Goal: Task Accomplishment & Management: Manage account settings

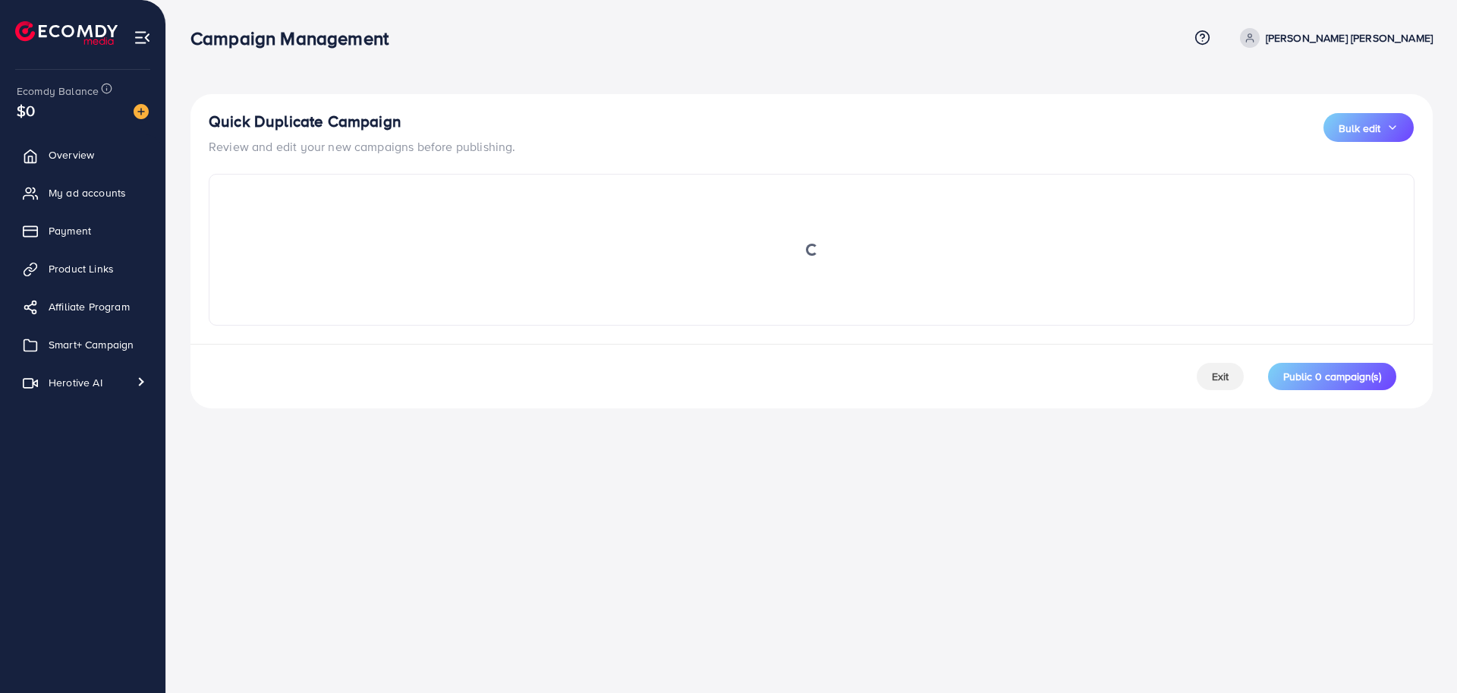
click at [512, 483] on div "Campaign Management Help Center Contact Support Term and policy About Us Le Min…" at bounding box center [728, 346] width 1457 height 693
click at [449, 485] on div "Campaign Management Help Center Contact Support Term and policy About Us Le Min…" at bounding box center [728, 346] width 1457 height 693
click at [87, 351] on span "Smart+ Campaign" at bounding box center [94, 344] width 85 height 15
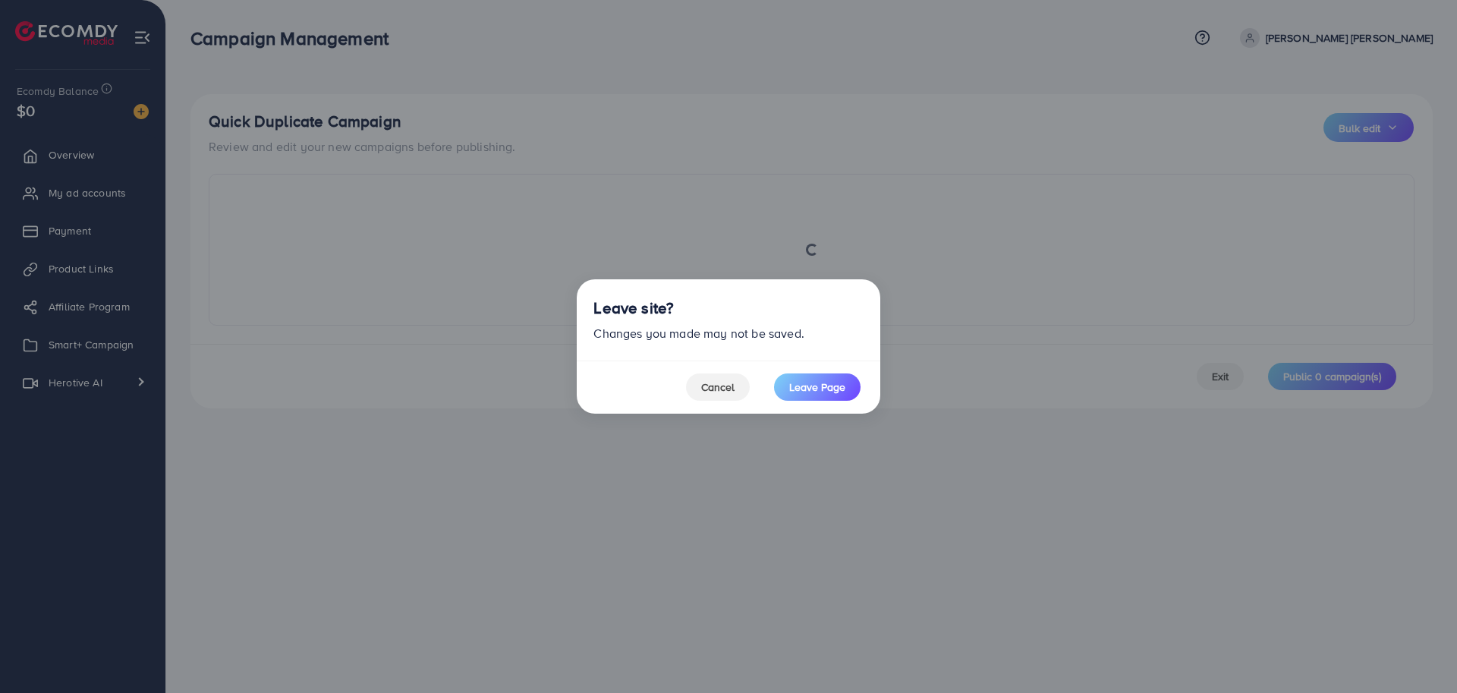
click at [772, 392] on div "Cancel Leave Page" at bounding box center [773, 386] width 175 height 27
click at [799, 392] on span "Leave Page" at bounding box center [817, 387] width 56 height 15
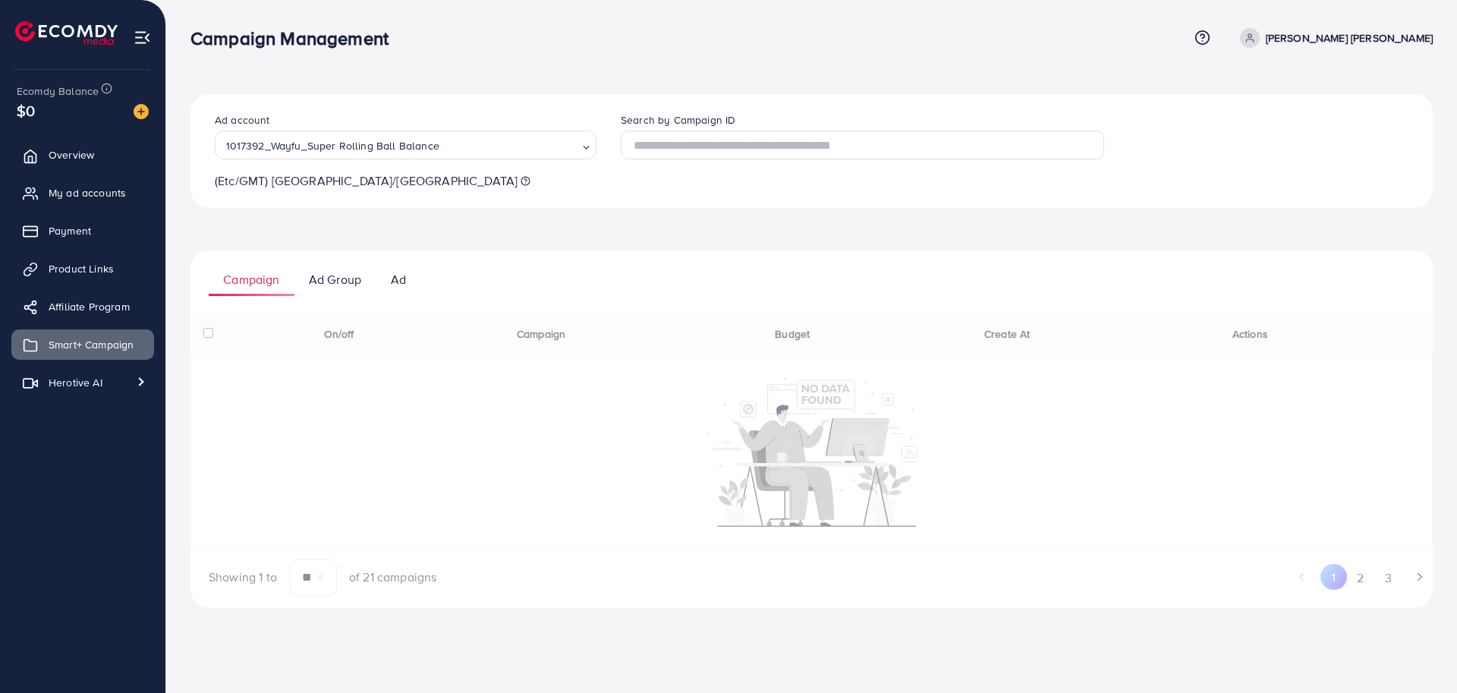
click at [642, 235] on div "Ad account 1017392_Wayfu_Super Rolling Ball Balance Loading... (Etc/GMT) Europe…" at bounding box center [812, 351] width 1243 height 514
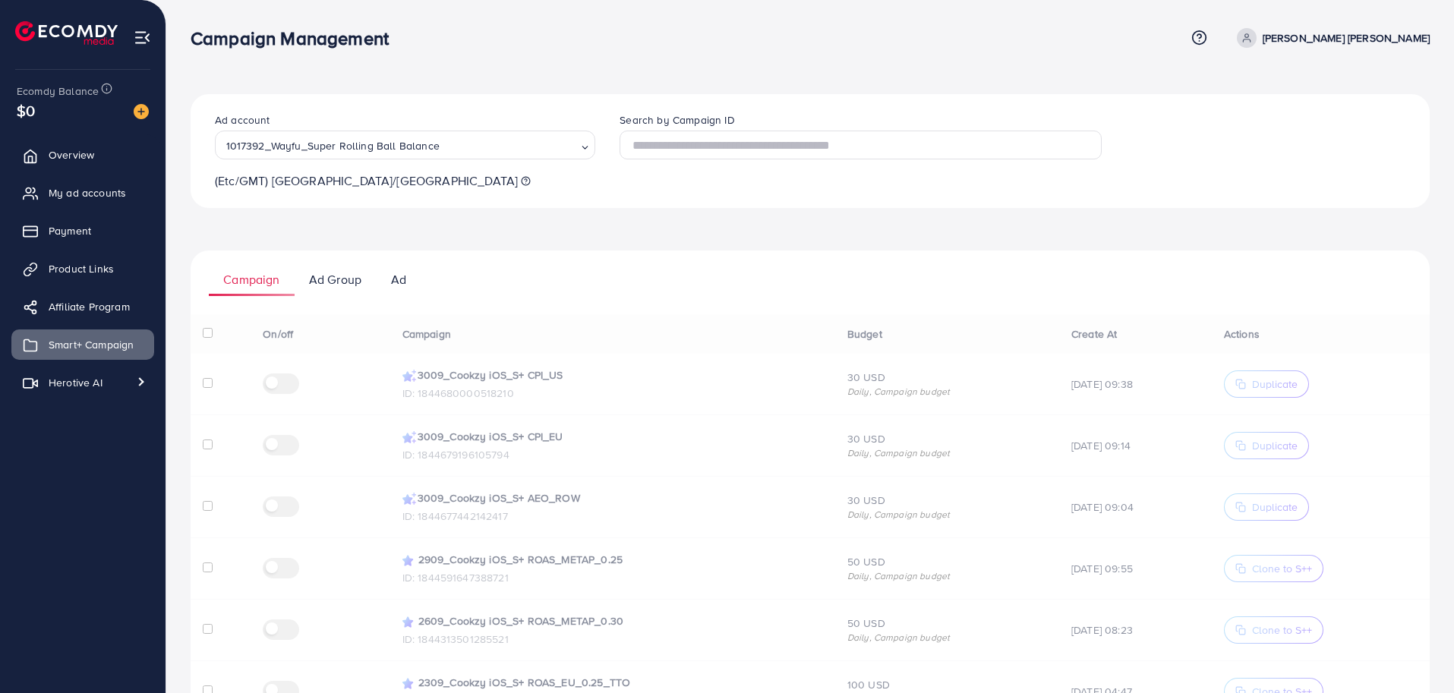
click at [830, 275] on ul "Campaign Ad Group Ad" at bounding box center [810, 274] width 1239 height 46
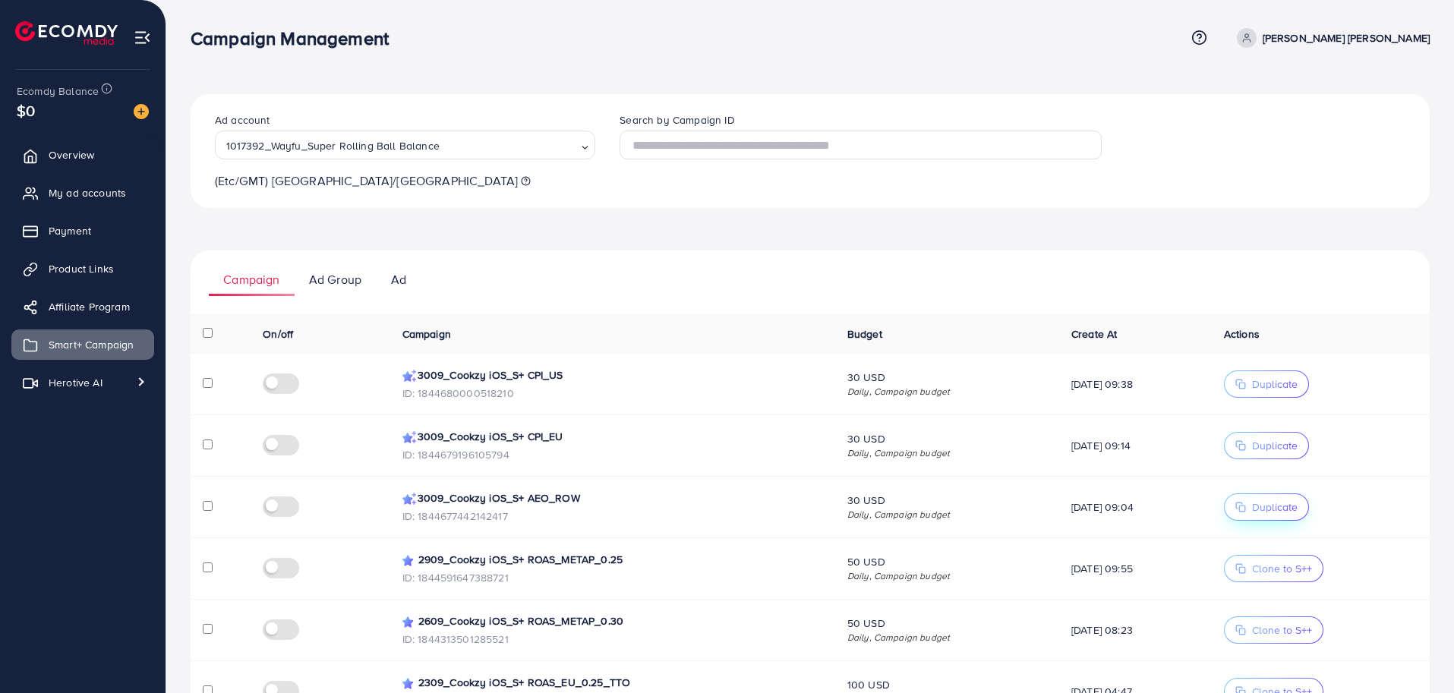
click at [1276, 504] on span "Duplicate" at bounding box center [1275, 506] width 46 height 15
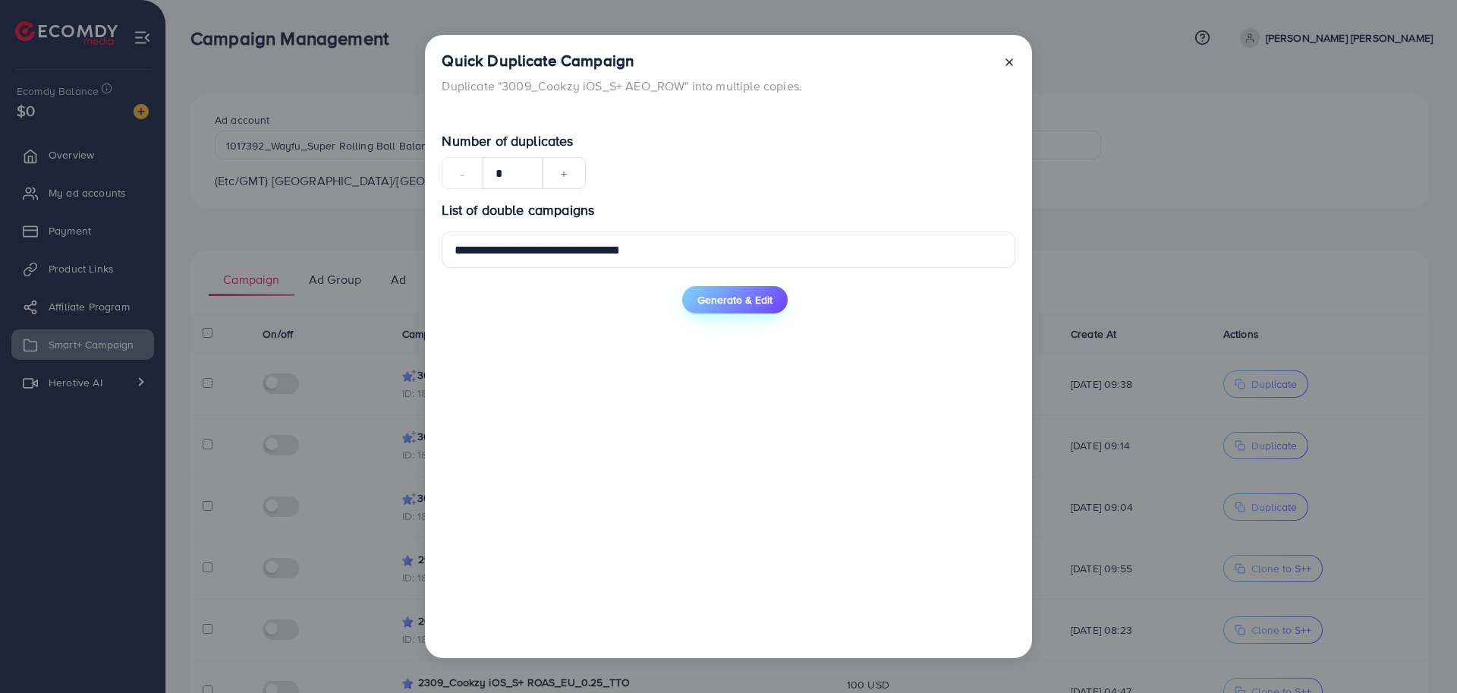
click at [728, 304] on span "Generate & Edit" at bounding box center [735, 299] width 75 height 15
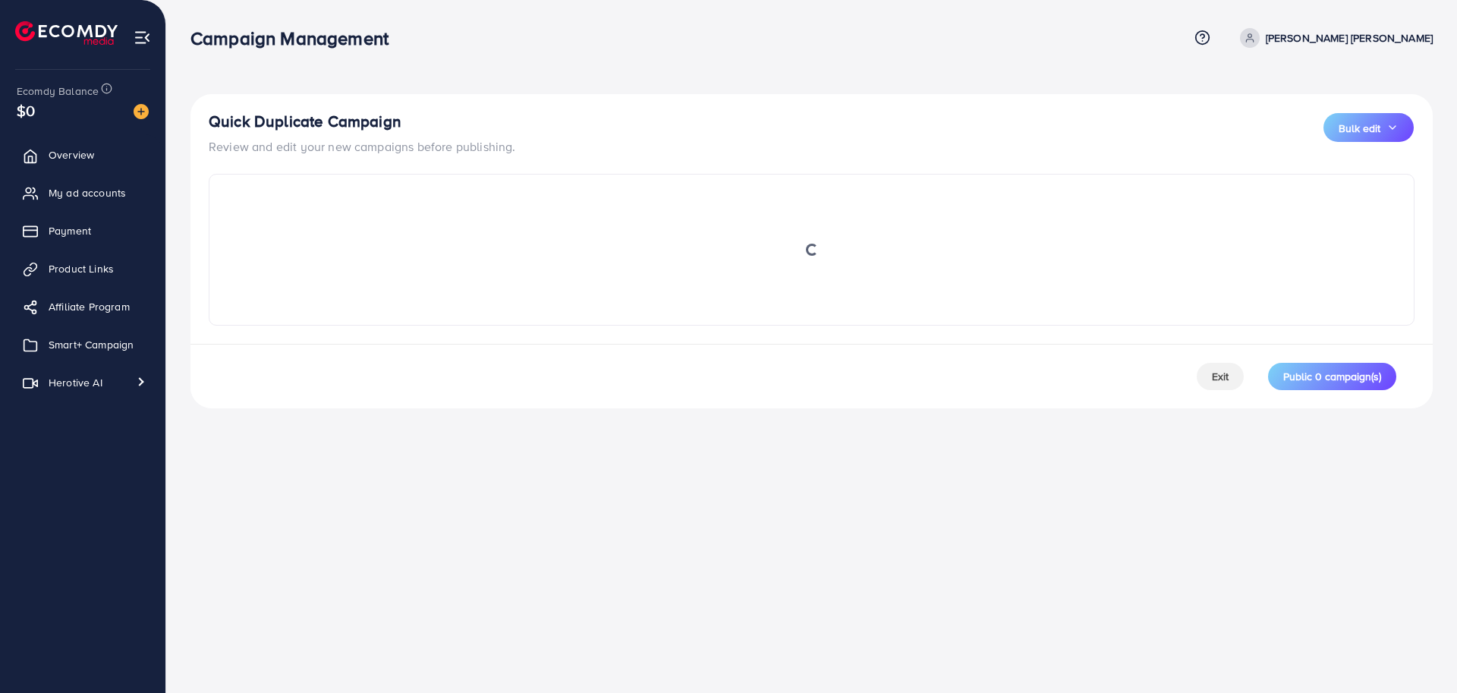
click at [784, 553] on div "Campaign Management Help Center Contact Support Term and policy About Us Le Min…" at bounding box center [728, 346] width 1457 height 693
click at [1226, 373] on span "Exit" at bounding box center [1220, 376] width 17 height 15
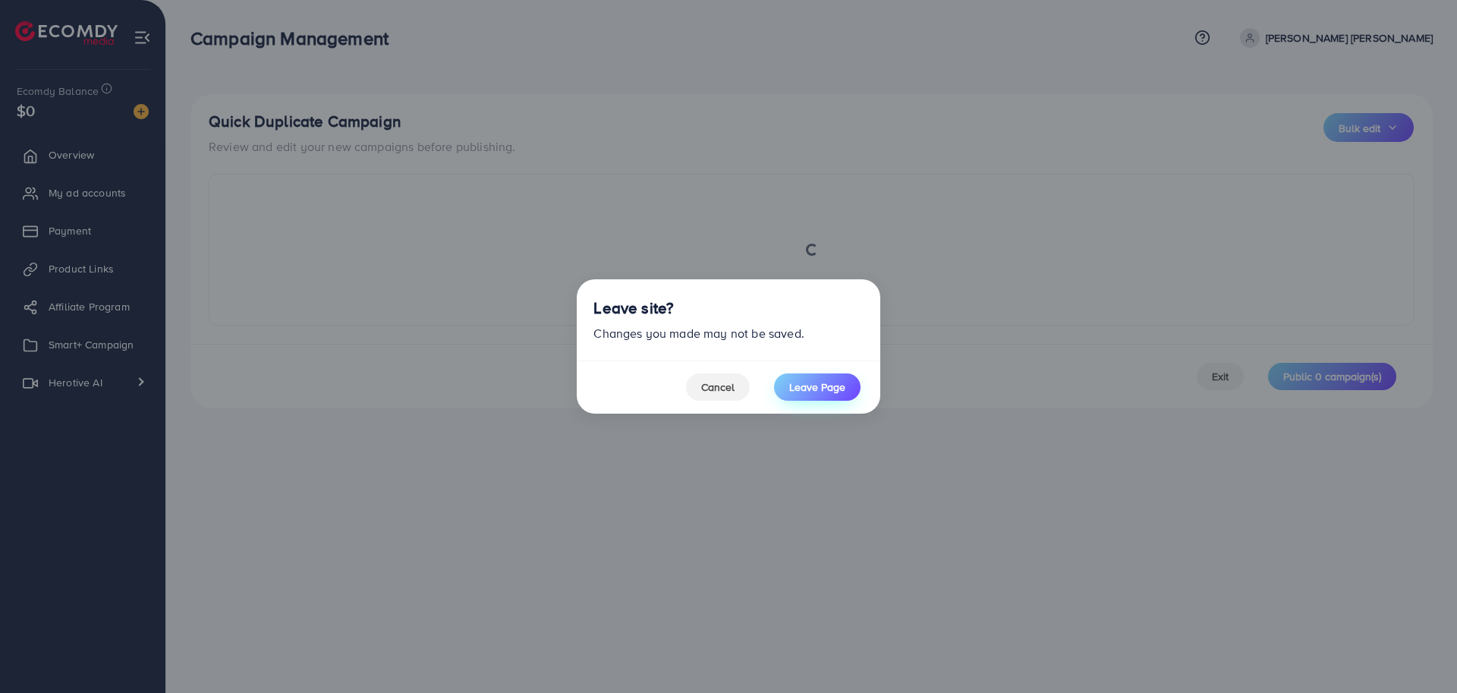
click at [803, 394] on span "Leave Page" at bounding box center [817, 387] width 56 height 15
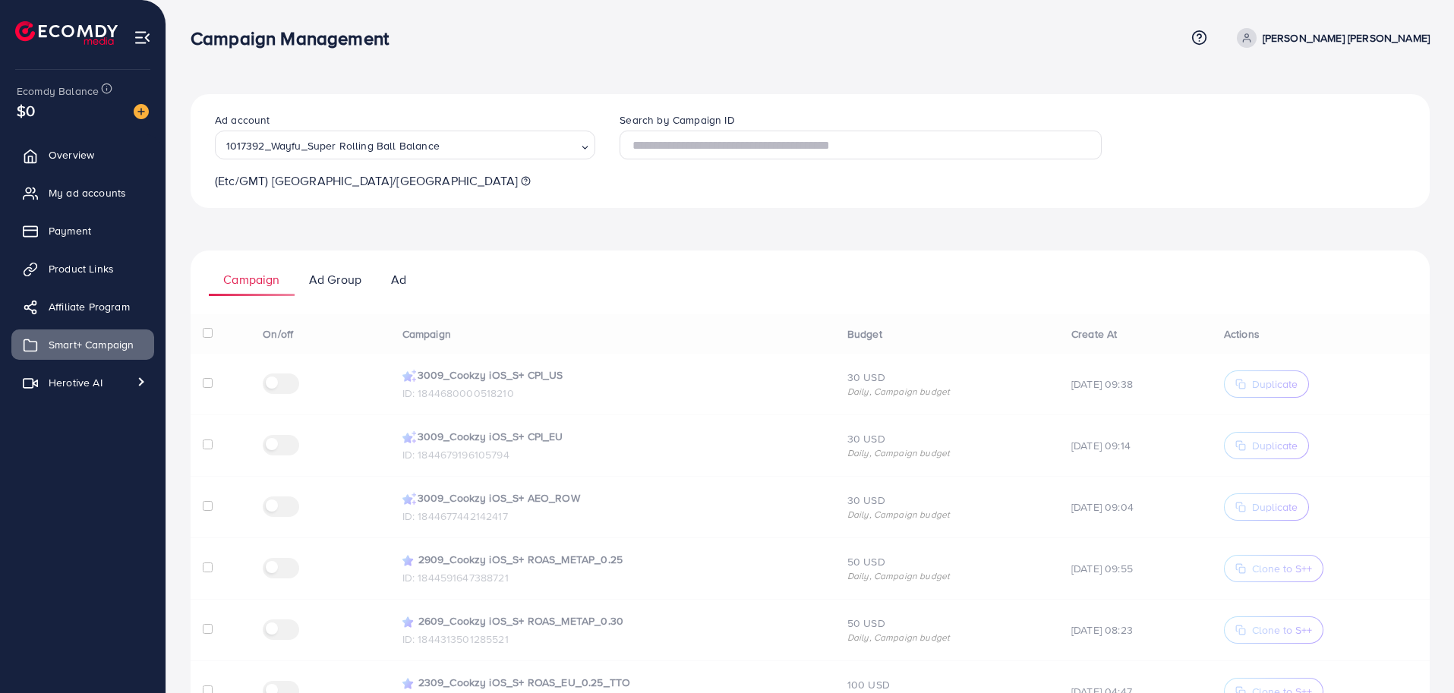
click at [841, 231] on div "Ad account 1017392_Wayfu_Super Rolling Ball Balance Loading... (Etc/GMT) Europe…" at bounding box center [810, 561] width 1239 height 935
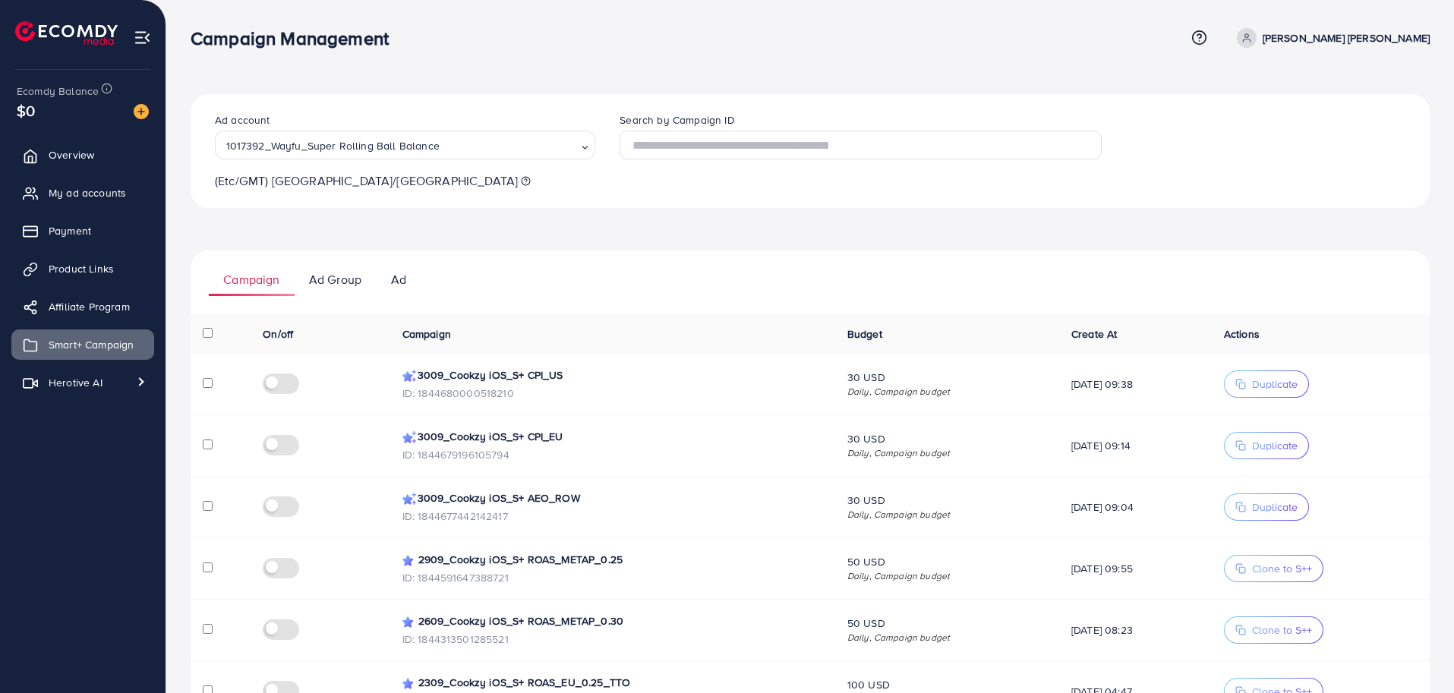
click at [607, 251] on ul "Campaign Ad Group Ad" at bounding box center [810, 274] width 1239 height 46
click at [342, 286] on p "Ad Group" at bounding box center [335, 279] width 52 height 18
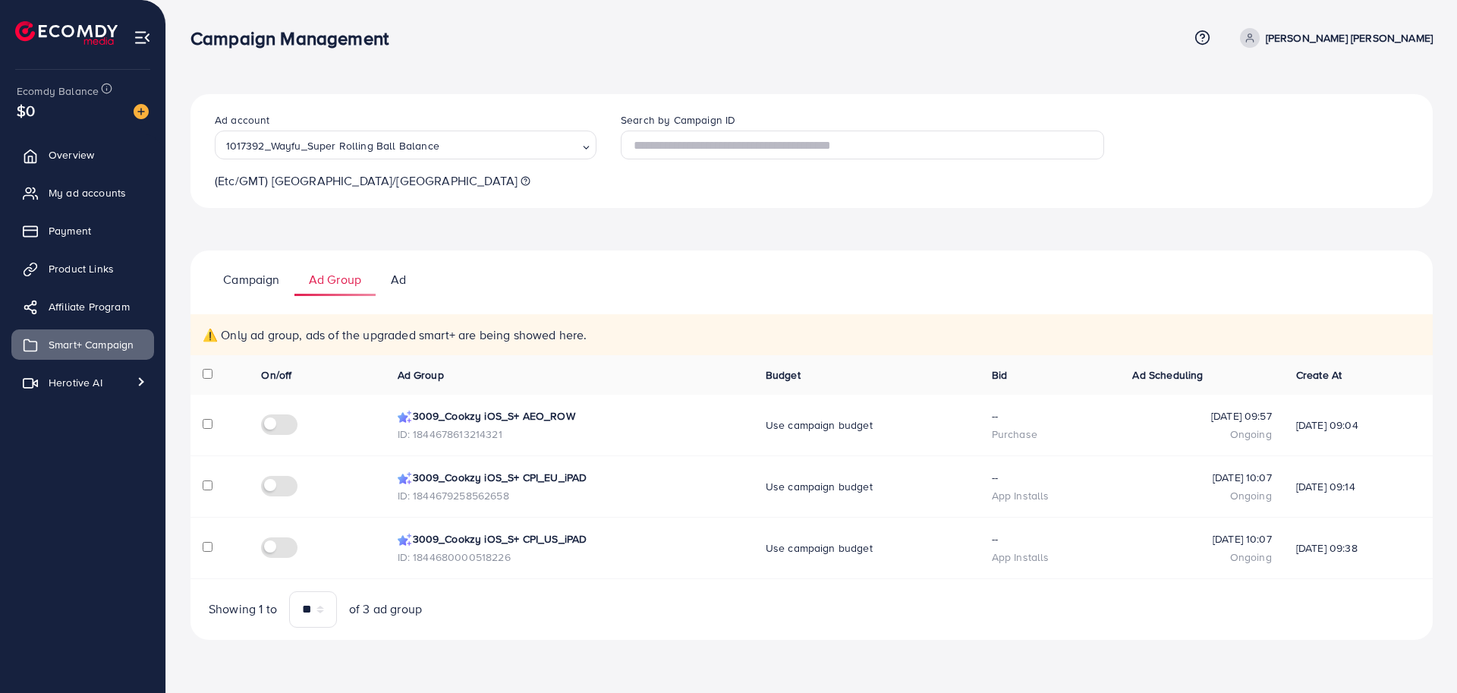
click at [236, 288] on link "Campaign" at bounding box center [252, 279] width 86 height 33
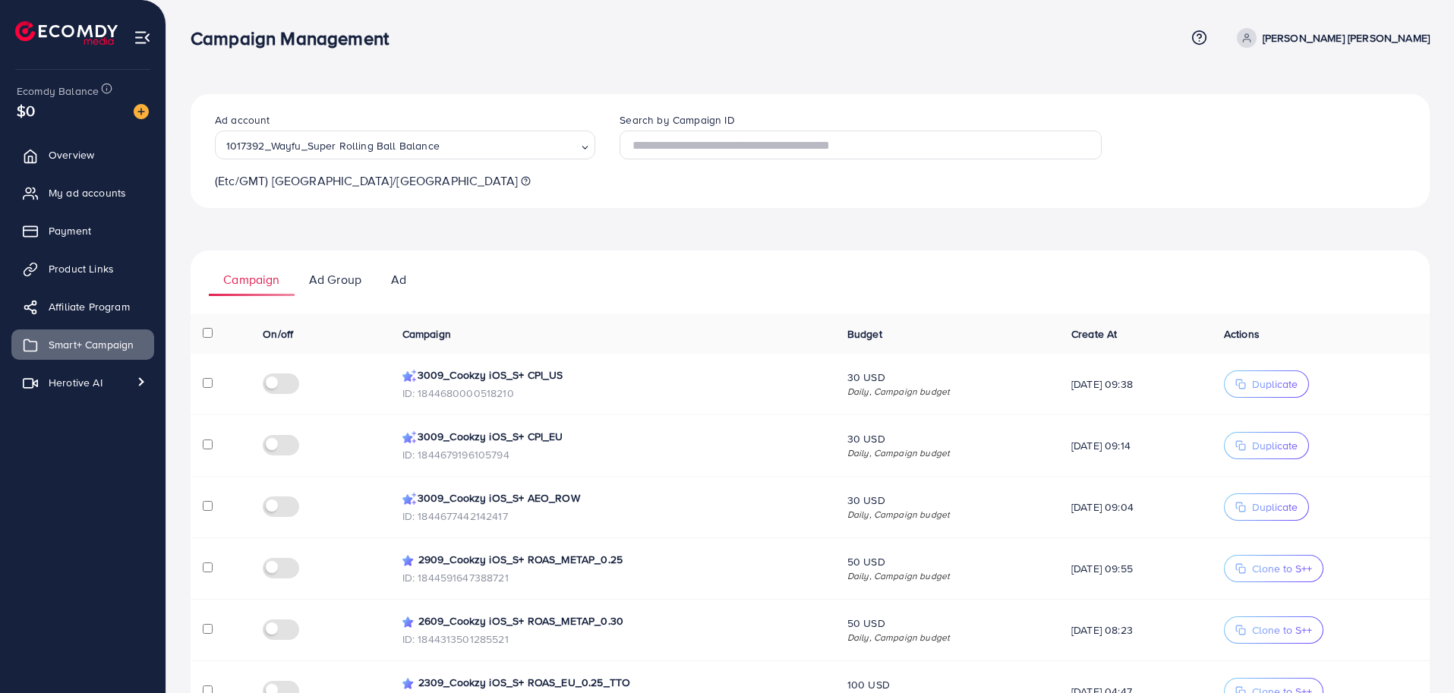
click at [328, 285] on p "Ad Group" at bounding box center [335, 279] width 52 height 18
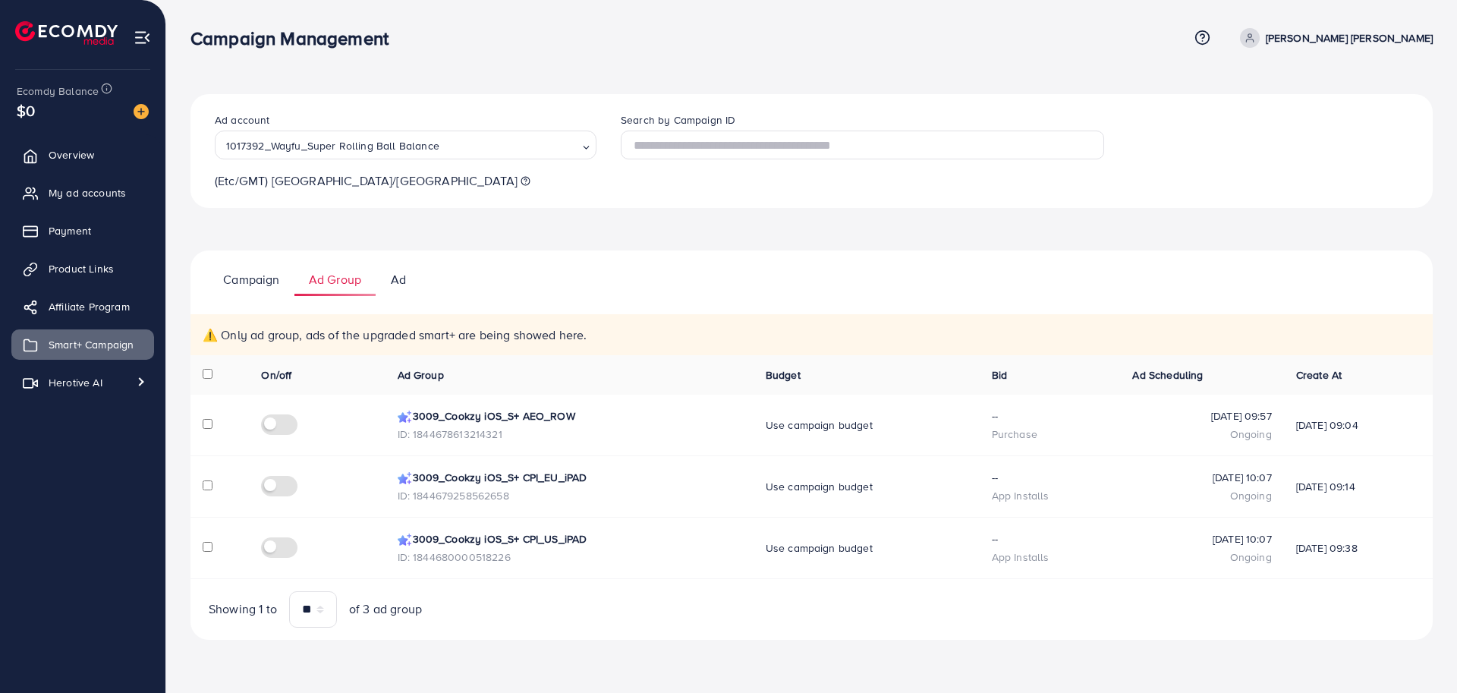
click at [407, 283] on link "Ad" at bounding box center [398, 279] width 45 height 33
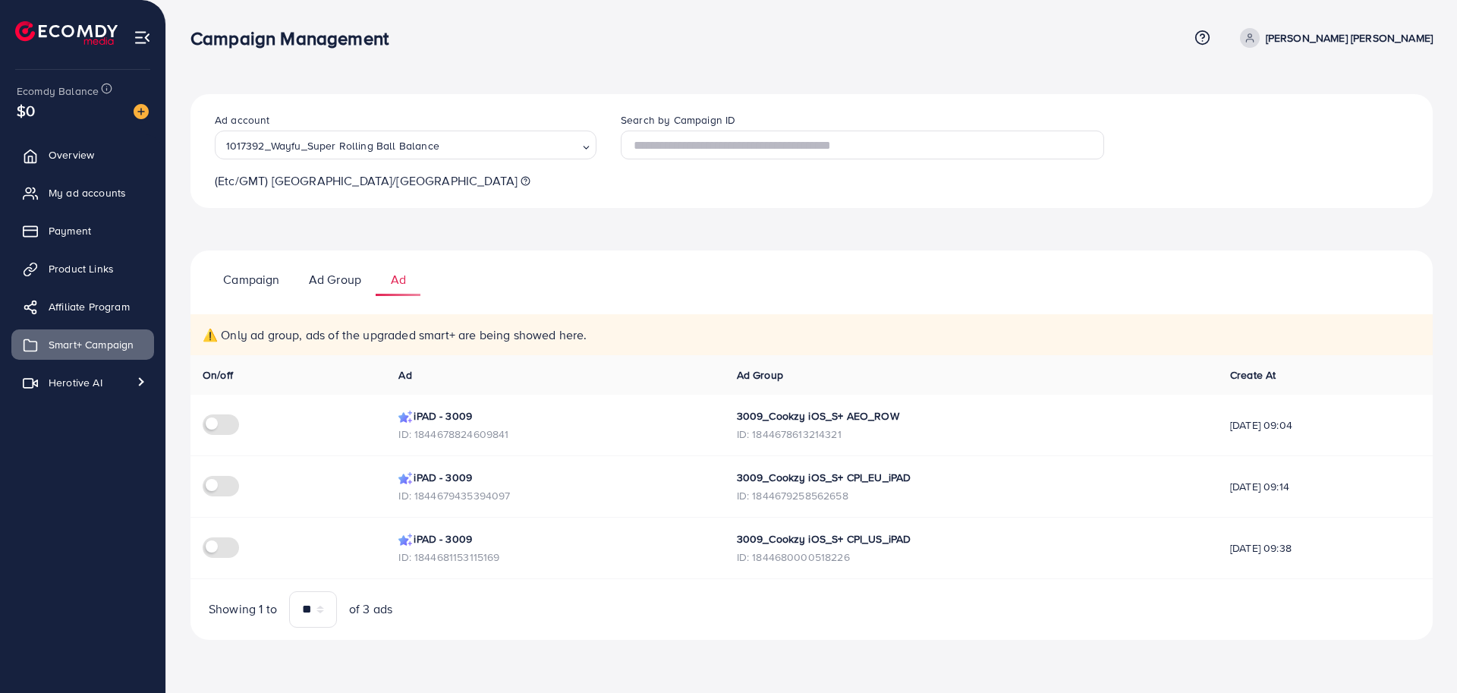
click at [290, 334] on p "⚠️ Only ad group, ads of the upgraded smart+ are being showed here." at bounding box center [813, 335] width 1221 height 18
click at [361, 328] on p "⚠️ Only ad group, ads of the upgraded smart+ are being showed here." at bounding box center [813, 335] width 1221 height 18
drag, startPoint x: 611, startPoint y: 336, endPoint x: 221, endPoint y: 339, distance: 390.2
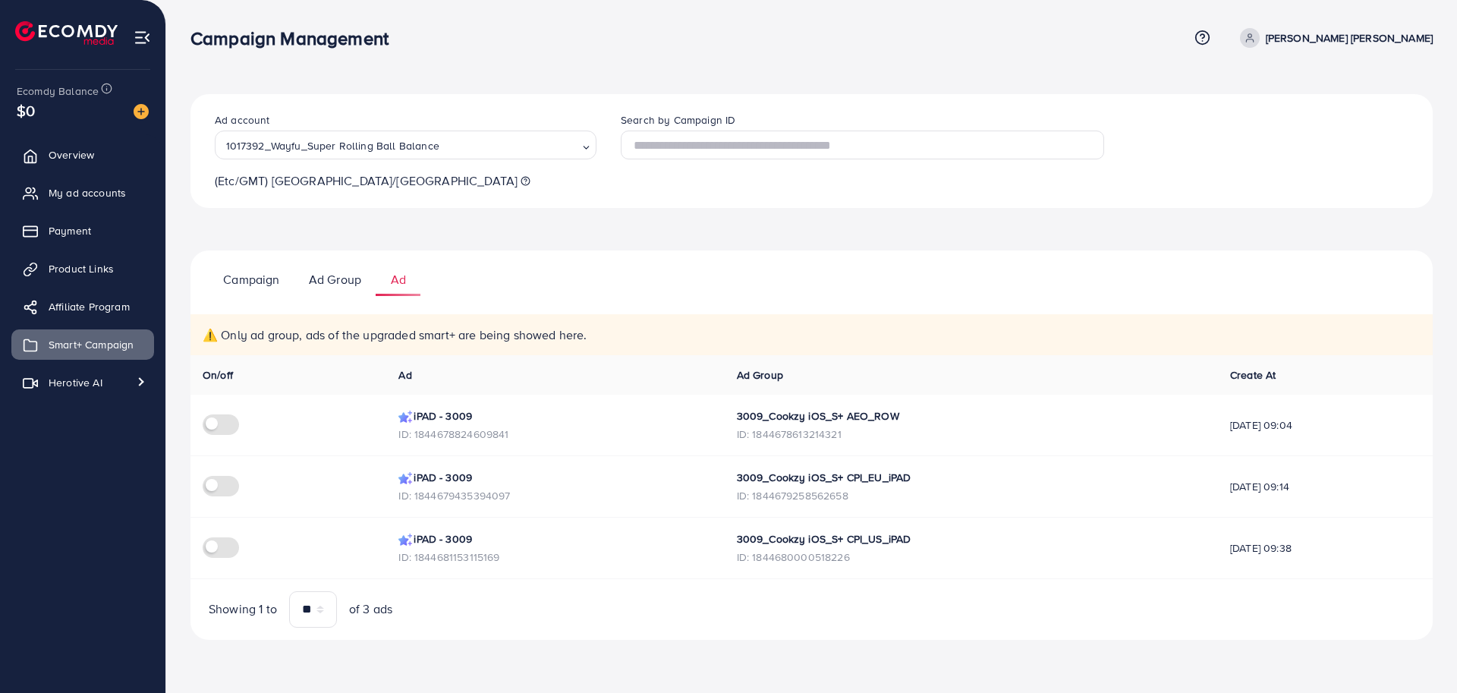
click at [221, 339] on p "⚠️ Only ad group, ads of the upgraded smart+ are being showed here." at bounding box center [813, 335] width 1221 height 18
click at [650, 276] on ul "Campaign Ad Group Ad" at bounding box center [812, 274] width 1243 height 46
click at [546, 299] on div "Campaign Ad Group Ad On/off Campaign Budget Create At Actions 3009_Cookzy iOS_S…" at bounding box center [812, 445] width 1243 height 389
click at [331, 276] on p "Ad Group" at bounding box center [335, 279] width 52 height 18
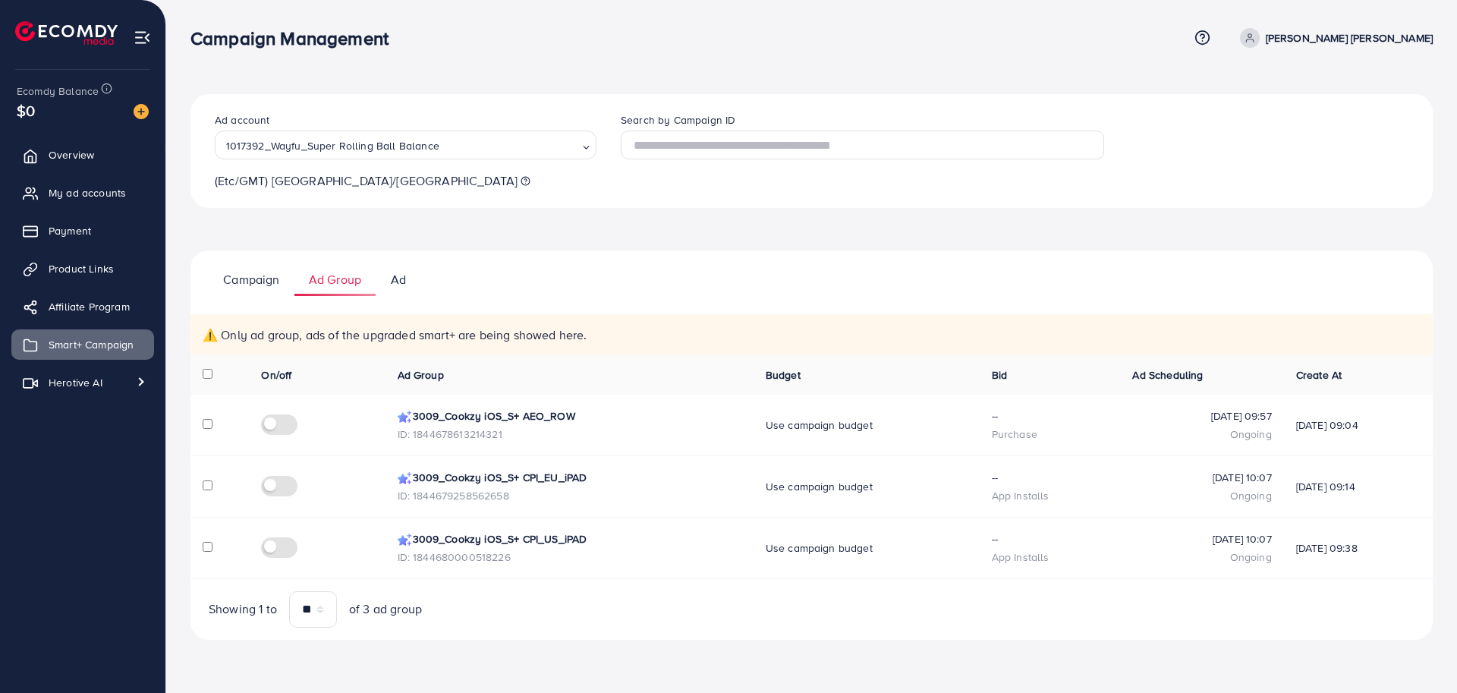
click at [239, 276] on p "Campaign" at bounding box center [251, 279] width 56 height 18
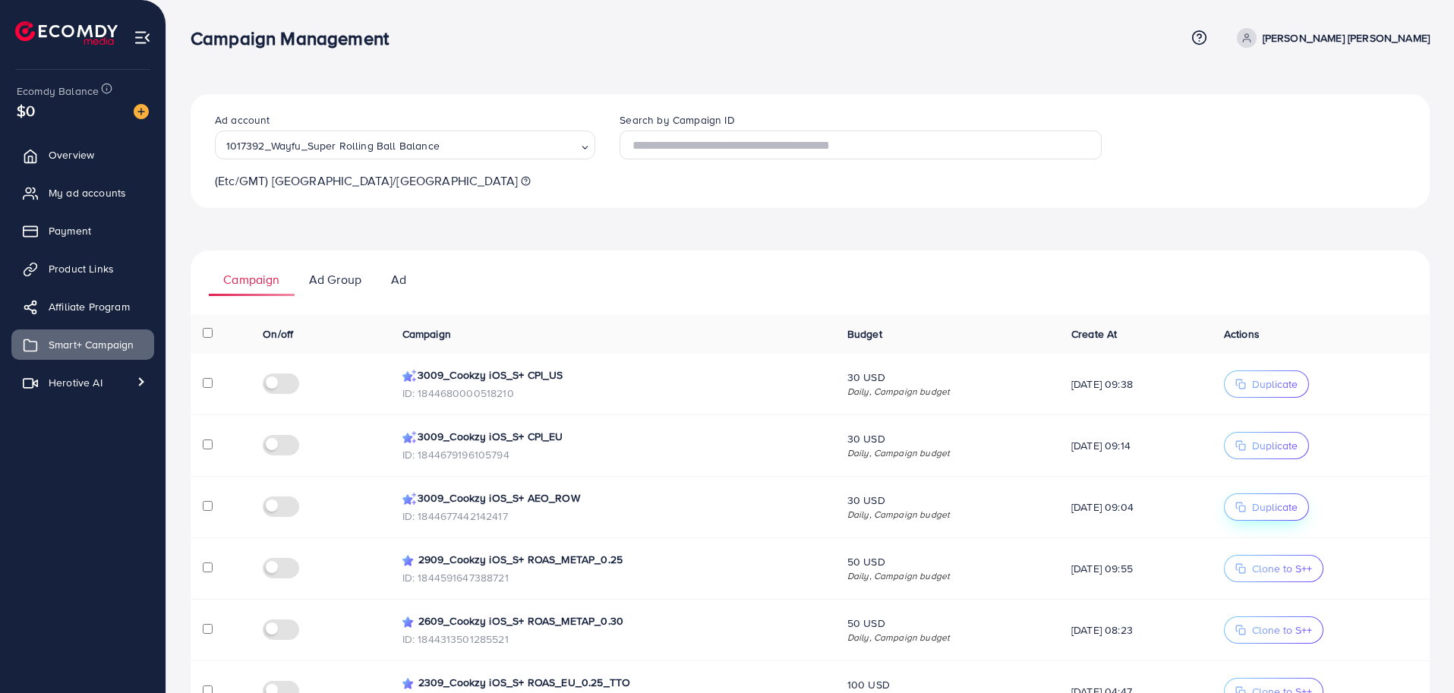
click at [1246, 504] on icon "button" at bounding box center [1240, 507] width 11 height 11
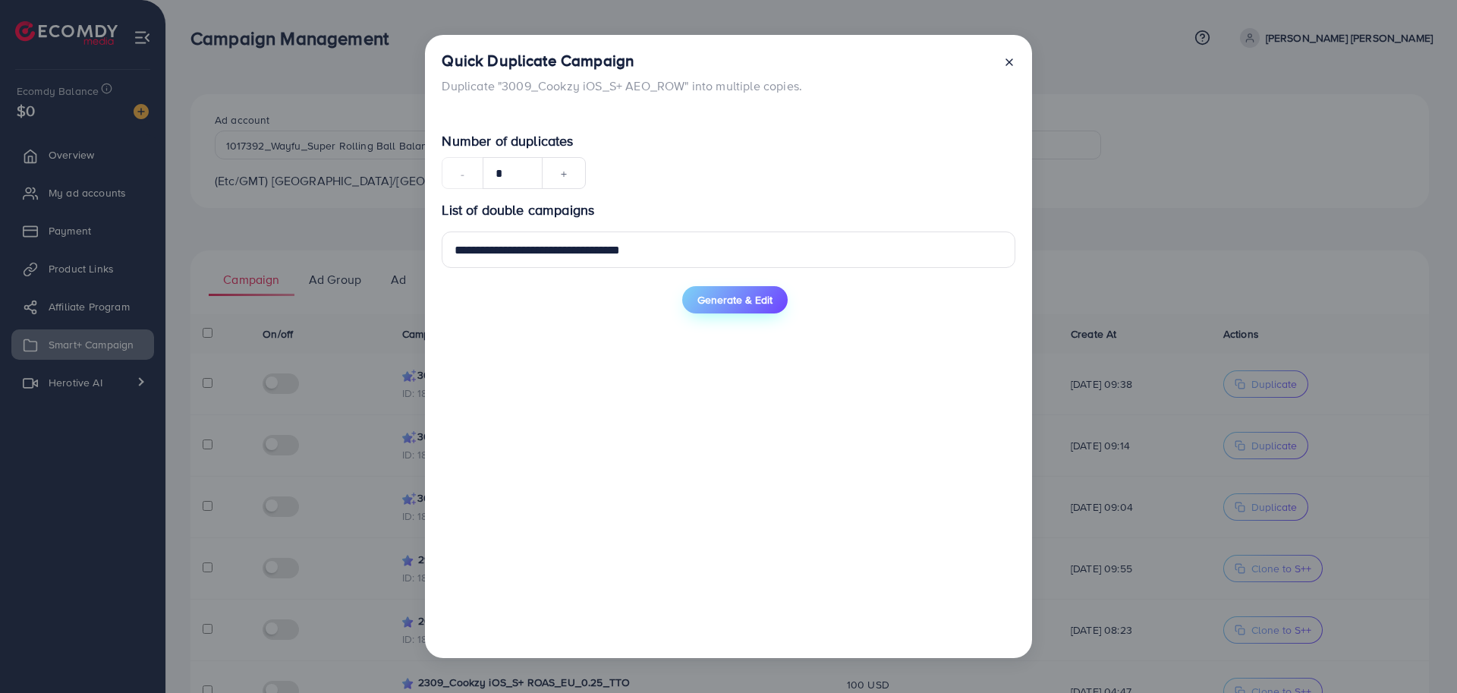
click at [741, 302] on span "Generate & Edit" at bounding box center [735, 299] width 75 height 15
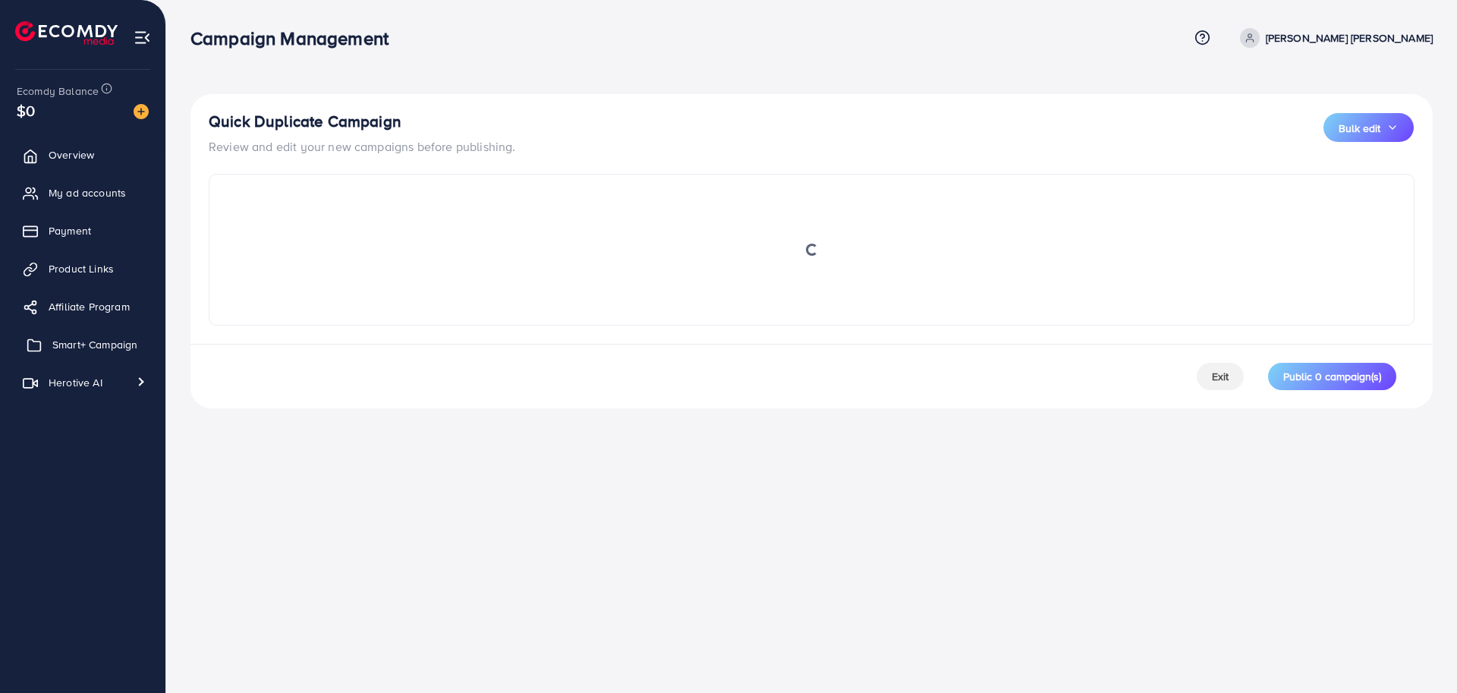
click at [91, 338] on span "Smart+ Campaign" at bounding box center [94, 344] width 85 height 15
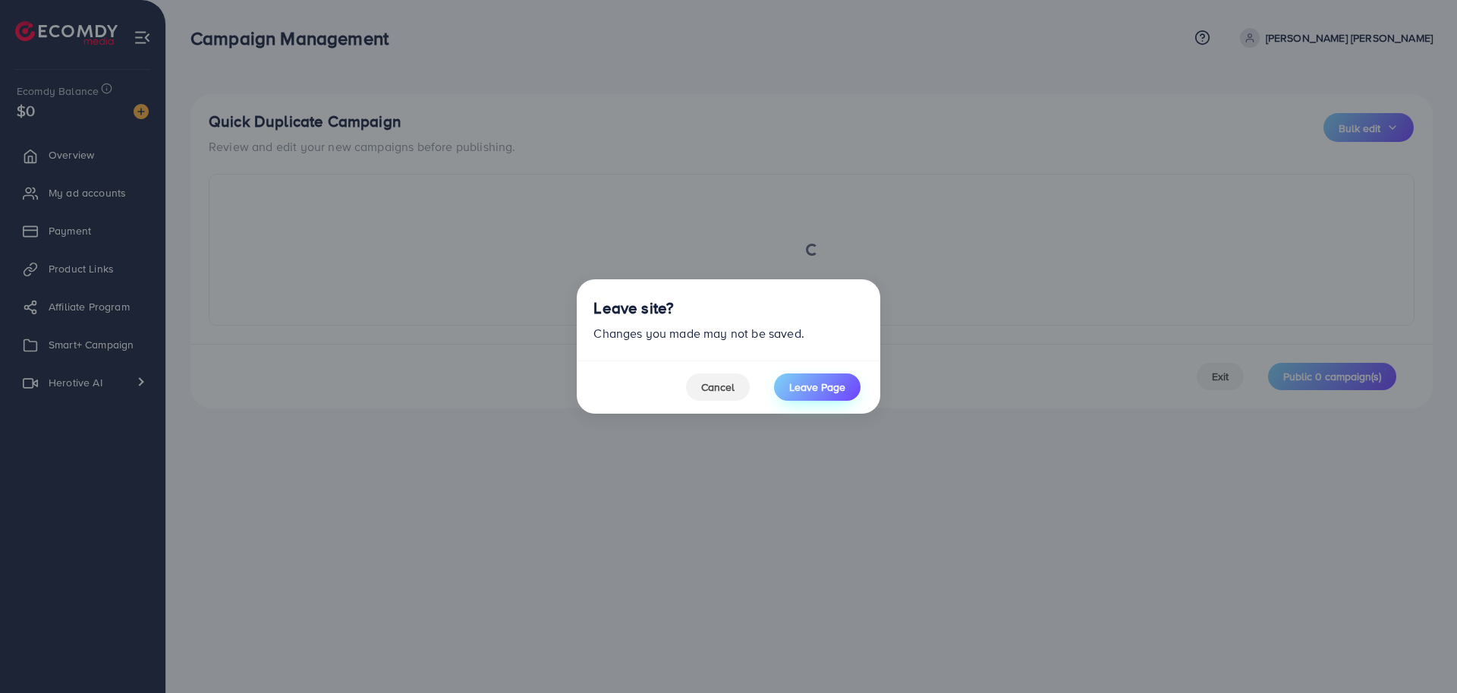
click at [837, 380] on span "Leave Page" at bounding box center [817, 387] width 56 height 15
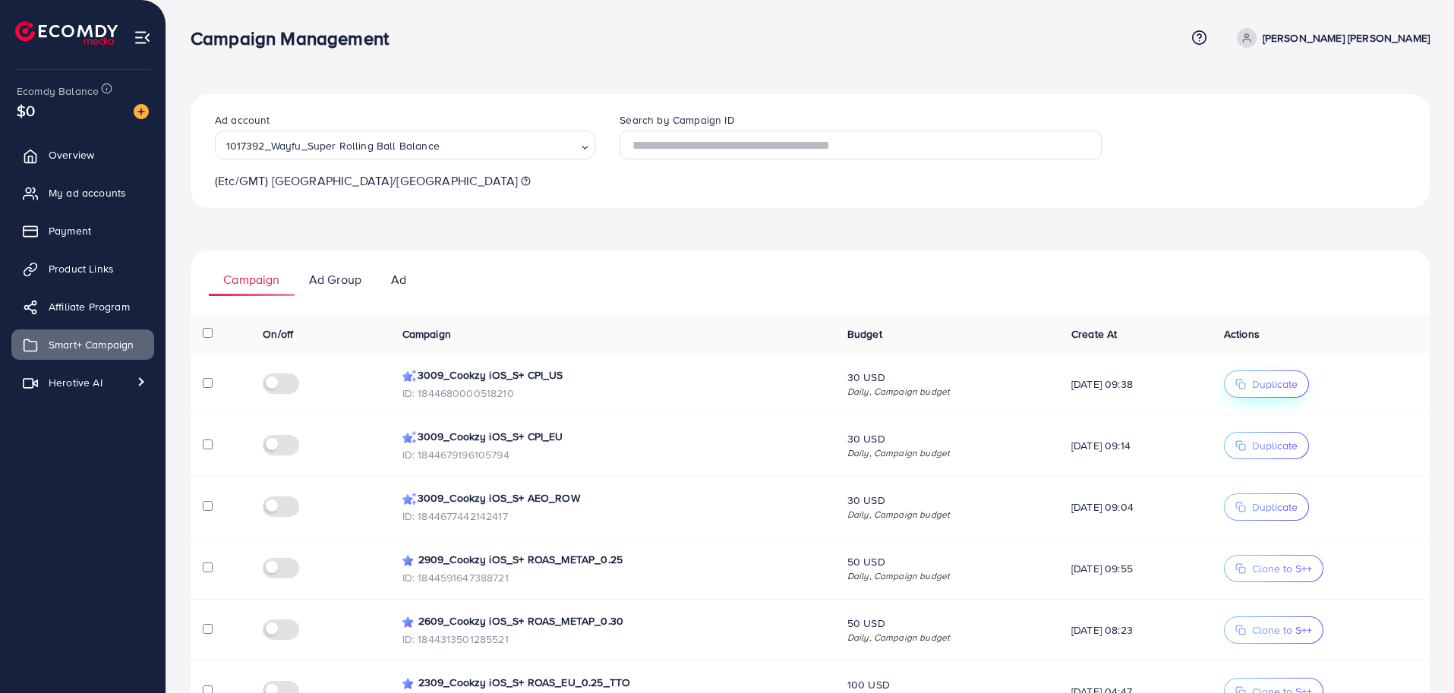
click at [1271, 392] on button "Duplicate" at bounding box center [1266, 383] width 85 height 27
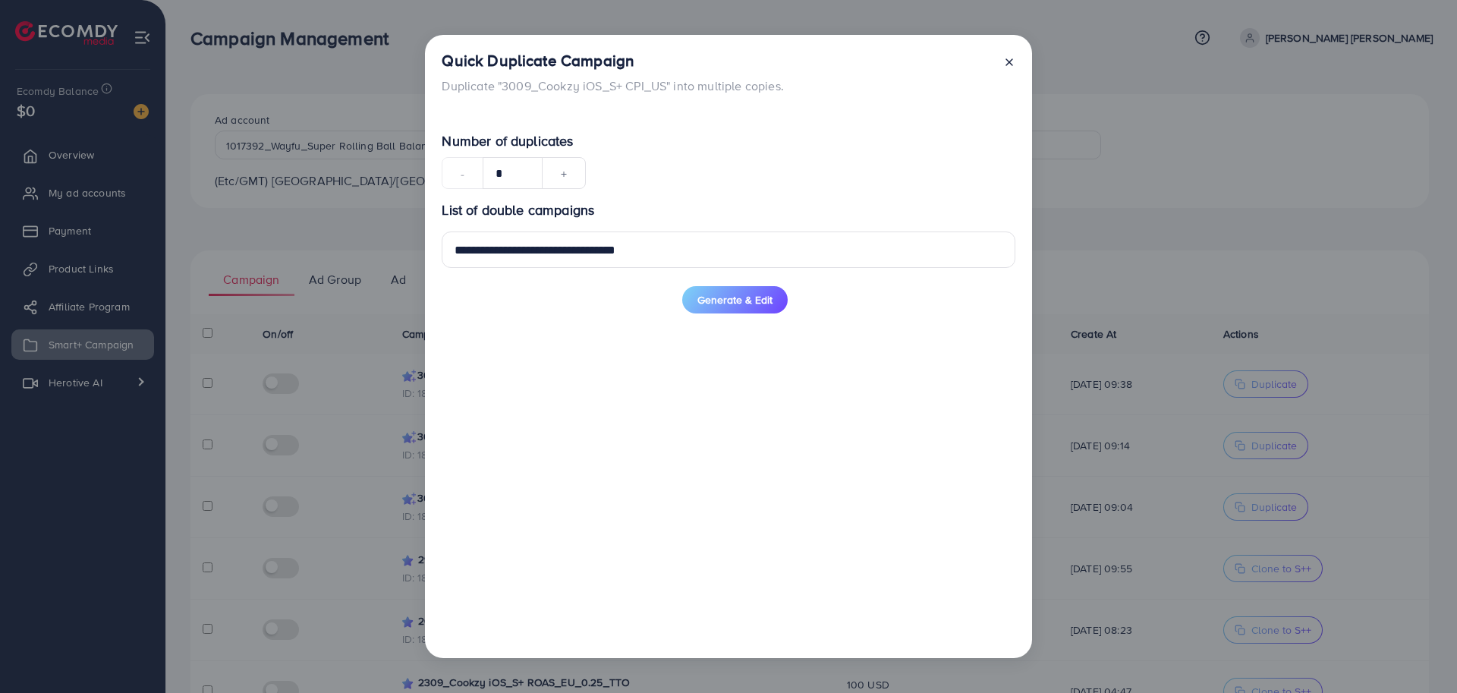
click at [1011, 67] on icon at bounding box center [1010, 62] width 12 height 12
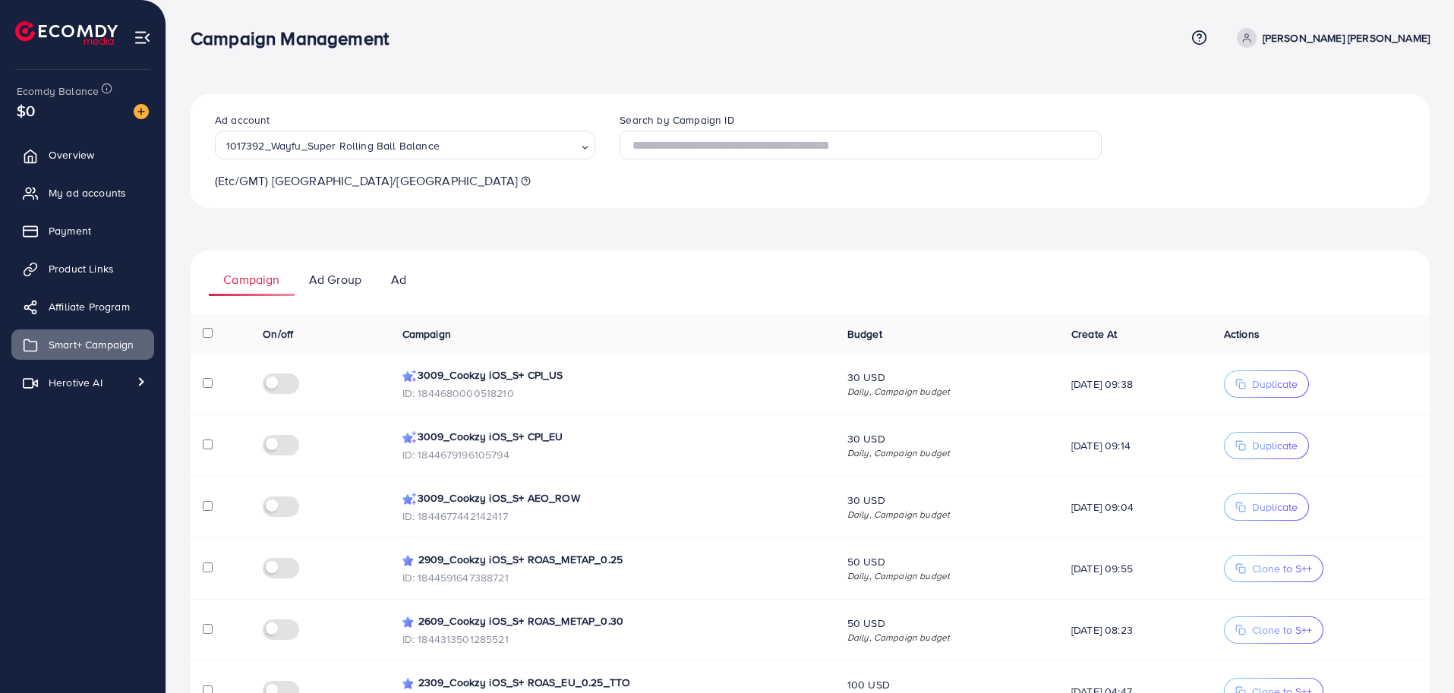
click at [260, 142] on div "1017392_Wayfu_Super Rolling Ball Balance" at bounding box center [399, 144] width 358 height 24
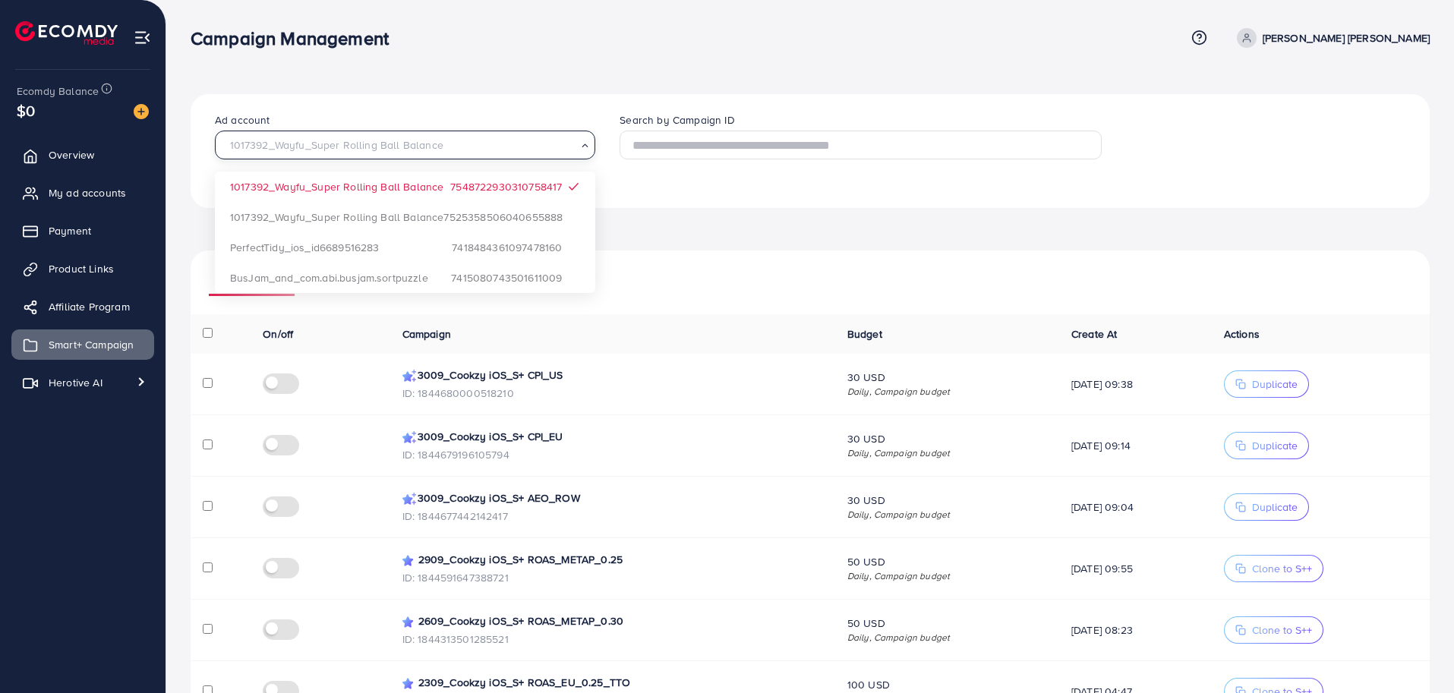
click at [909, 292] on ul "Campaign Ad Group Ad" at bounding box center [810, 274] width 1239 height 46
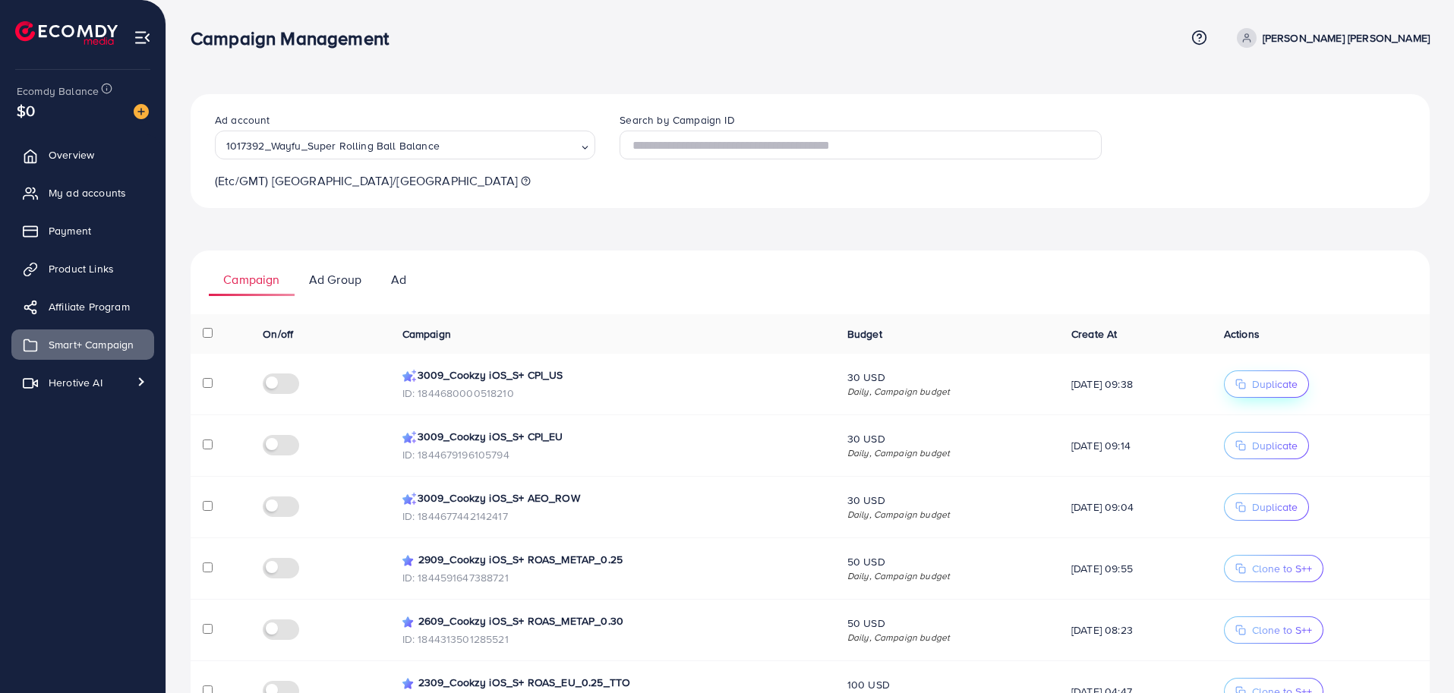
click at [1287, 373] on button "Duplicate" at bounding box center [1266, 383] width 85 height 27
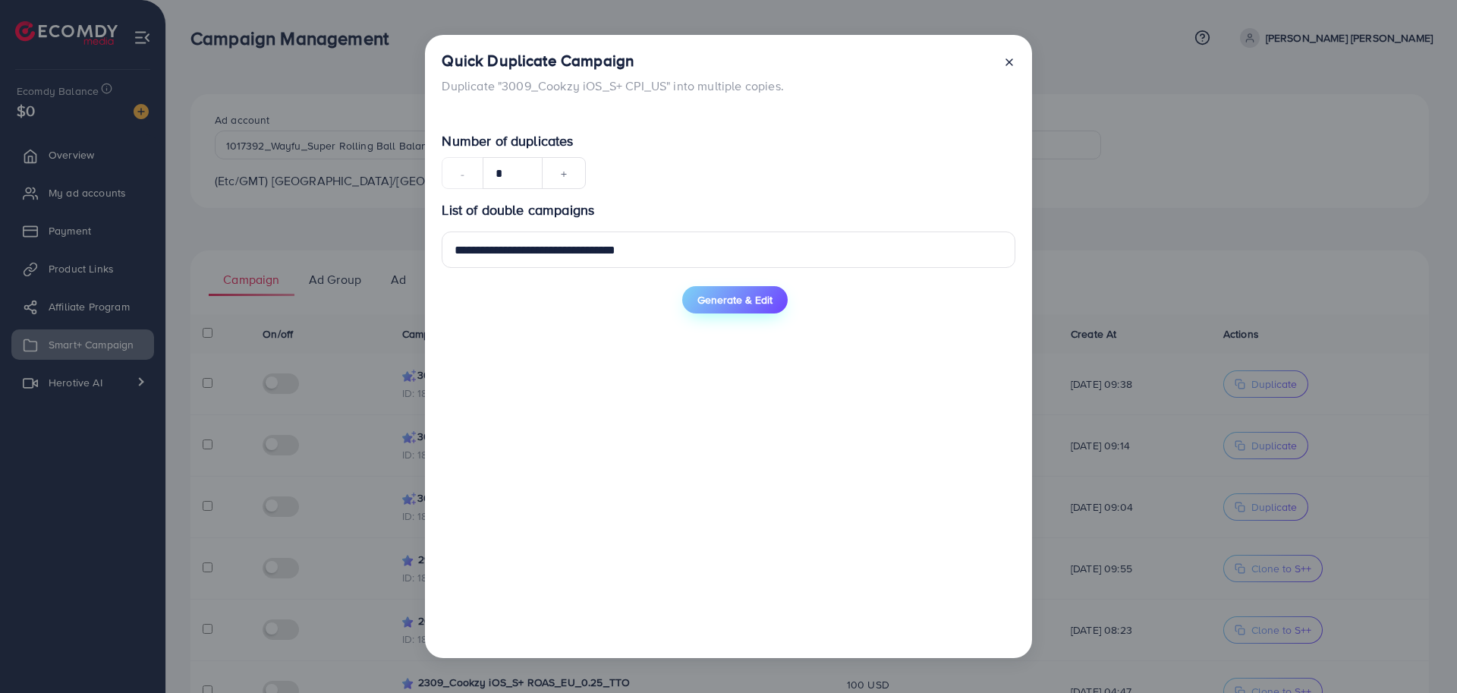
click at [698, 304] on span "Generate & Edit" at bounding box center [735, 299] width 75 height 15
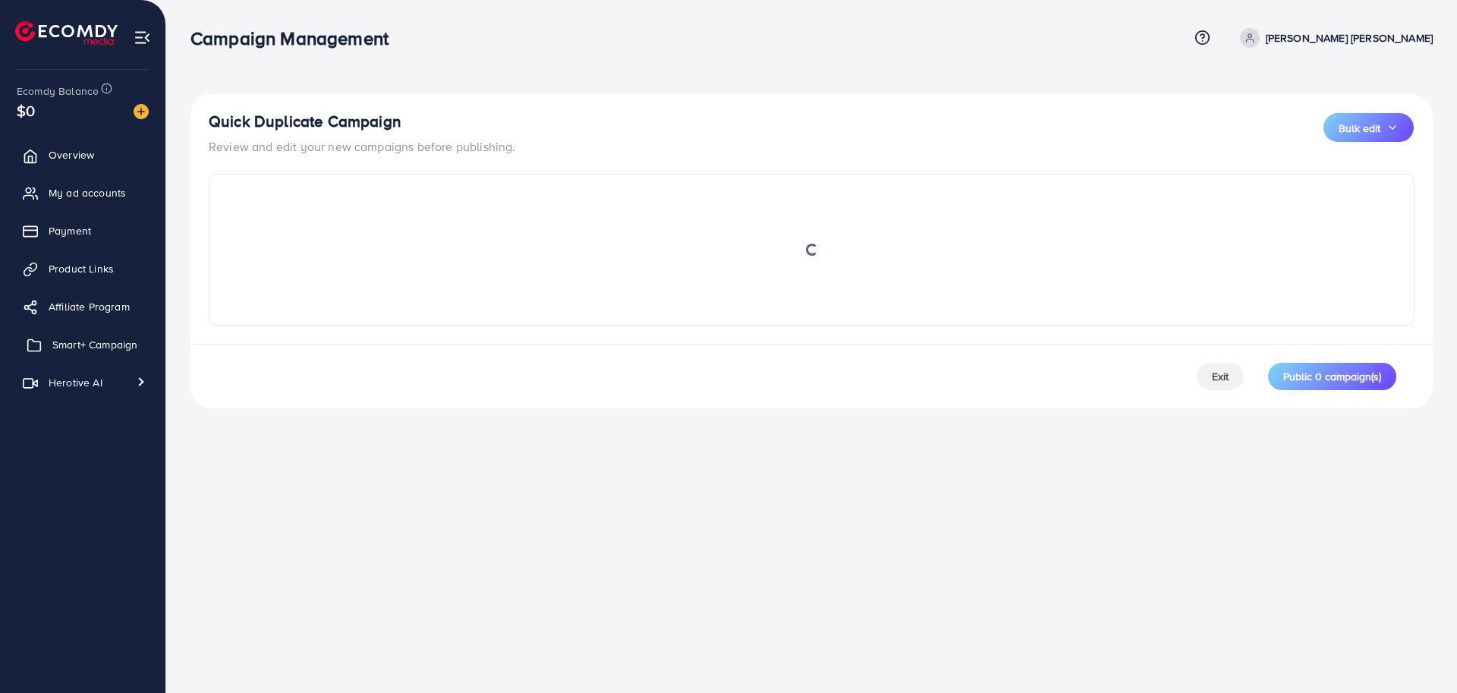
click at [68, 353] on link "Smart+ Campaign" at bounding box center [82, 344] width 143 height 30
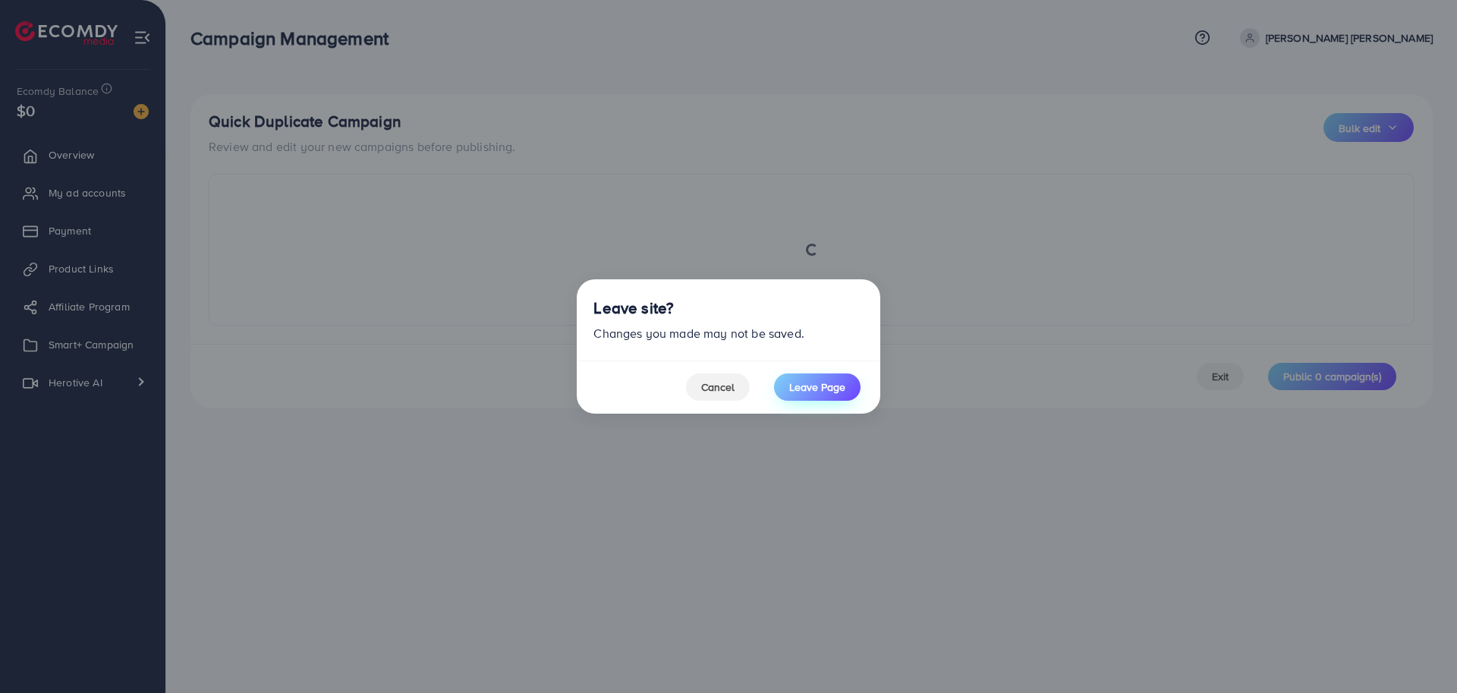
click at [844, 397] on button "Leave Page" at bounding box center [817, 386] width 87 height 27
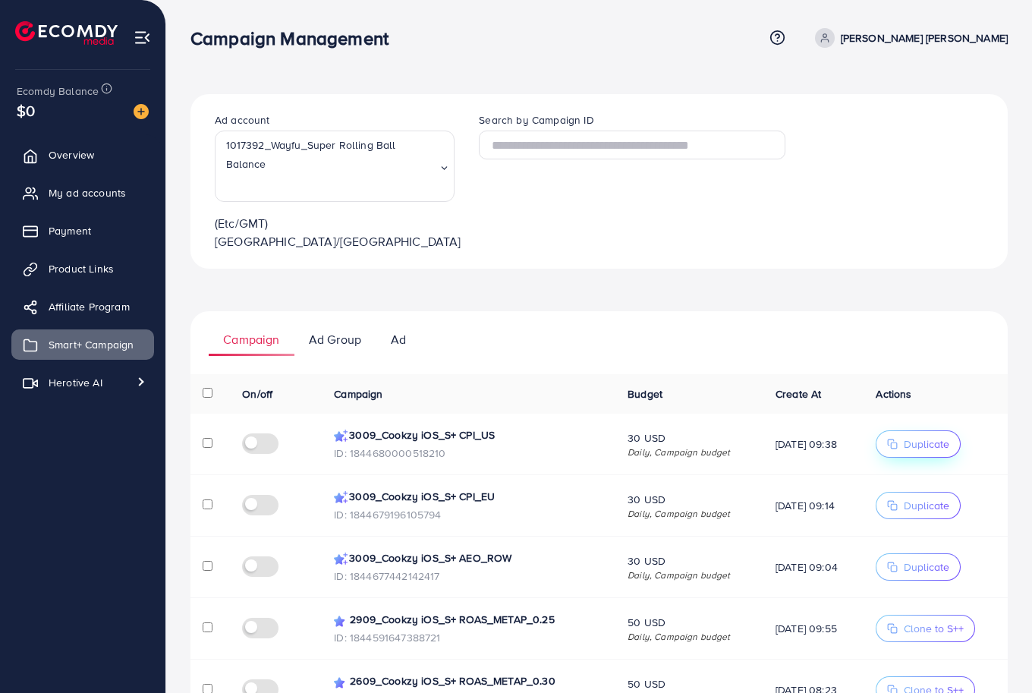
click at [912, 436] on span "Duplicate" at bounding box center [927, 443] width 46 height 15
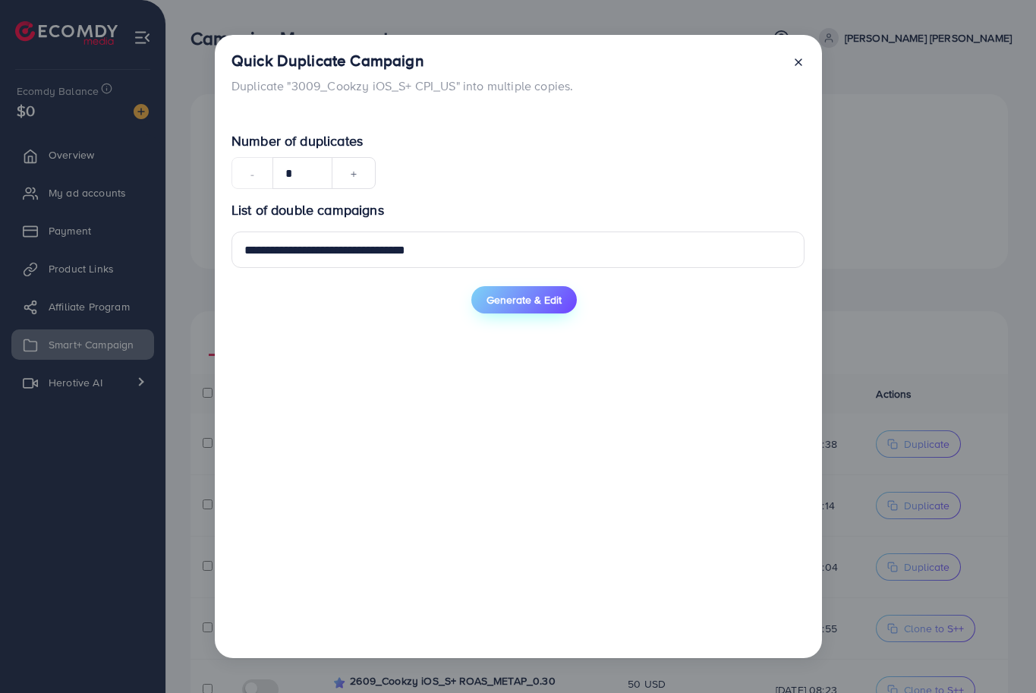
click at [512, 295] on span "Generate & Edit" at bounding box center [524, 299] width 75 height 15
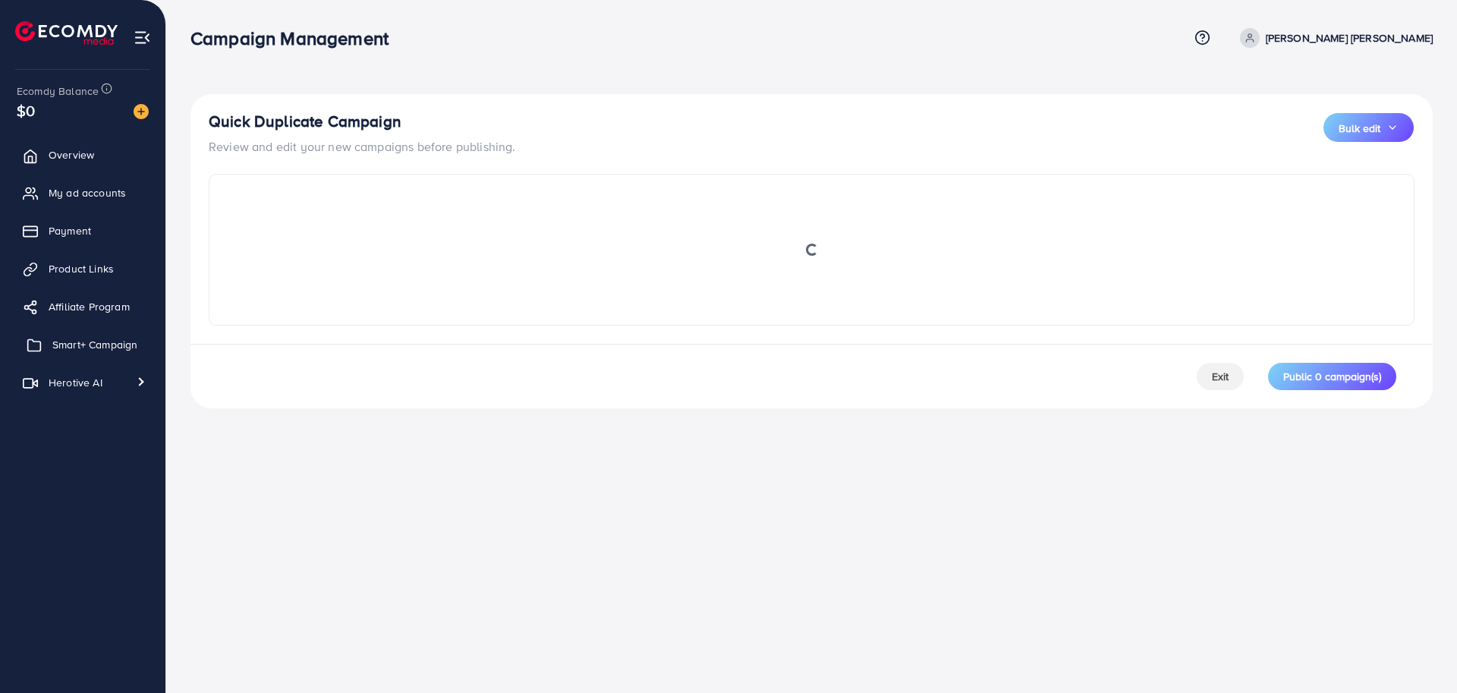
click at [99, 348] on span "Smart+ Campaign" at bounding box center [94, 344] width 85 height 15
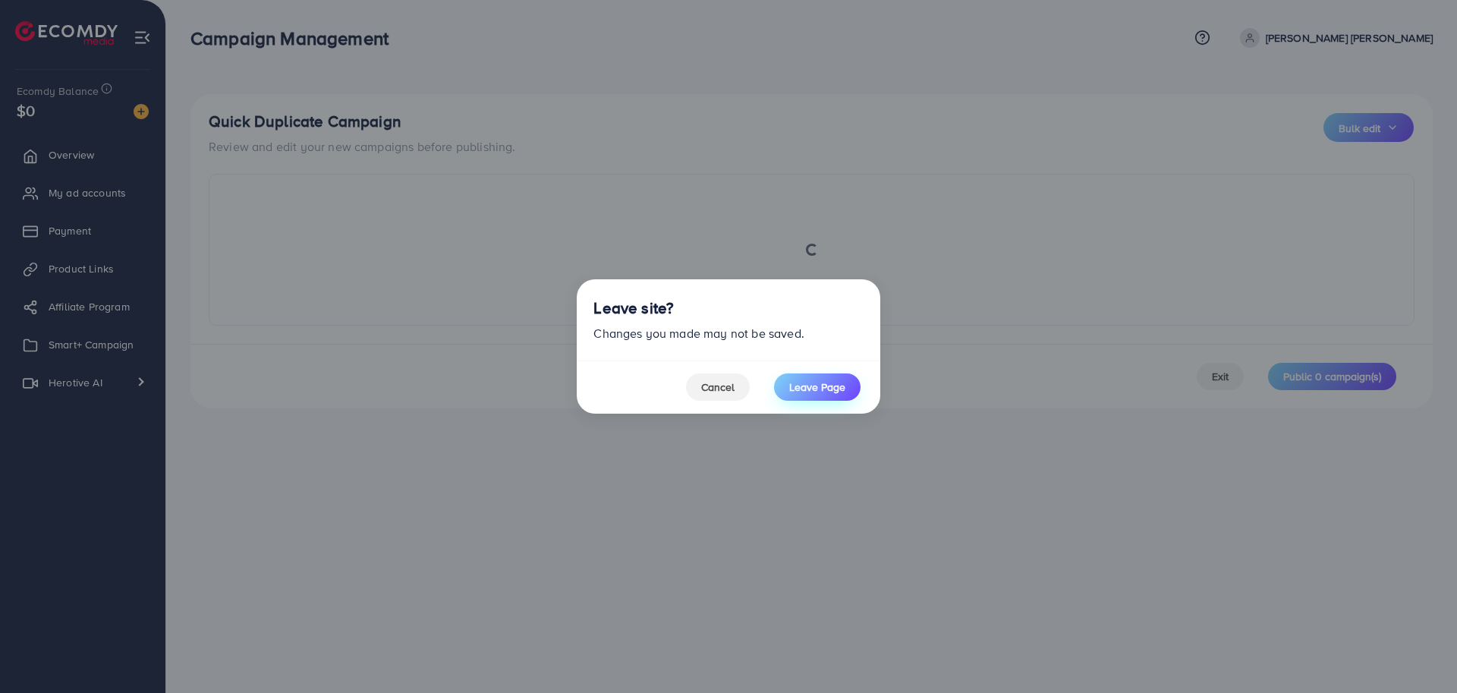
click at [830, 384] on span "Leave Page" at bounding box center [817, 387] width 56 height 15
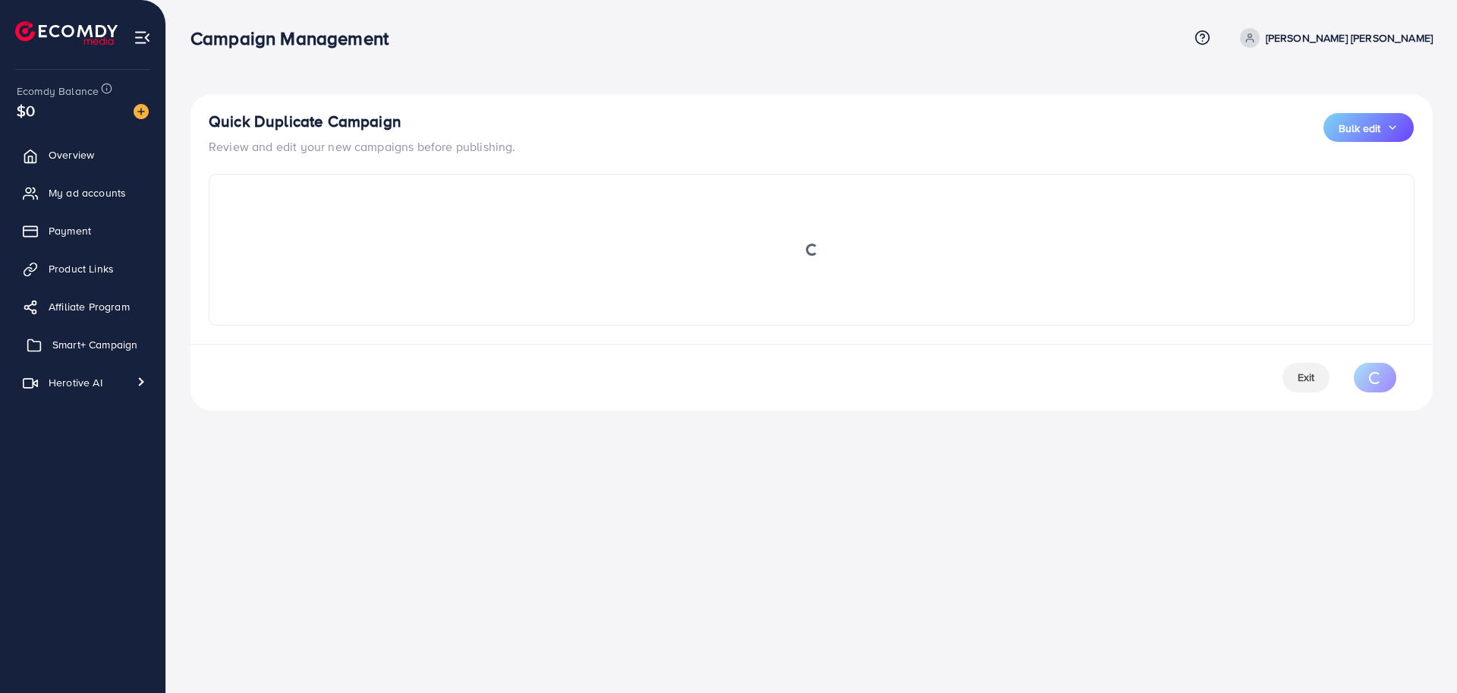
click at [68, 350] on span "Smart+ Campaign" at bounding box center [94, 344] width 85 height 15
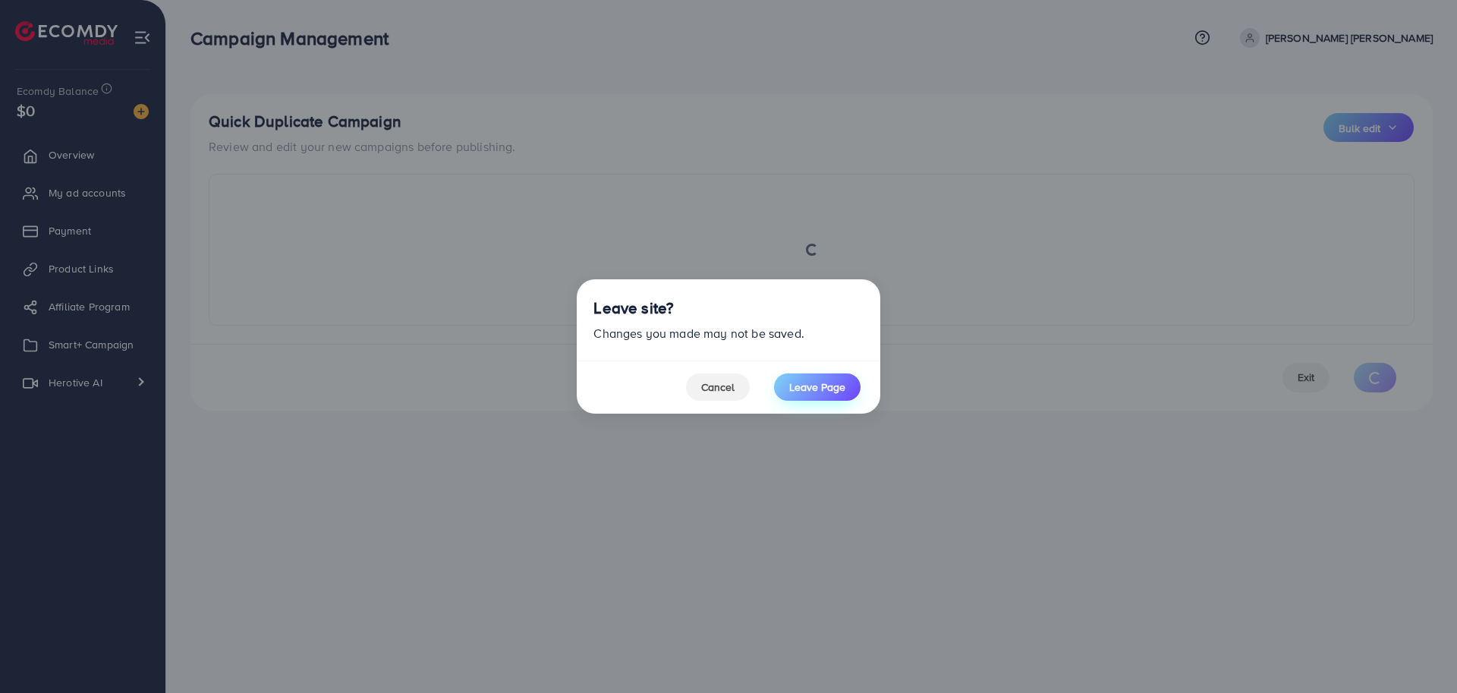
click at [844, 400] on button "Leave Page" at bounding box center [817, 386] width 87 height 27
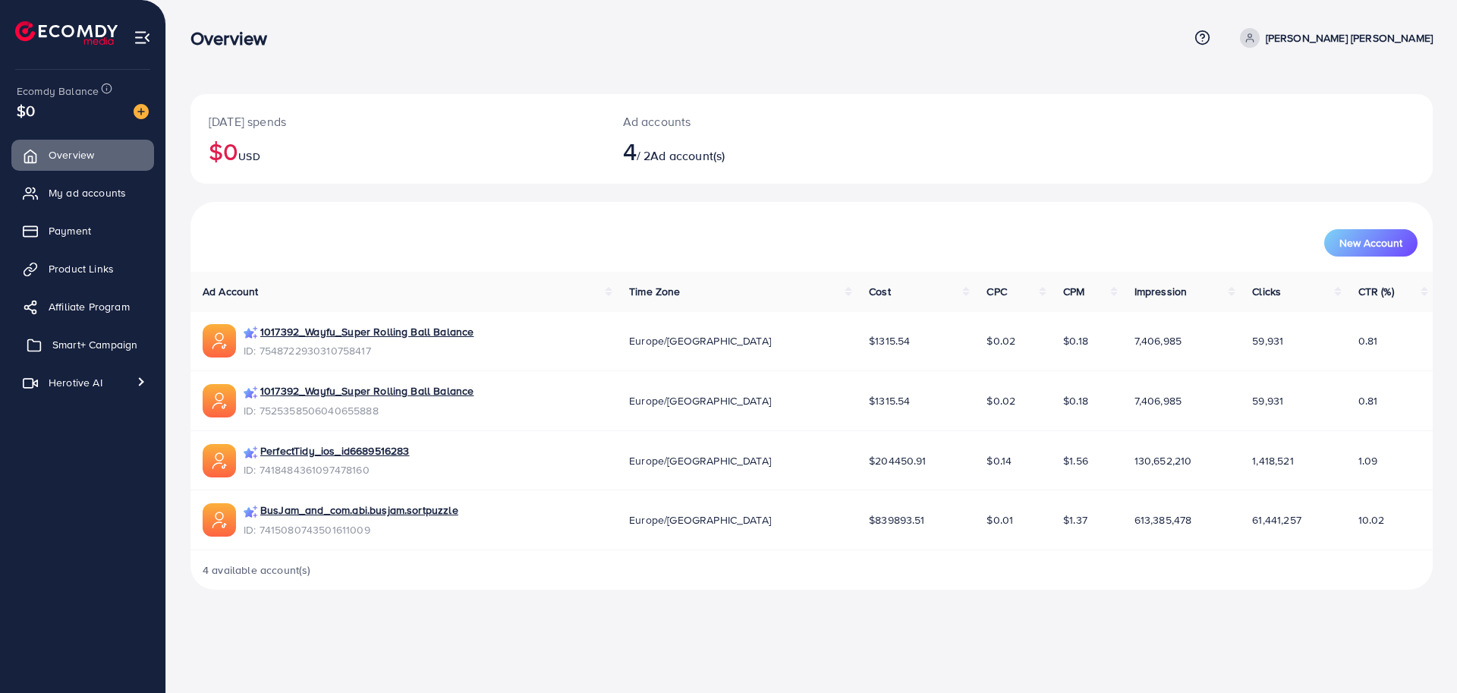
click at [90, 343] on span "Smart+ Campaign" at bounding box center [94, 344] width 85 height 15
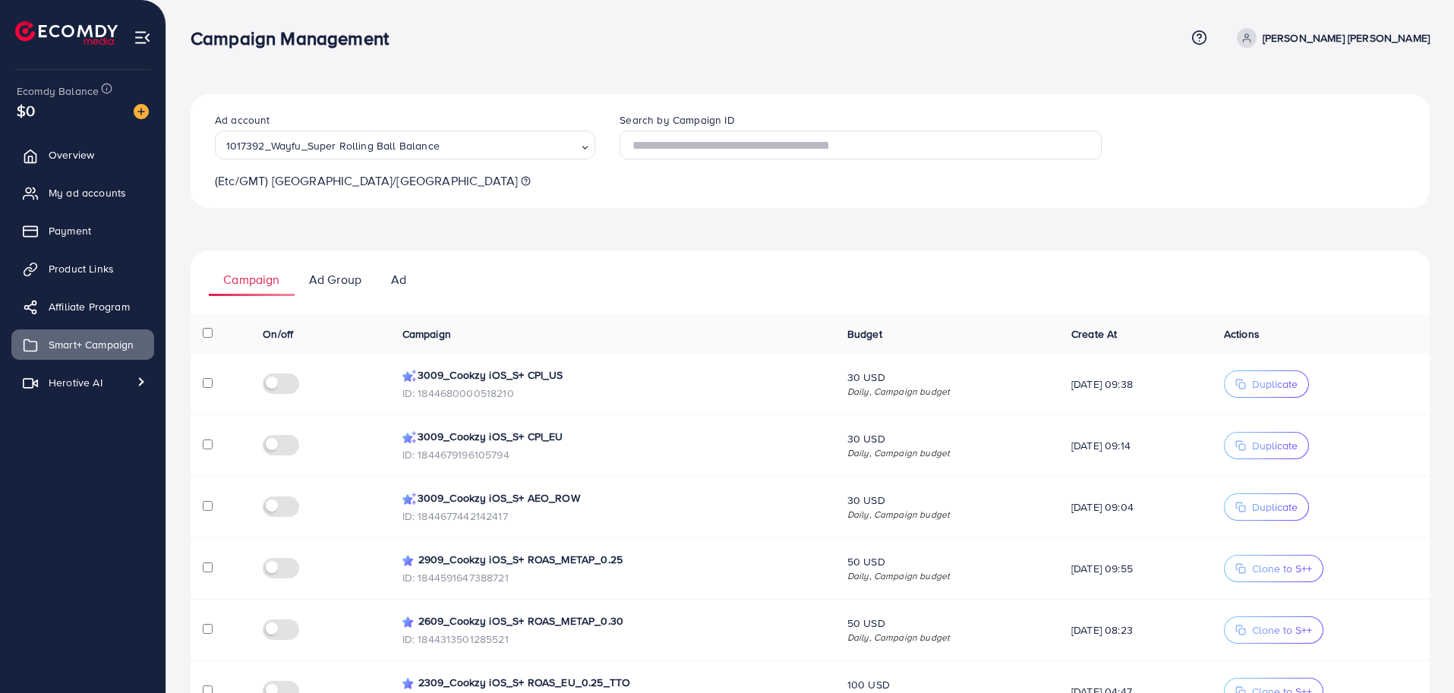
click at [1274, 386] on span "Duplicate" at bounding box center [1275, 384] width 46 height 15
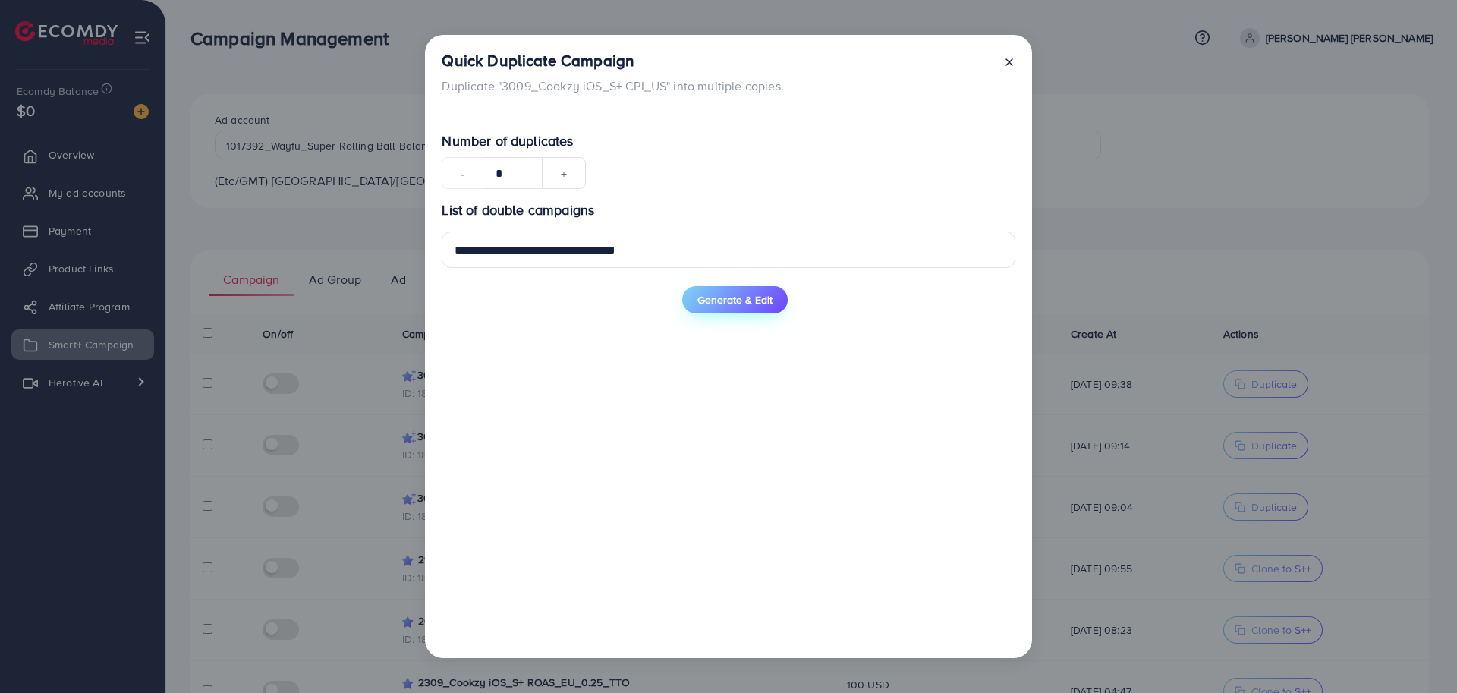
click at [710, 306] on span "Generate & Edit" at bounding box center [735, 299] width 75 height 15
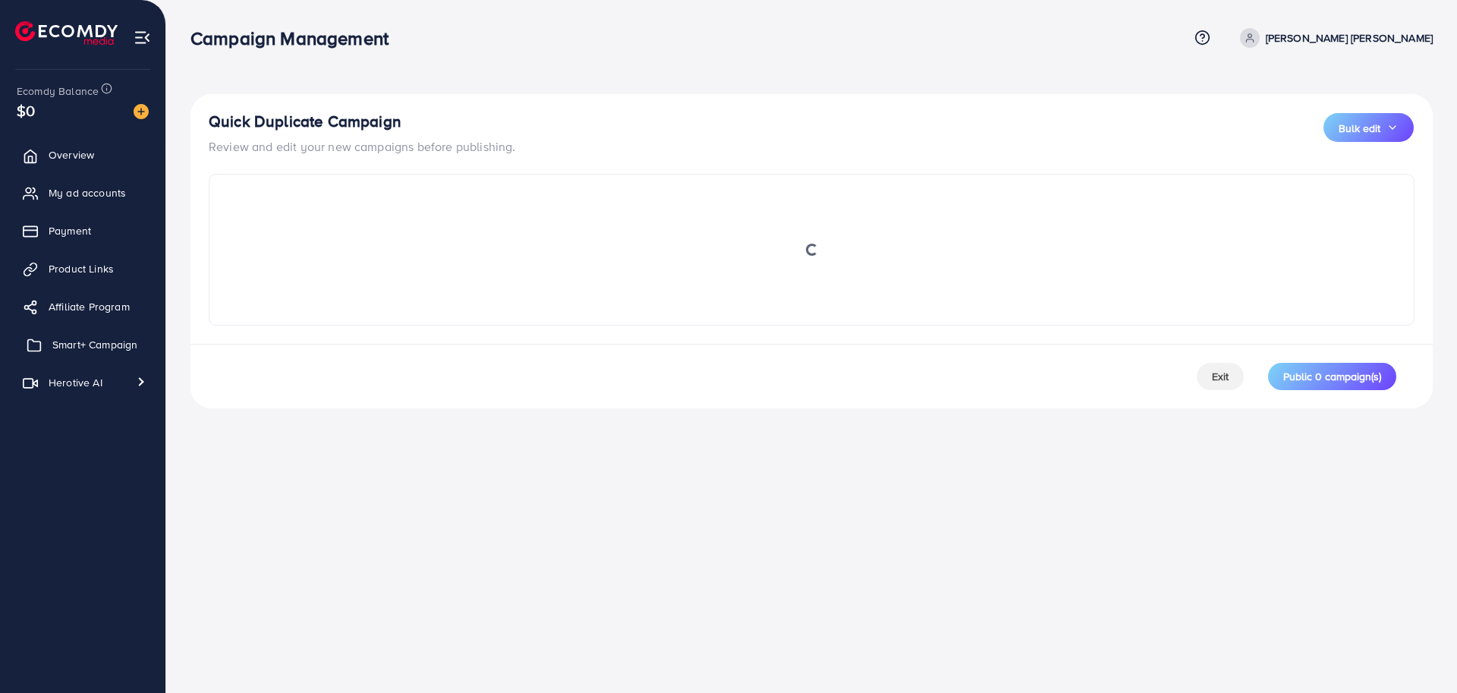
click at [98, 339] on span "Smart+ Campaign" at bounding box center [94, 344] width 85 height 15
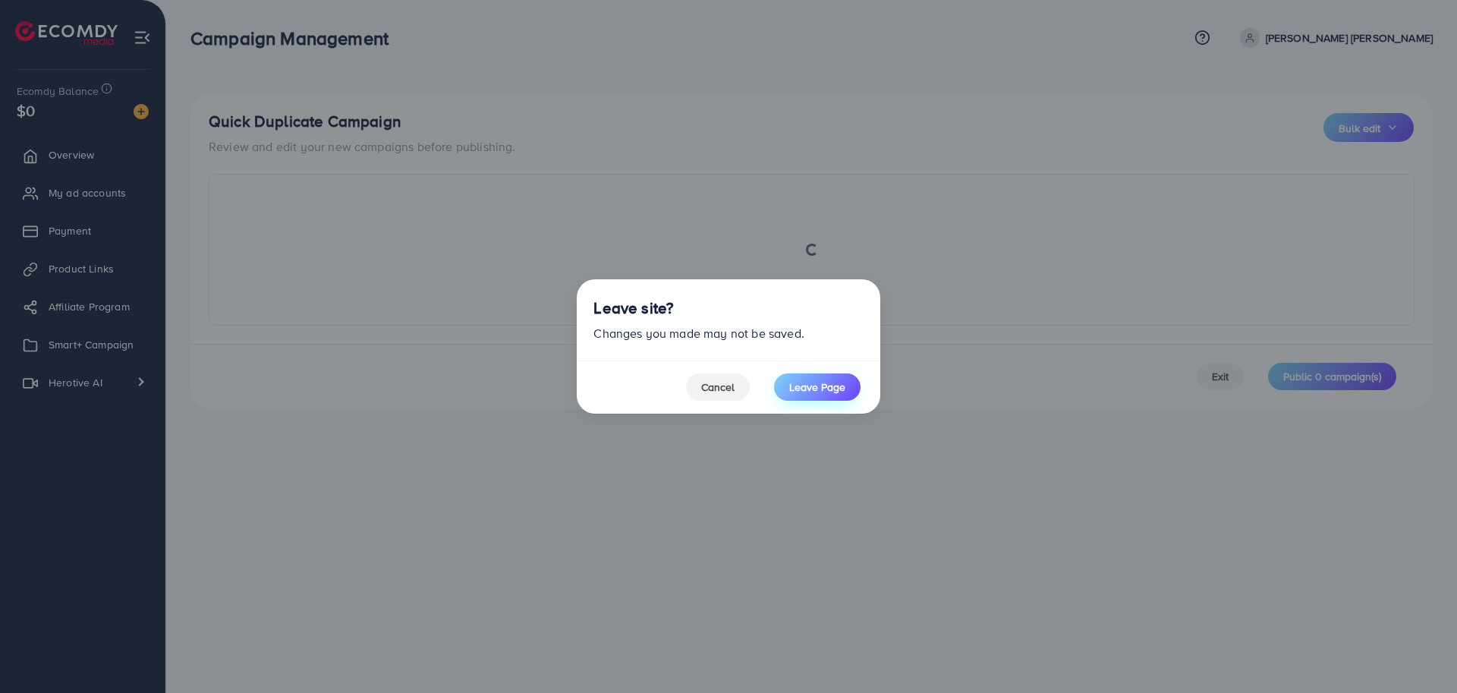
click at [821, 392] on span "Leave Page" at bounding box center [817, 387] width 56 height 15
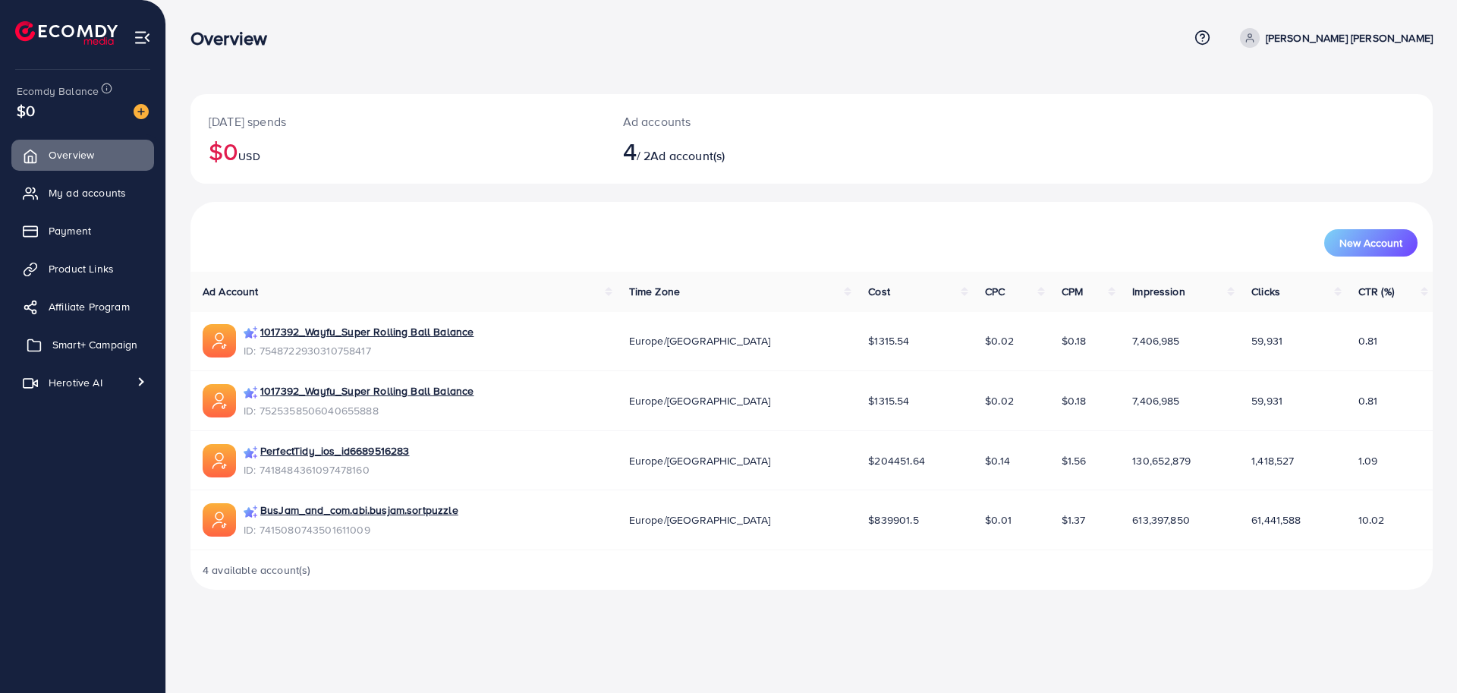
click at [121, 342] on span "Smart+ Campaign" at bounding box center [94, 344] width 85 height 15
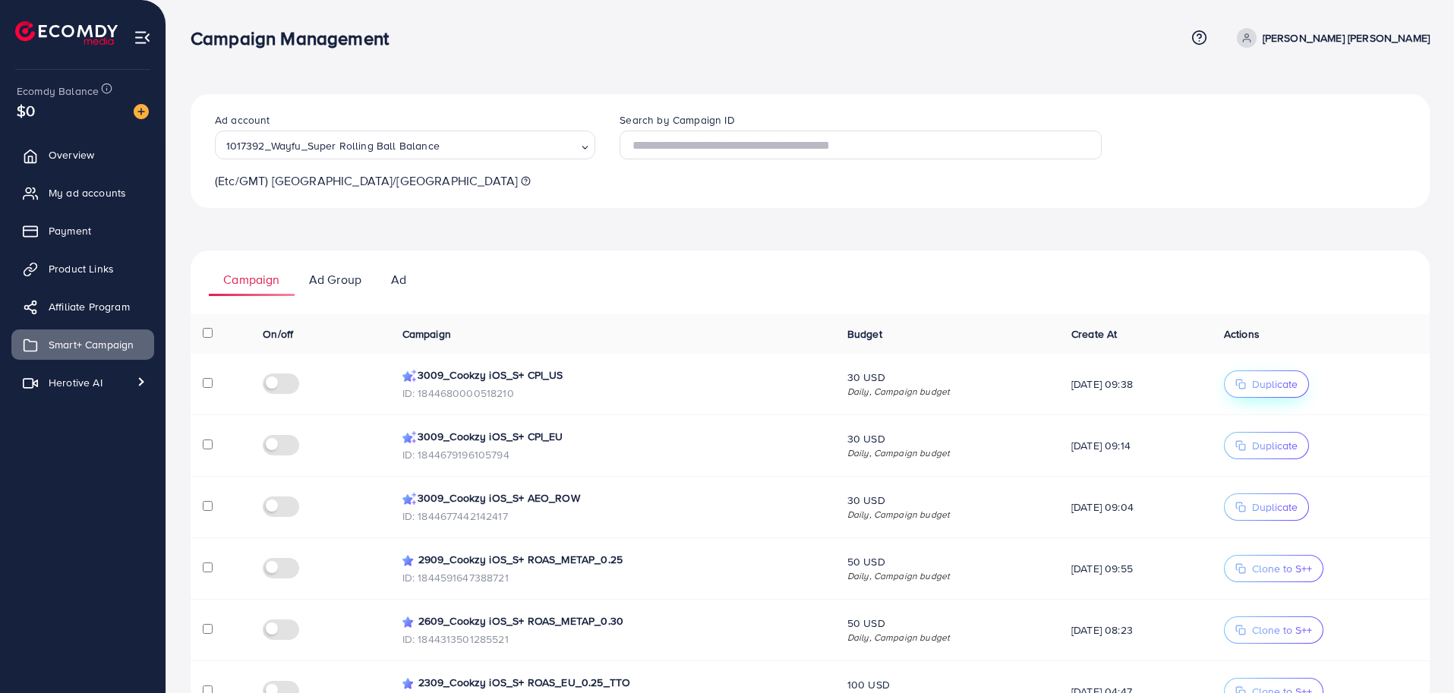
click at [1284, 380] on span "Duplicate" at bounding box center [1275, 384] width 46 height 15
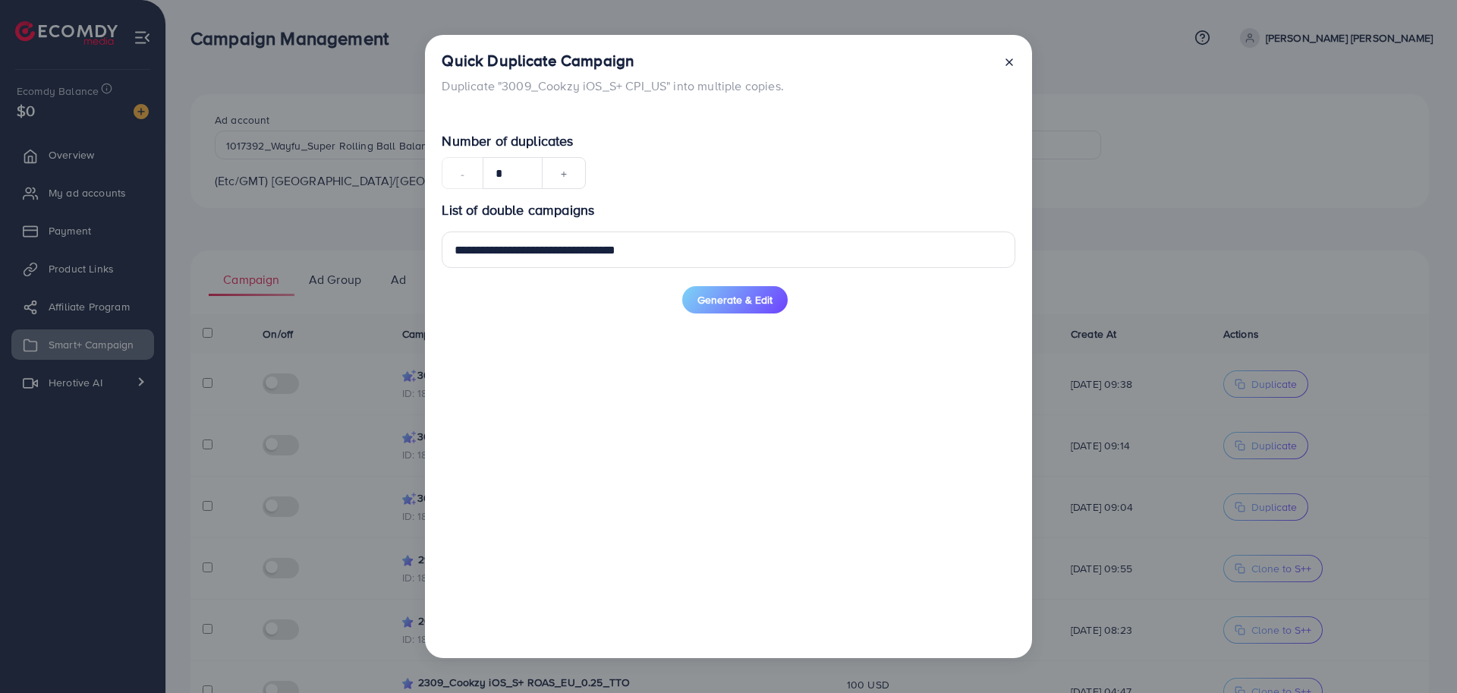
click at [742, 276] on form "**********" at bounding box center [728, 222] width 573 height 182
click at [739, 300] on span "Generate & Edit" at bounding box center [735, 299] width 75 height 15
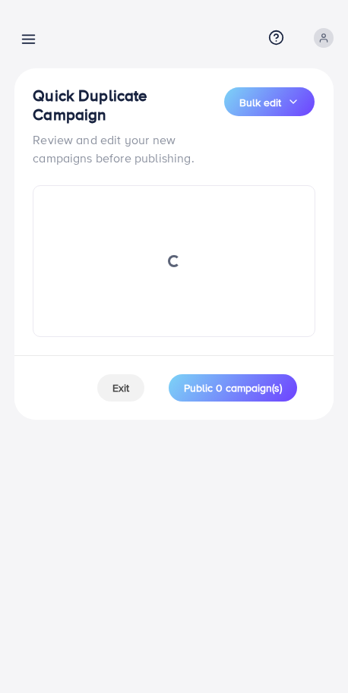
drag, startPoint x: 347, startPoint y: 307, endPoint x: 613, endPoint y: 315, distance: 266.6
click at [348, 315] on html "Campaign Management Help Center Contact Support Term and policy About Us [PERSO…" at bounding box center [174, 346] width 348 height 693
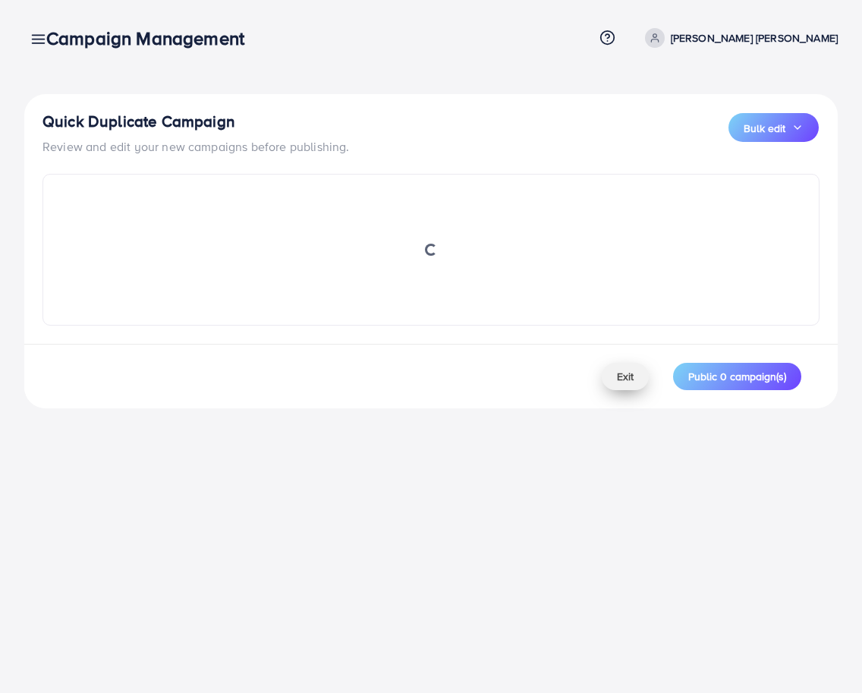
click at [629, 373] on span "Exit" at bounding box center [625, 376] width 17 height 15
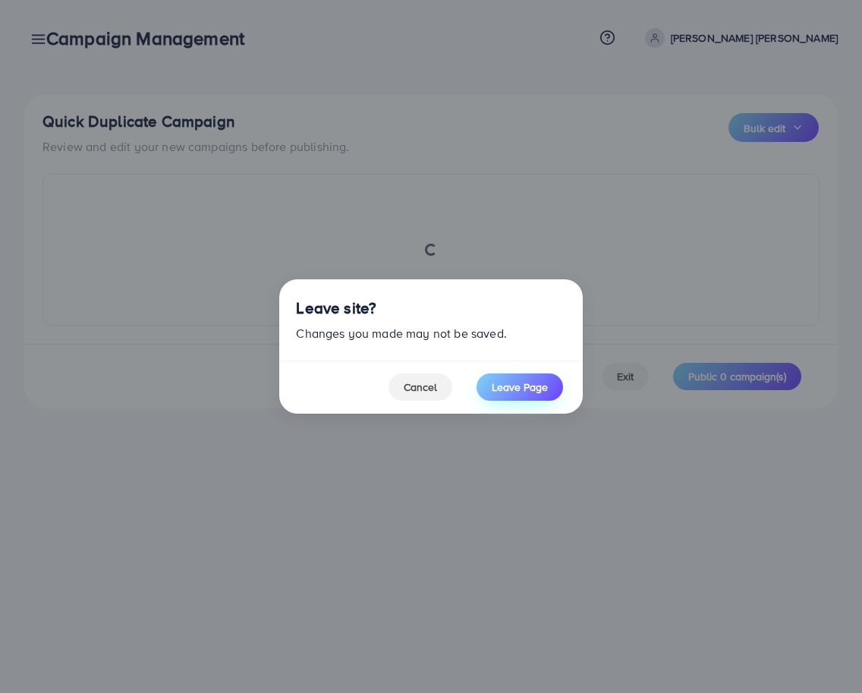
click at [499, 390] on span "Leave Page" at bounding box center [520, 387] width 56 height 15
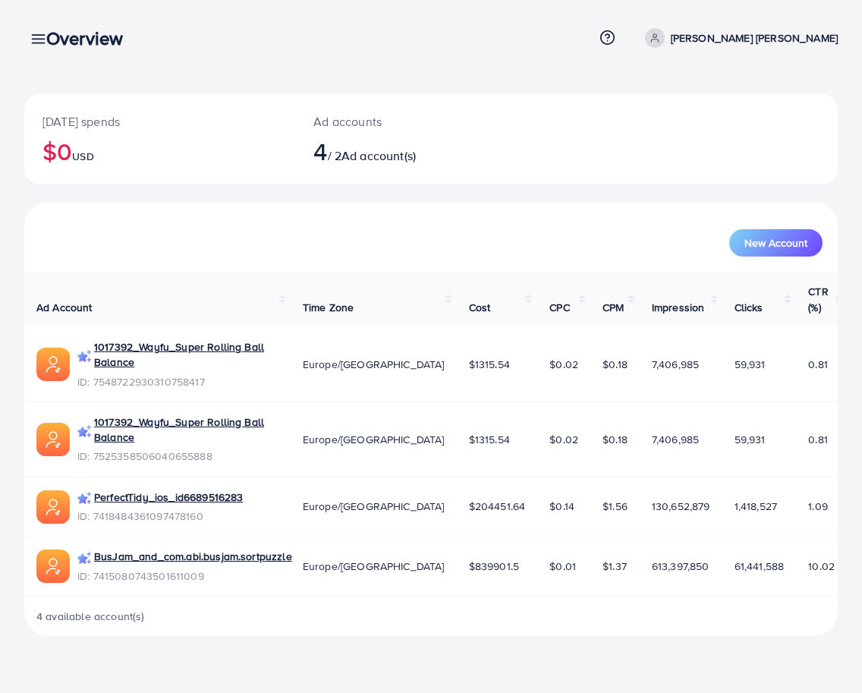
click at [32, 36] on icon at bounding box center [38, 39] width 16 height 16
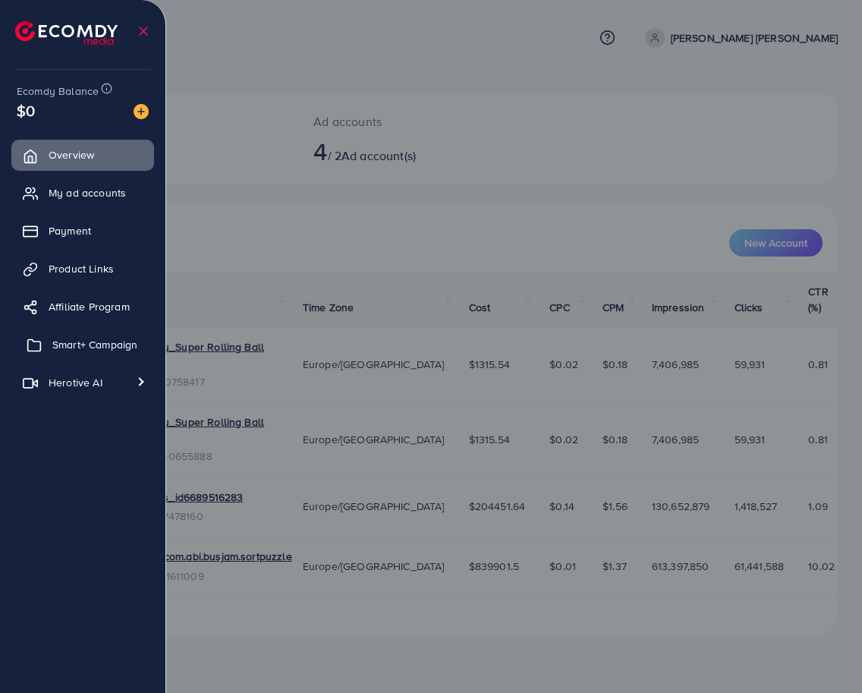
click at [101, 351] on span "Smart+ Campaign" at bounding box center [94, 344] width 85 height 15
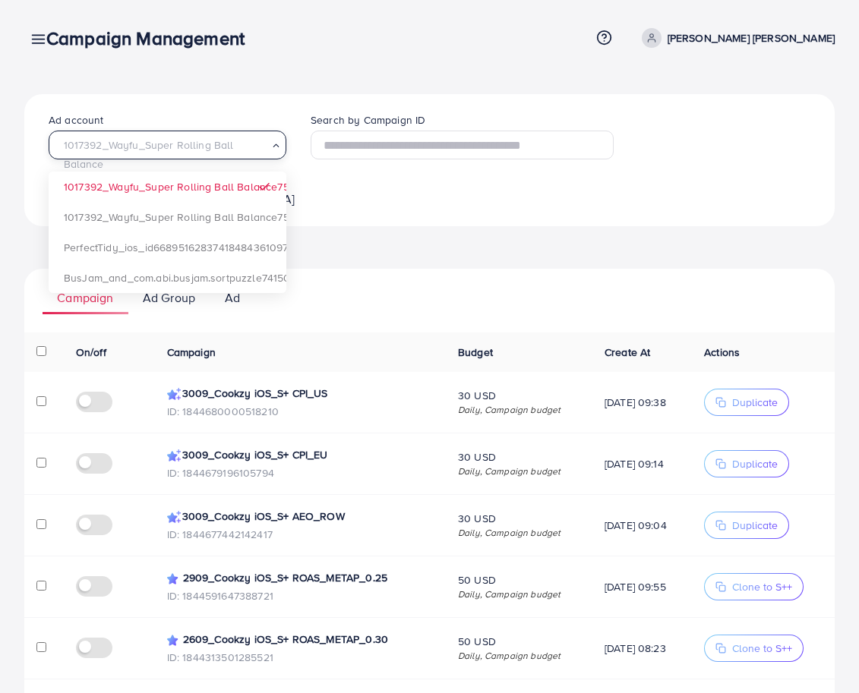
click at [145, 159] on span "1017392_Wayfu_Super Rolling Ball Balance" at bounding box center [166, 155] width 210 height 38
click at [430, 226] on div "Ad account 1017392_Wayfu_Super Rolling Ball Balance Loading... 1017392_Wayfu_Su…" at bounding box center [429, 570] width 810 height 953
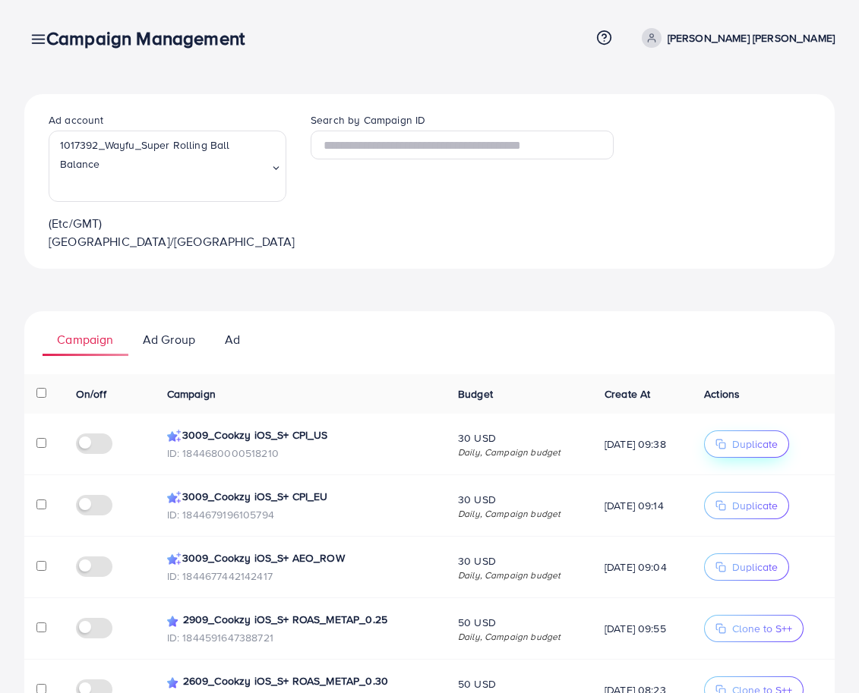
click at [746, 436] on span "Duplicate" at bounding box center [755, 443] width 46 height 15
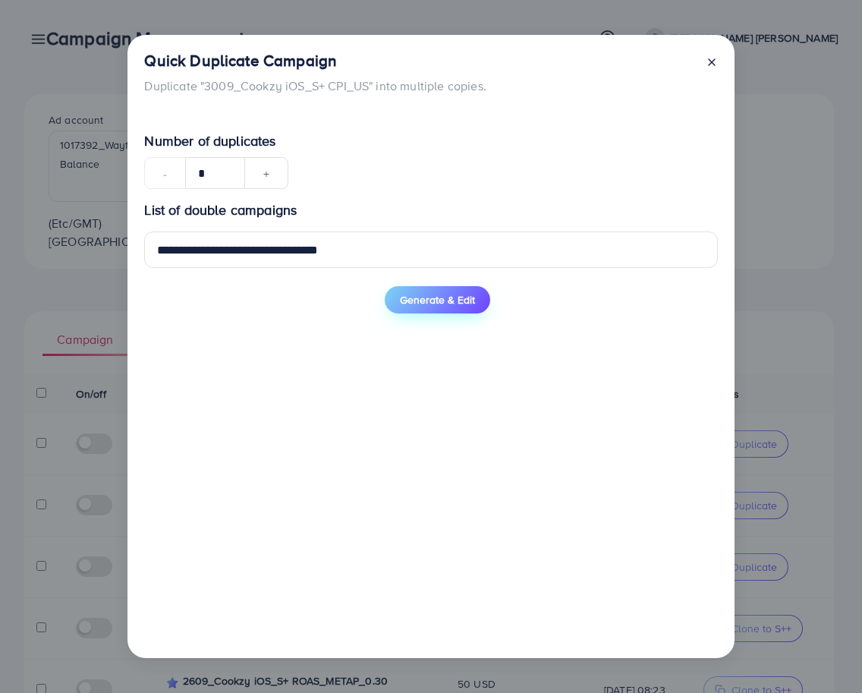
click at [436, 307] on span "Generate & Edit" at bounding box center [437, 299] width 75 height 15
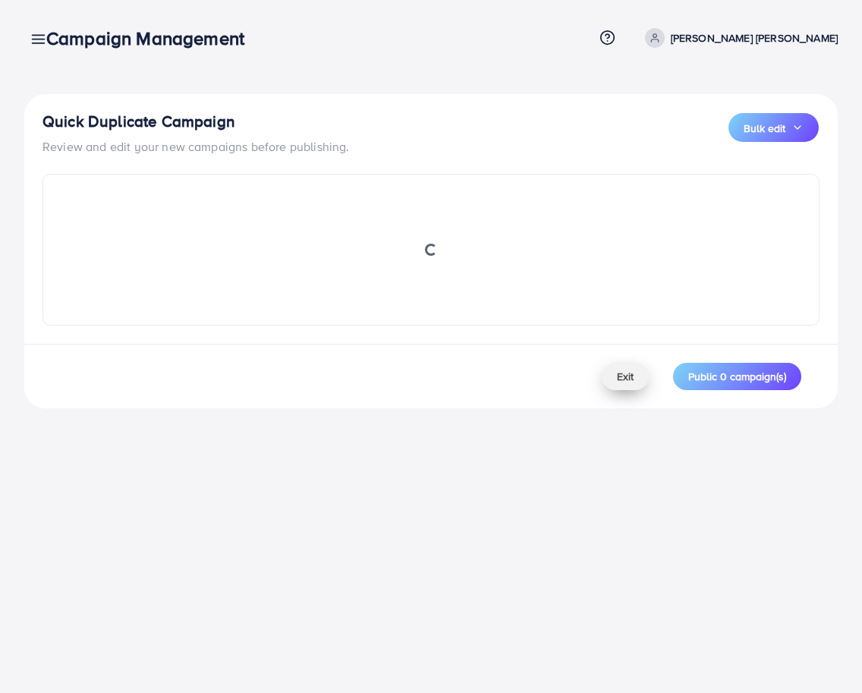
click at [622, 379] on span "Exit" at bounding box center [625, 376] width 17 height 15
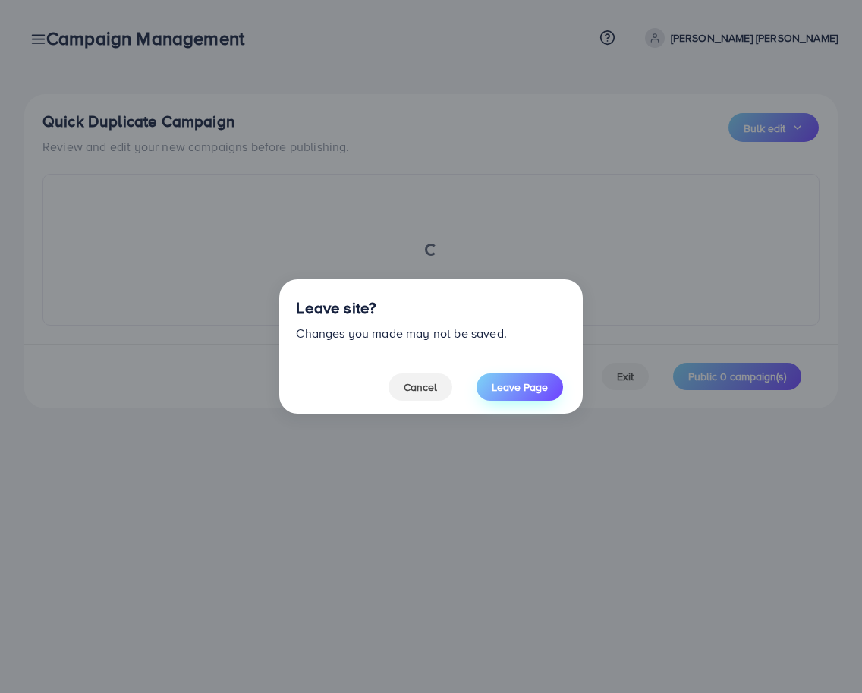
click at [502, 389] on span "Leave Page" at bounding box center [520, 387] width 56 height 15
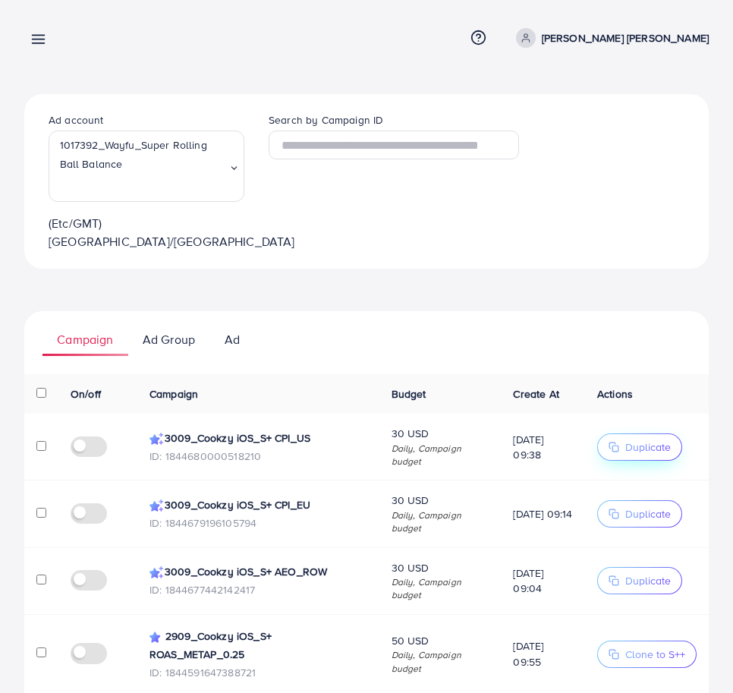
click at [651, 440] on span "Duplicate" at bounding box center [649, 447] width 46 height 15
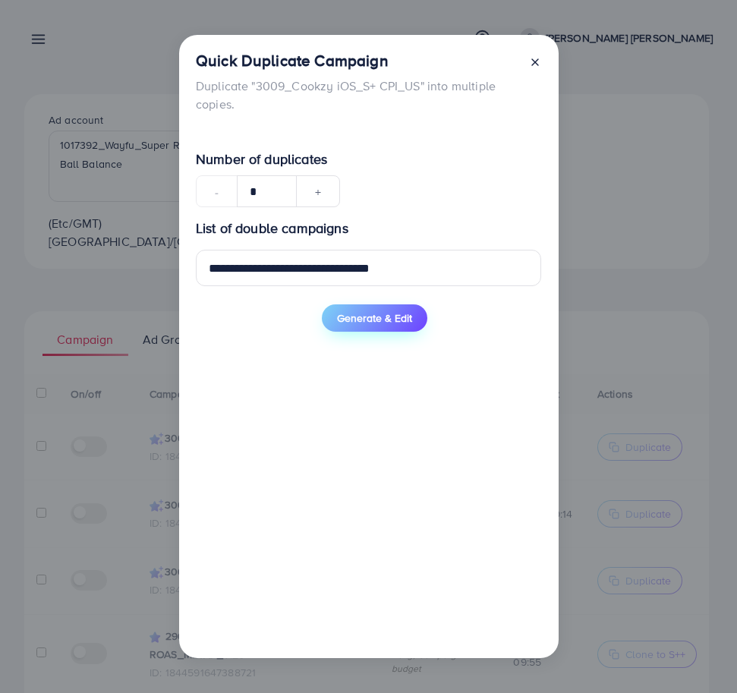
click at [346, 317] on span "Generate & Edit" at bounding box center [374, 317] width 75 height 15
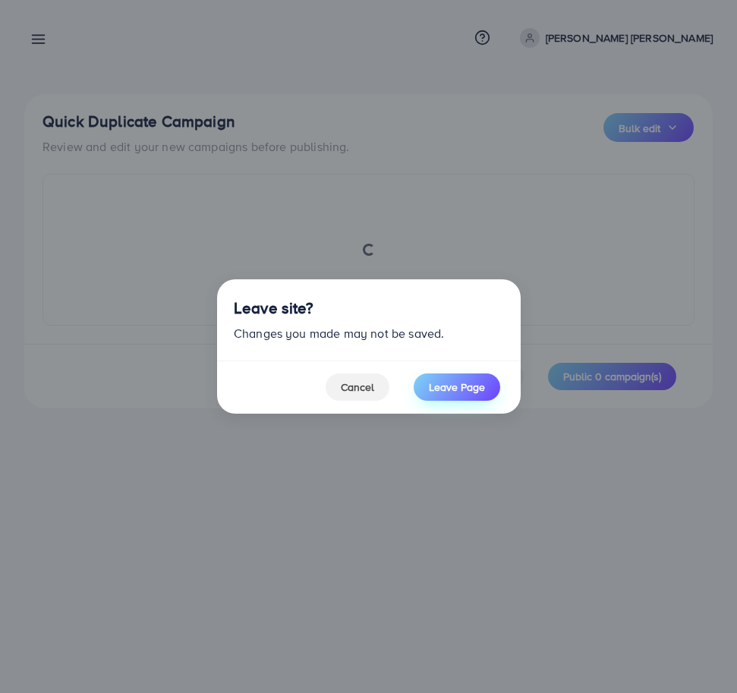
click at [433, 381] on span "Leave Page" at bounding box center [457, 387] width 56 height 15
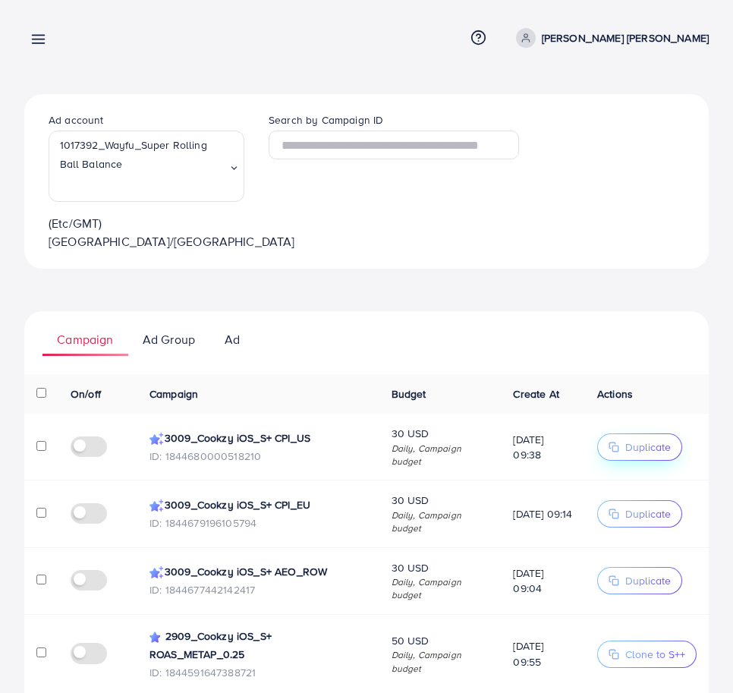
click at [626, 440] on span "Duplicate" at bounding box center [649, 447] width 46 height 15
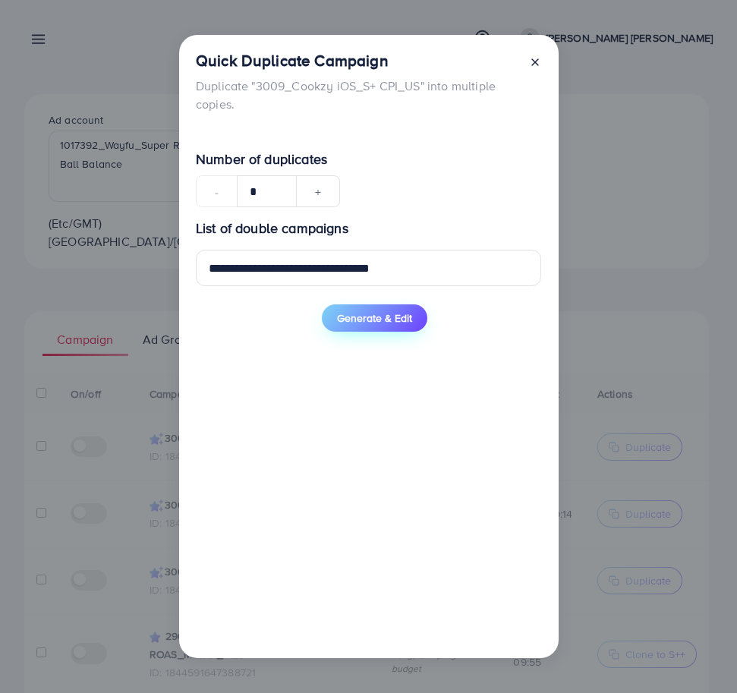
click at [331, 320] on button "Generate & Edit" at bounding box center [375, 317] width 106 height 27
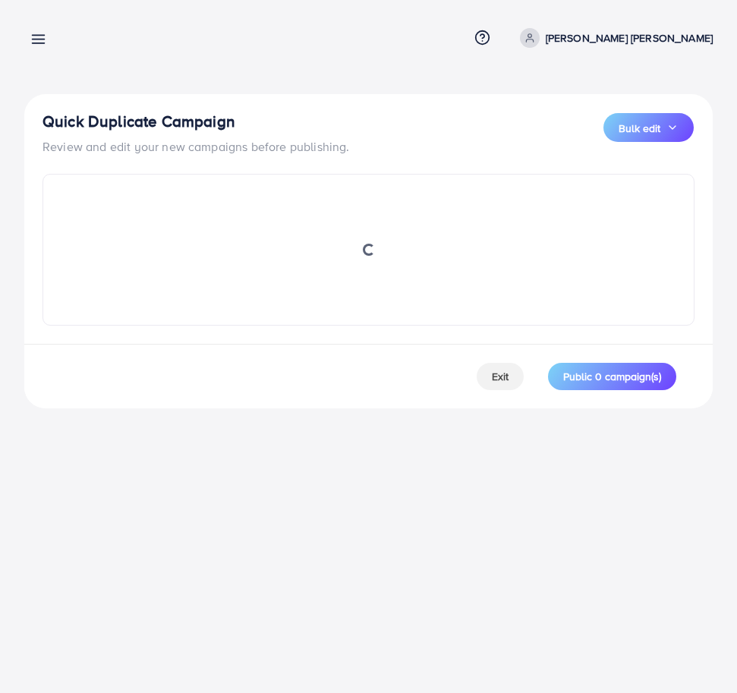
click at [509, 565] on div "Campaign Management Help Center Contact Support Term and policy About Us Le Min…" at bounding box center [368, 346] width 737 height 693
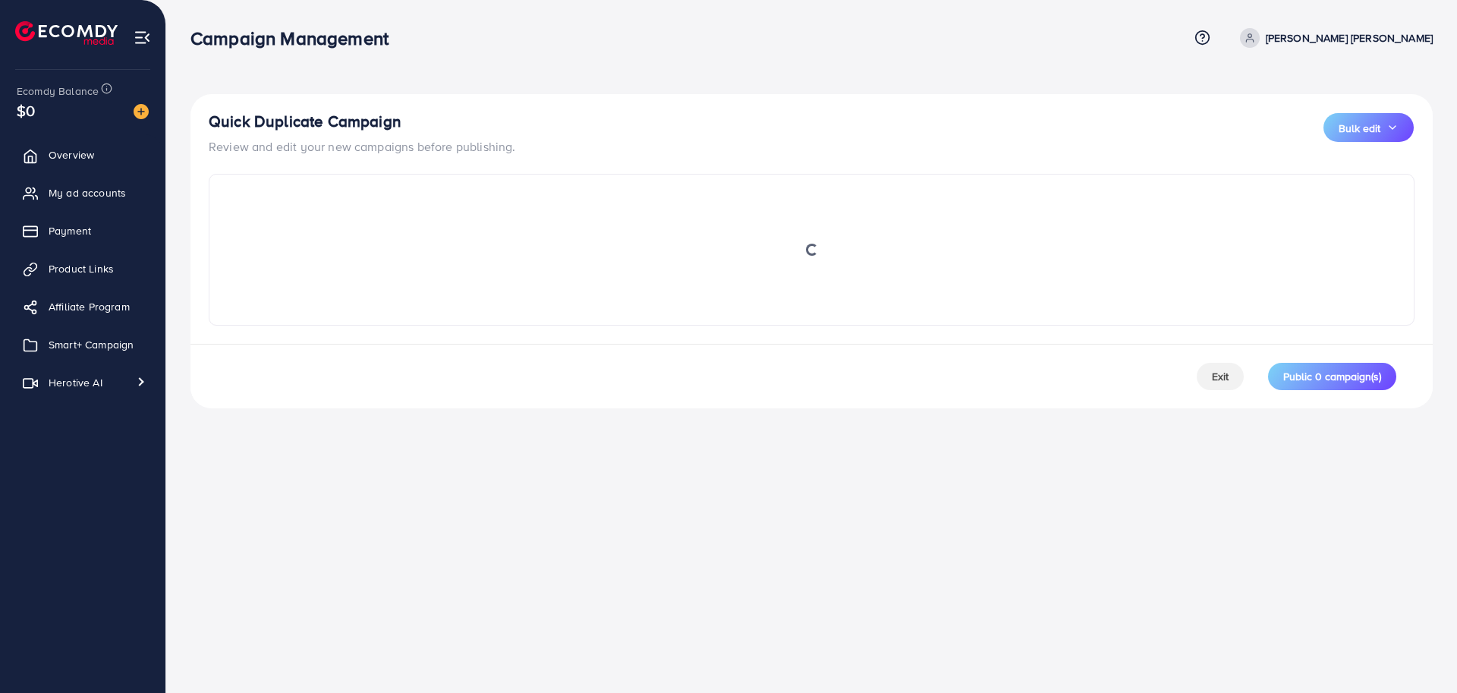
click at [679, 583] on div "Campaign Management Help Center Contact Support Term and policy About Us Le Min…" at bounding box center [728, 346] width 1457 height 693
click at [531, 567] on div "Campaign Management Help Center Contact Support Term and policy About Us Le Min…" at bounding box center [728, 346] width 1457 height 693
click at [584, 515] on div "Campaign Management Help Center Contact Support Term and policy About Us Le Min…" at bounding box center [728, 346] width 1457 height 693
click at [671, 142] on div "Quick Duplicate Campaign Review and edit your new campaigns before publishing. …" at bounding box center [812, 133] width 1206 height 43
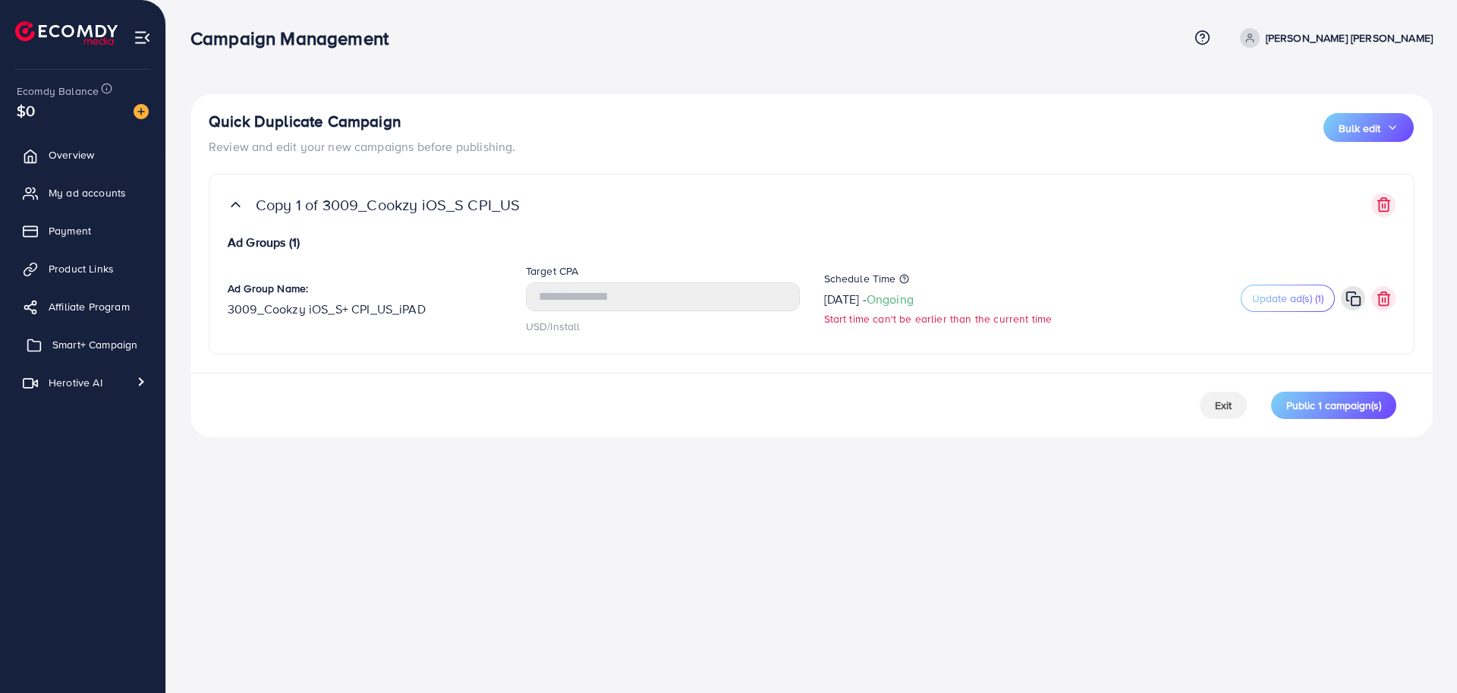
click at [90, 356] on link "Smart+ Campaign" at bounding box center [82, 344] width 143 height 30
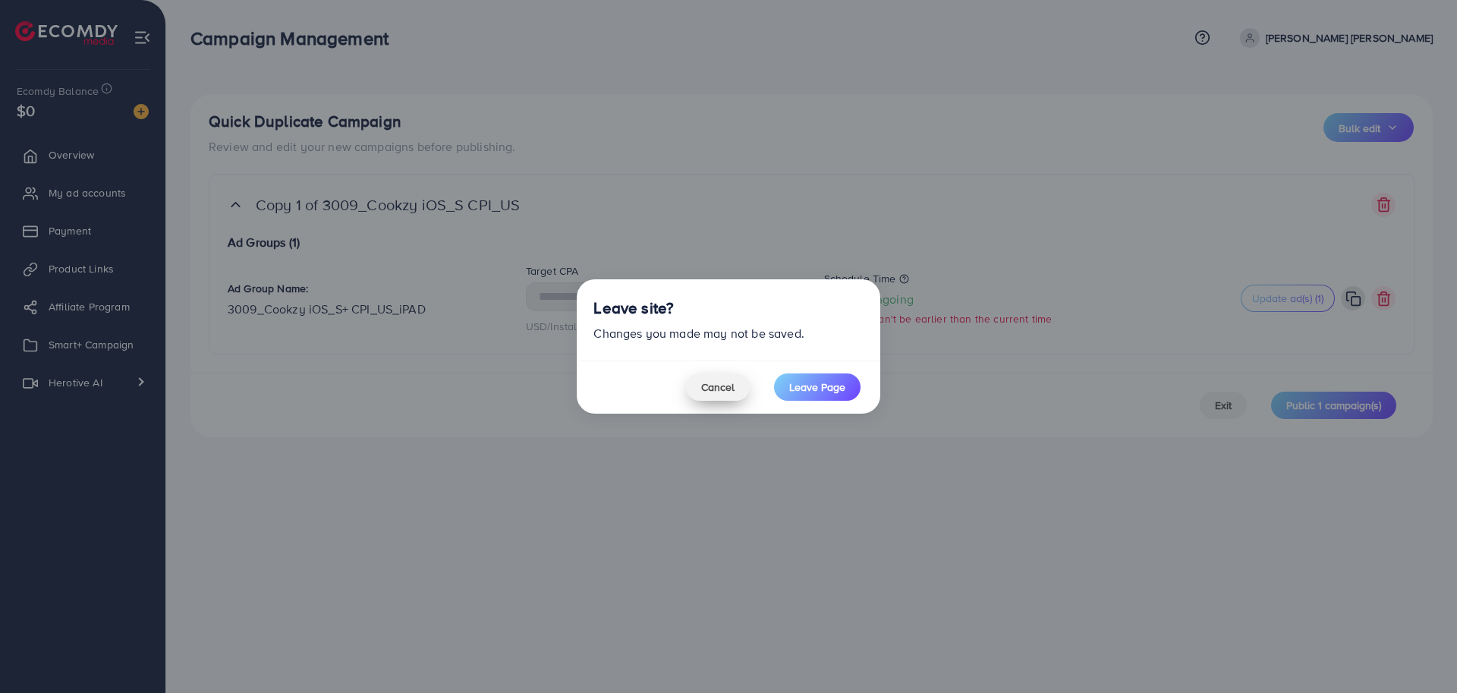
click at [704, 386] on span "Cancel" at bounding box center [717, 387] width 33 height 15
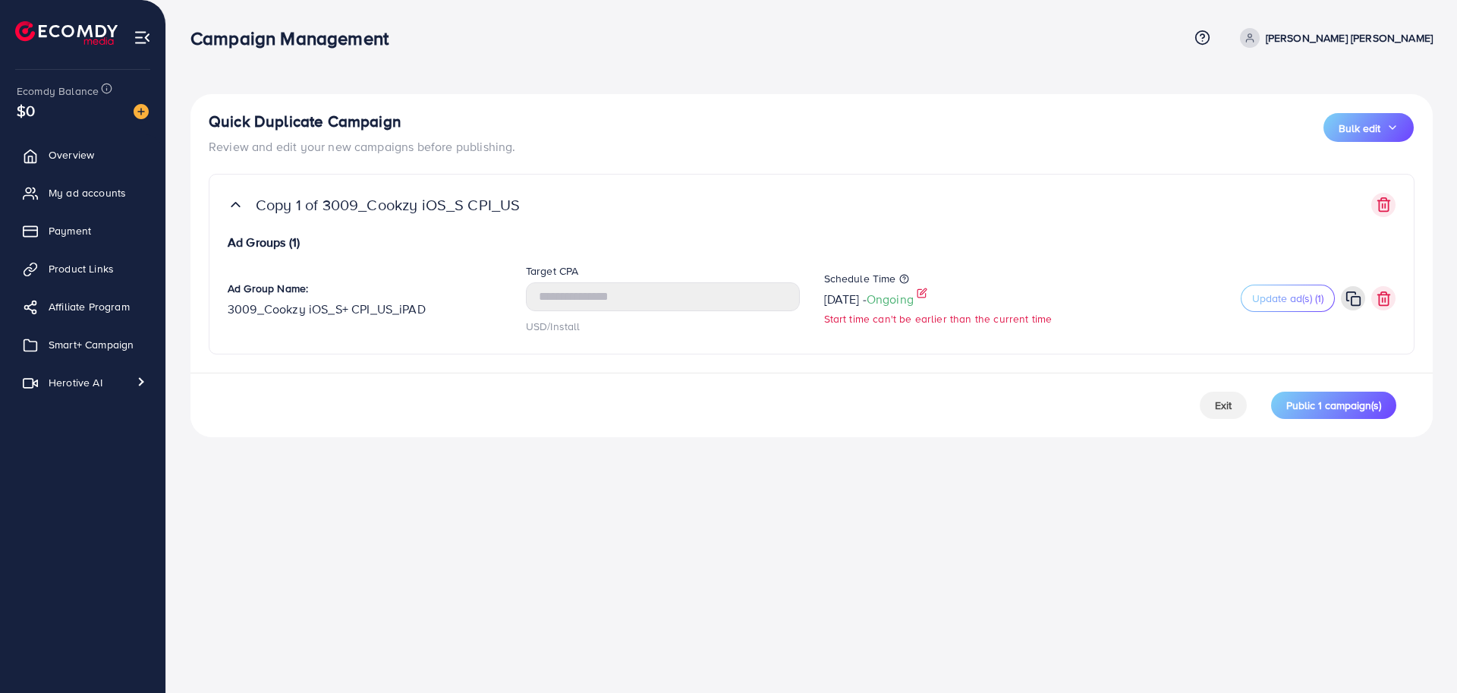
click at [914, 296] on span "Ongoing" at bounding box center [890, 299] width 47 height 17
click at [719, 463] on div "Campaign Management Help Center Contact Support Term and policy About Us [PERSO…" at bounding box center [728, 346] width 1457 height 693
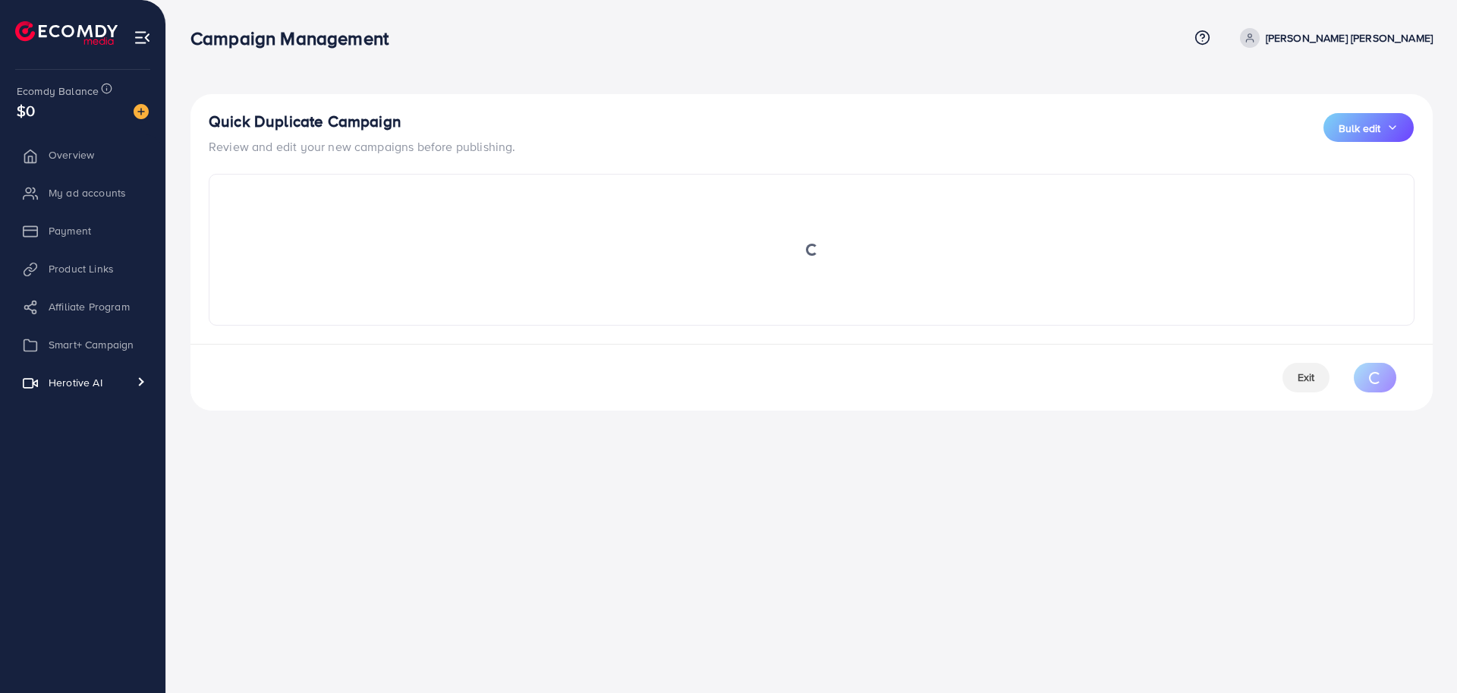
click at [918, 144] on div "Quick Duplicate Campaign Review and edit your new campaigns before publishing. …" at bounding box center [812, 133] width 1206 height 43
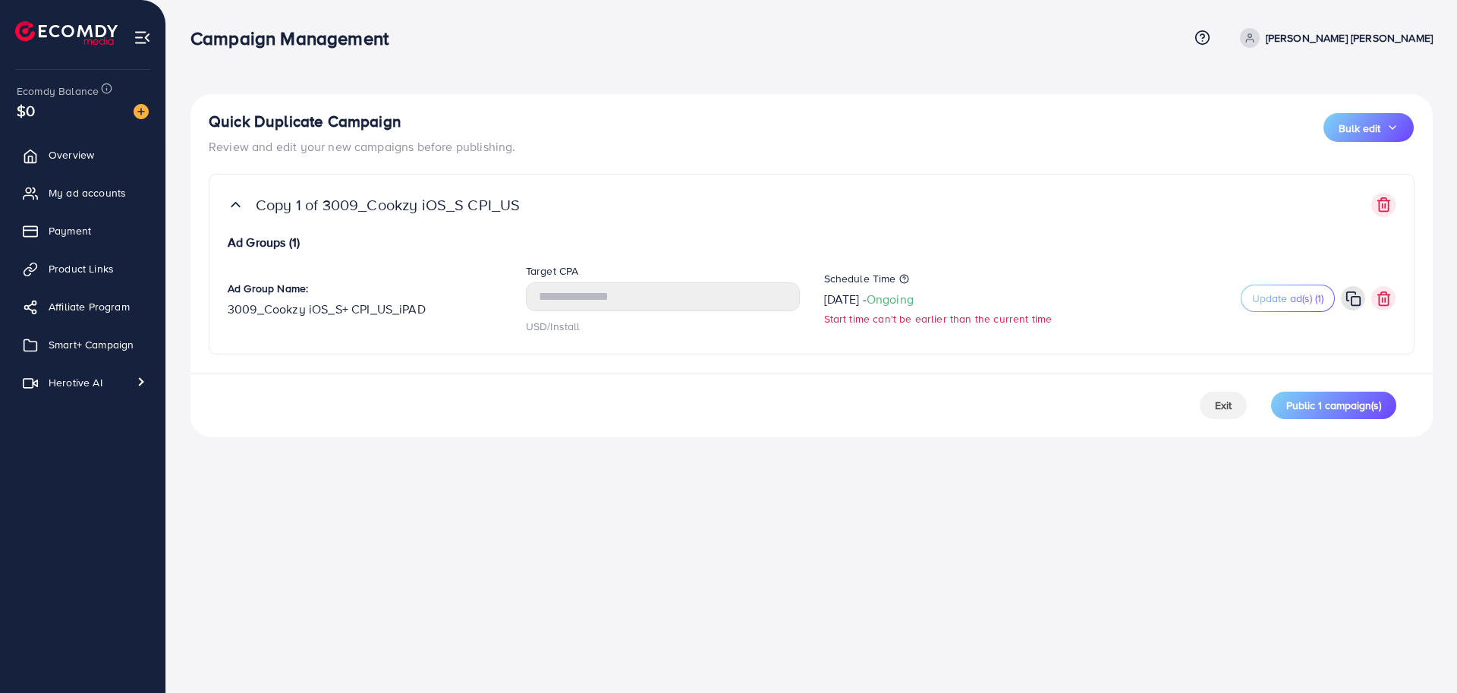
click at [826, 543] on div "Campaign Management Help Center Contact Support Term and policy About Us [PERSO…" at bounding box center [728, 346] width 1457 height 693
click at [707, 414] on div "Exit Public 1 campaign(s)" at bounding box center [812, 405] width 1243 height 65
click at [690, 513] on div "Campaign Management Help Center Contact Support Term and policy About Us [PERSO…" at bounding box center [728, 346] width 1457 height 693
click at [889, 329] on div "Ad Group Name: 3009_Cookzy iOS_S+ CPI_US_iPAD Target CPA USD/Install Schedule T…" at bounding box center [812, 299] width 1193 height 74
click at [1042, 195] on div "Copy 1 of 3009_Cookzy iOS_S CPI_US" at bounding box center [812, 205] width 1168 height 24
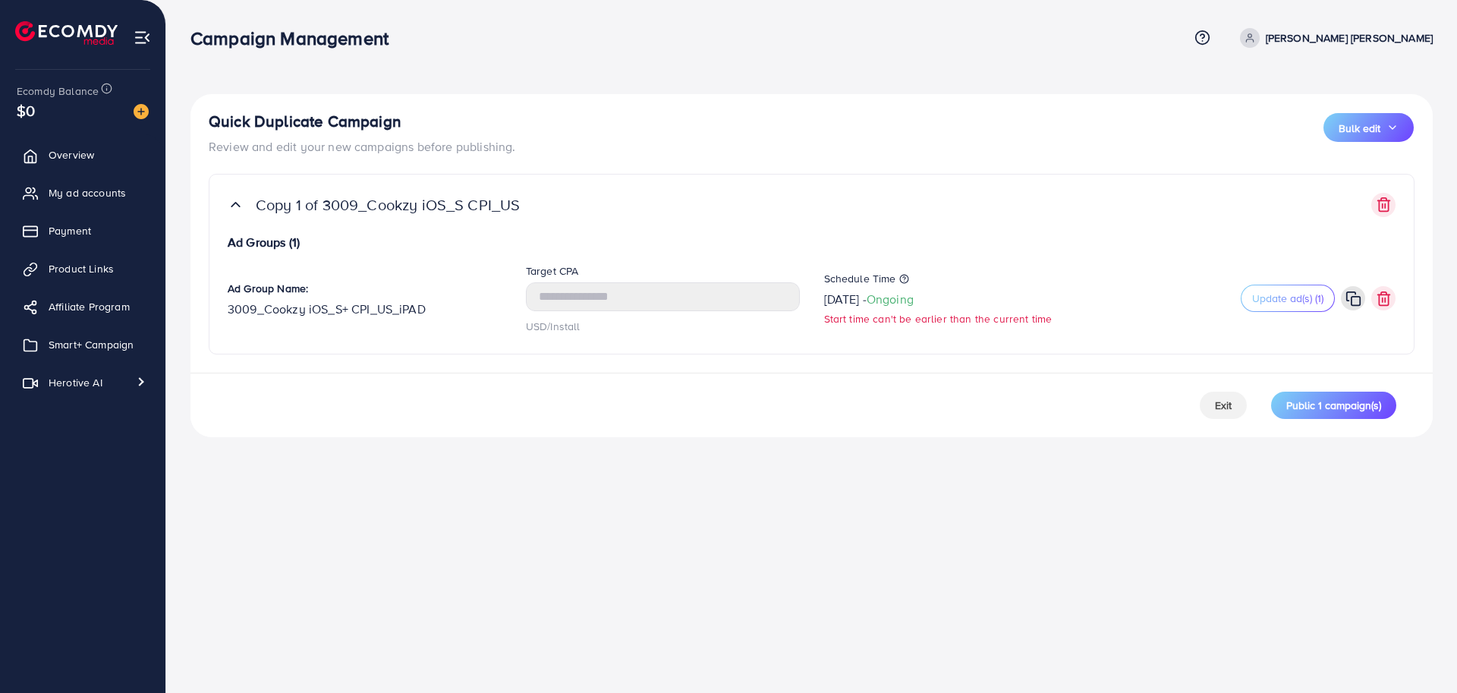
click at [653, 484] on div "Campaign Management Help Center Contact Support Term and policy About Us [PERSO…" at bounding box center [728, 346] width 1457 height 693
click at [1349, 134] on span "Bulk edit" at bounding box center [1360, 128] width 42 height 15
click at [1346, 165] on span "Schedule Time" at bounding box center [1349, 171] width 81 height 17
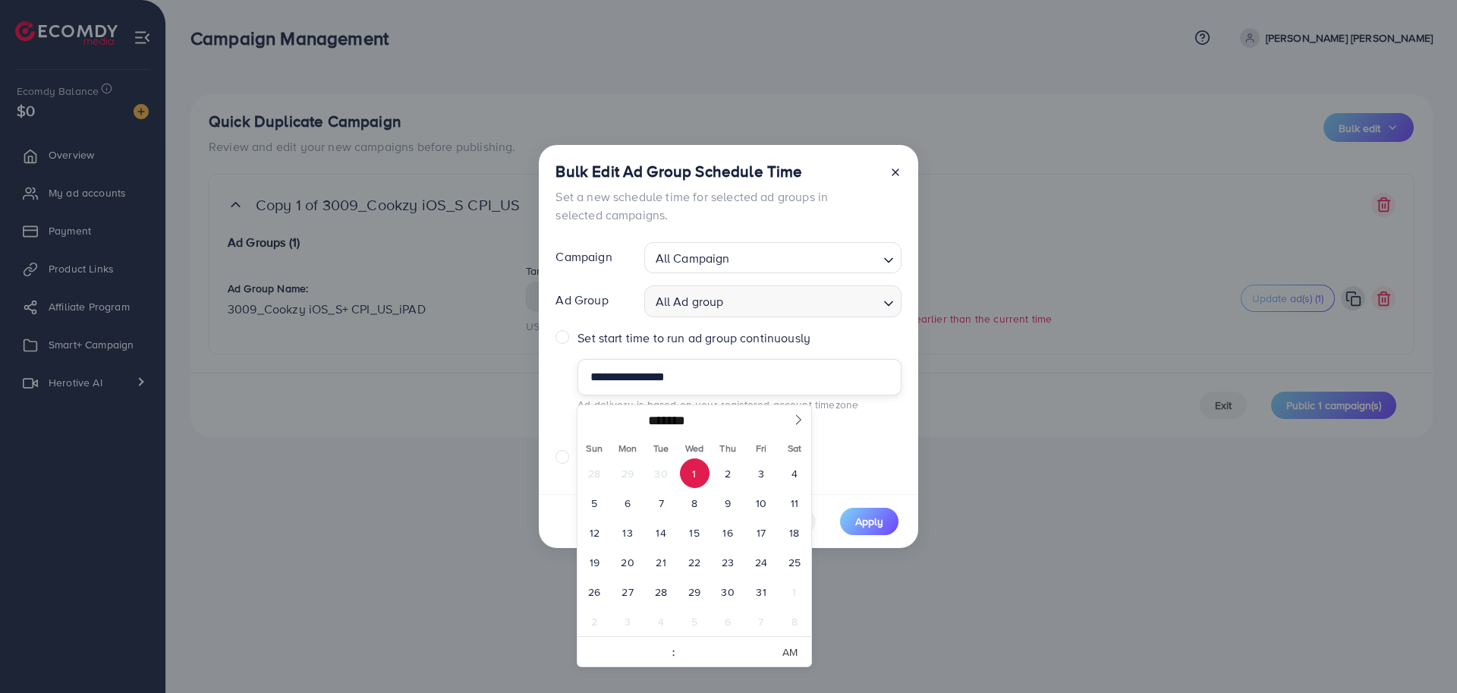
click at [689, 384] on input "**********" at bounding box center [739, 377] width 323 height 36
click at [695, 470] on span "1" at bounding box center [695, 474] width 30 height 30
click at [698, 477] on span "1" at bounding box center [695, 474] width 30 height 30
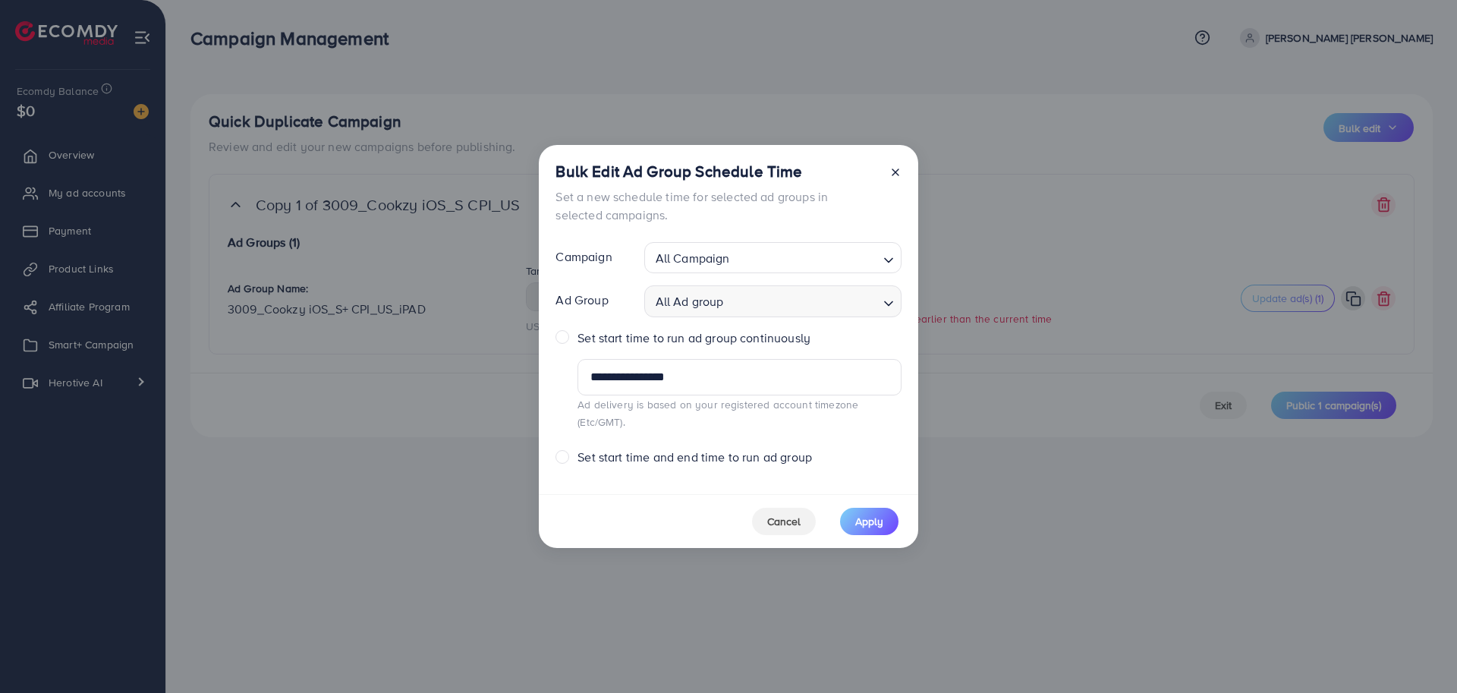
click at [869, 468] on div "**********" at bounding box center [729, 319] width 380 height 349
click at [660, 449] on label "Set start time and end time to run ad group" at bounding box center [695, 457] width 235 height 17
click at [578, 345] on label "Set start time to run ad group continuously" at bounding box center [694, 337] width 233 height 17
click at [868, 517] on span "Apply" at bounding box center [870, 521] width 28 height 15
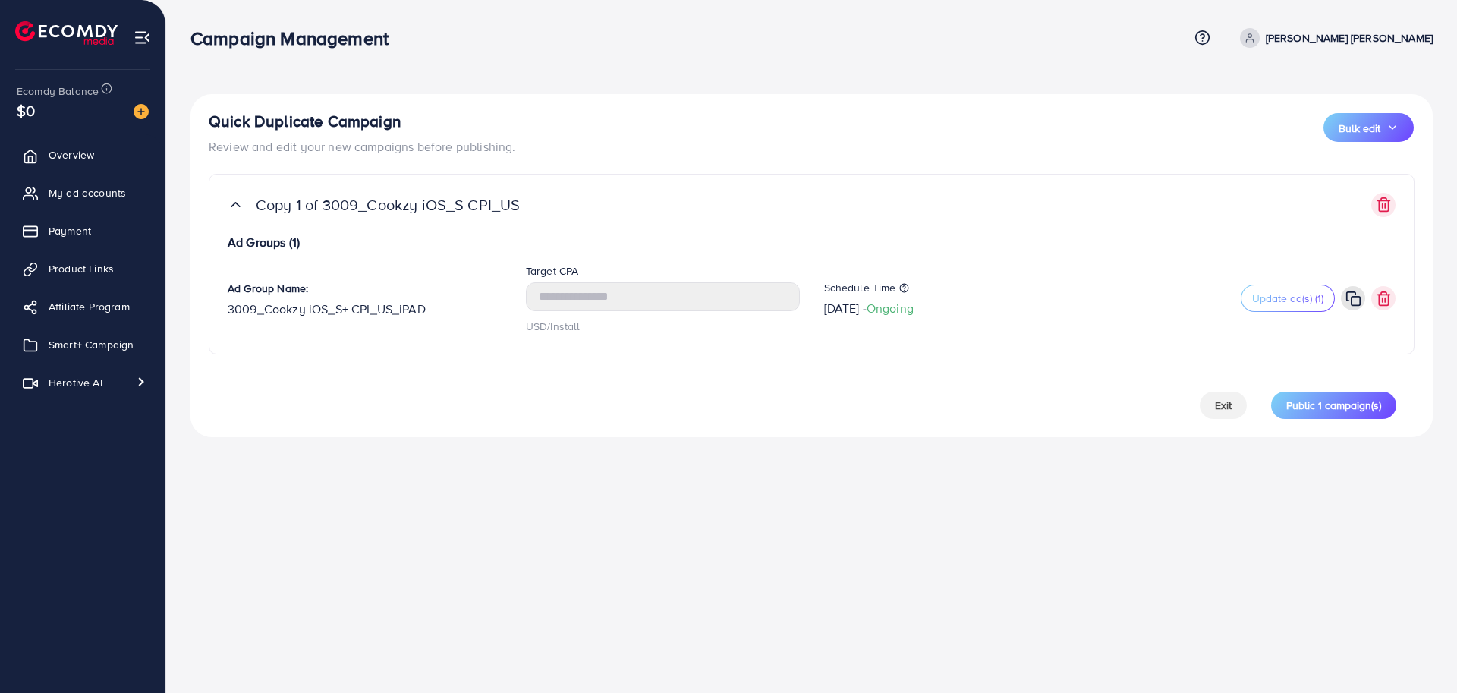
click at [819, 491] on div "Campaign Management Help Center Contact Support Term and policy About Us [PERSO…" at bounding box center [728, 346] width 1457 height 693
click at [795, 471] on div "Campaign Management Help Center Contact Support Term and policy About Us [PERSO…" at bounding box center [728, 346] width 1457 height 693
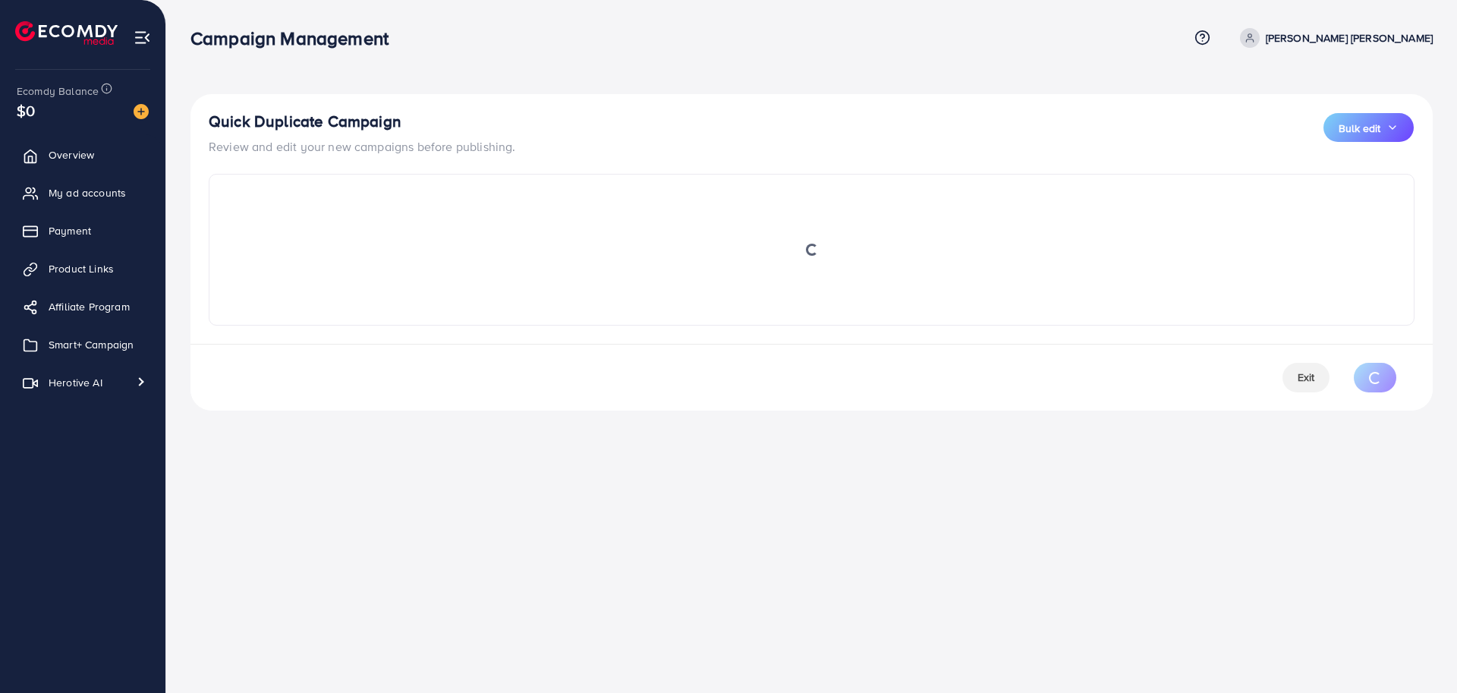
click at [723, 503] on div "Campaign Management Help Center Contact Support Term and policy About Us [PERSO…" at bounding box center [728, 346] width 1457 height 693
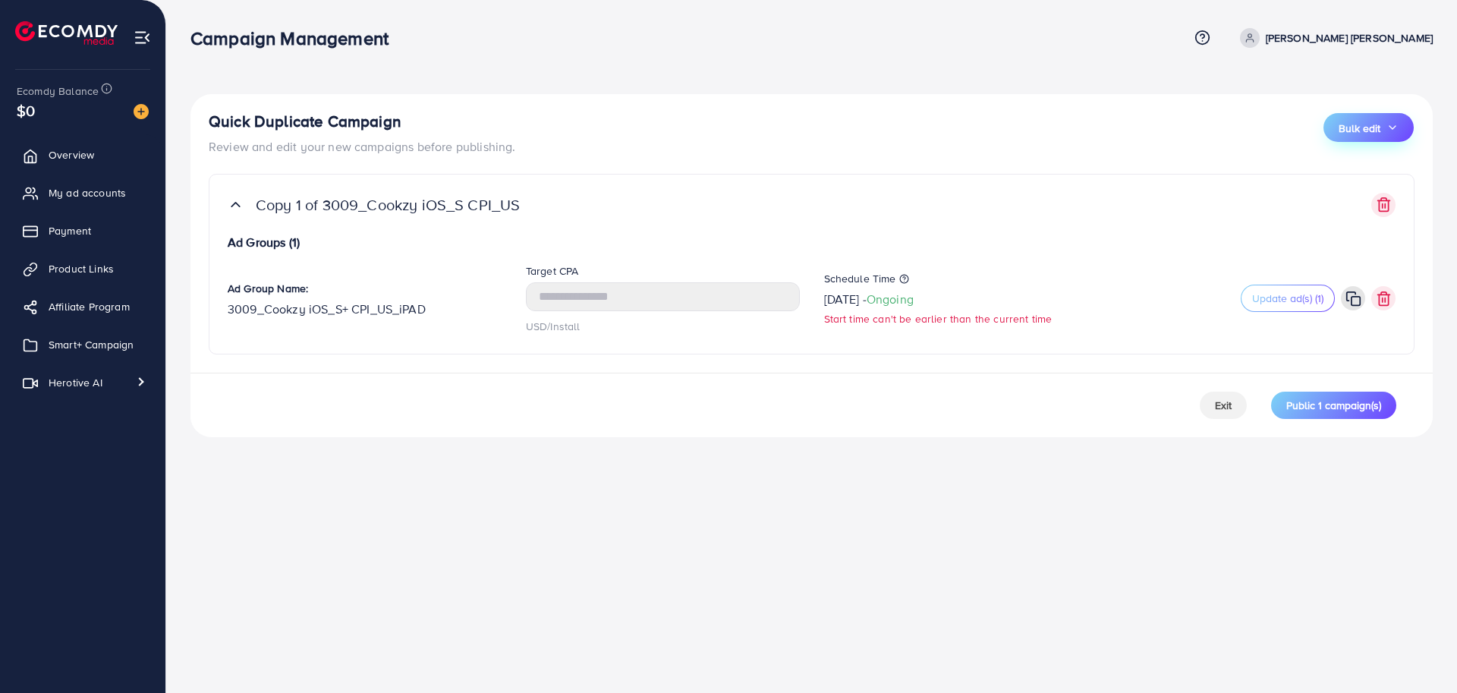
click at [1356, 124] on span "Bulk edit" at bounding box center [1360, 128] width 42 height 15
click at [1354, 179] on span "Schedule Time" at bounding box center [1349, 171] width 81 height 17
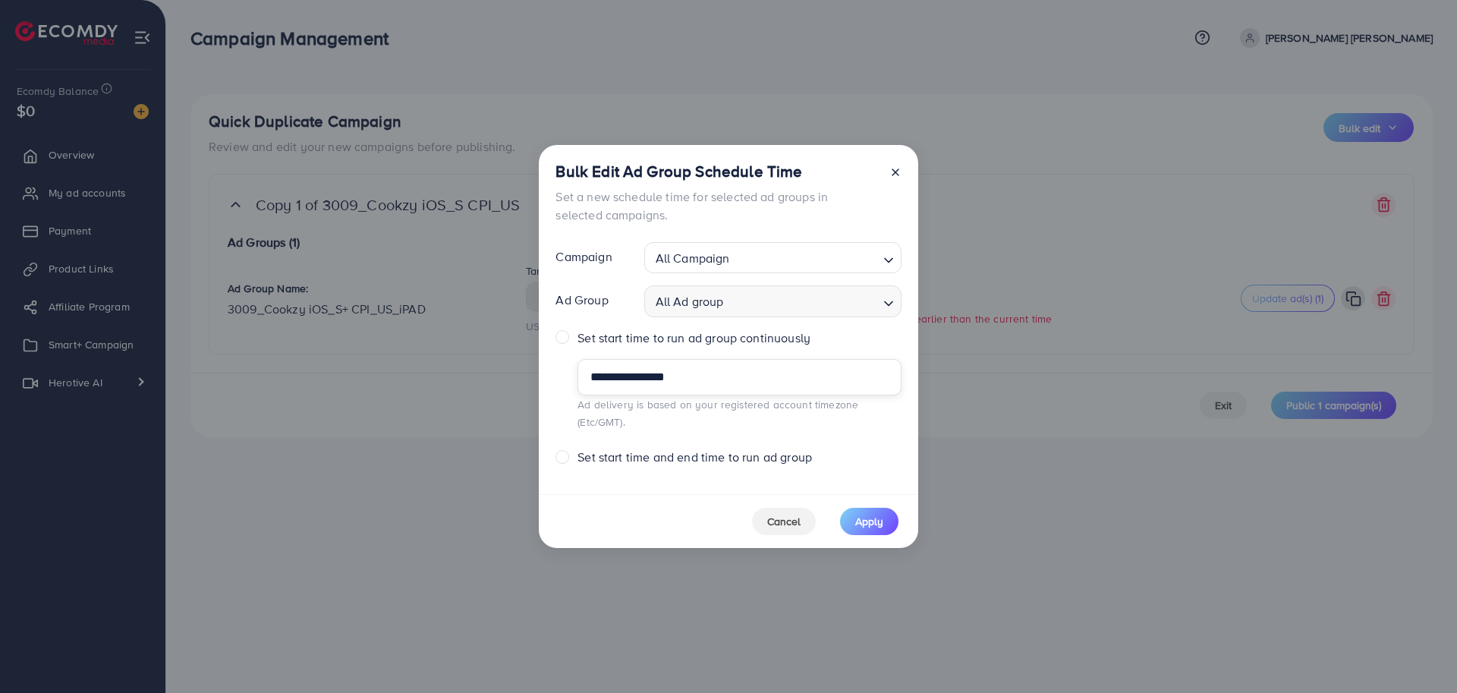
click at [694, 387] on input "**********" at bounding box center [739, 377] width 323 height 36
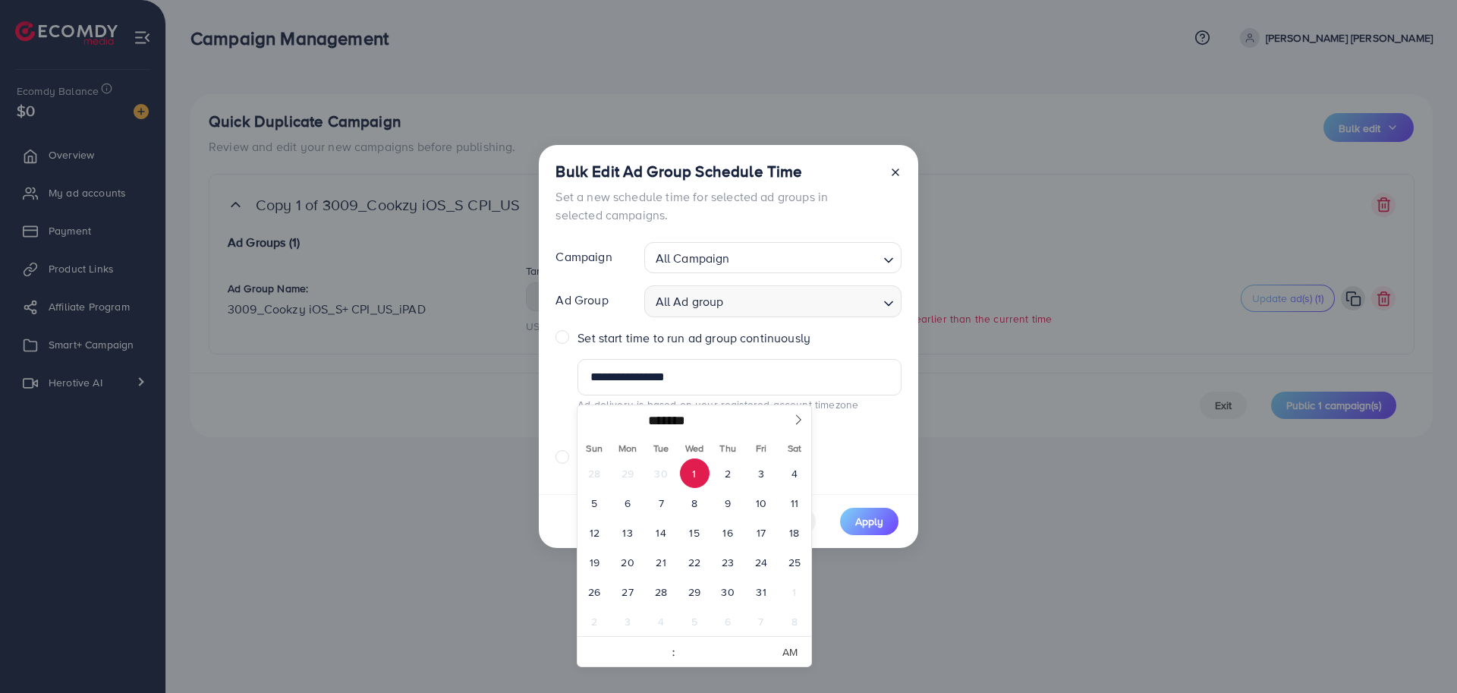
click at [698, 477] on span "1" at bounding box center [695, 474] width 30 height 30
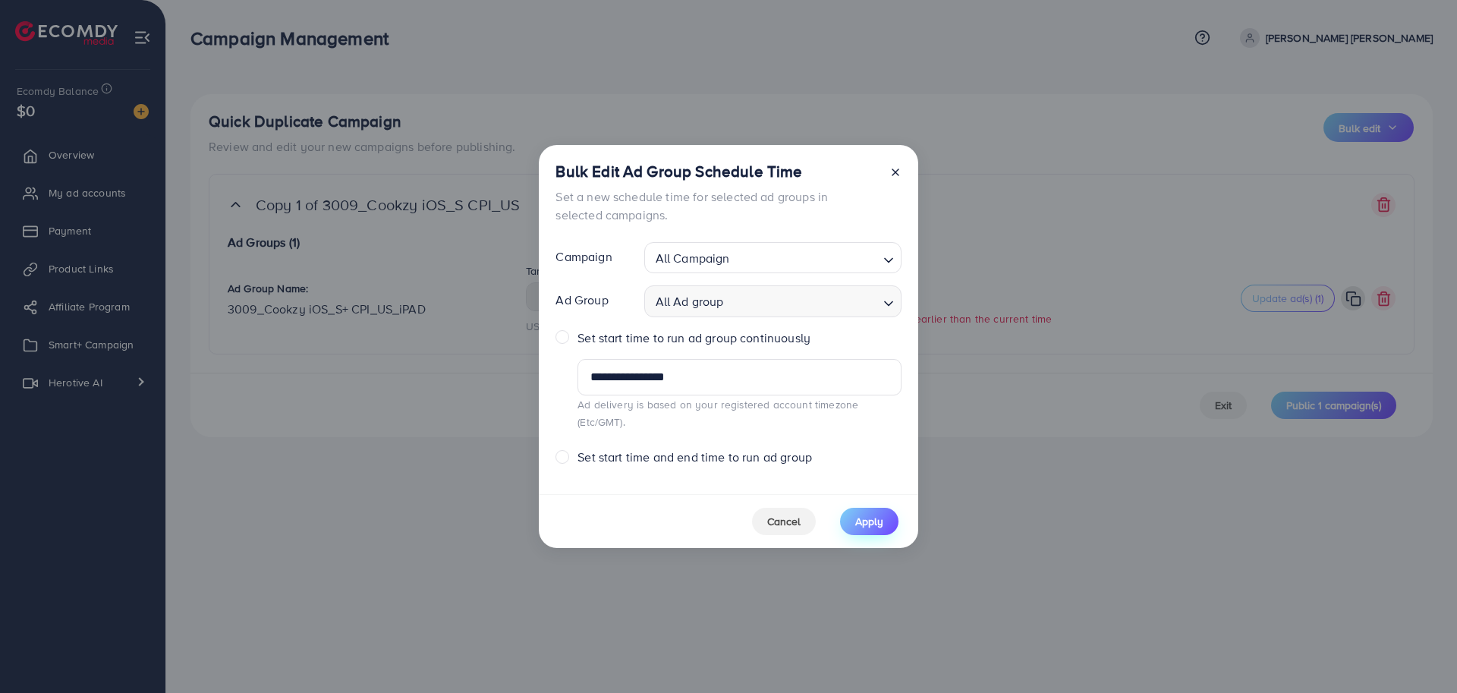
click at [871, 515] on span "Apply" at bounding box center [870, 521] width 28 height 15
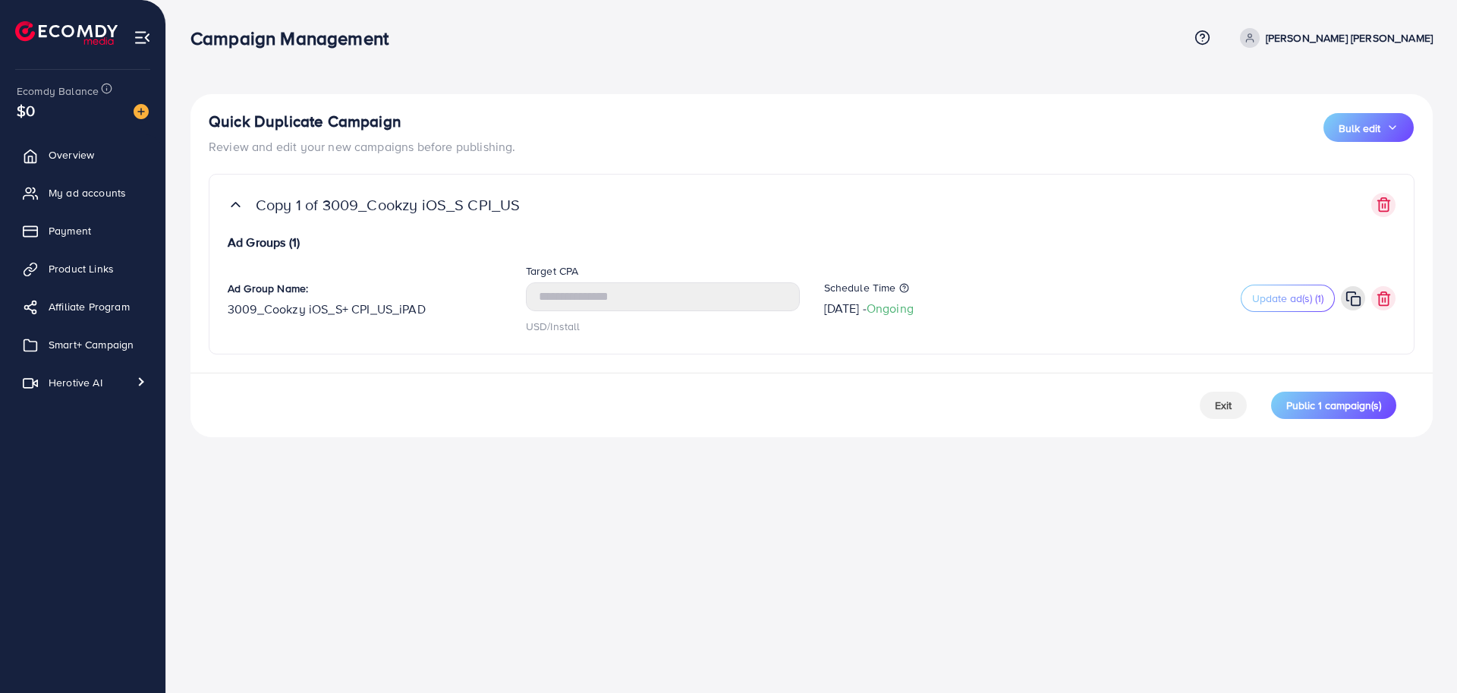
click at [927, 479] on div "Campaign Management Help Center Contact Support Term and policy About Us [PERSO…" at bounding box center [728, 346] width 1457 height 693
click at [1222, 411] on span "Exit" at bounding box center [1223, 405] width 17 height 15
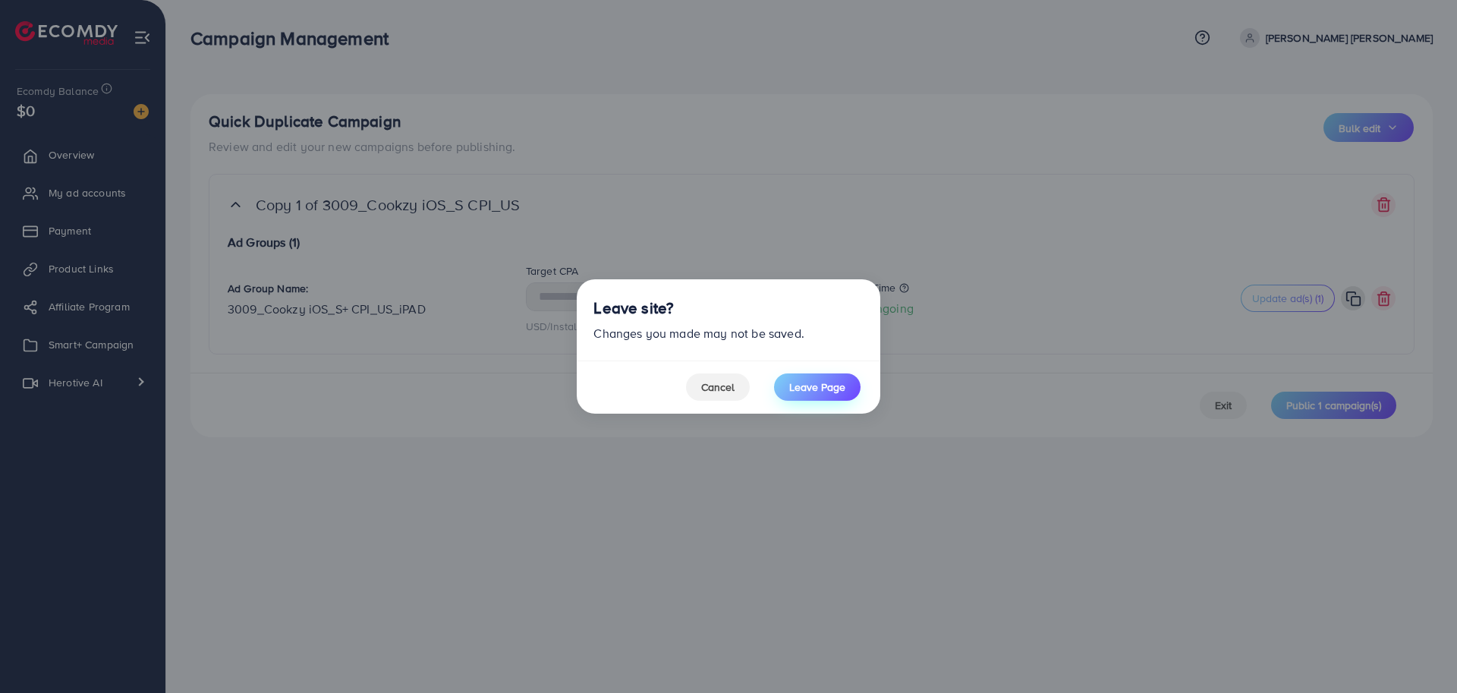
click at [812, 395] on button "Leave Page" at bounding box center [817, 386] width 87 height 27
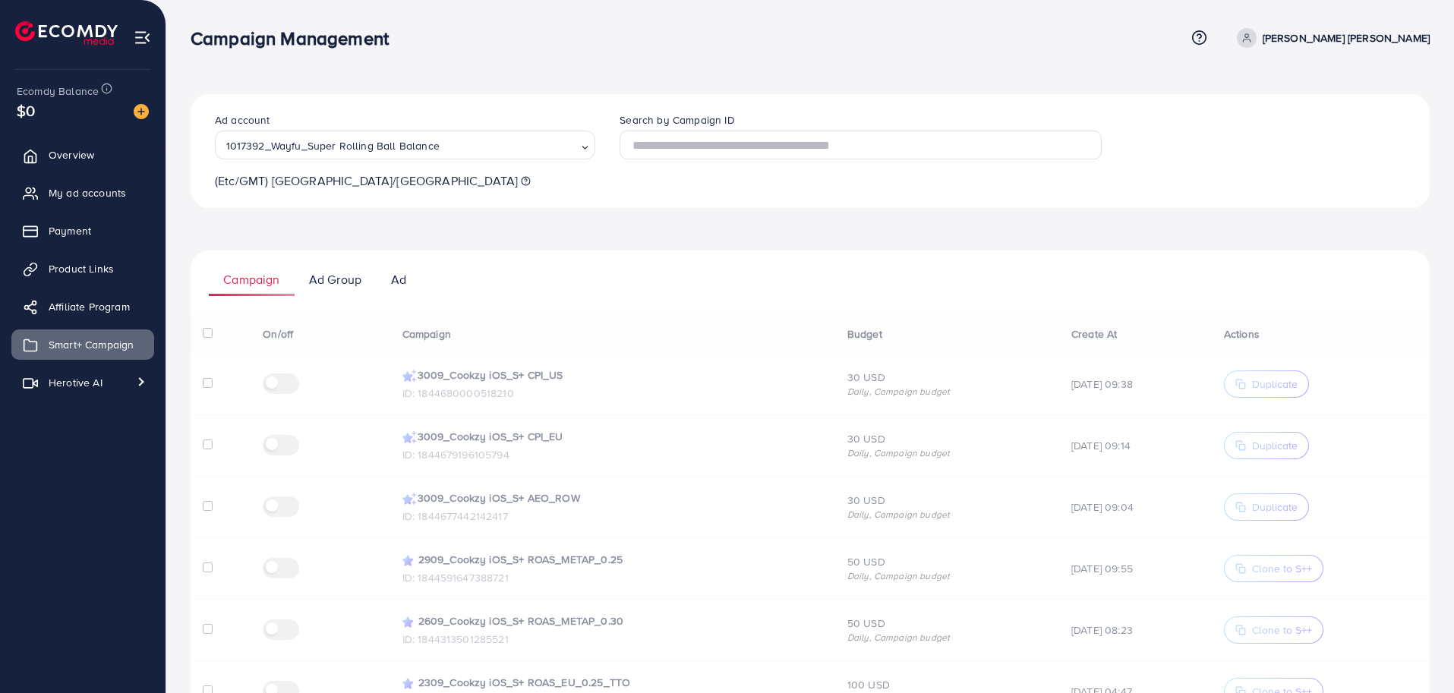
click at [499, 276] on ul "Campaign Ad Group Ad" at bounding box center [810, 274] width 1239 height 46
click at [567, 266] on ul "Campaign Ad Group Ad" at bounding box center [810, 274] width 1239 height 46
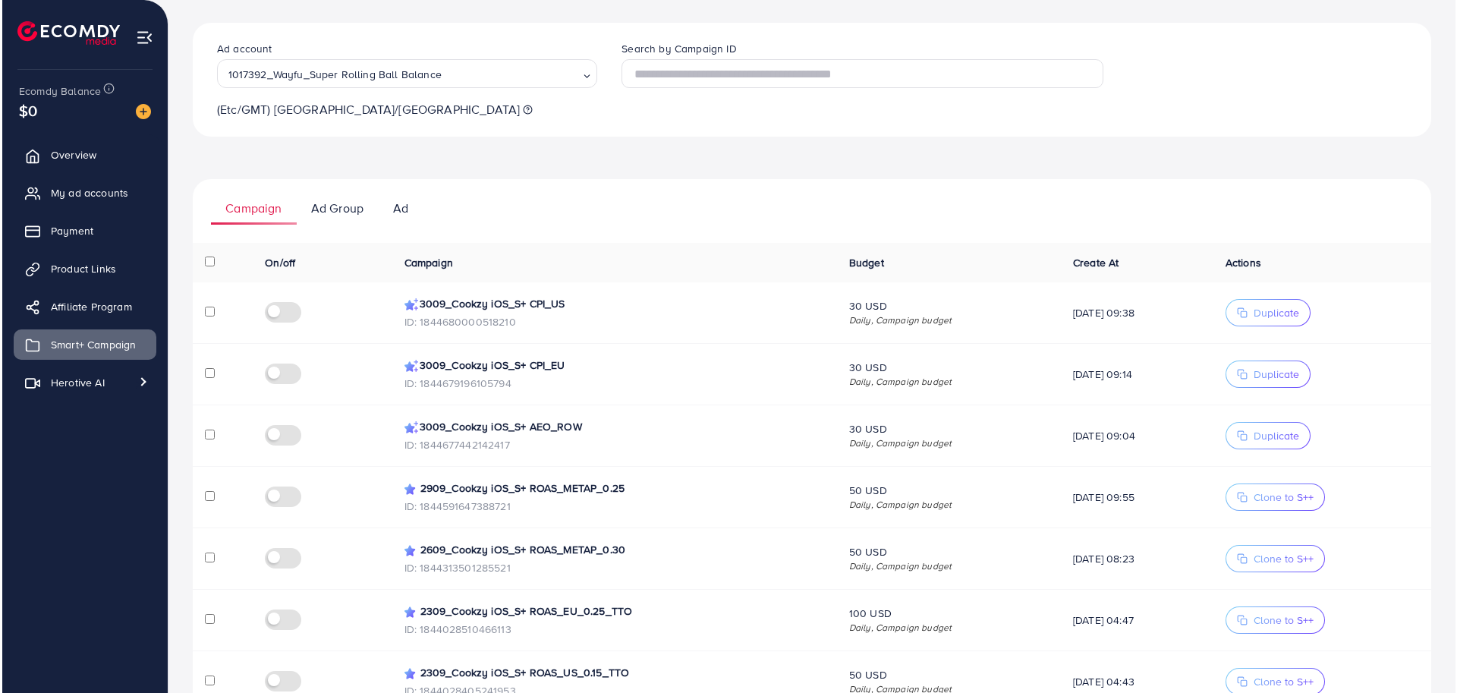
scroll to position [100, 0]
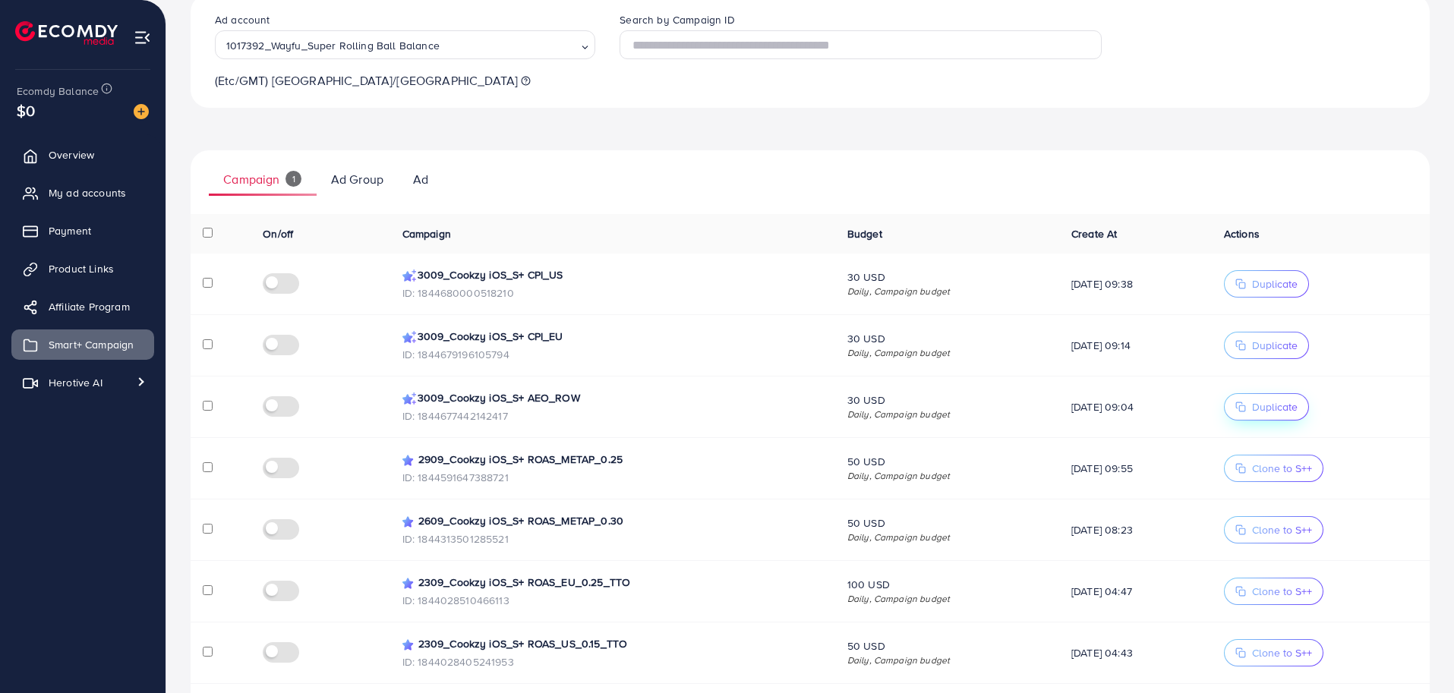
click at [1284, 411] on span "Duplicate" at bounding box center [1275, 406] width 46 height 15
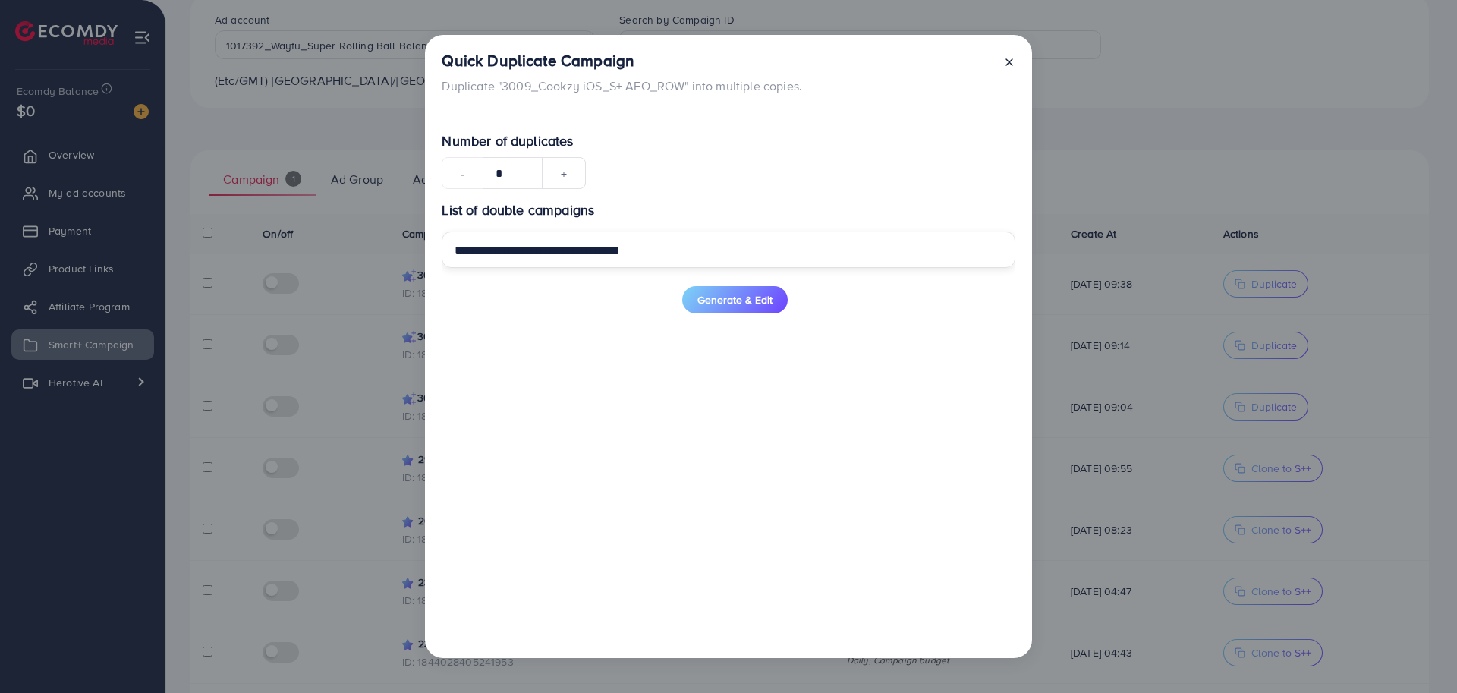
drag, startPoint x: 509, startPoint y: 252, endPoint x: 357, endPoint y: 214, distance: 157.2
click at [362, 215] on div "**********" at bounding box center [728, 346] width 1457 height 693
drag, startPoint x: 519, startPoint y: 247, endPoint x: 256, endPoint y: 210, distance: 266.1
click at [256, 210] on div "**********" at bounding box center [728, 346] width 1457 height 693
click at [670, 251] on input "**********" at bounding box center [728, 250] width 573 height 36
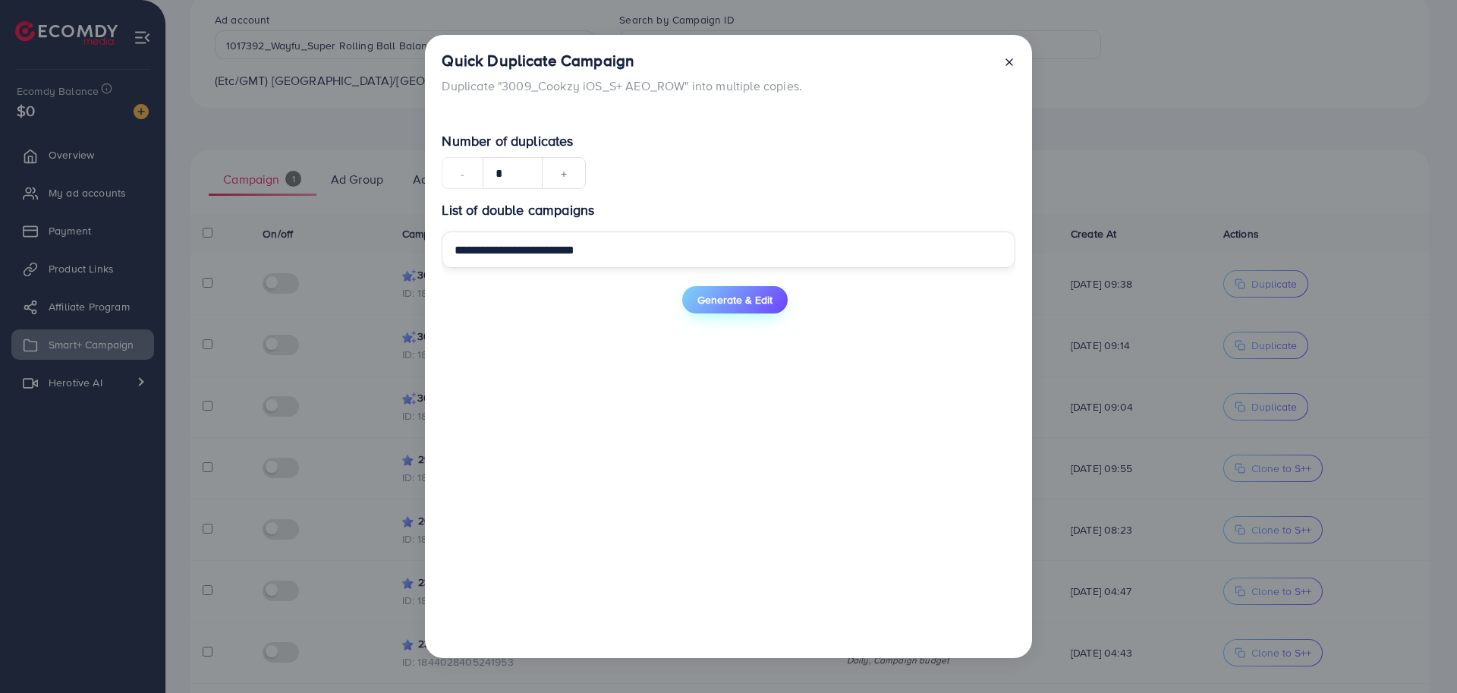
type input "**********"
click at [748, 304] on span "Generate & Edit" at bounding box center [735, 299] width 75 height 15
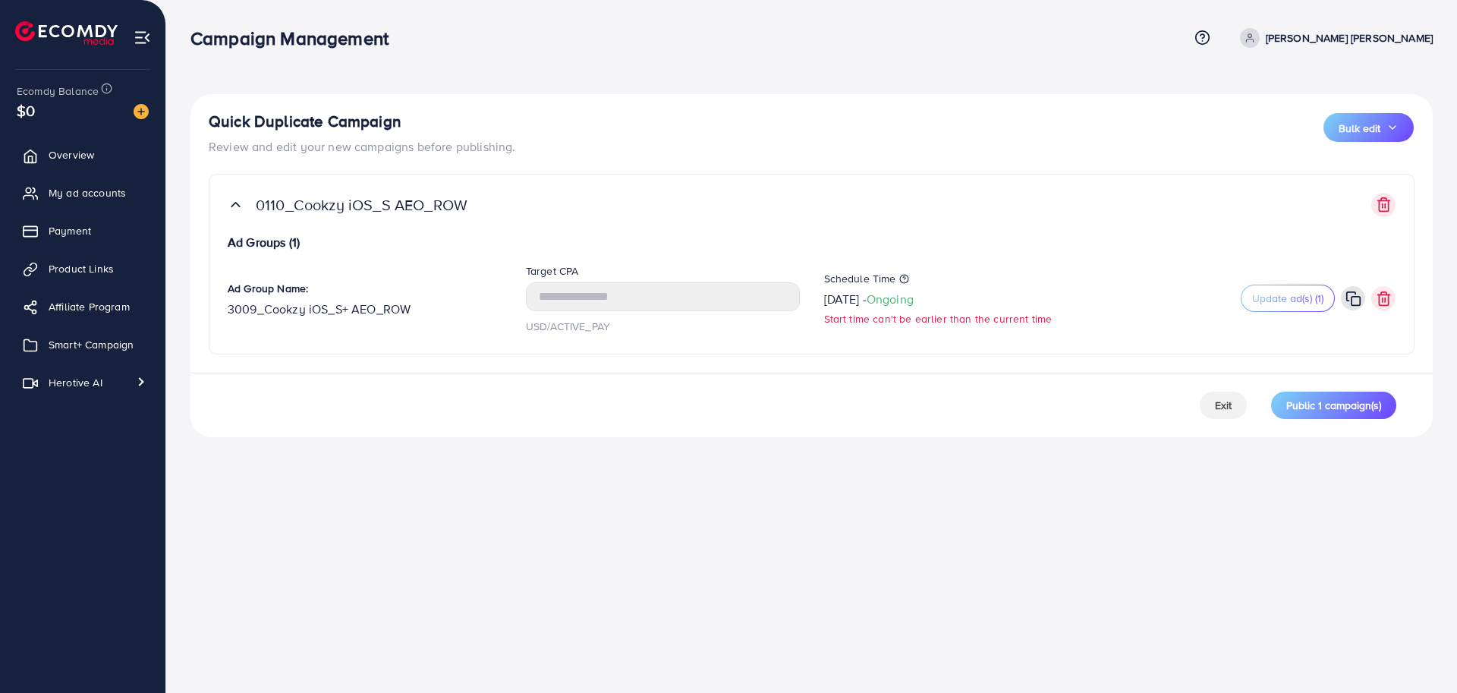
click at [670, 166] on div "Quick Duplicate Campaign Review and edit your new campaigns before publishing. …" at bounding box center [812, 224] width 1243 height 260
click at [419, 303] on icon at bounding box center [419, 303] width 11 height 11
drag, startPoint x: 270, startPoint y: 312, endPoint x: 200, endPoint y: 310, distance: 69.9
click at [203, 310] on div "**********" at bounding box center [812, 224] width 1243 height 260
type input "**********"
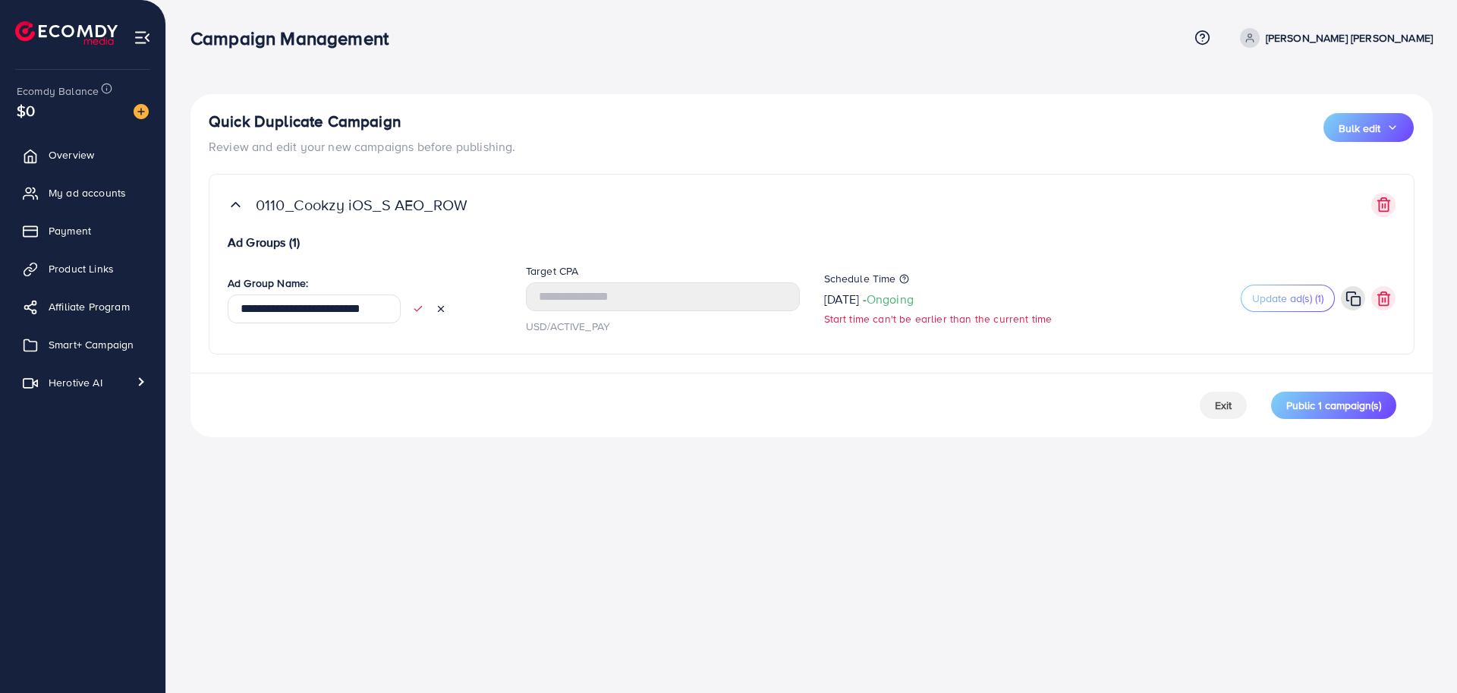
click at [624, 392] on div "Exit Public 1 campaign(s)" at bounding box center [812, 405] width 1243 height 65
click at [1362, 129] on span "Bulk edit" at bounding box center [1360, 128] width 42 height 15
click at [1360, 165] on span "Schedule Time" at bounding box center [1349, 171] width 81 height 17
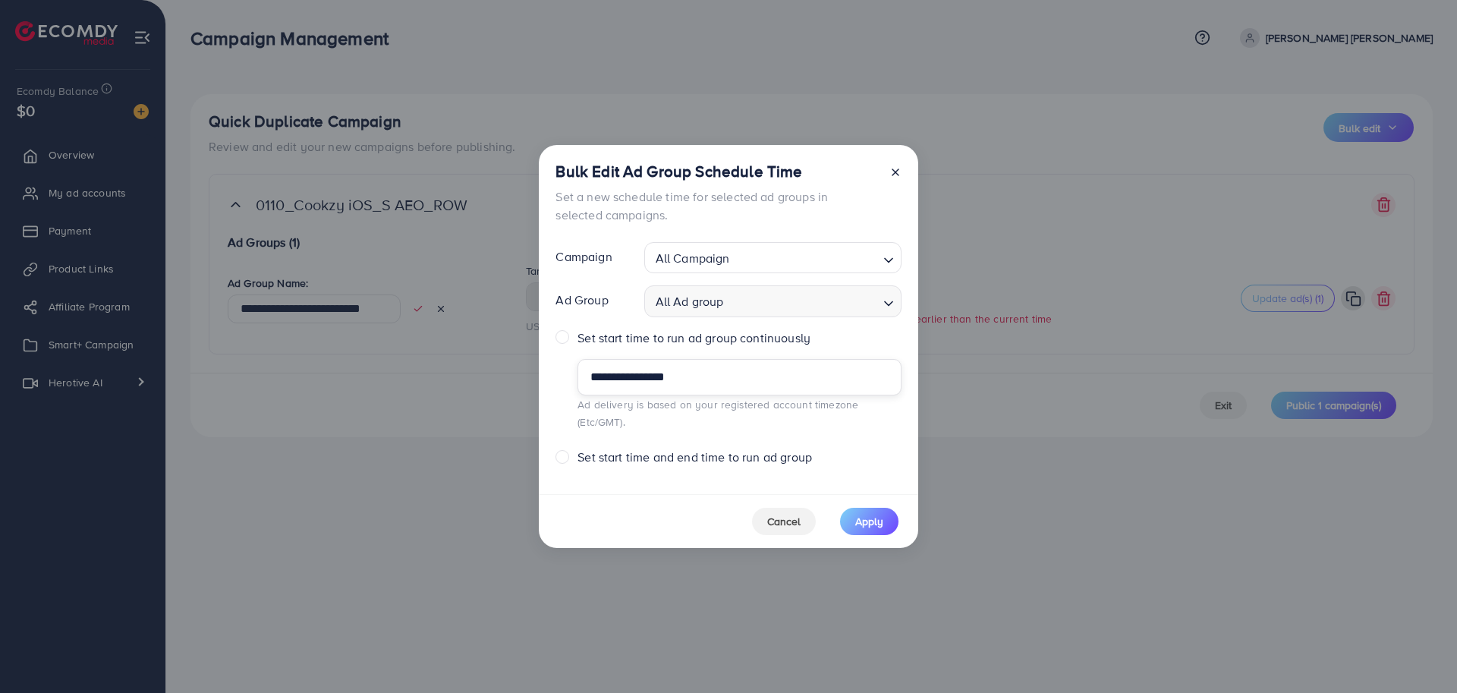
click at [663, 380] on input "**********" at bounding box center [739, 377] width 323 height 36
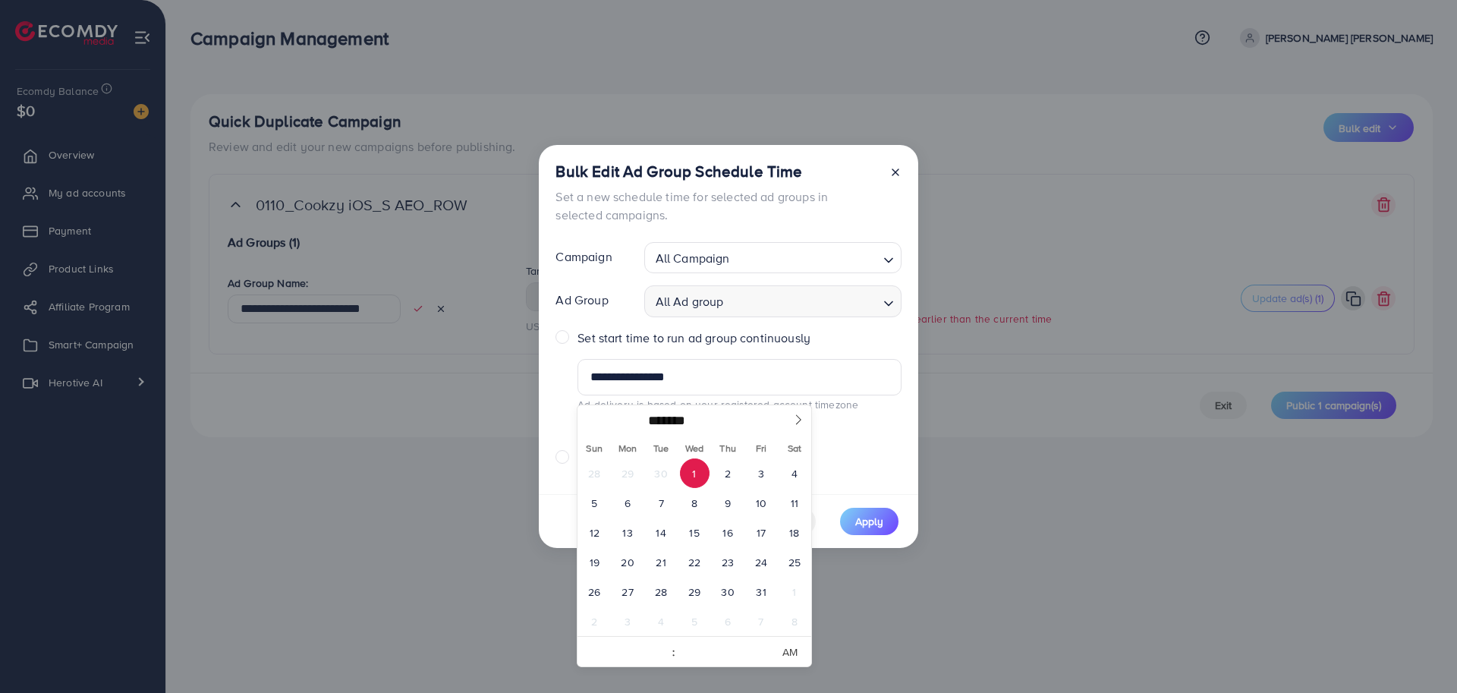
click at [698, 474] on span "1" at bounding box center [695, 474] width 30 height 30
click at [862, 514] on span "Apply" at bounding box center [870, 521] width 28 height 15
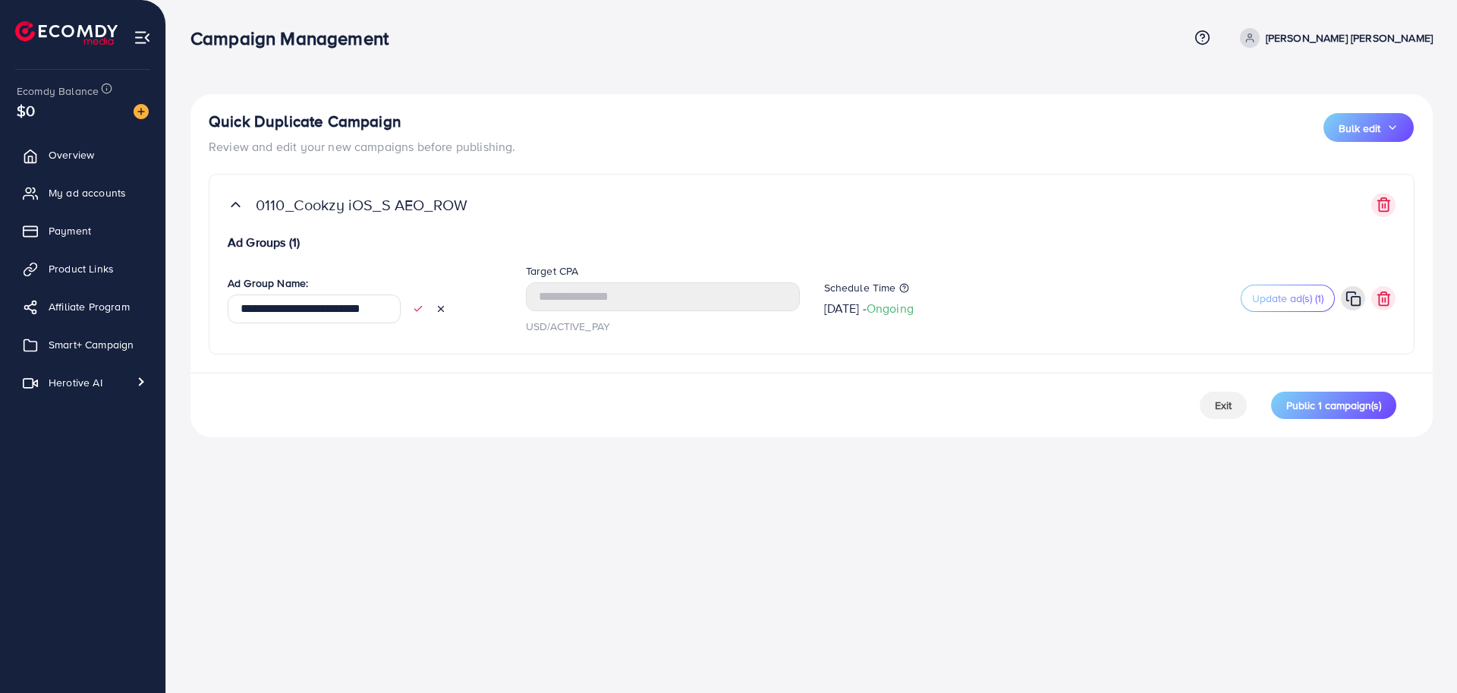
click at [947, 509] on div "**********" at bounding box center [728, 346] width 1457 height 693
click at [1282, 301] on span "Update ad(s) (1)" at bounding box center [1288, 298] width 71 height 15
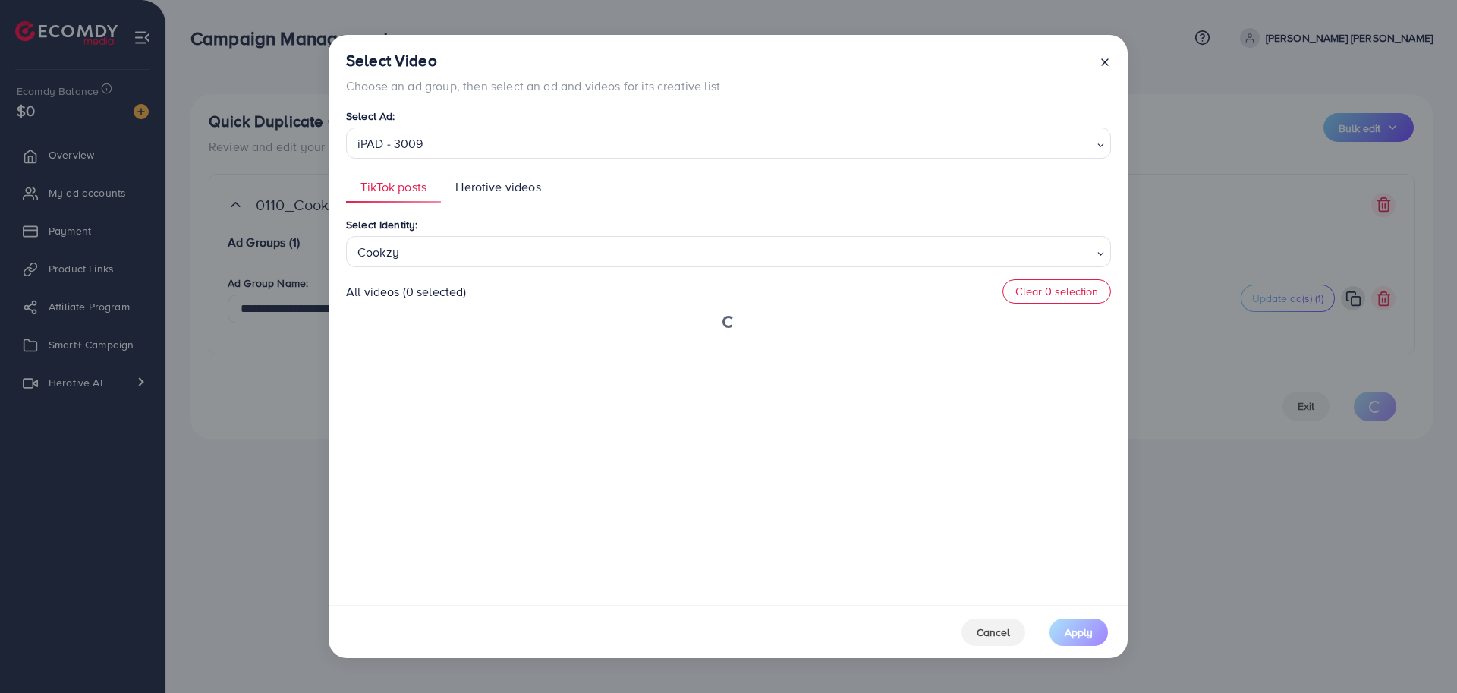
click at [720, 197] on ul "TikTok posts Herotive videos" at bounding box center [728, 187] width 765 height 33
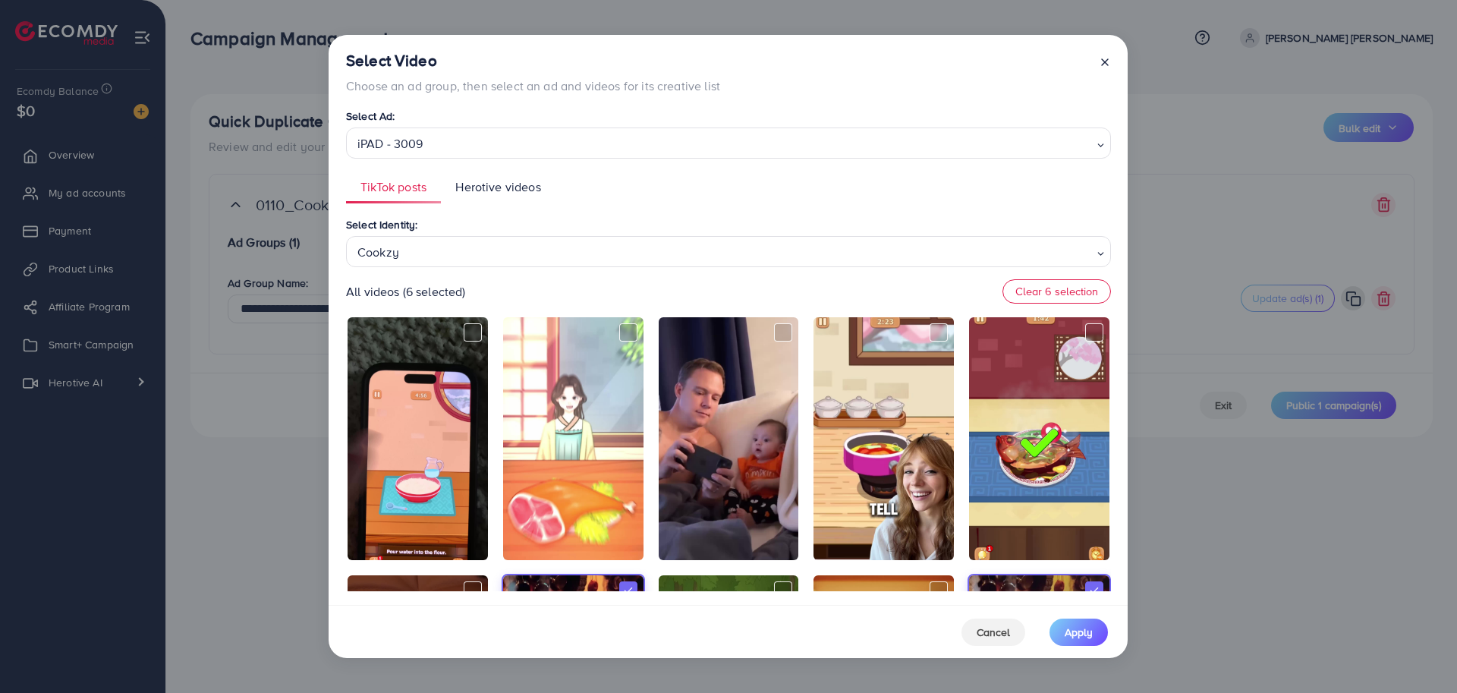
click at [756, 193] on ul "TikTok posts Herotive videos" at bounding box center [728, 187] width 765 height 33
click at [694, 239] on div "Cookzy" at bounding box center [722, 251] width 742 height 27
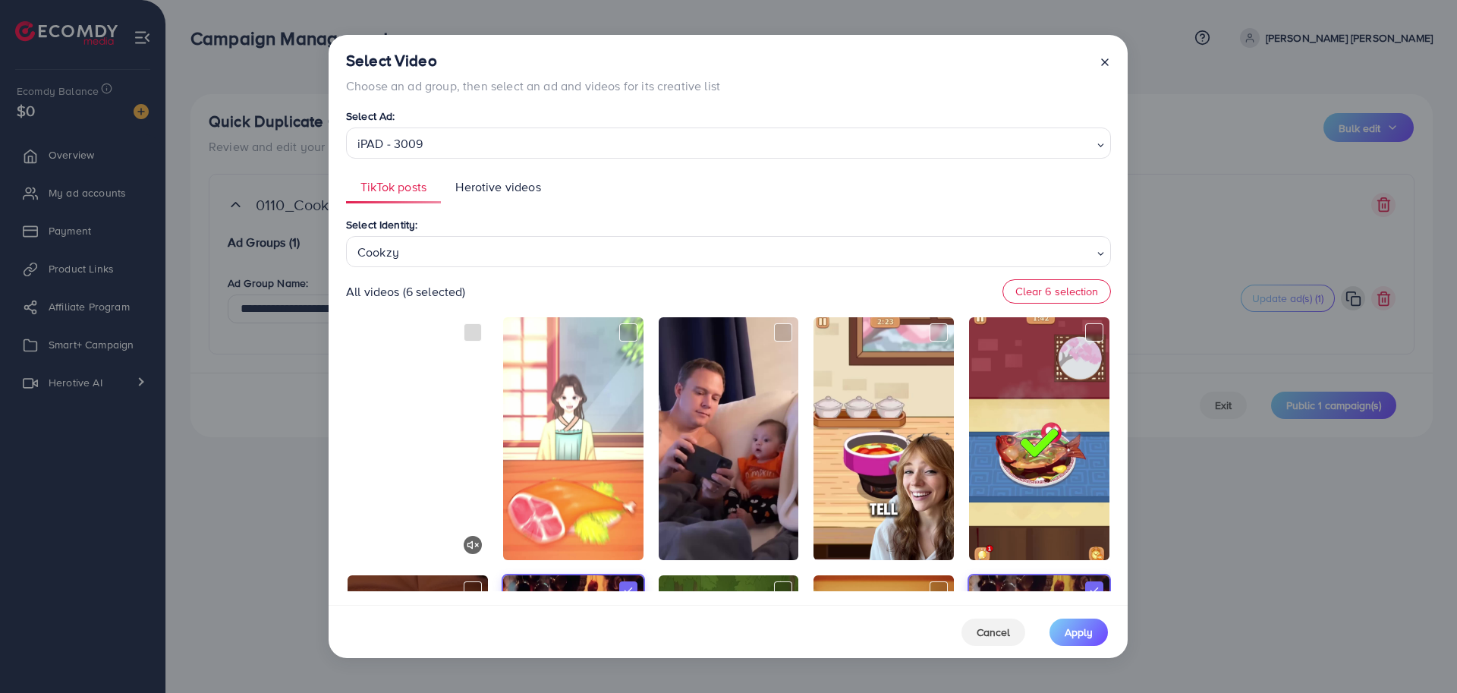
click at [414, 462] on div "Select Identity: Cookzy Loading... PERFECT TIDY Bus Escape - Traffic Jam Cookin…" at bounding box center [728, 404] width 765 height 376
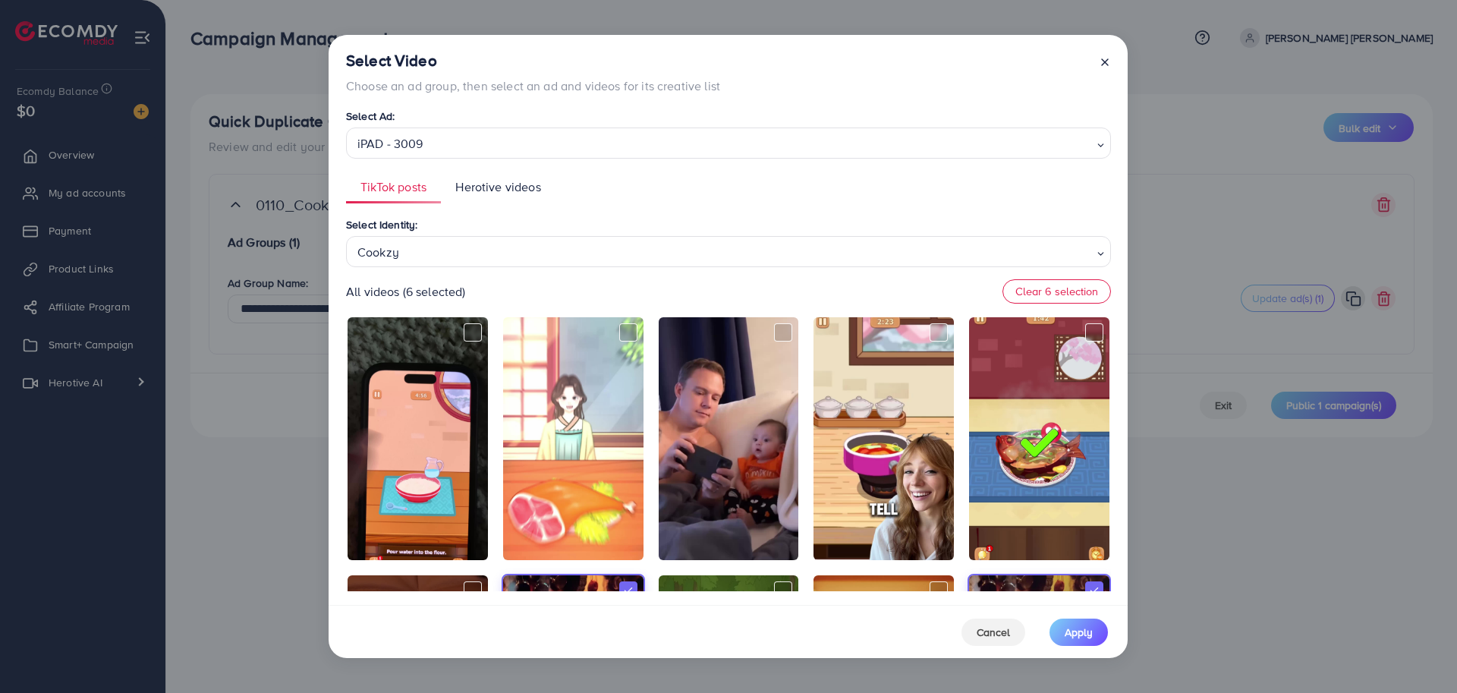
click at [680, 205] on div "TikTok posts Herotive videos Select Identity: Cookzy Loading... All videos (6 s…" at bounding box center [728, 381] width 765 height 421
click at [730, 217] on div "Select Identity: Cookzy Loading..." at bounding box center [728, 242] width 765 height 52
click at [785, 189] on ul "TikTok posts Herotive videos" at bounding box center [728, 187] width 765 height 33
click at [657, 285] on div "All videos (6 selected) Clear 6 selection" at bounding box center [728, 291] width 765 height 24
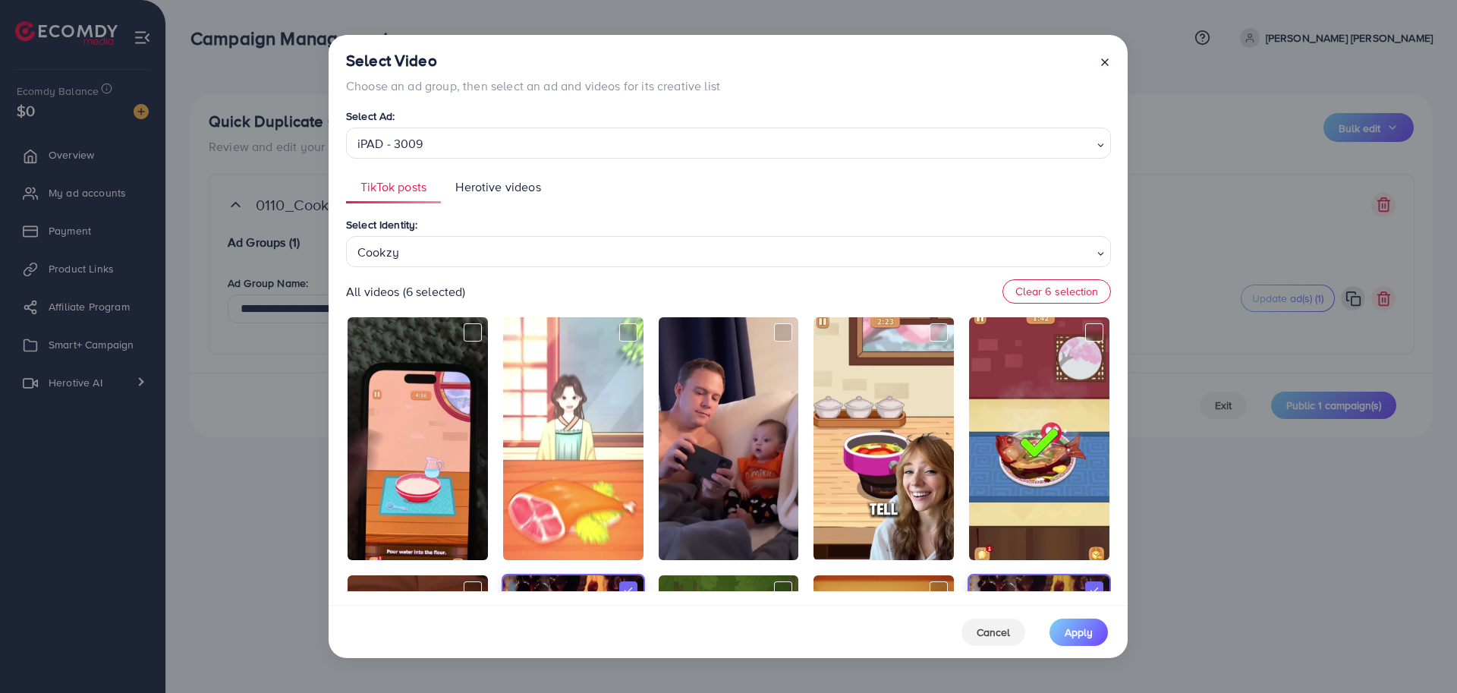
scroll to position [760, 0]
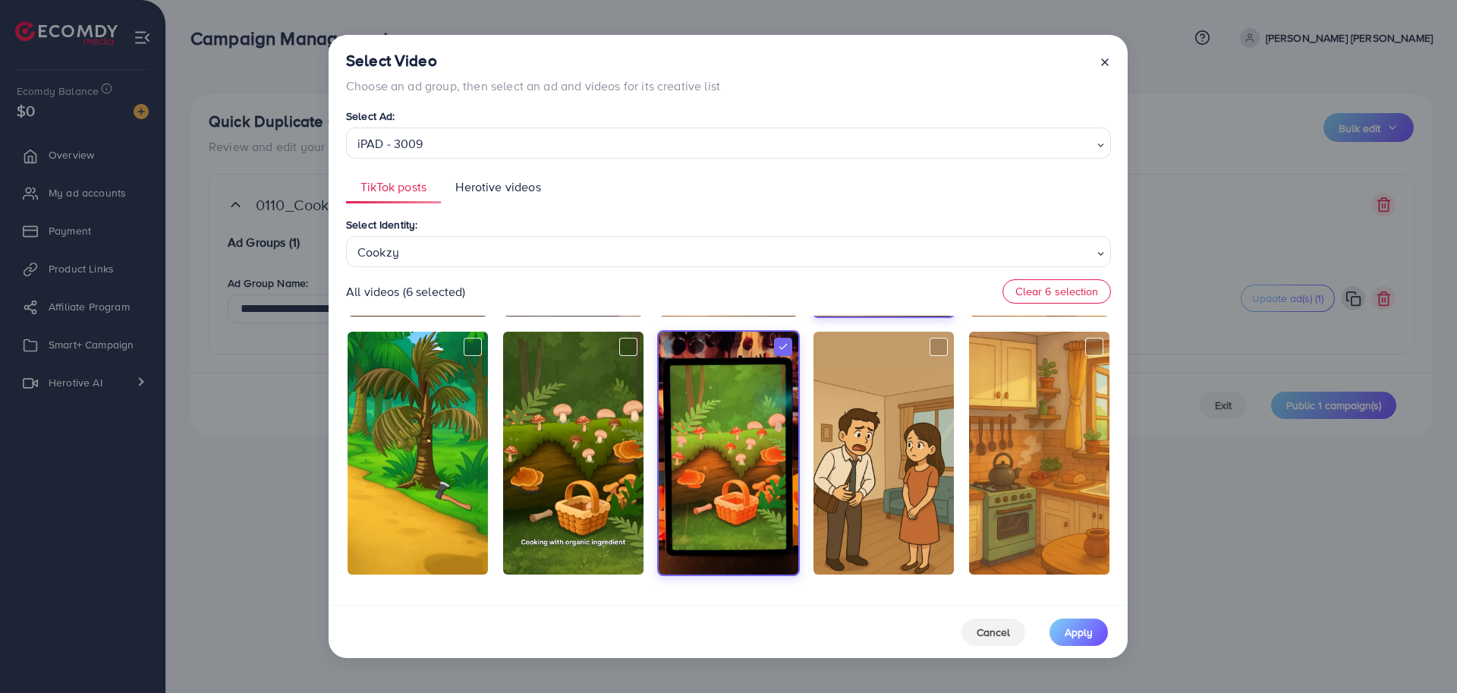
click at [631, 280] on div "All videos (6 selected) Clear 6 selection" at bounding box center [728, 291] width 765 height 24
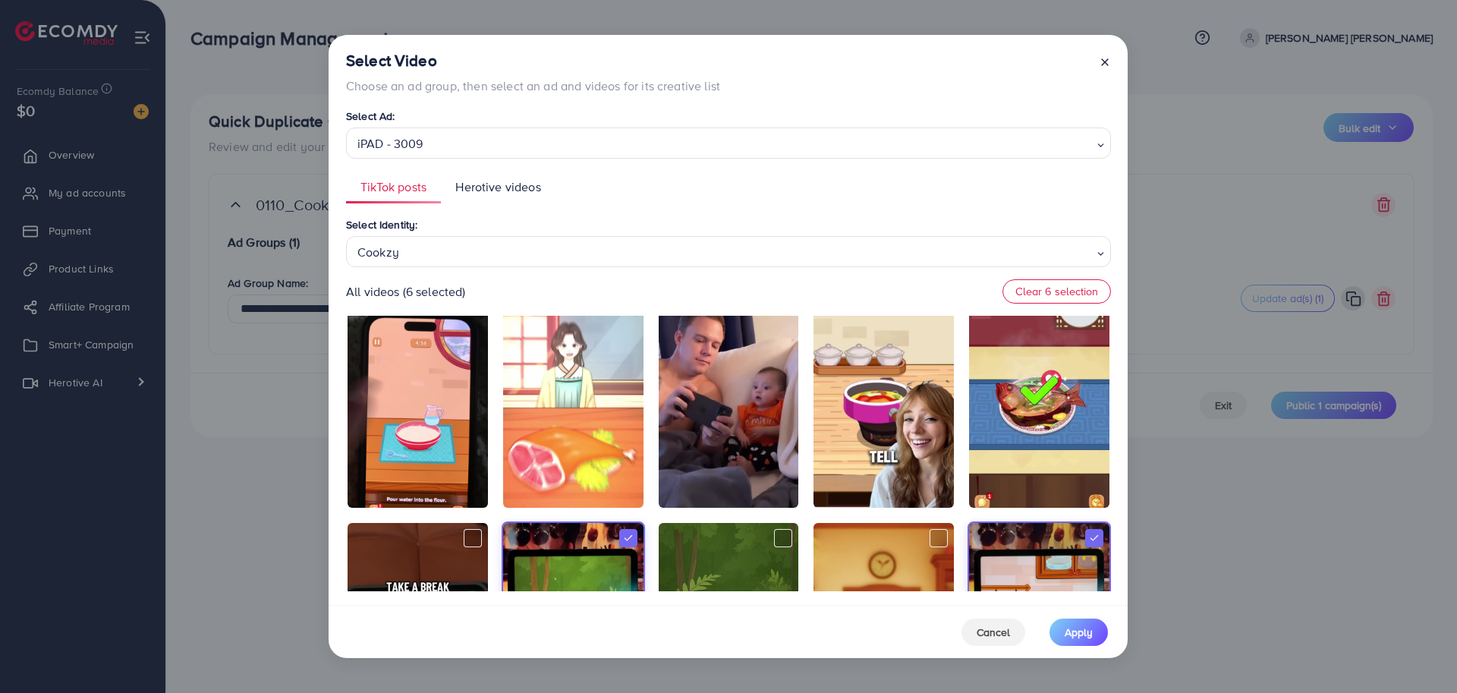
scroll to position [0, 0]
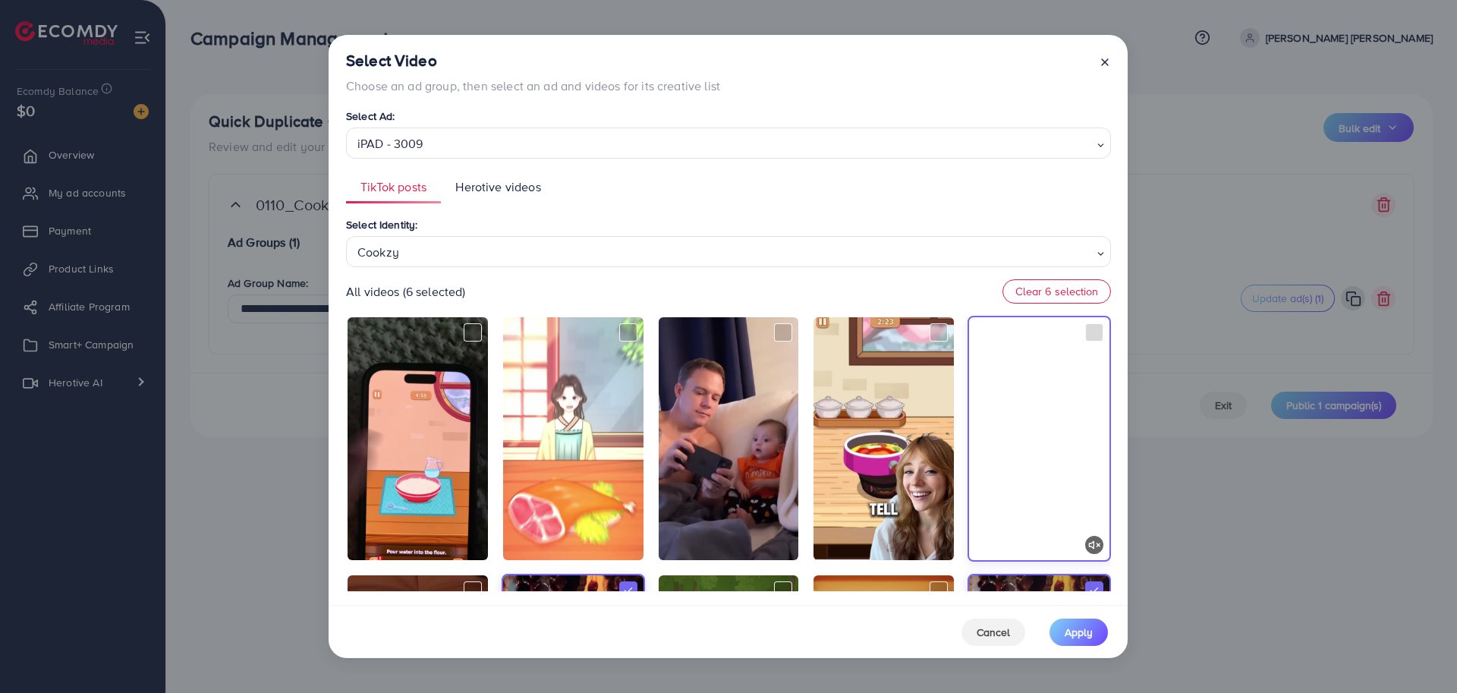
click at [1050, 408] on video at bounding box center [1039, 438] width 140 height 243
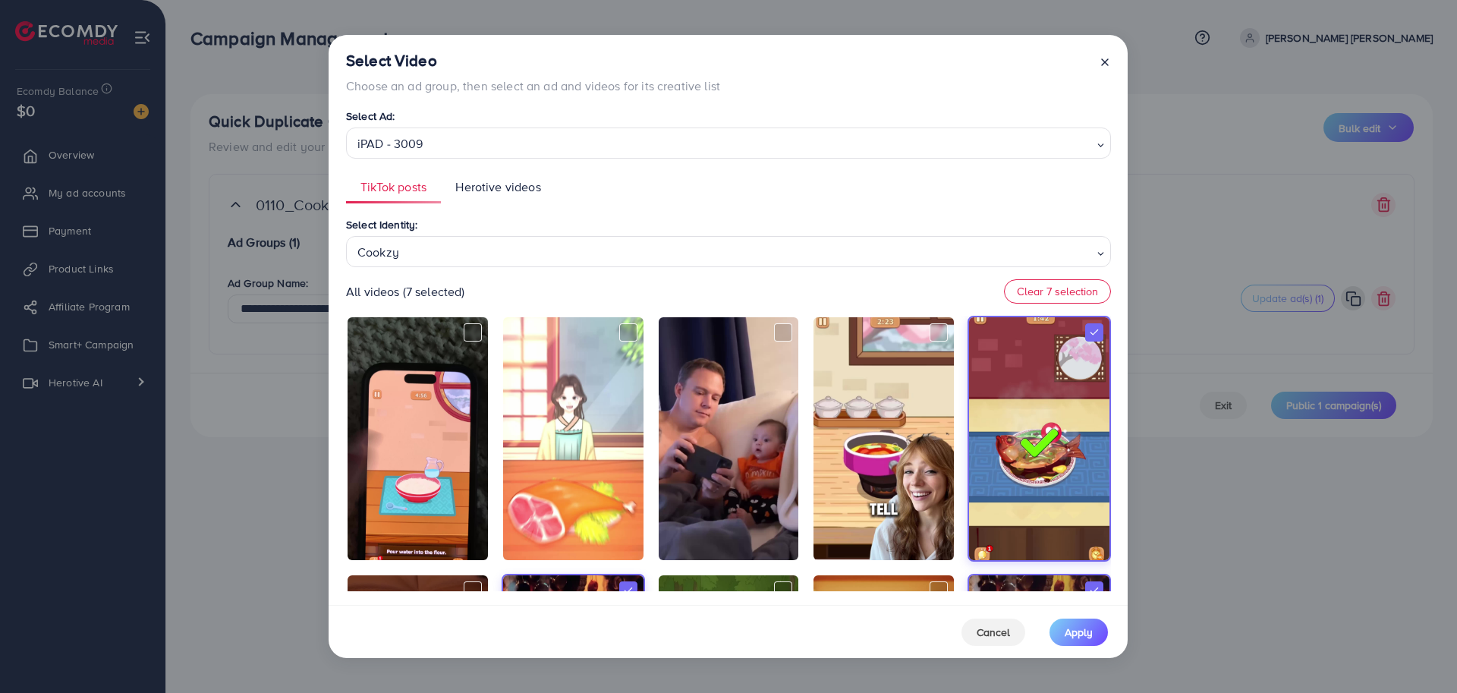
click at [884, 288] on div "All videos (7 selected) Clear 7 selection" at bounding box center [728, 291] width 765 height 24
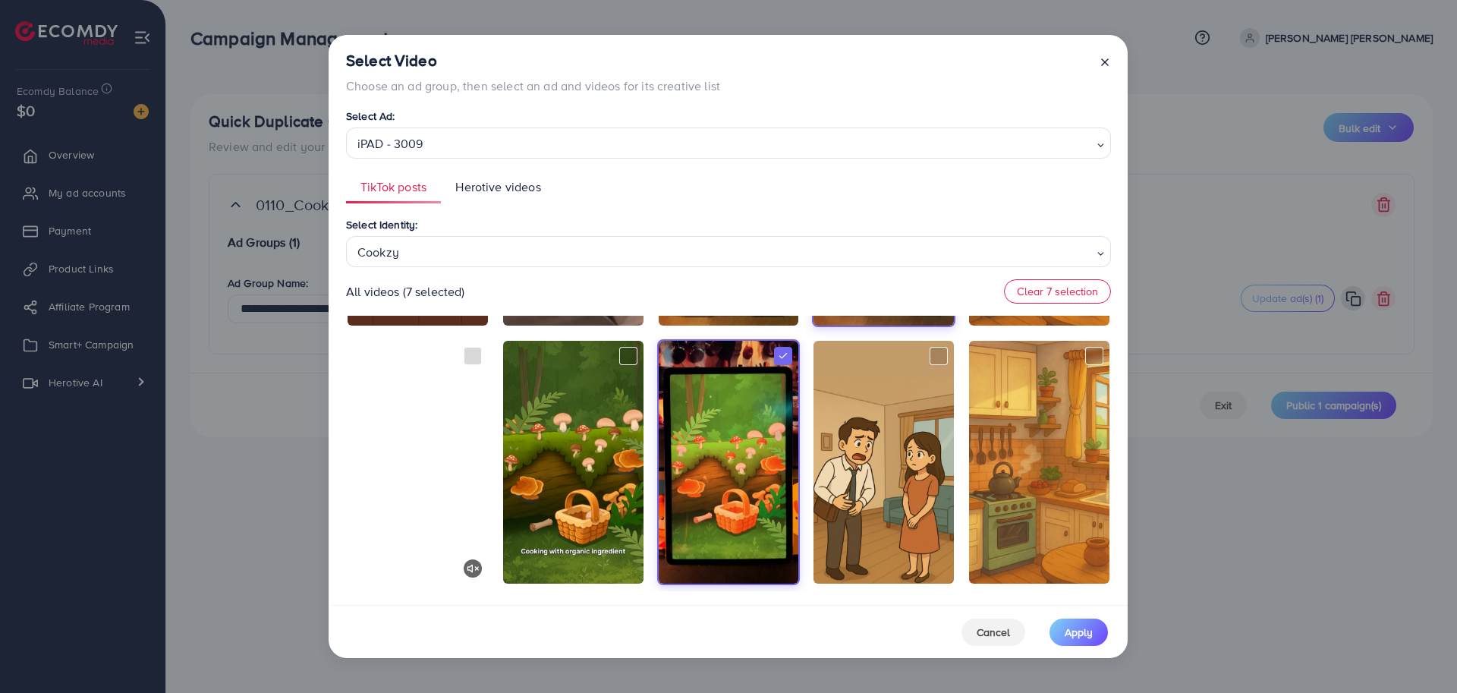
scroll to position [760, 0]
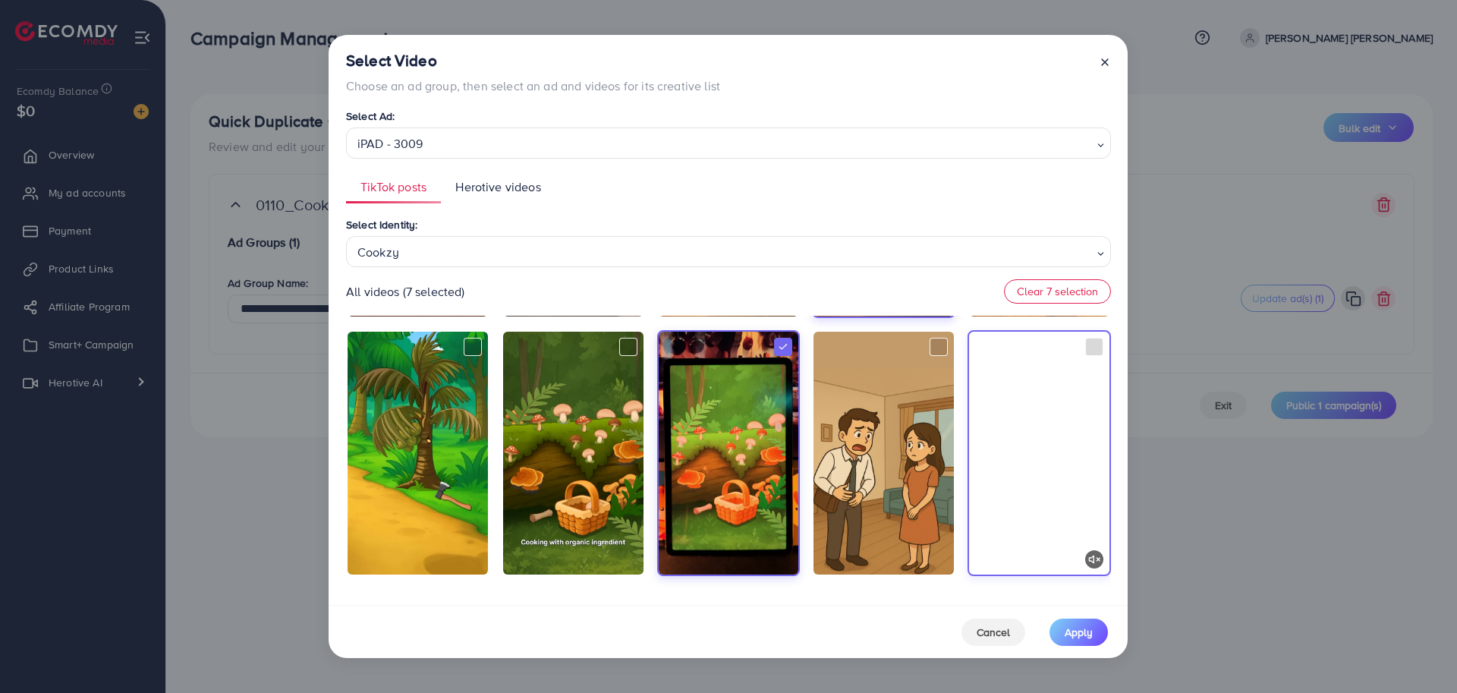
click at [1052, 513] on video at bounding box center [1039, 453] width 140 height 243
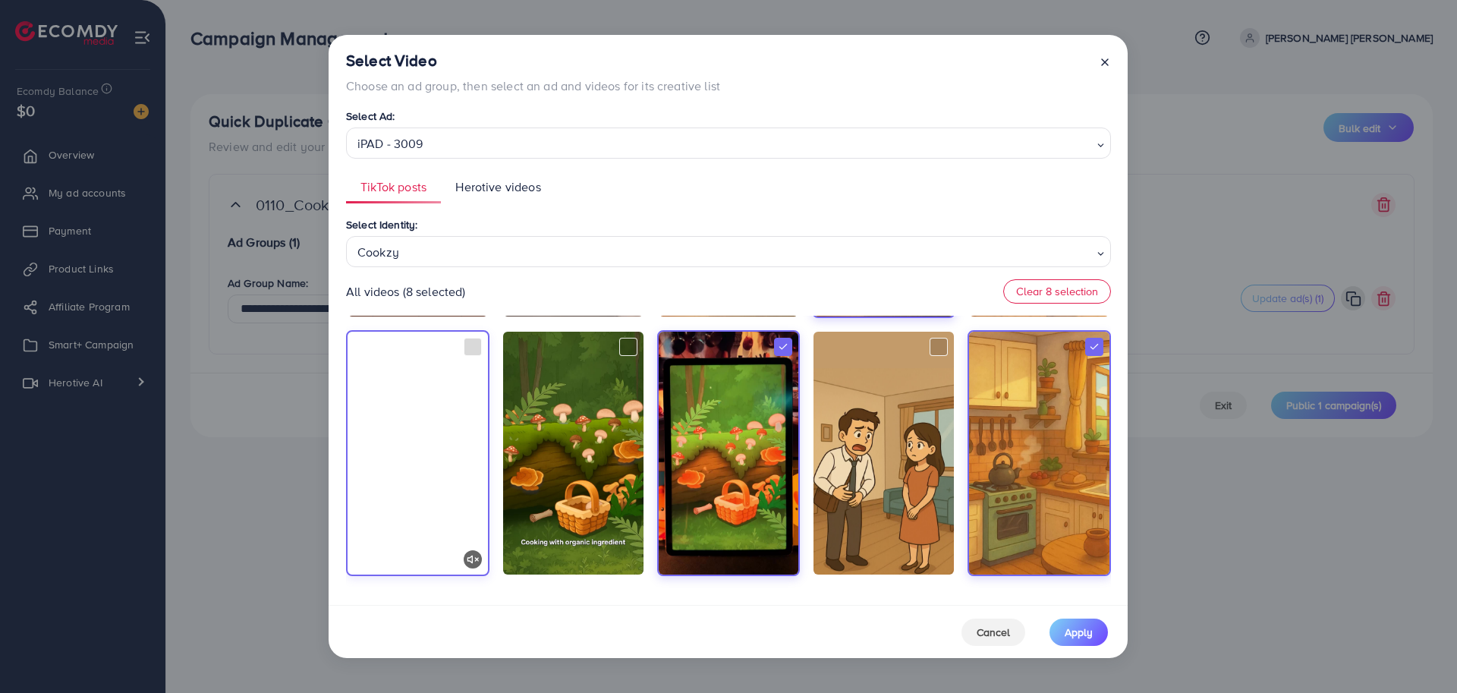
click at [427, 505] on video at bounding box center [418, 453] width 140 height 243
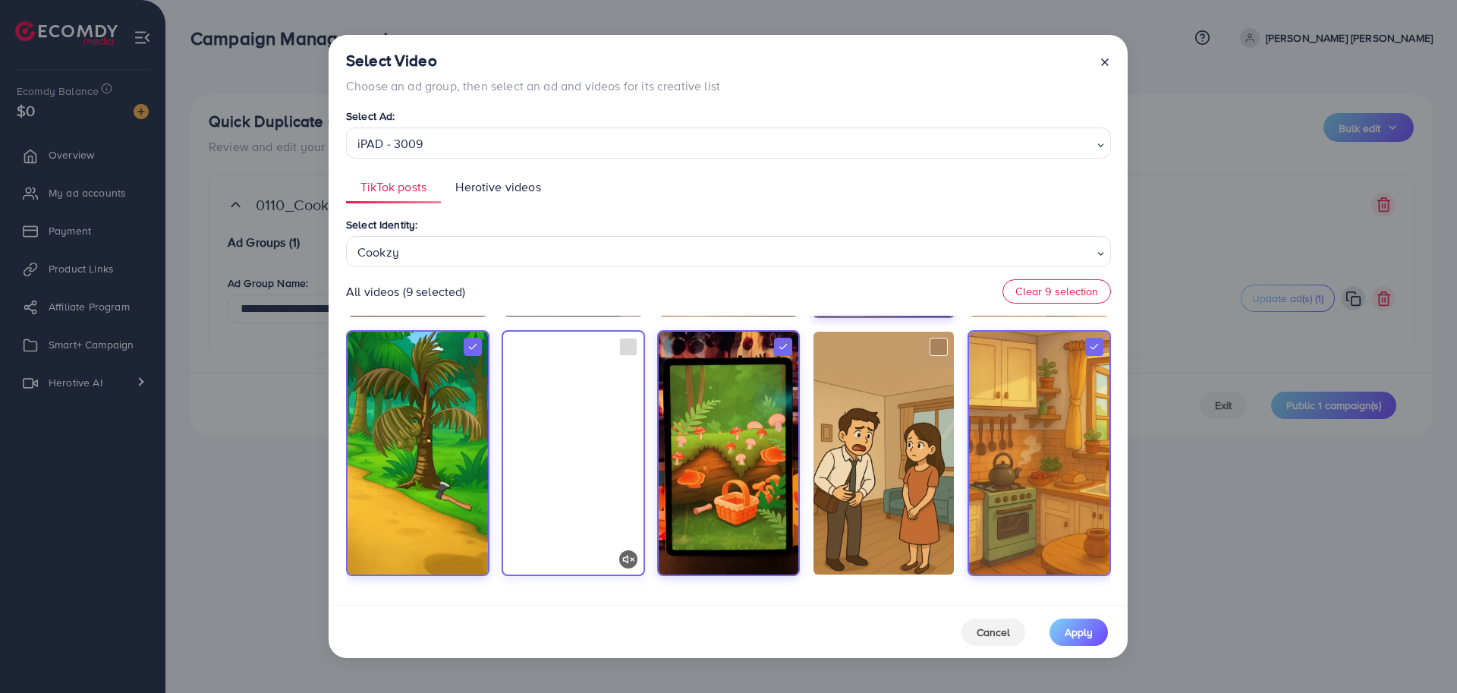
click at [565, 500] on video at bounding box center [573, 453] width 140 height 243
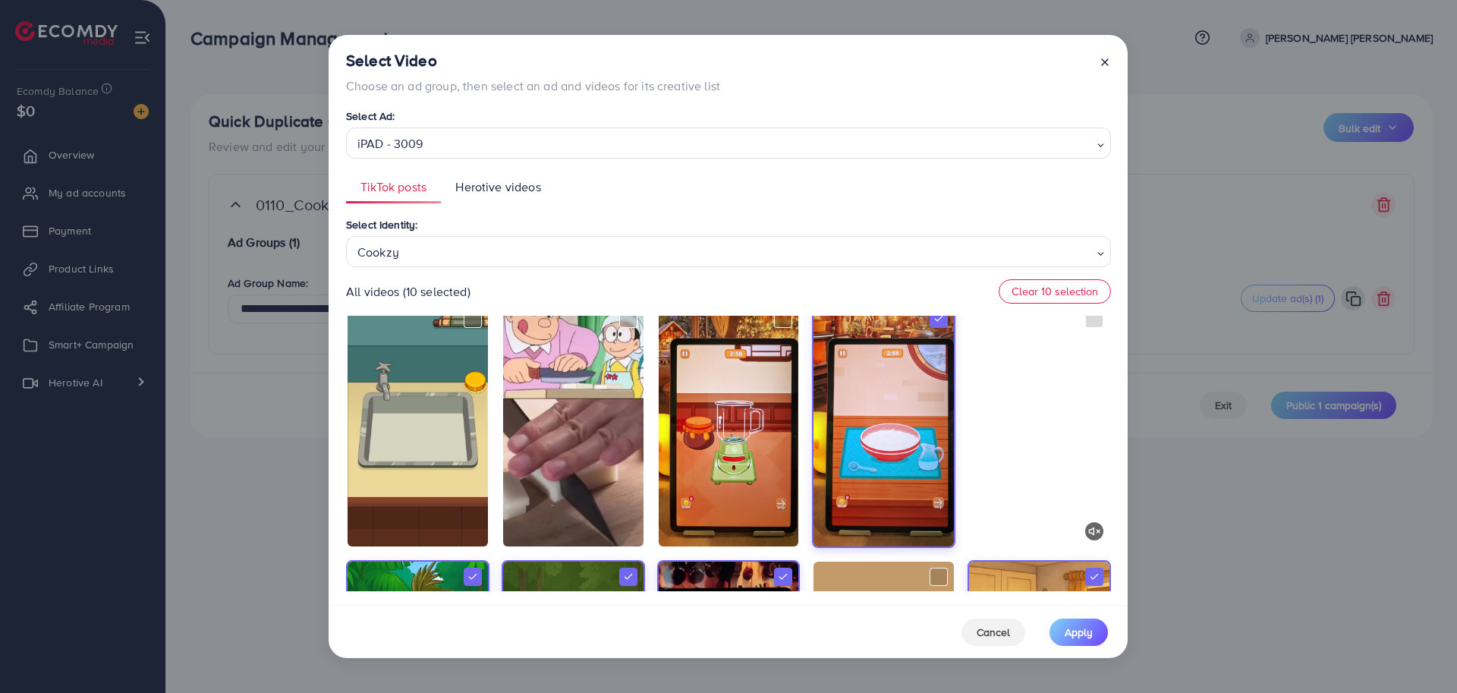
scroll to position [503, 0]
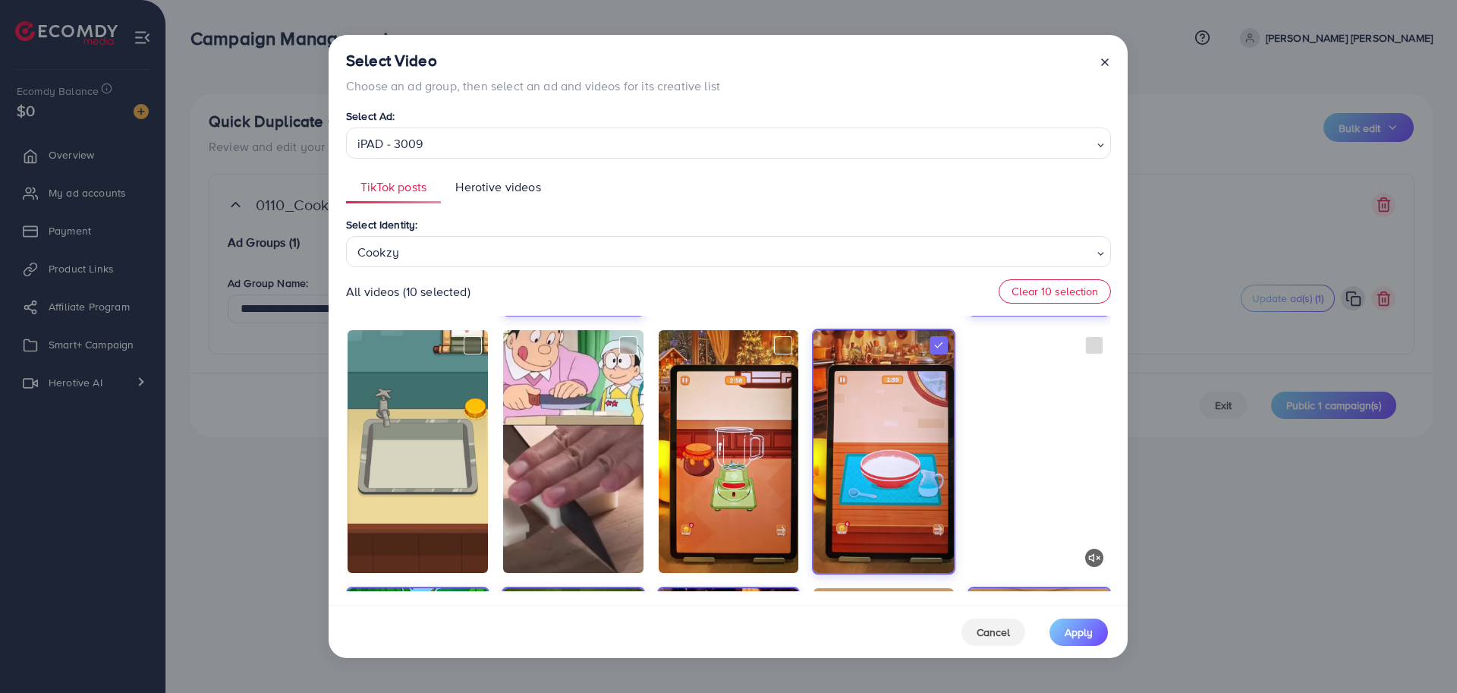
click at [1038, 496] on video at bounding box center [1039, 451] width 140 height 243
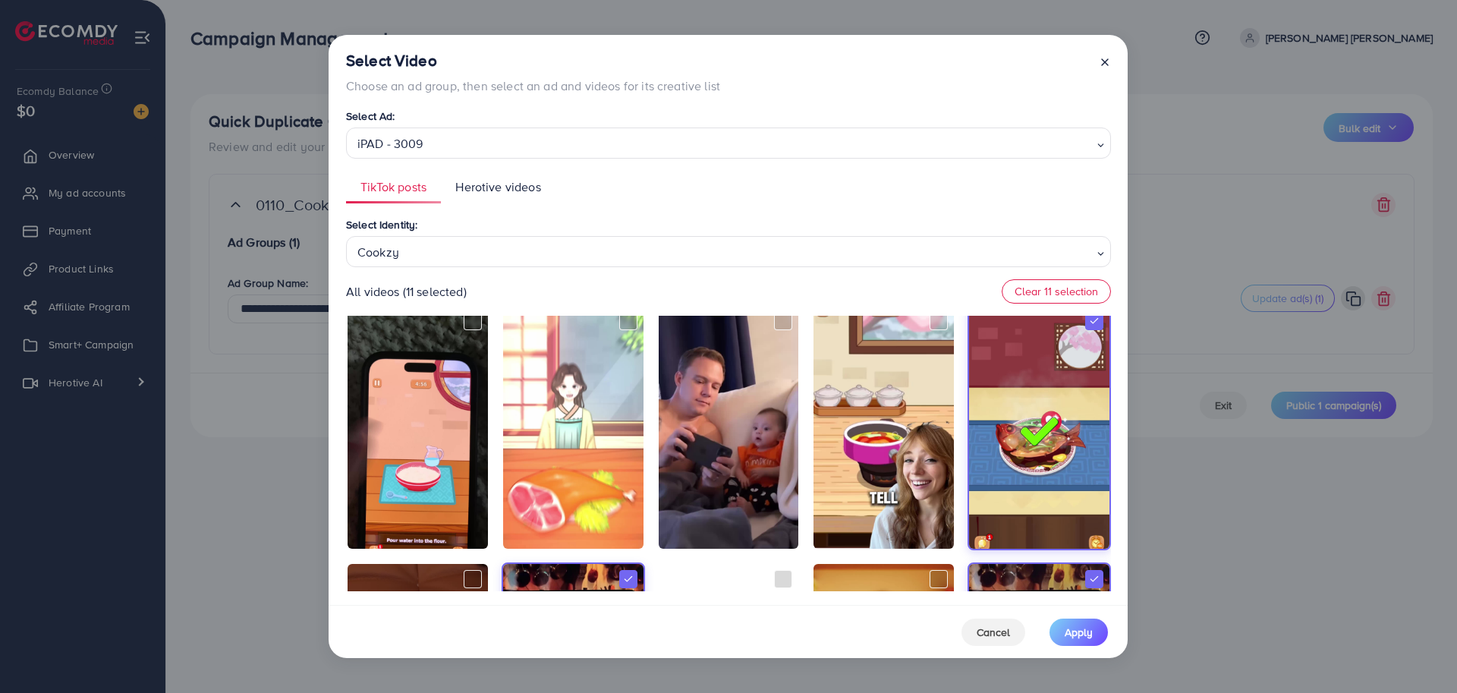
scroll to position [0, 0]
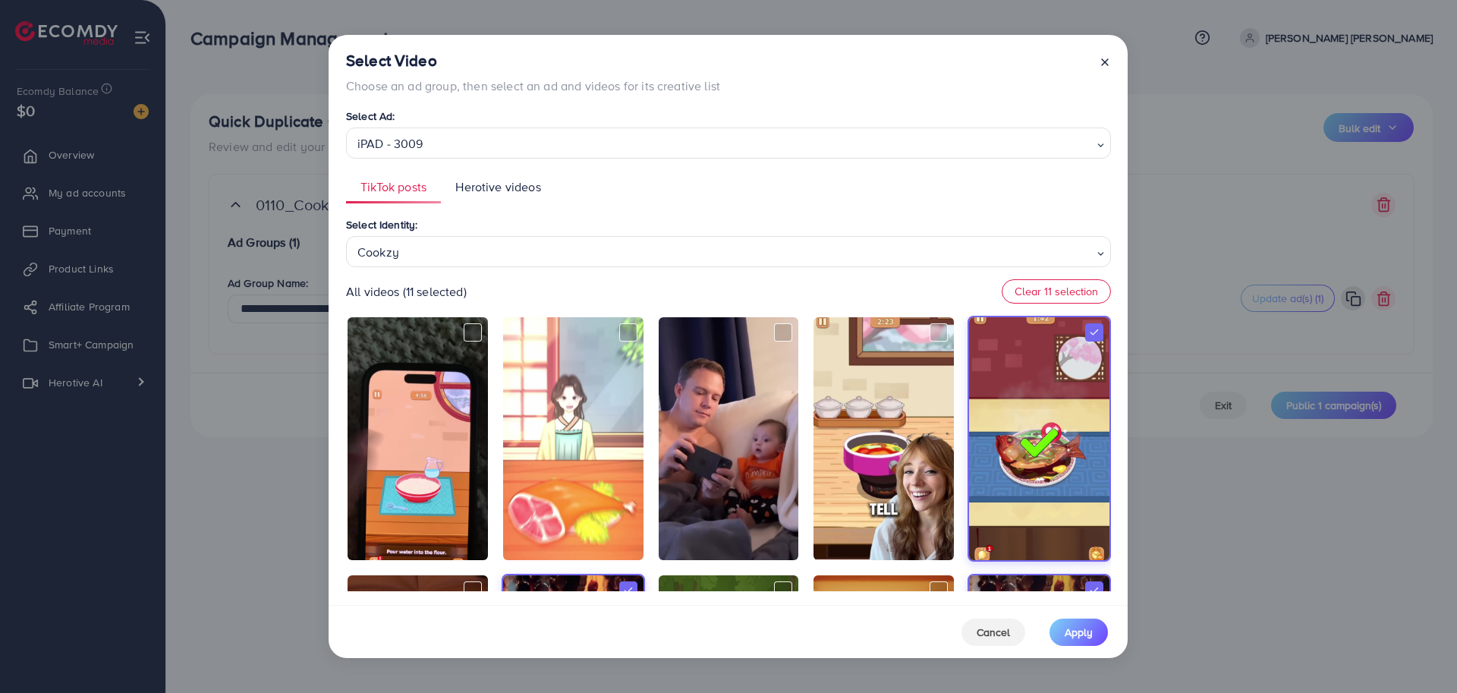
click at [689, 282] on div "All videos (11 selected) Clear 11 selection" at bounding box center [728, 291] width 765 height 24
click at [789, 206] on div "TikTok posts Herotive videos Select Identity: Cookzy Loading... All videos (11 …" at bounding box center [728, 381] width 765 height 421
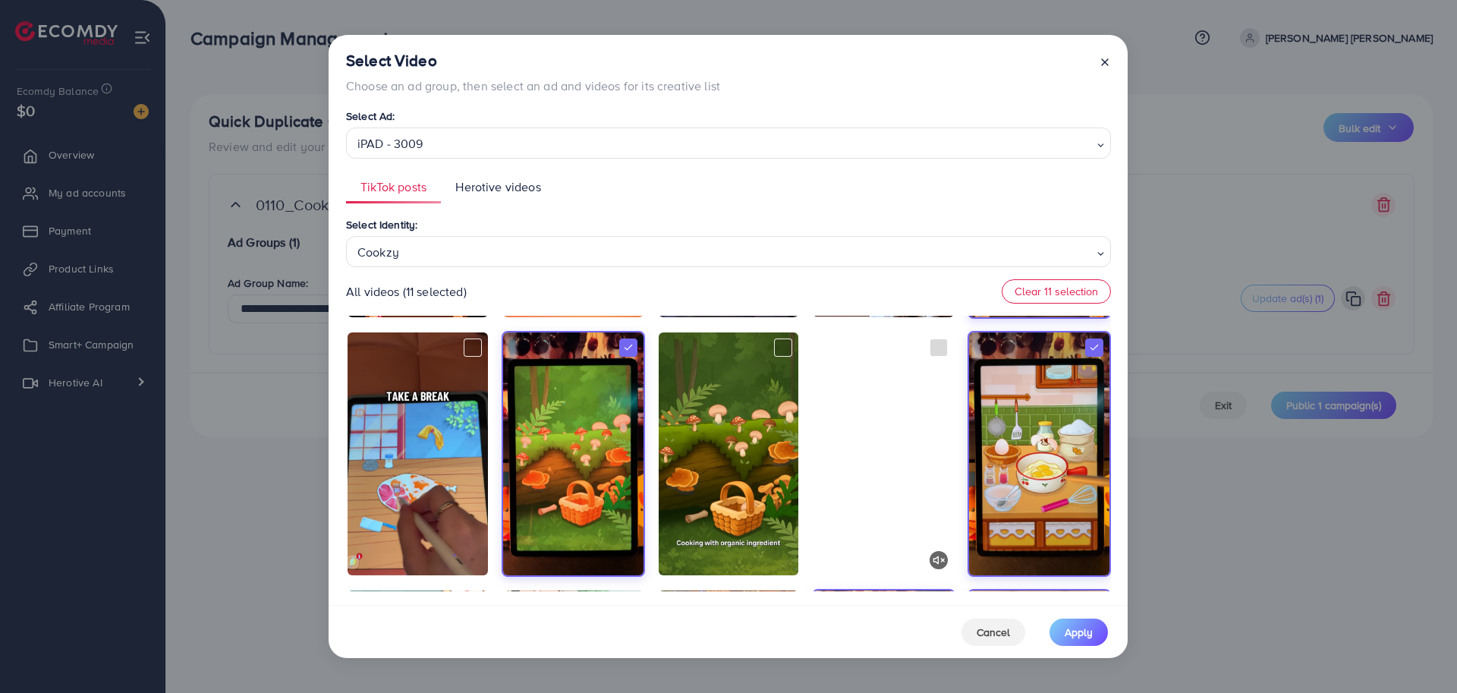
scroll to position [247, 0]
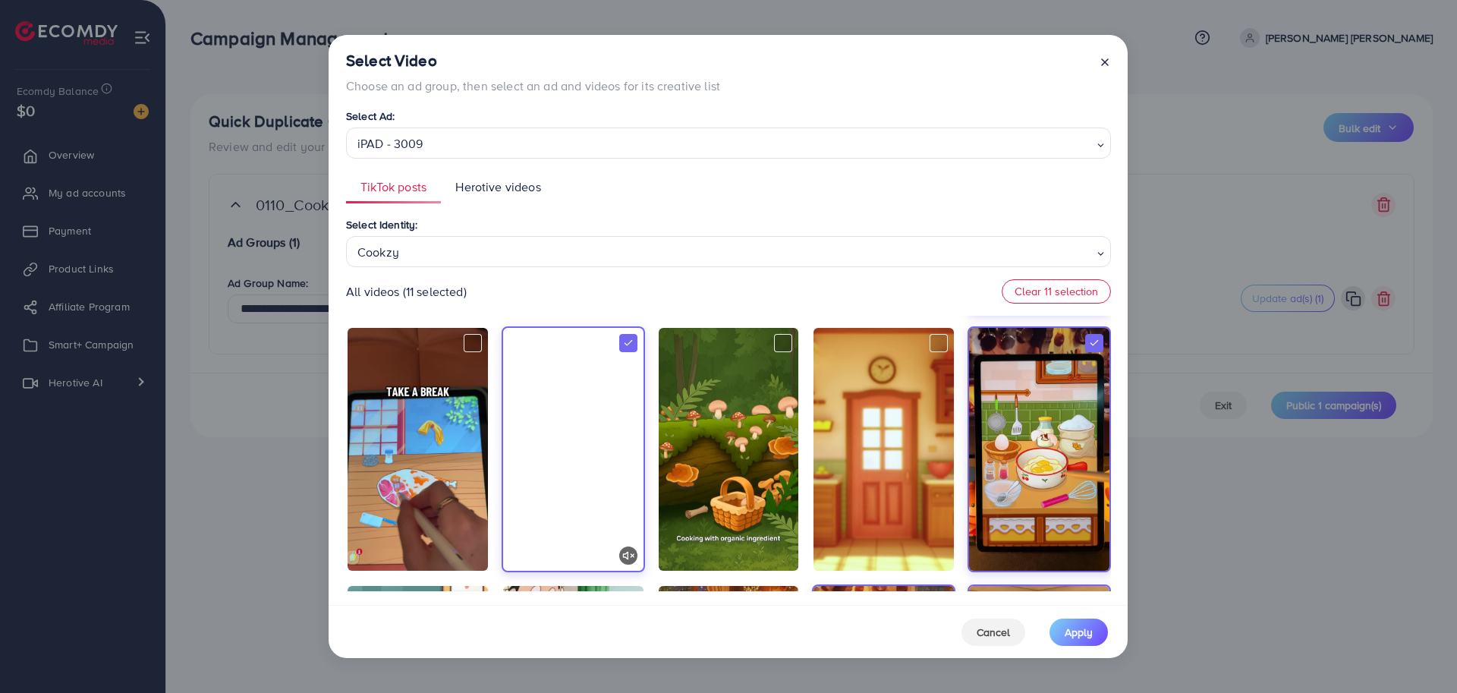
click at [569, 451] on video at bounding box center [573, 449] width 140 height 243
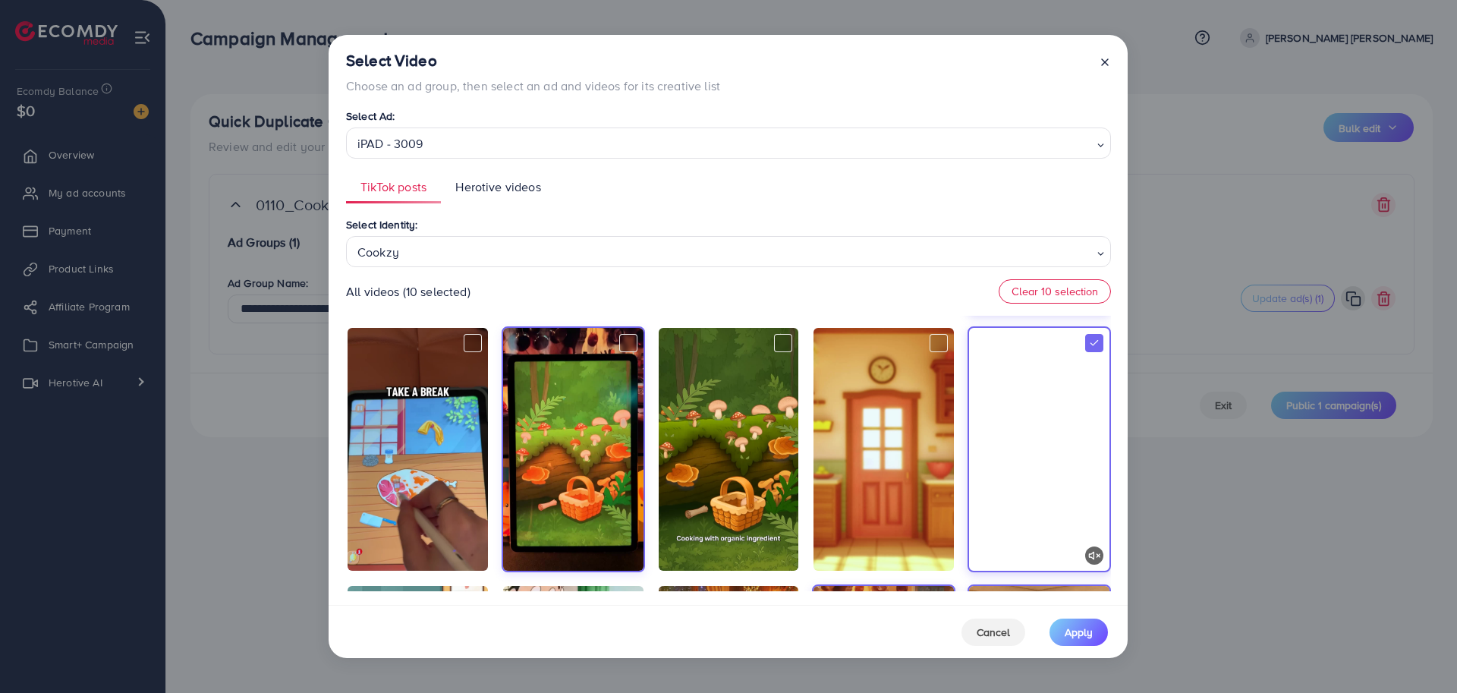
click at [1017, 503] on video at bounding box center [1039, 449] width 140 height 243
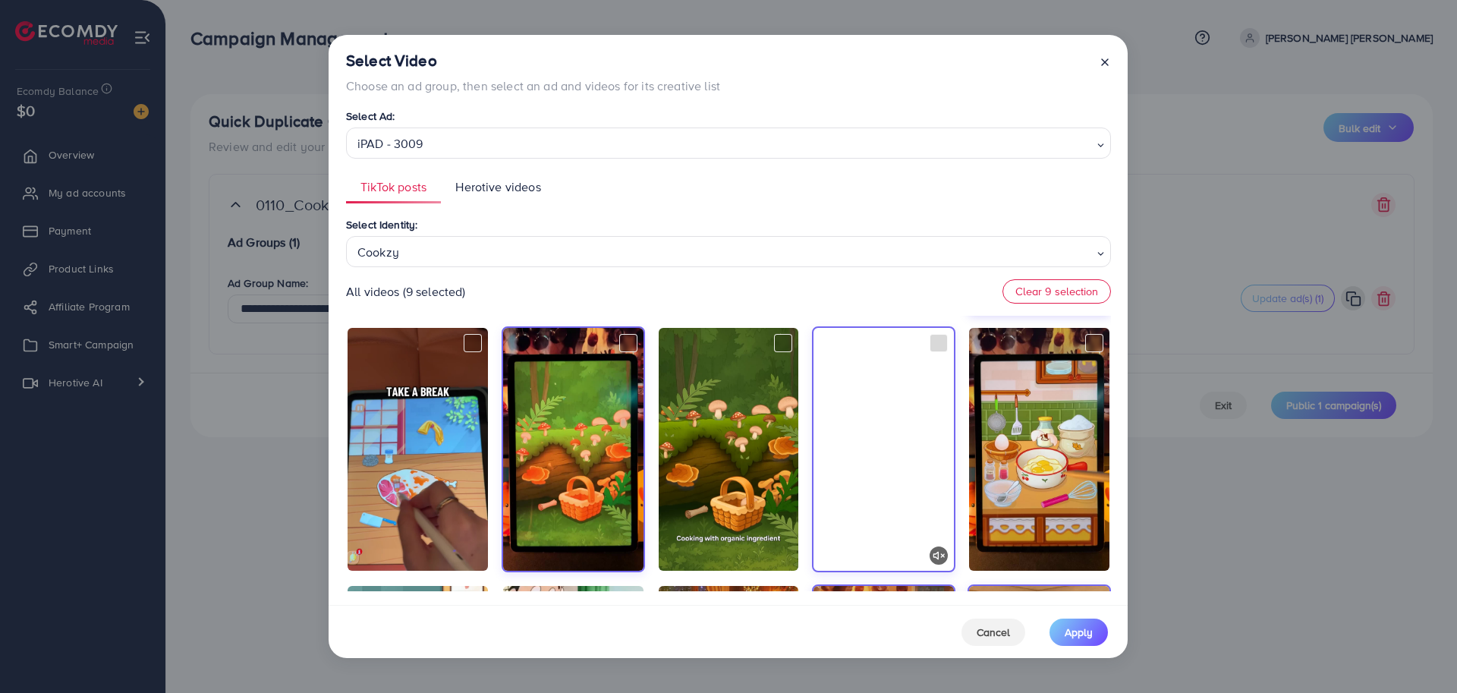
click at [856, 492] on video at bounding box center [884, 449] width 140 height 243
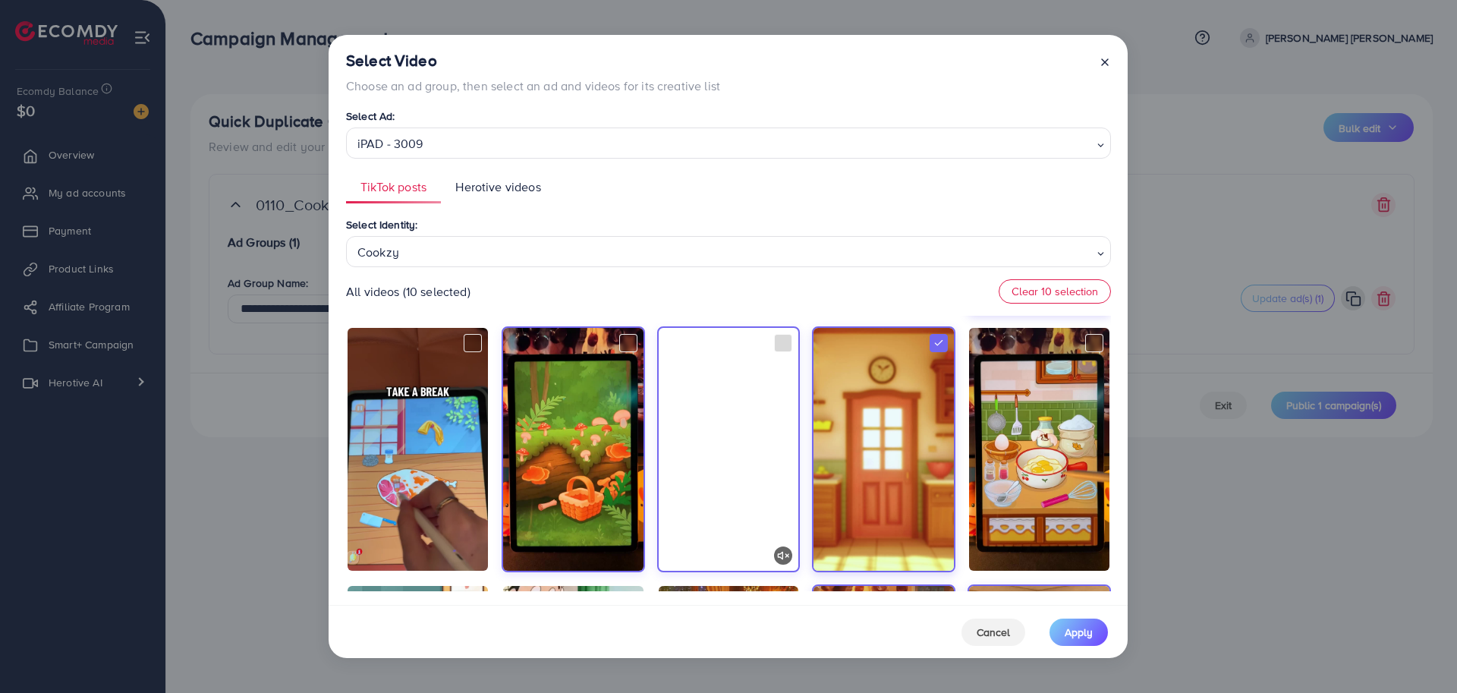
click at [791, 483] on video at bounding box center [729, 449] width 140 height 243
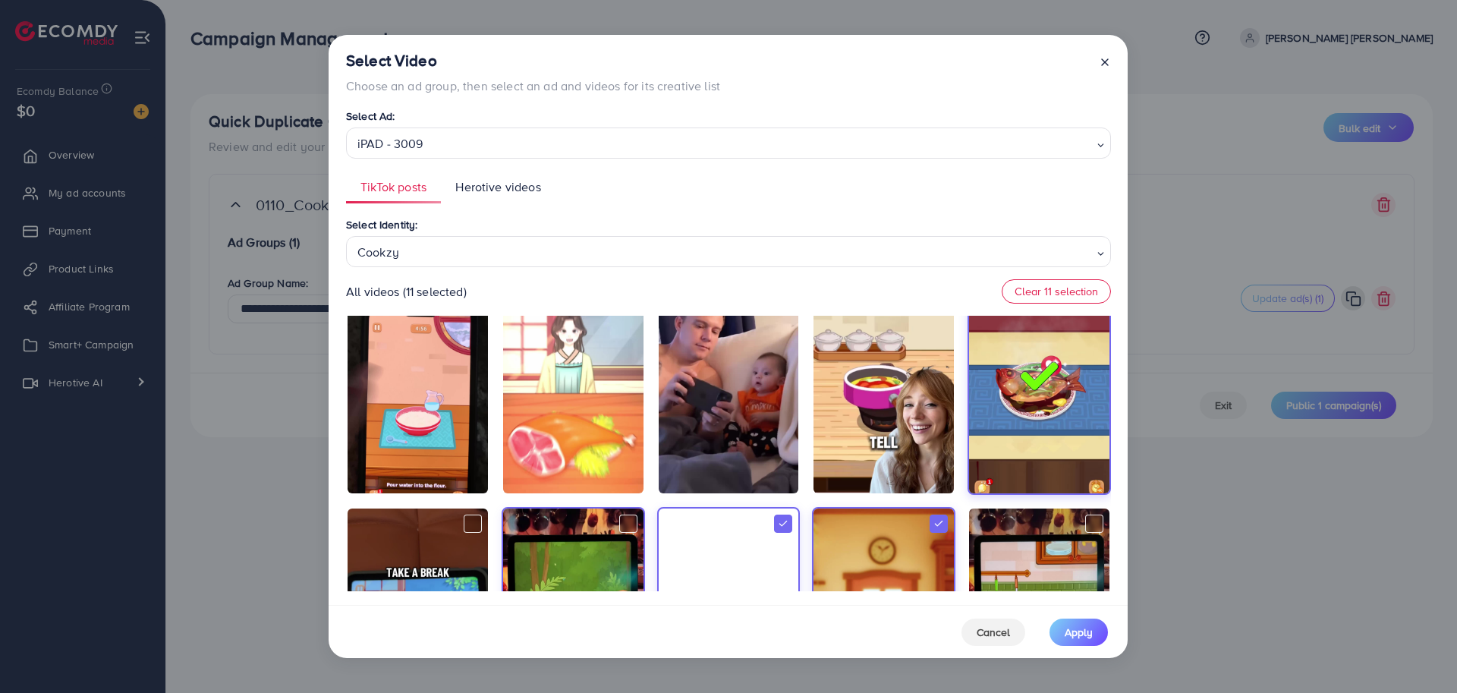
scroll to position [0, 0]
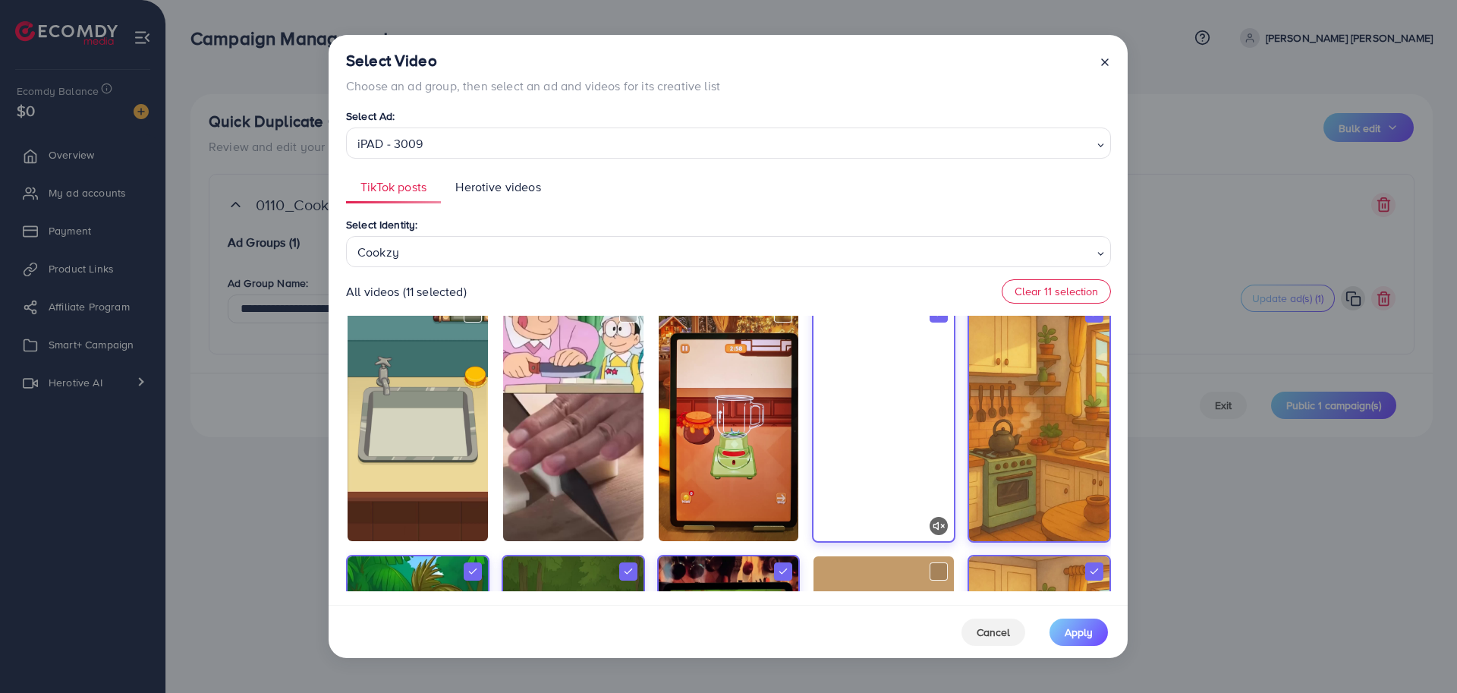
click at [863, 467] on video at bounding box center [884, 419] width 140 height 243
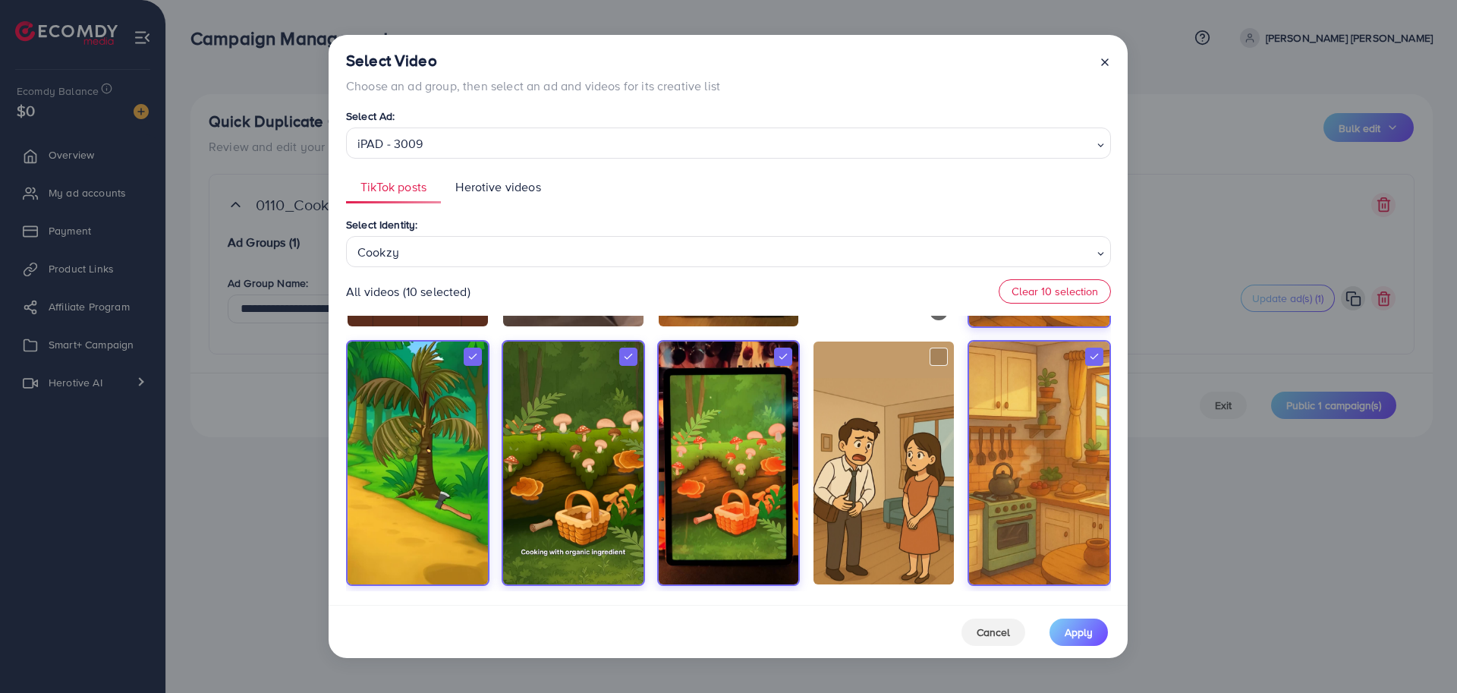
scroll to position [755, 0]
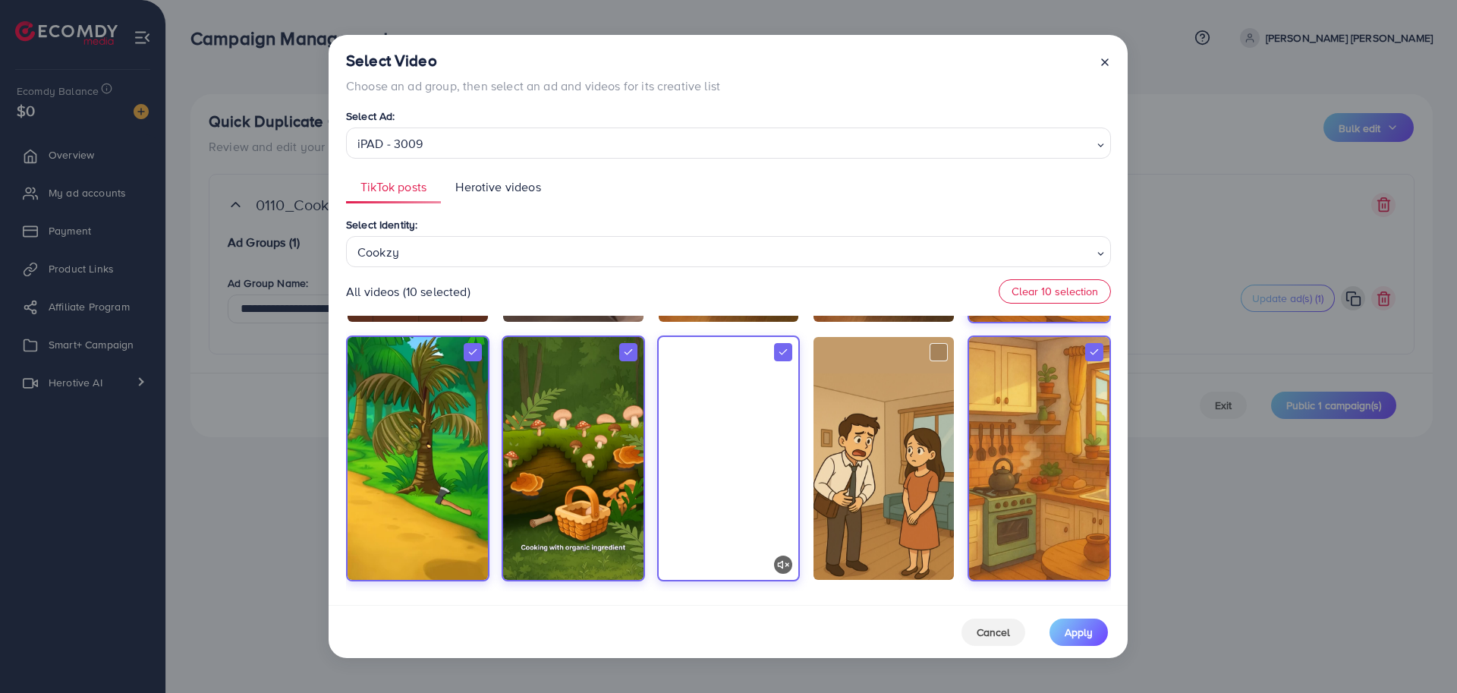
click at [765, 479] on video at bounding box center [729, 458] width 140 height 243
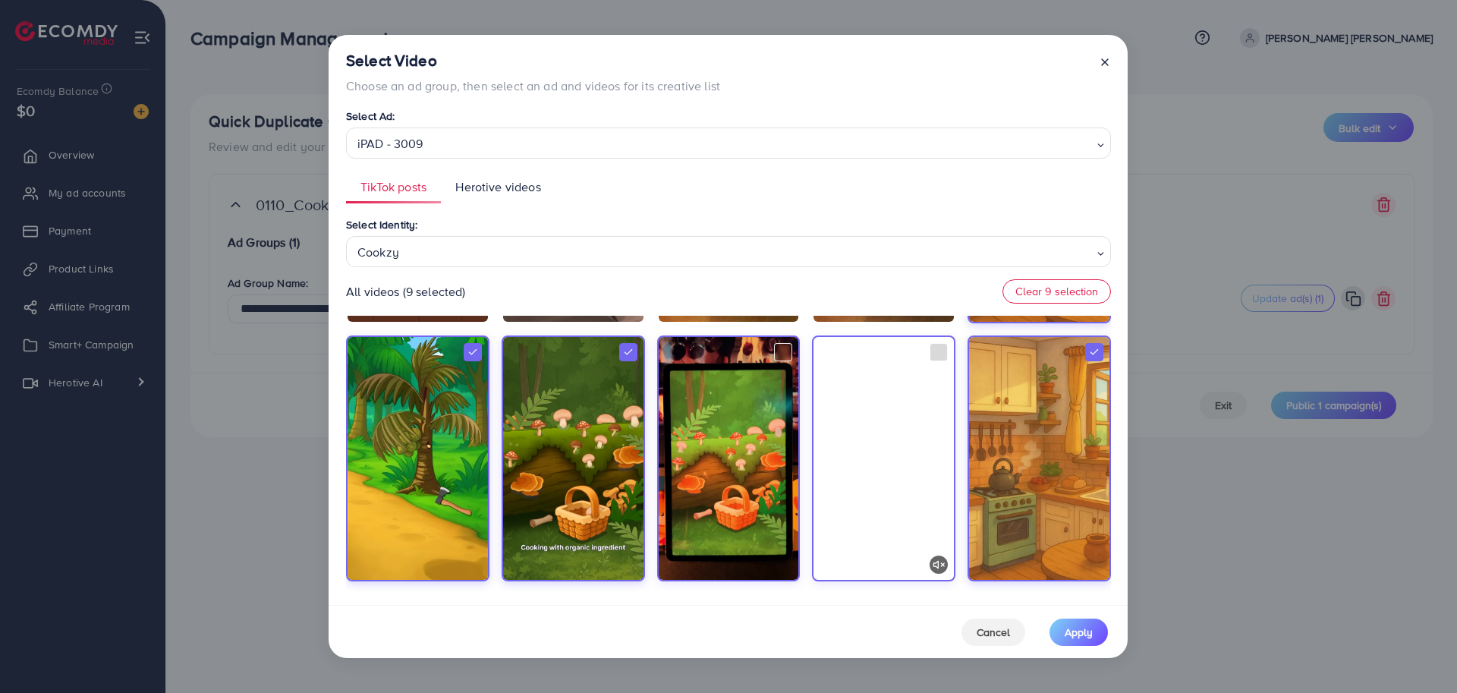
scroll to position [760, 0]
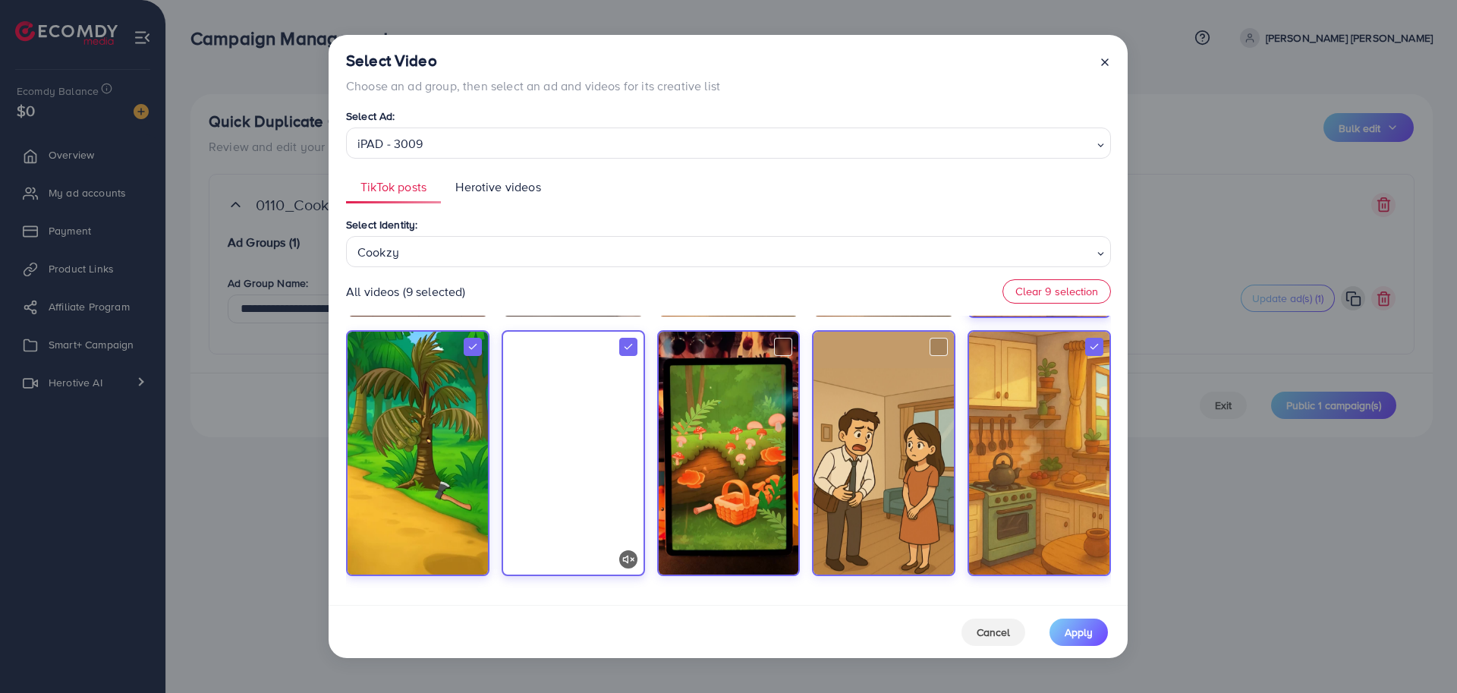
click at [581, 512] on video at bounding box center [573, 453] width 140 height 243
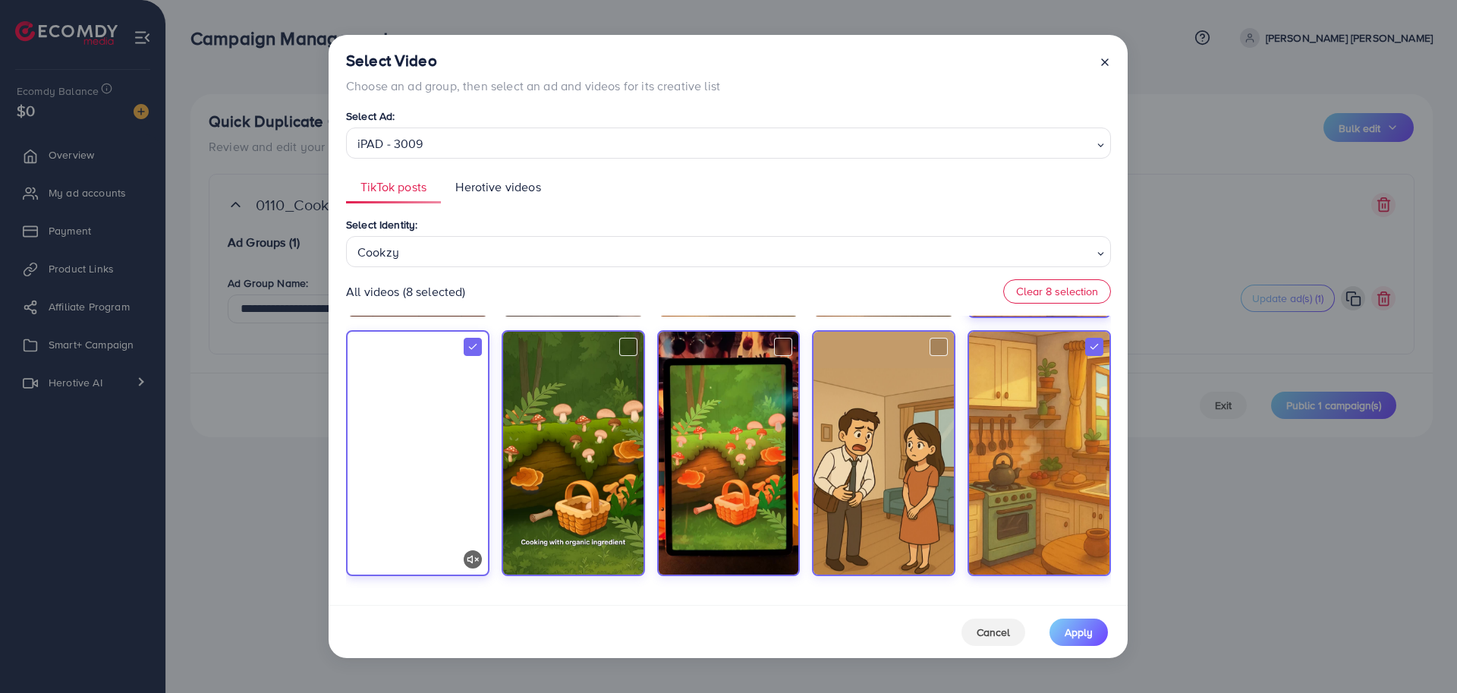
click at [463, 524] on video at bounding box center [418, 453] width 140 height 243
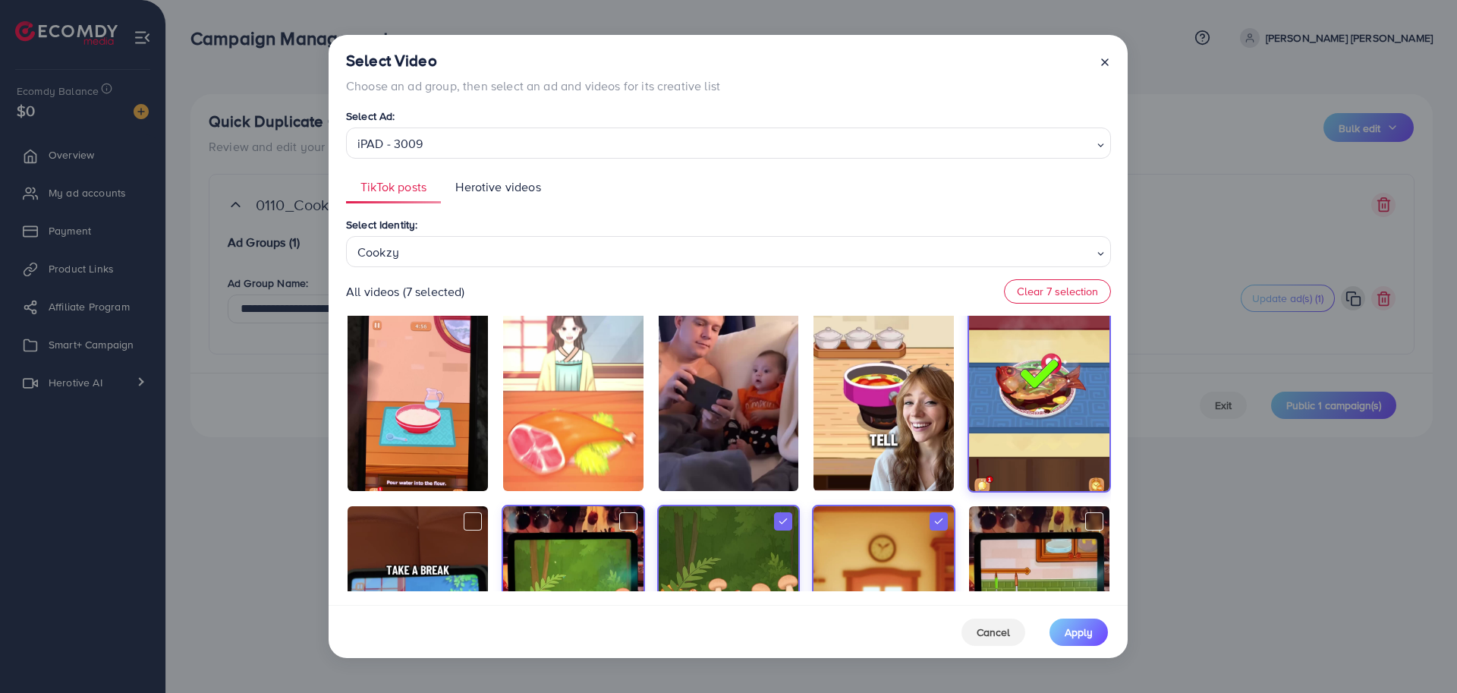
scroll to position [0, 0]
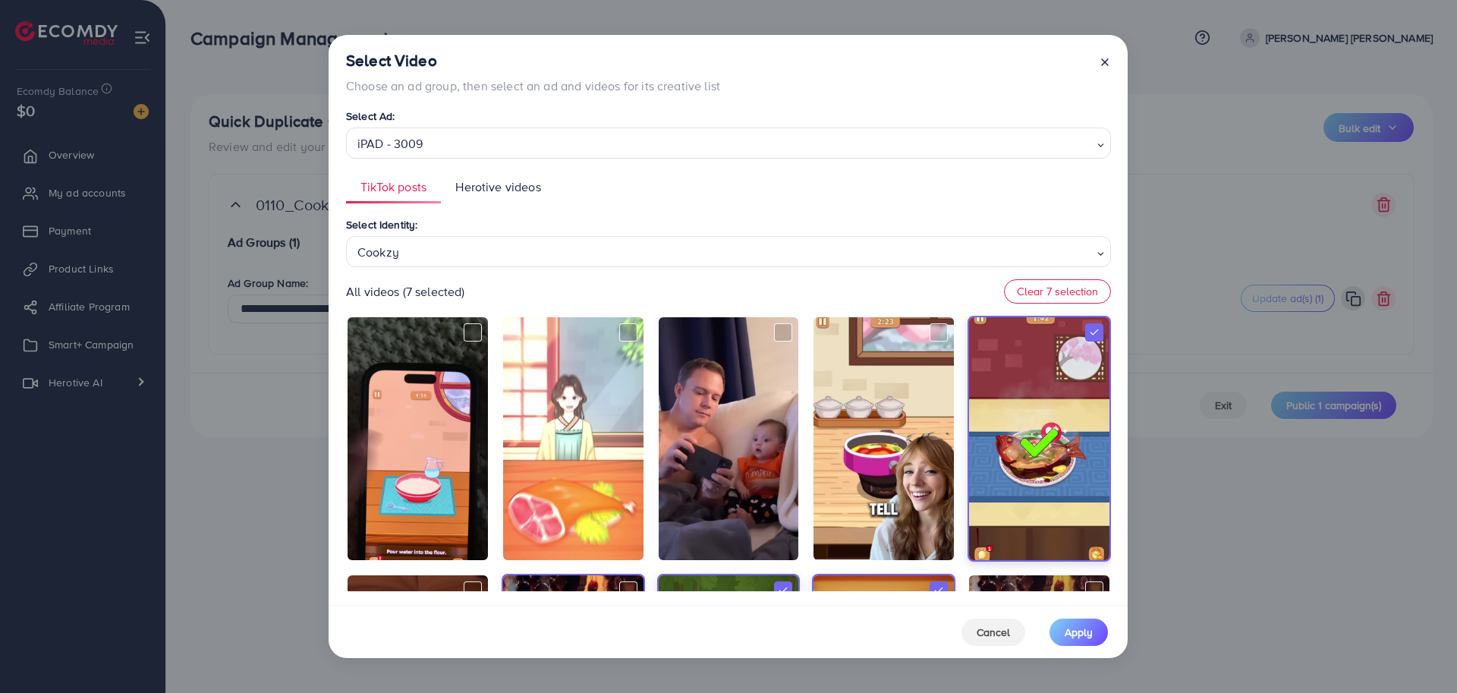
click at [798, 293] on div "All videos (7 selected) Clear 7 selection" at bounding box center [728, 291] width 765 height 24
click at [1072, 634] on span "Apply" at bounding box center [1079, 632] width 28 height 15
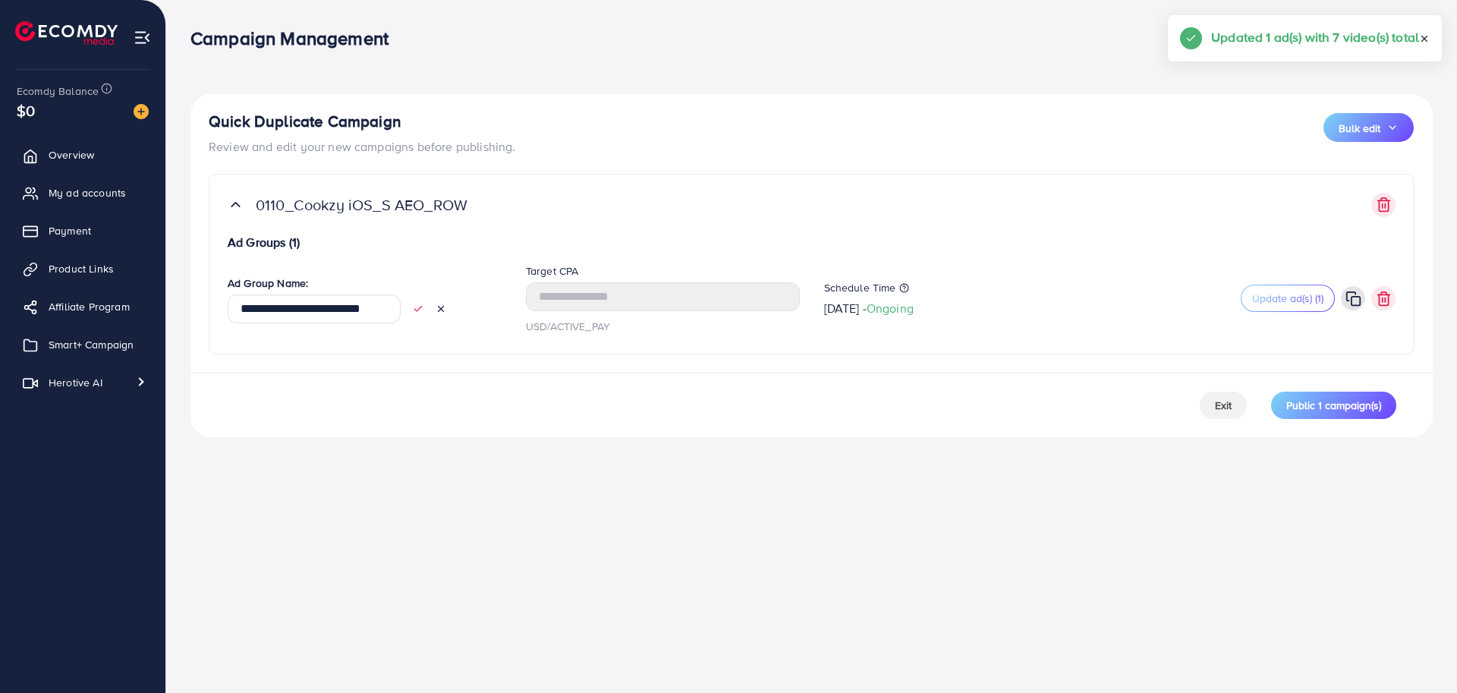
click at [1032, 522] on div "**********" at bounding box center [728, 346] width 1457 height 693
click at [418, 310] on icon at bounding box center [418, 309] width 11 height 11
click at [469, 490] on div "Campaign Management Help Center Contact Support Term and policy About Us [PERSO…" at bounding box center [728, 346] width 1457 height 693
click at [547, 509] on div "Campaign Management Help Center Contact Support Term and policy About Us [PERSO…" at bounding box center [728, 346] width 1457 height 693
click at [917, 492] on div "Campaign Management Help Center Contact Support Term and policy About Us [PERSO…" at bounding box center [728, 346] width 1457 height 693
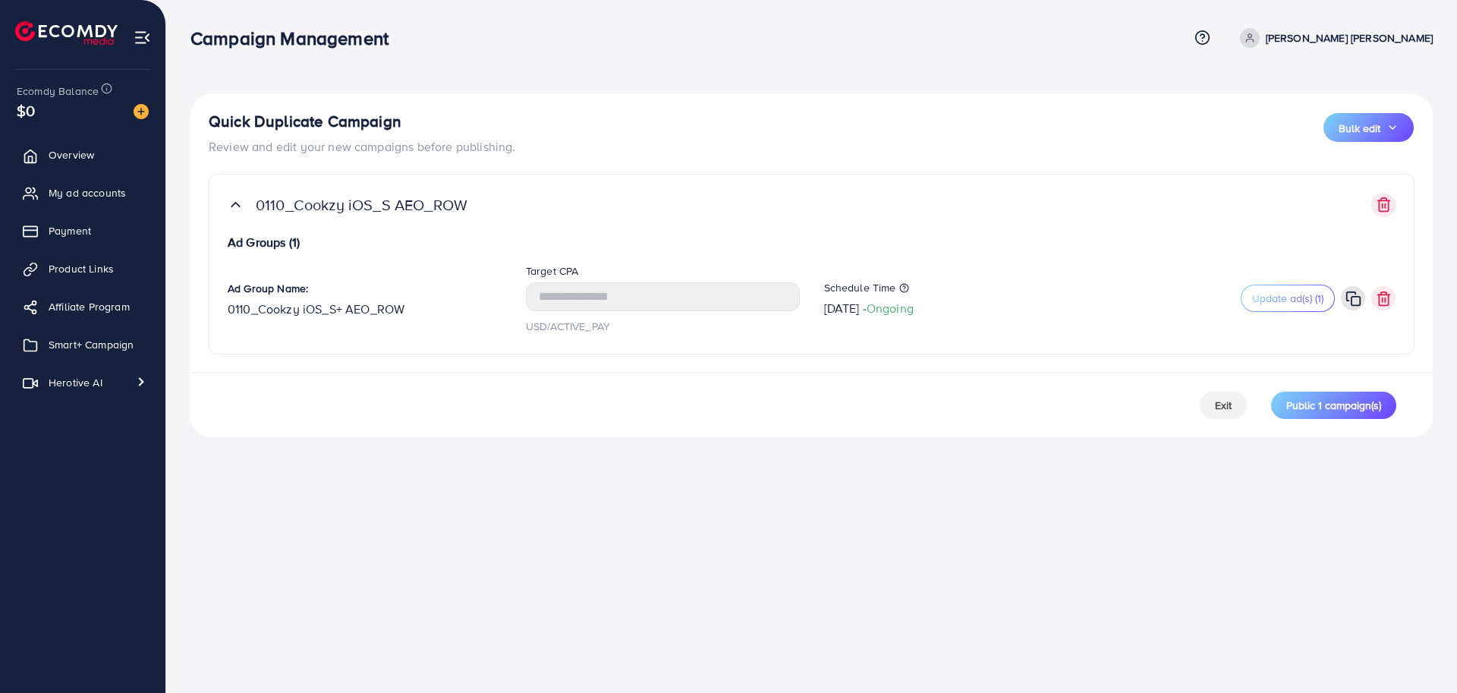
click at [793, 600] on div "Campaign Management Help Center Contact Support Term and policy About Us [PERSO…" at bounding box center [728, 346] width 1457 height 693
click at [878, 600] on div "Campaign Management Help Center Contact Support Term and policy About Us [PERSO…" at bounding box center [728, 346] width 1457 height 693
click at [1330, 402] on span "Public 1 campaign(s)" at bounding box center [1334, 405] width 95 height 15
click at [1342, 414] on button "Public 1 campaign(s)" at bounding box center [1334, 405] width 125 height 27
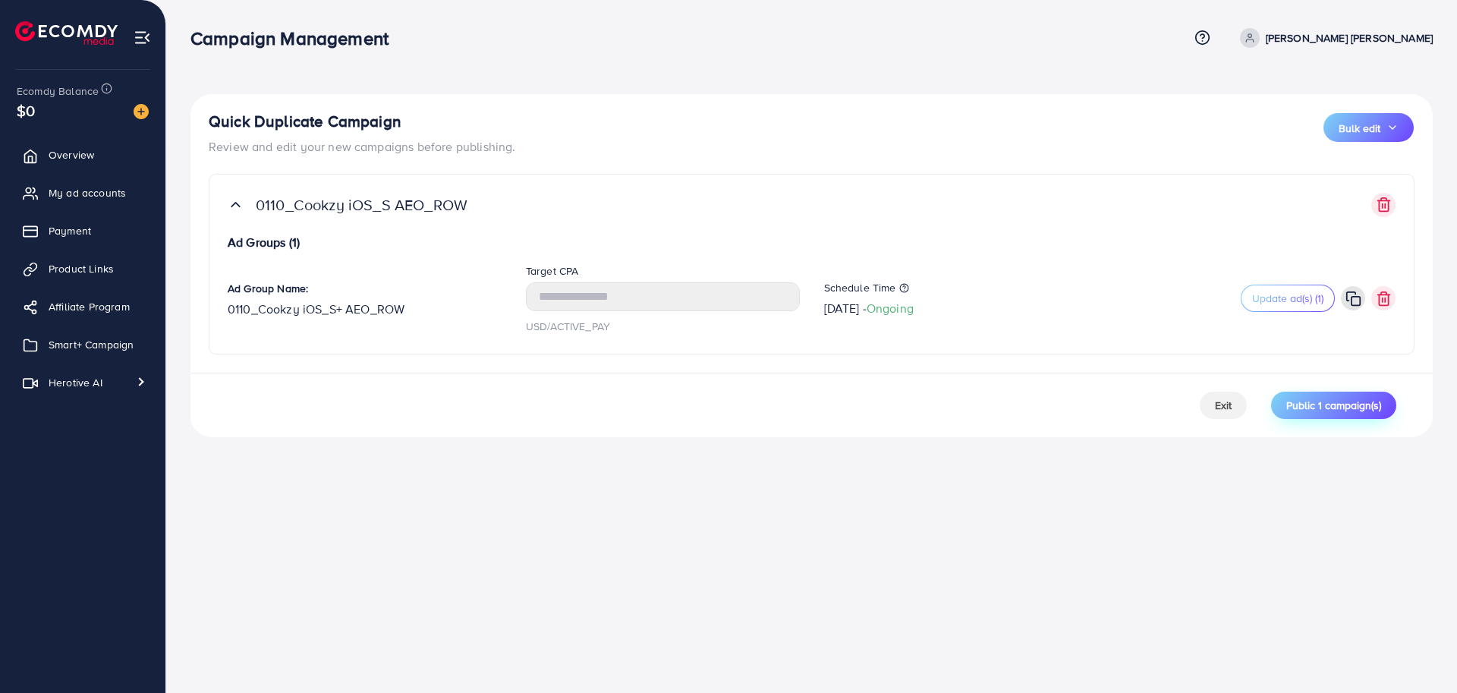
click at [1316, 408] on span "Public 1 campaign(s)" at bounding box center [1334, 405] width 95 height 15
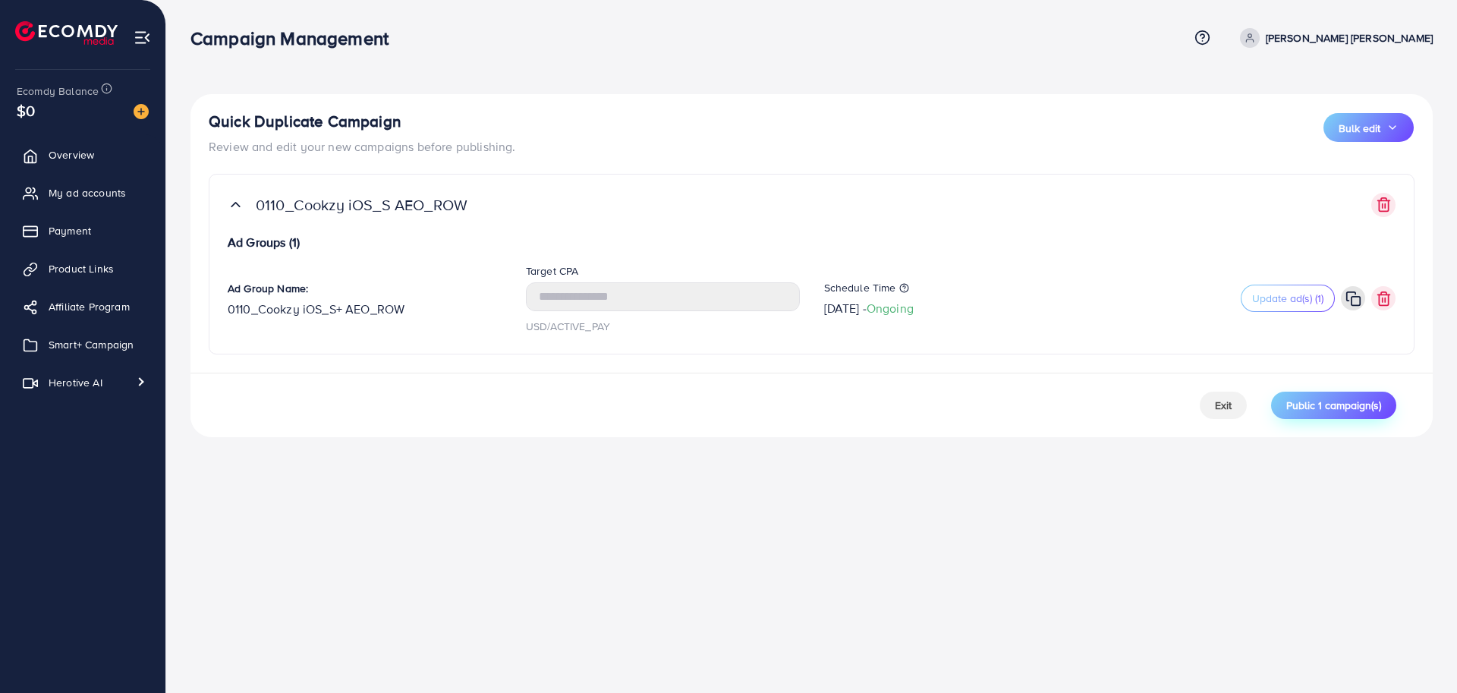
click at [1350, 407] on span "Public 1 campaign(s)" at bounding box center [1334, 405] width 95 height 15
click at [1005, 487] on div "Campaign Management Help Center Contact Support Term and policy About Us [PERSO…" at bounding box center [728, 346] width 1457 height 693
click at [1331, 401] on span "Public 1 campaign(s)" at bounding box center [1334, 405] width 95 height 15
click at [822, 547] on div "Campaign Management Help Center Contact Support Term and policy About Us [PERSO…" at bounding box center [728, 346] width 1457 height 693
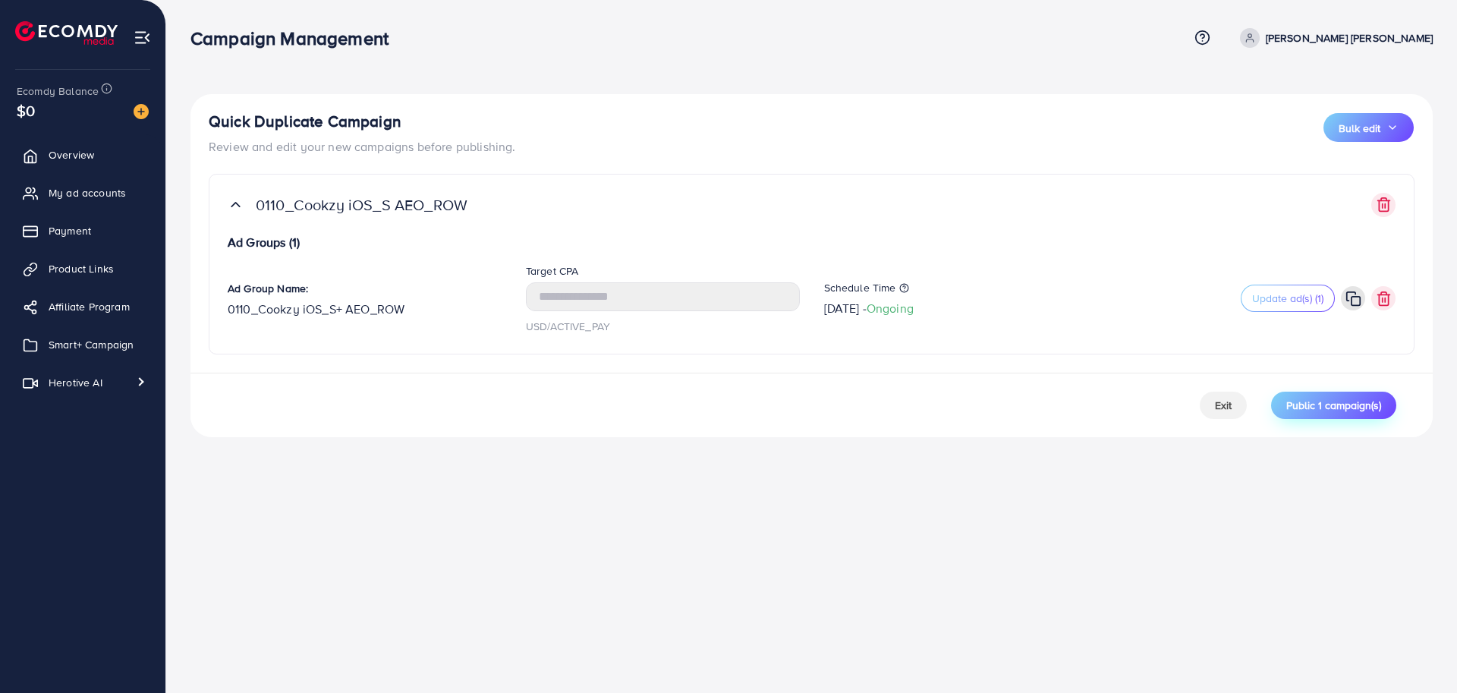
click at [1336, 399] on span "Public 1 campaign(s)" at bounding box center [1334, 405] width 95 height 15
click at [830, 532] on div "Campaign Management Help Center Contact Support Term and policy About Us [PERSO…" at bounding box center [728, 346] width 1457 height 693
click at [1341, 408] on span "Public 1 campaign(s)" at bounding box center [1334, 405] width 95 height 15
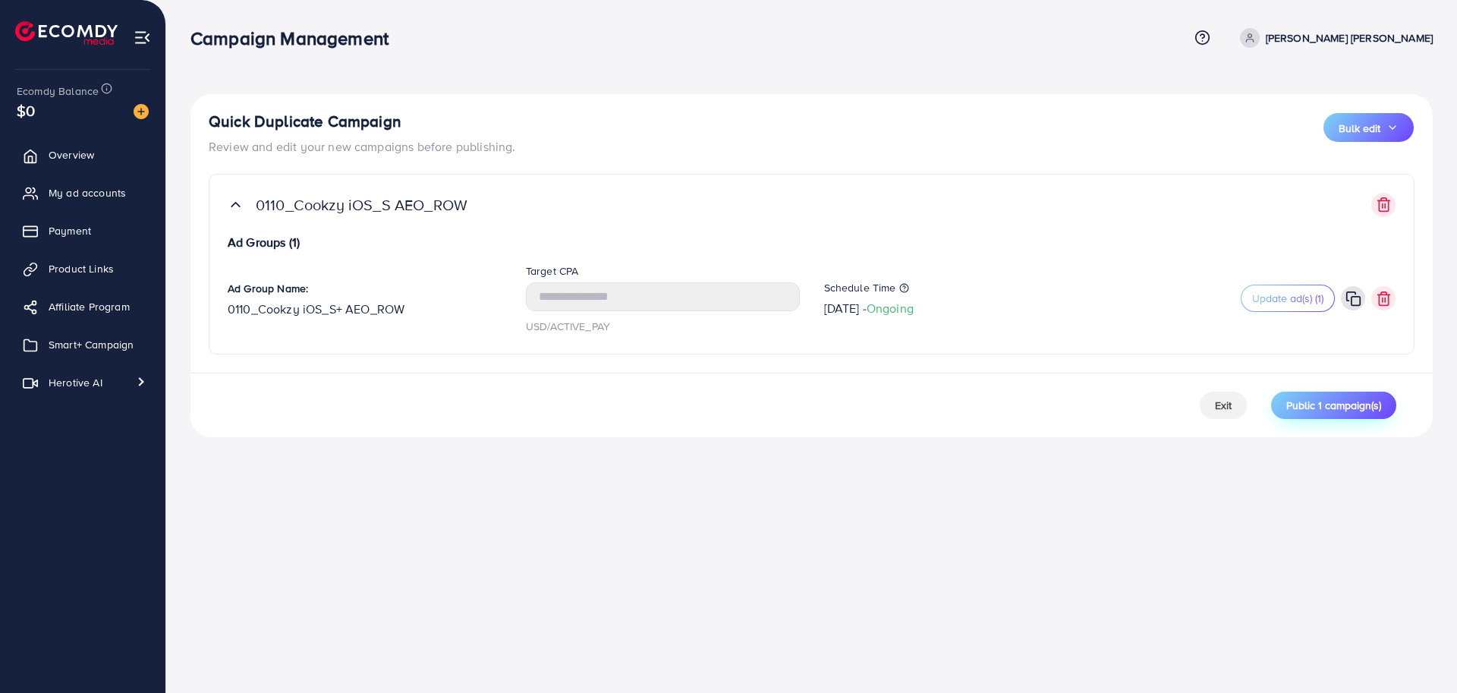
click at [1341, 408] on span "Public 1 campaign(s)" at bounding box center [1334, 405] width 95 height 15
click at [873, 534] on div "Campaign Management Help Center Contact Support Term and policy About Us [PERSO…" at bounding box center [728, 346] width 1457 height 693
click at [1319, 399] on span "Public 1 campaign(s)" at bounding box center [1334, 405] width 95 height 15
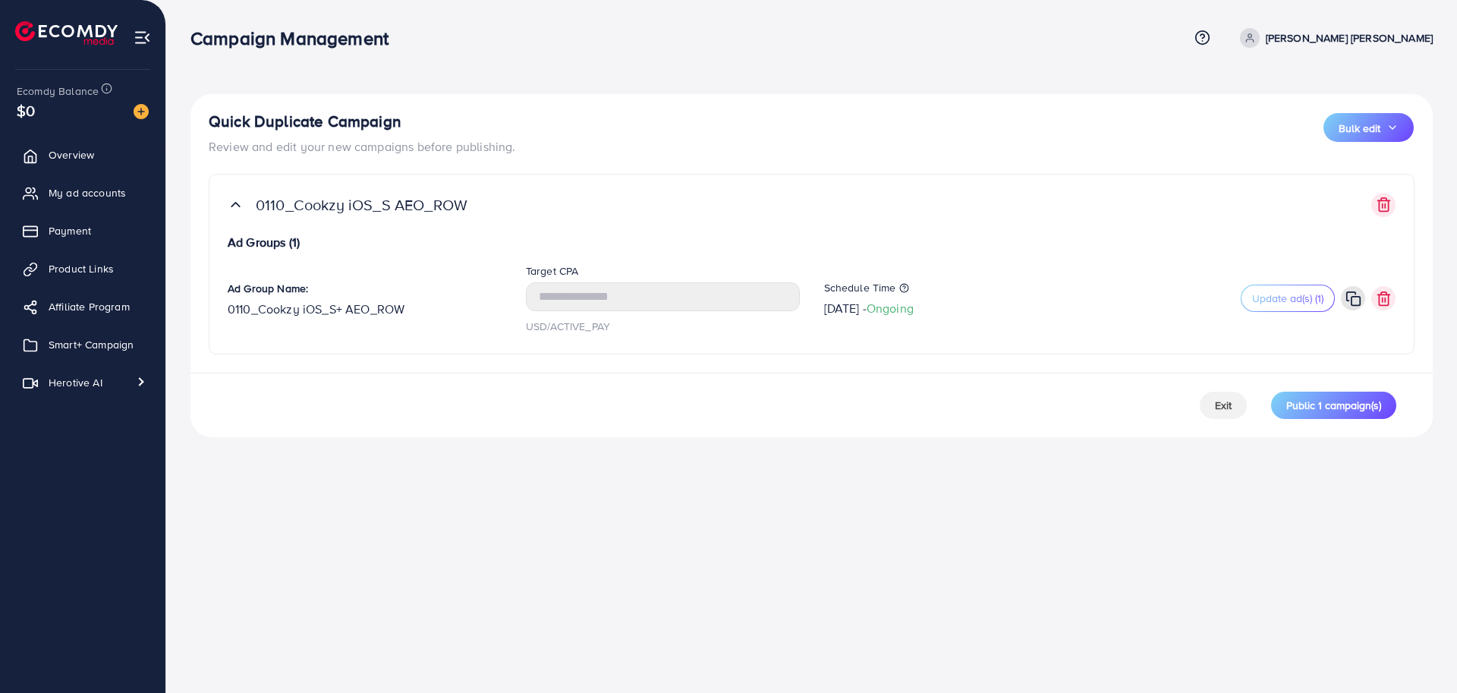
click at [846, 537] on div "Campaign Management Help Center Contact Support Term and policy About Us [PERSO…" at bounding box center [728, 346] width 1457 height 693
click at [1315, 406] on span "Public 1 campaign(s)" at bounding box center [1334, 405] width 95 height 15
click at [1338, 404] on span "Public 1 campaign(s)" at bounding box center [1334, 405] width 95 height 15
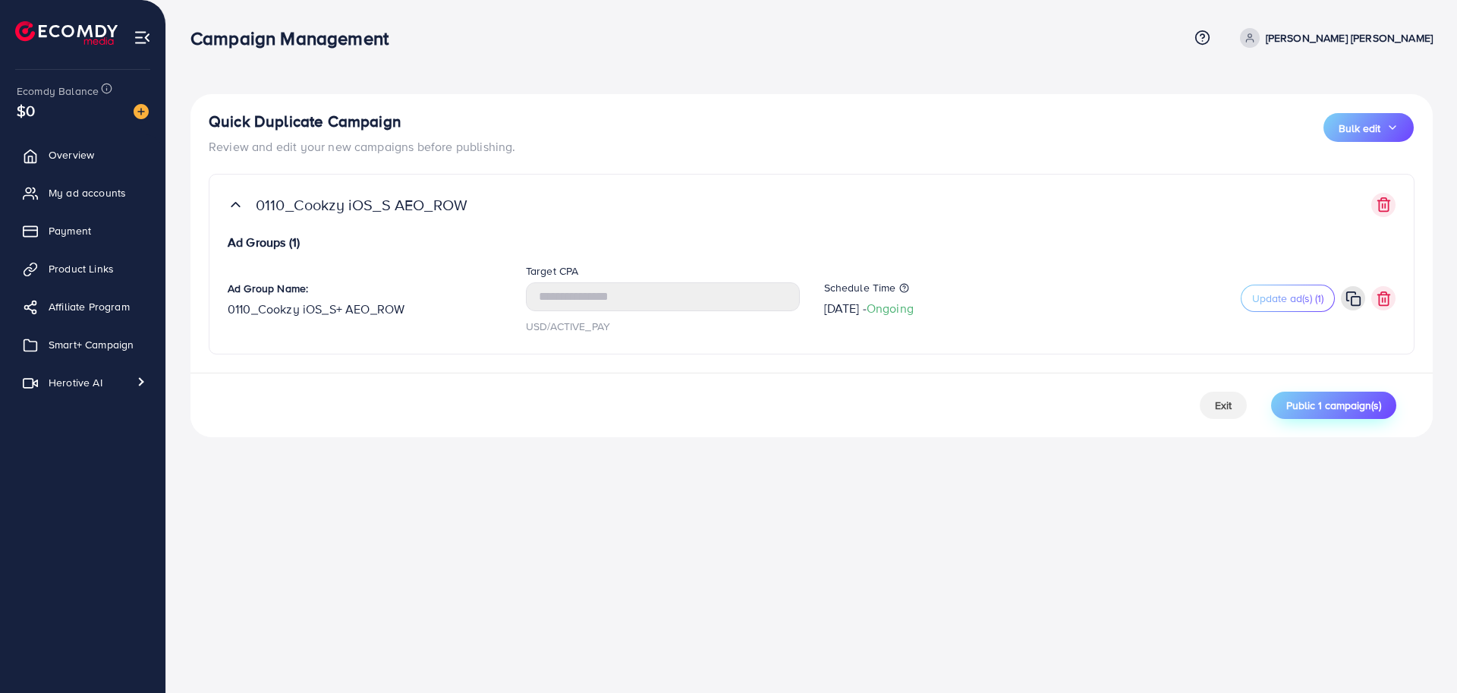
click at [1338, 404] on span "Public 1 campaign(s)" at bounding box center [1334, 405] width 95 height 15
click at [1079, 548] on div "Campaign Management Help Center Contact Support Term and policy About Us [PERSO…" at bounding box center [728, 346] width 1457 height 693
click at [1335, 393] on button "Public 1 campaign(s)" at bounding box center [1334, 405] width 125 height 27
click at [1360, 398] on span "Public 1 campaign(s)" at bounding box center [1334, 405] width 95 height 15
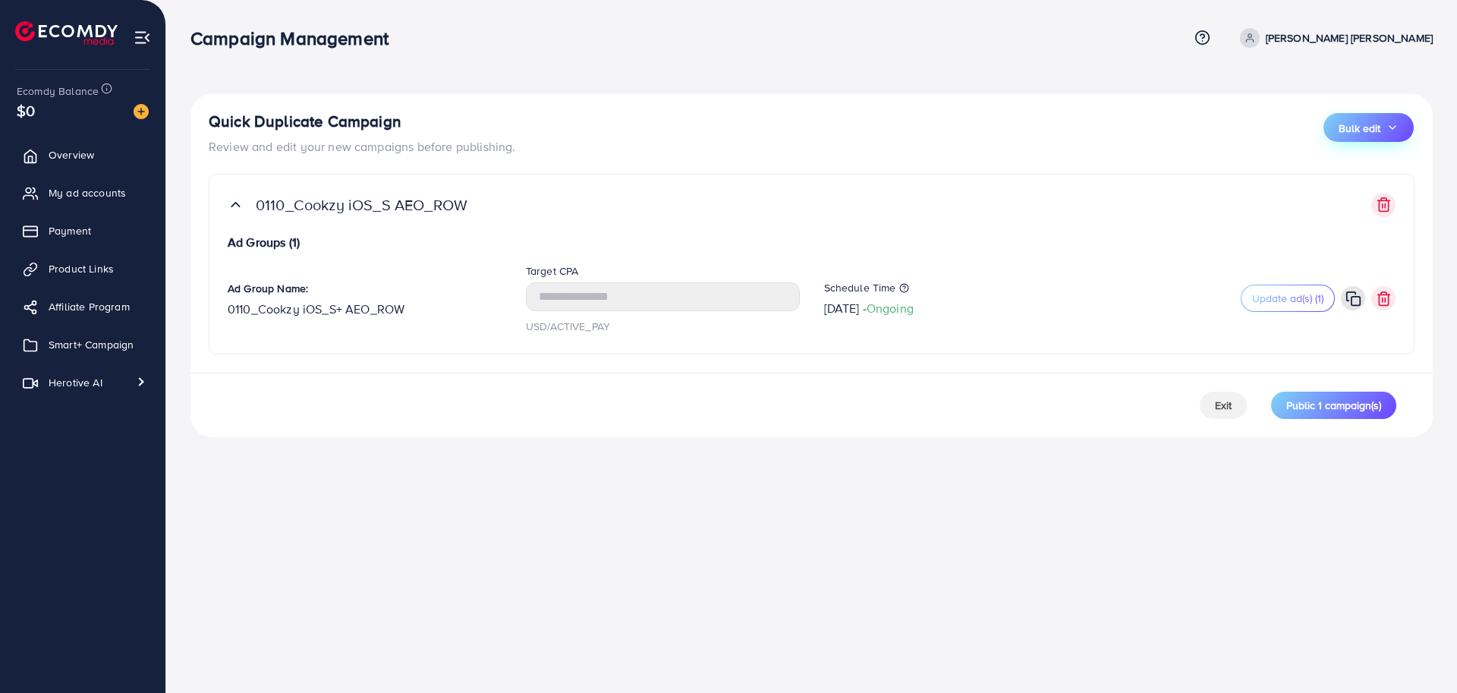
click at [1378, 124] on span "Bulk edit" at bounding box center [1360, 128] width 42 height 15
click at [988, 502] on div "Campaign Management Help Center Contact Support Term and policy About Us [PERSO…" at bounding box center [728, 346] width 1457 height 693
click at [900, 290] on icon at bounding box center [905, 288] width 10 height 10
click at [780, 538] on div "Campaign Management Help Center Contact Support Term and policy About Us [PERSO…" at bounding box center [728, 346] width 1457 height 693
click at [1324, 403] on span "Public 1 campaign(s)" at bounding box center [1334, 405] width 95 height 15
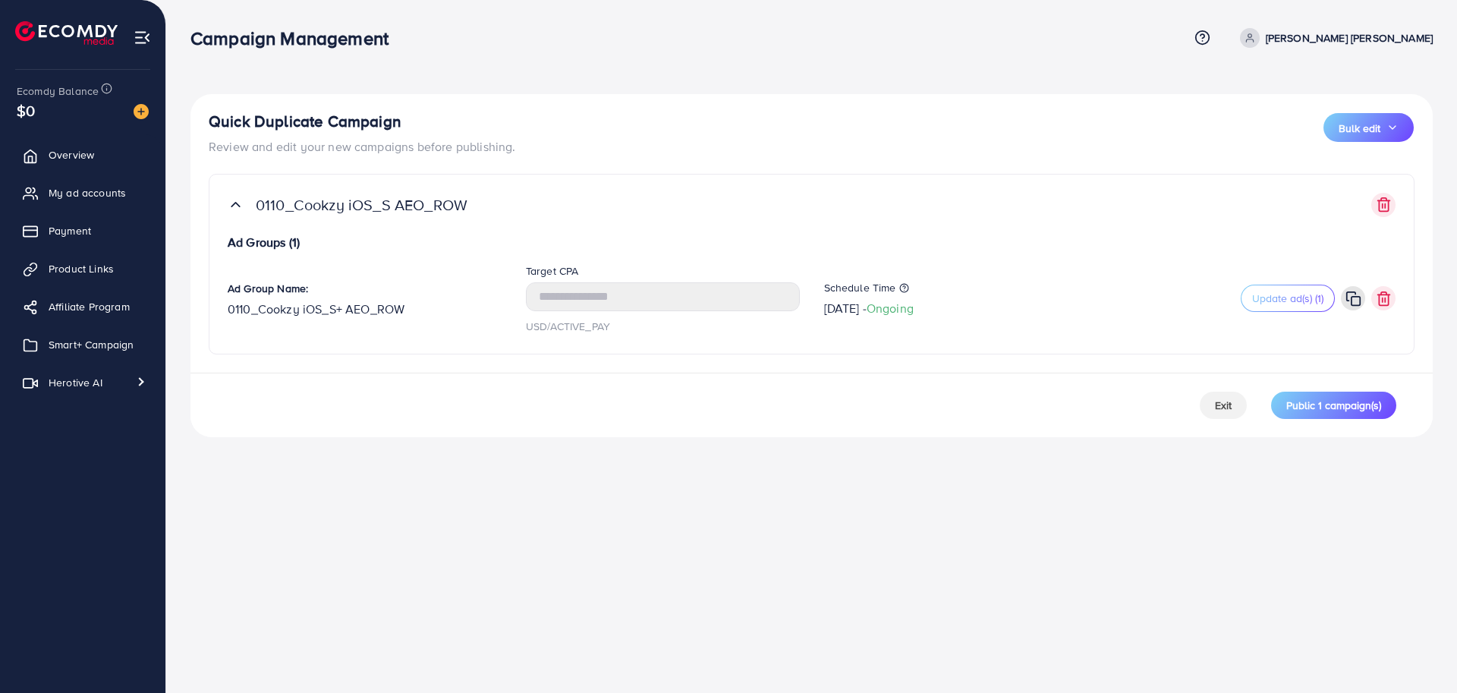
click at [590, 540] on div "Campaign Management Help Center Contact Support Term and policy About Us [PERSO…" at bounding box center [728, 346] width 1457 height 693
click at [1286, 304] on span "Update ad(s) (1)" at bounding box center [1288, 298] width 71 height 15
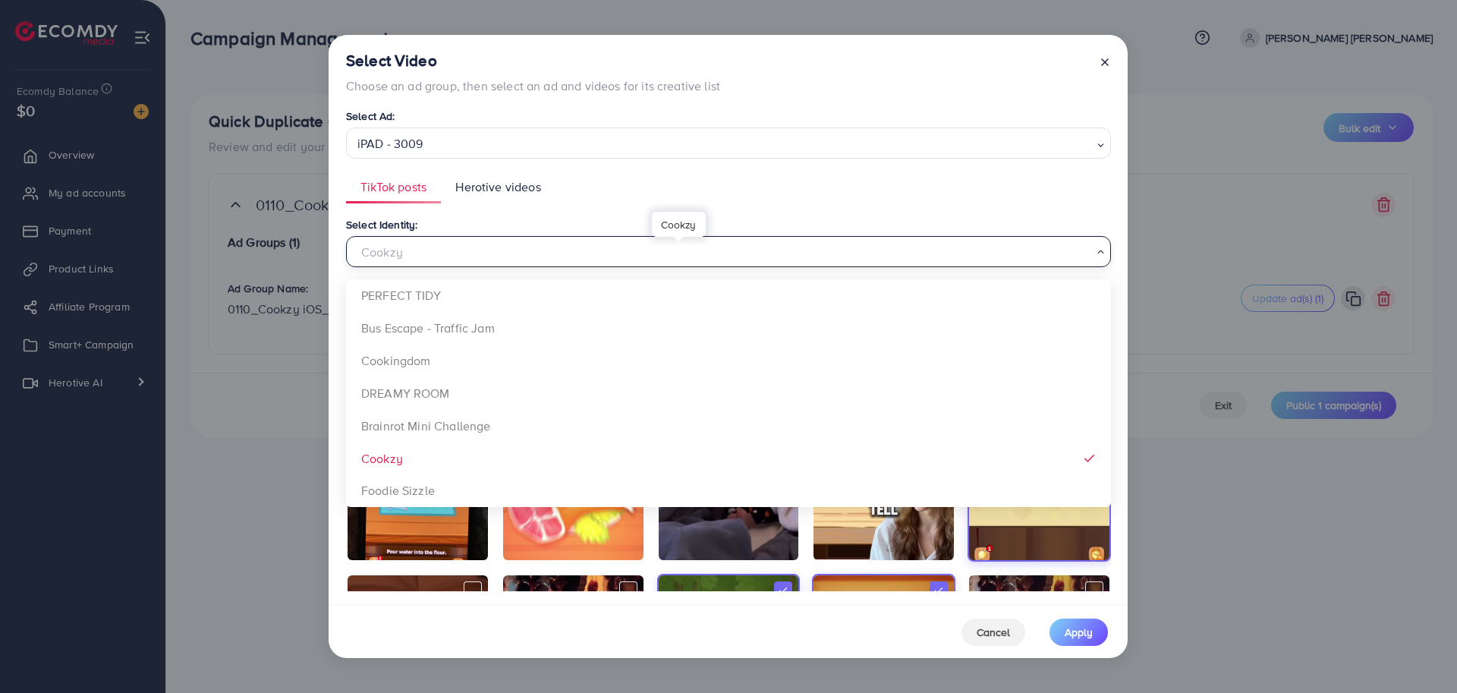
click at [618, 260] on div "Cookzy" at bounding box center [722, 251] width 742 height 27
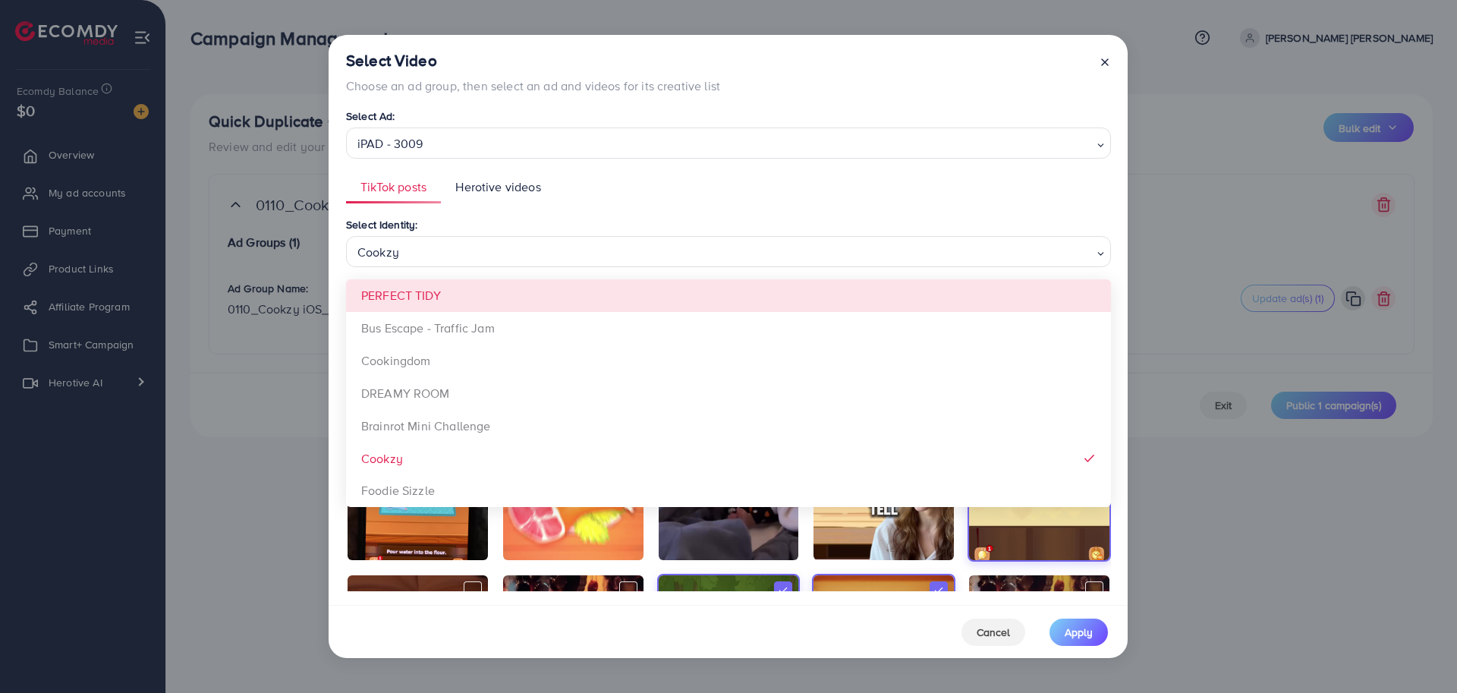
click at [679, 224] on div "Select Identity: Cookzy Loading... PERFECT TIDY Bus Escape - Traffic Jam Cookin…" at bounding box center [728, 242] width 765 height 52
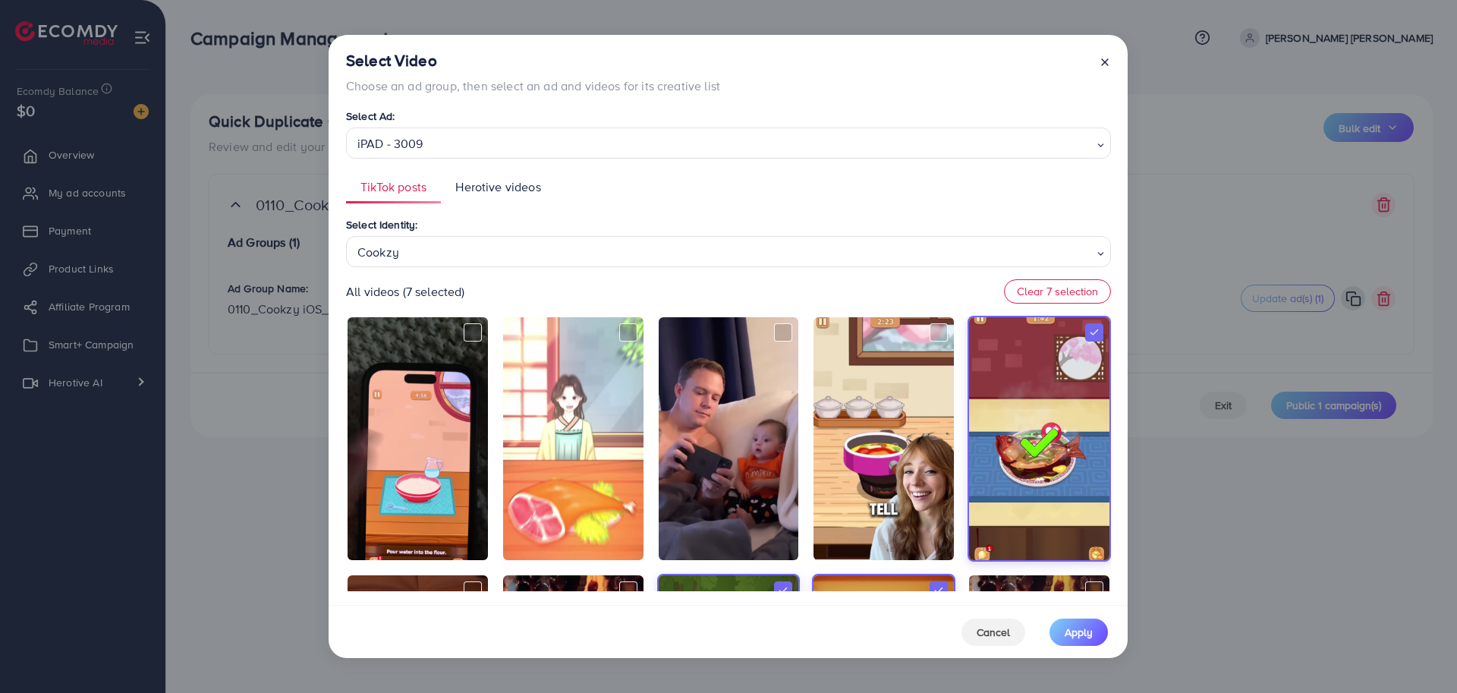
click at [1102, 67] on icon at bounding box center [1105, 62] width 12 height 12
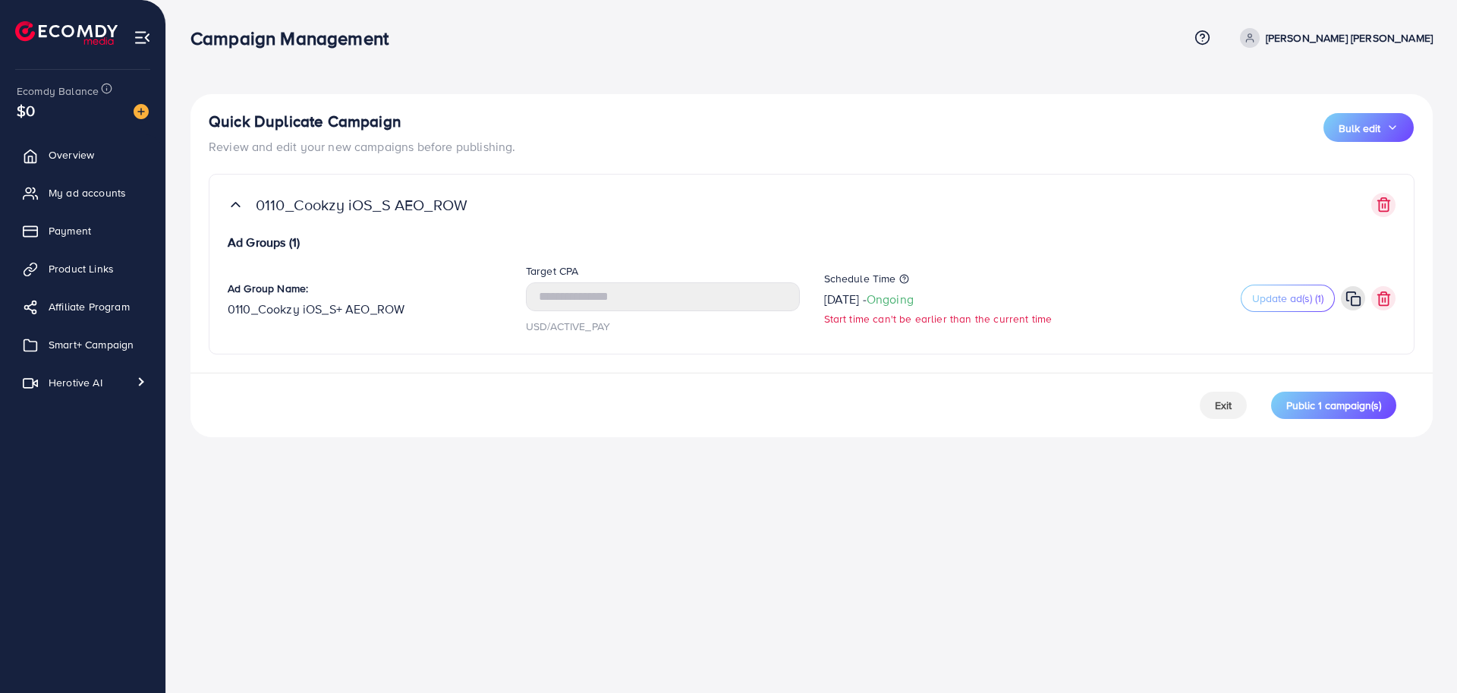
click at [1015, 472] on div "Campaign Management Help Center Contact Support Term and policy About Us [PERSO…" at bounding box center [728, 346] width 1457 height 693
click at [927, 290] on icon at bounding box center [924, 291] width 6 height 6
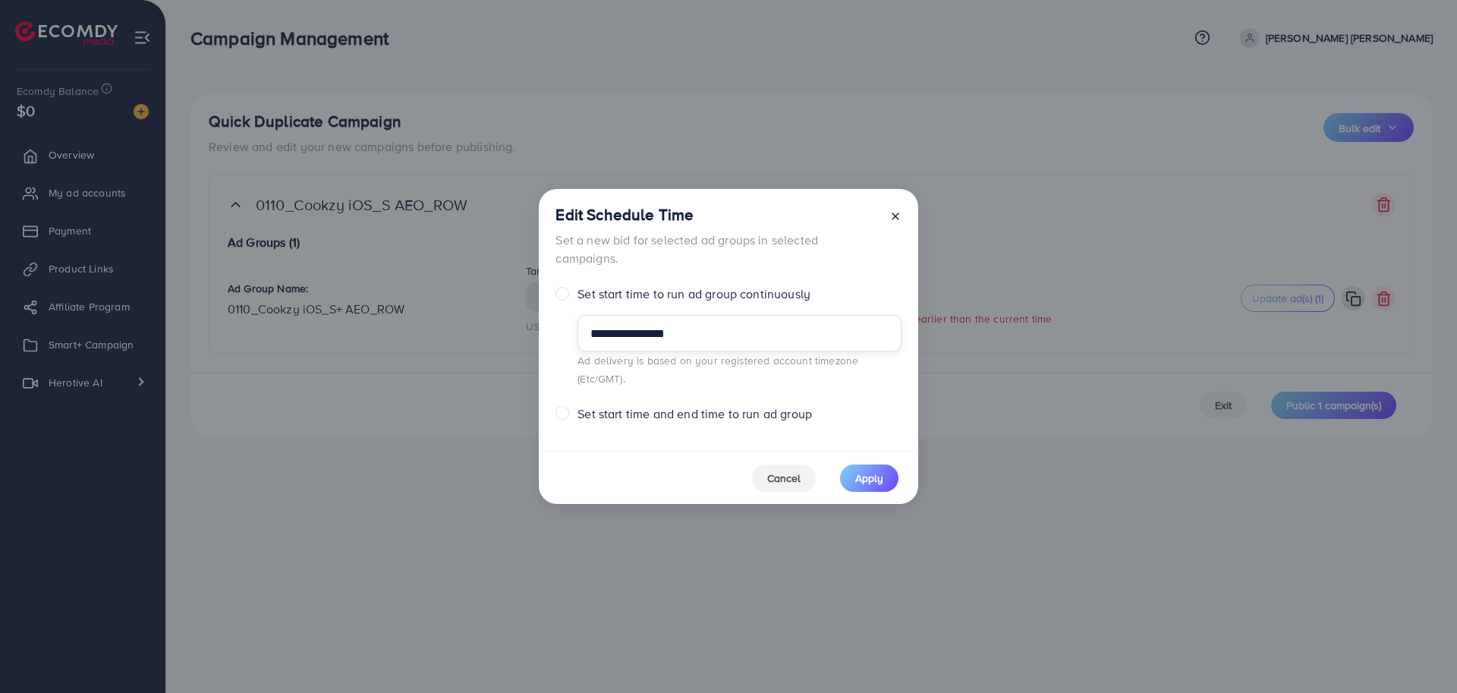
click at [709, 348] on input "**********" at bounding box center [739, 333] width 323 height 36
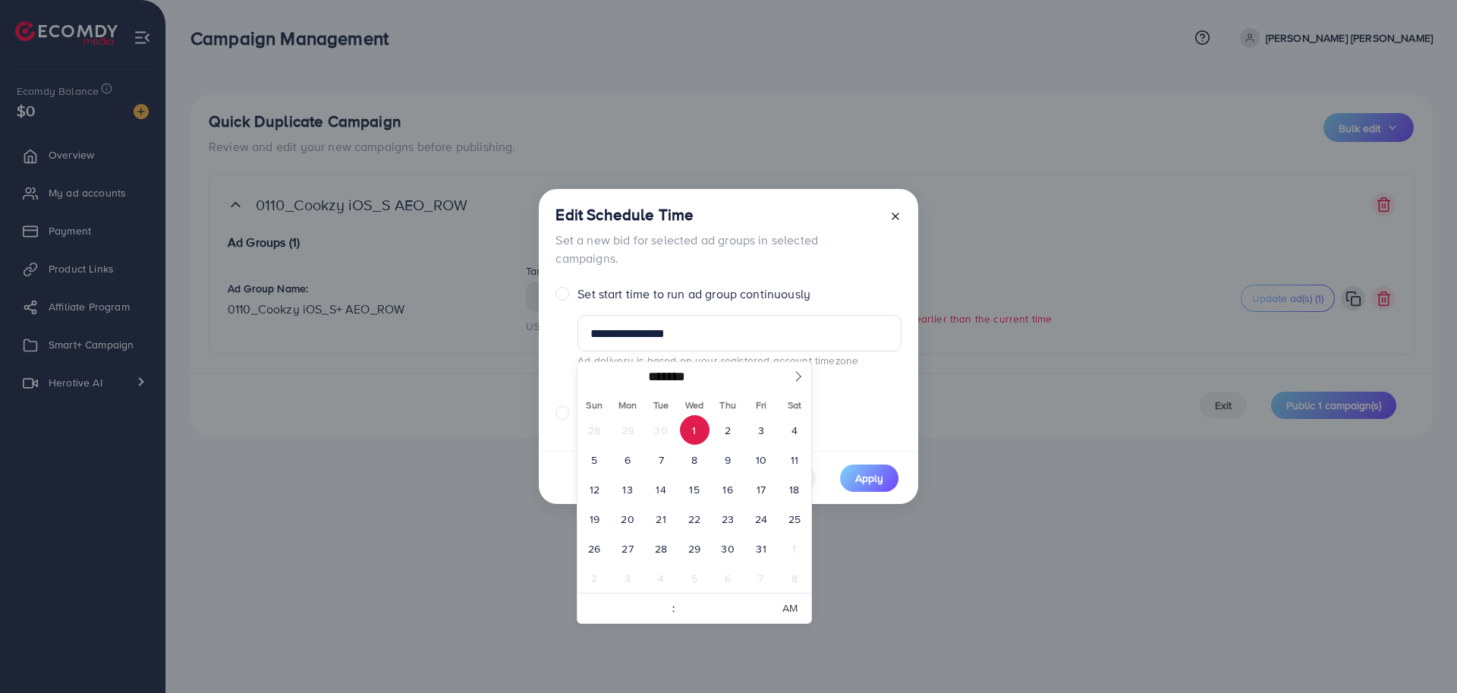
click at [696, 426] on span "1" at bounding box center [695, 430] width 30 height 30
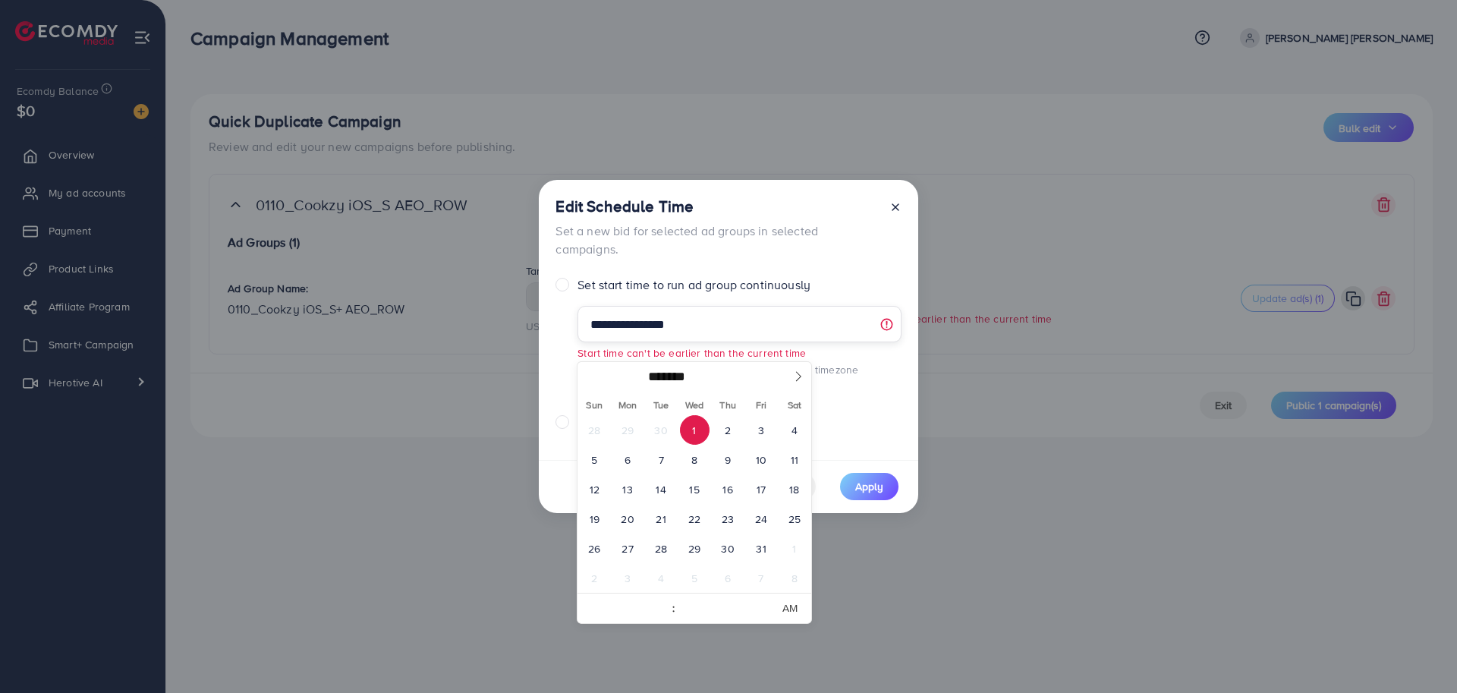
click at [826, 329] on input "**********" at bounding box center [739, 324] width 323 height 36
click at [837, 273] on div "**********" at bounding box center [729, 320] width 380 height 280
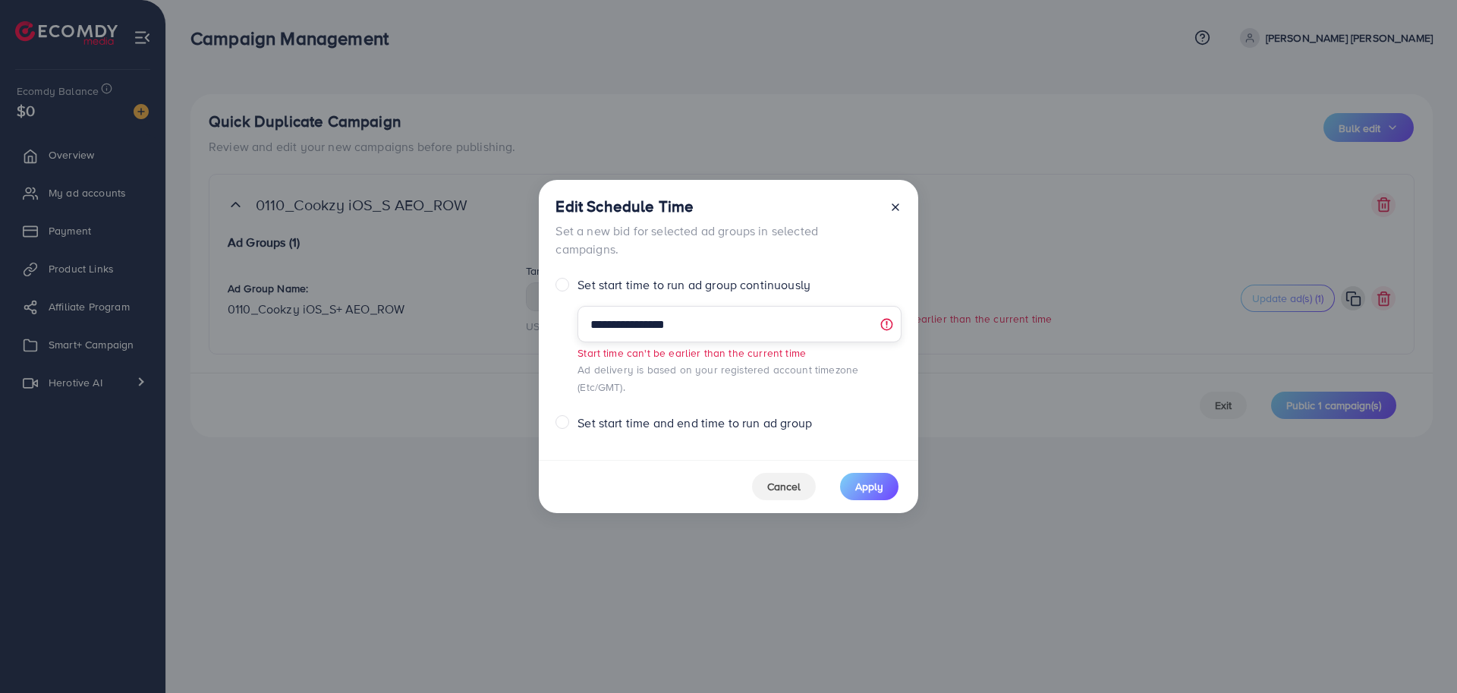
click at [752, 336] on input "**********" at bounding box center [739, 324] width 323 height 36
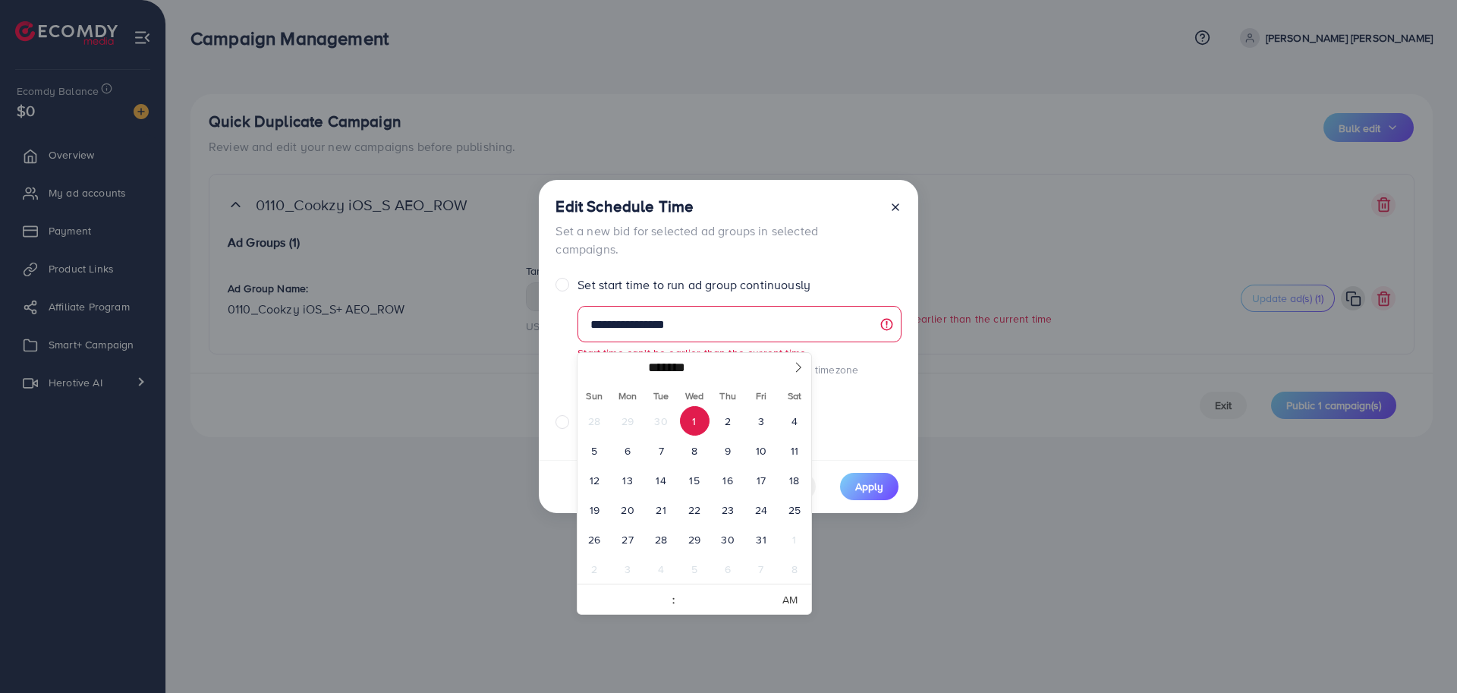
click at [693, 426] on span "1" at bounding box center [695, 421] width 30 height 30
click at [813, 341] on input "**********" at bounding box center [739, 324] width 323 height 36
click at [733, 424] on span "2" at bounding box center [729, 421] width 30 height 30
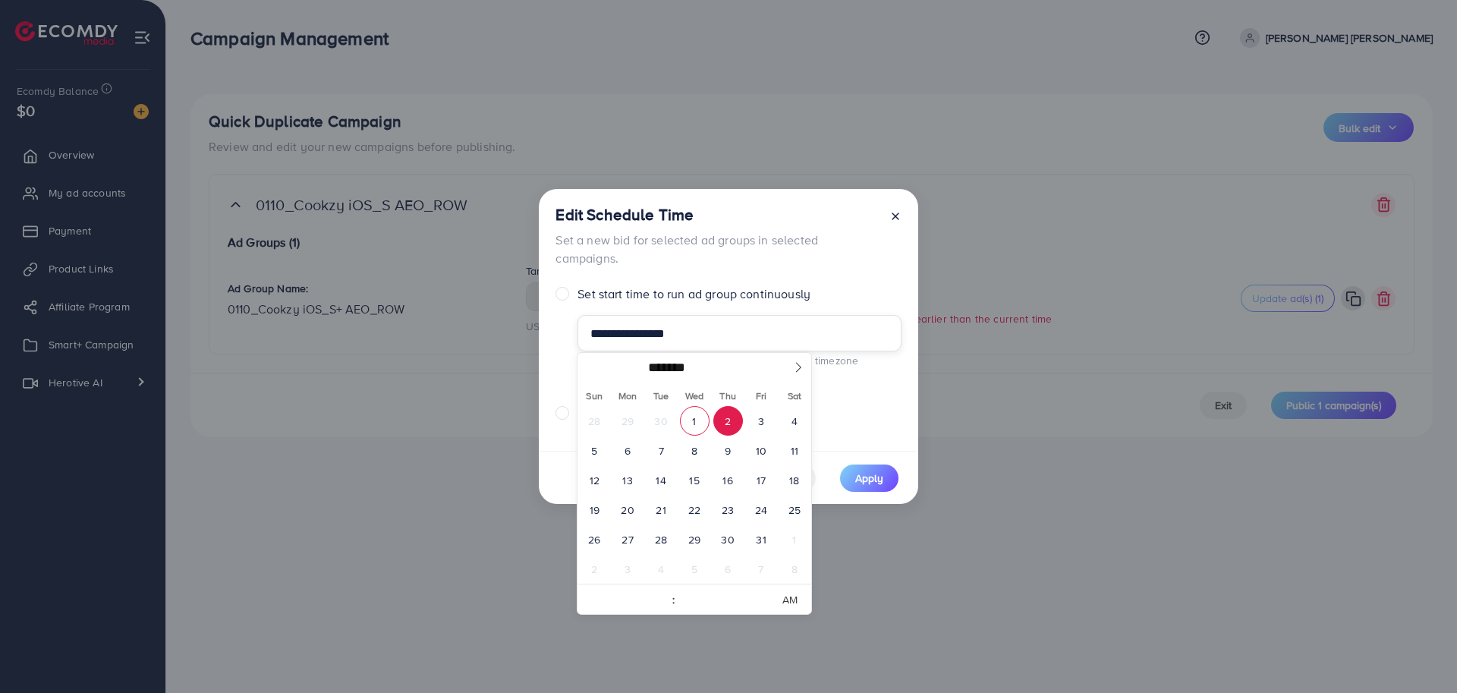
click at [783, 334] on input "**********" at bounding box center [739, 333] width 323 height 36
click at [703, 418] on span "1" at bounding box center [695, 421] width 30 height 30
type input "**********"
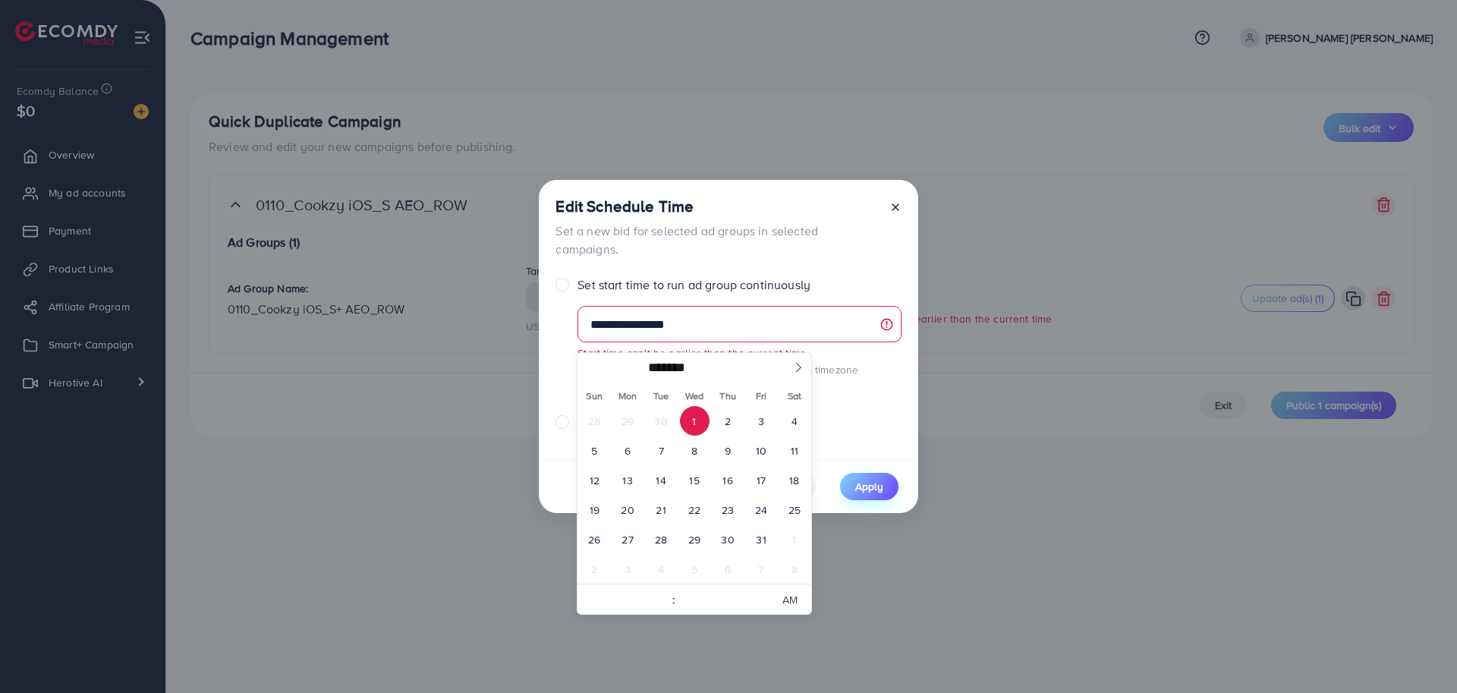
click at [864, 479] on span "Apply" at bounding box center [870, 486] width 28 height 15
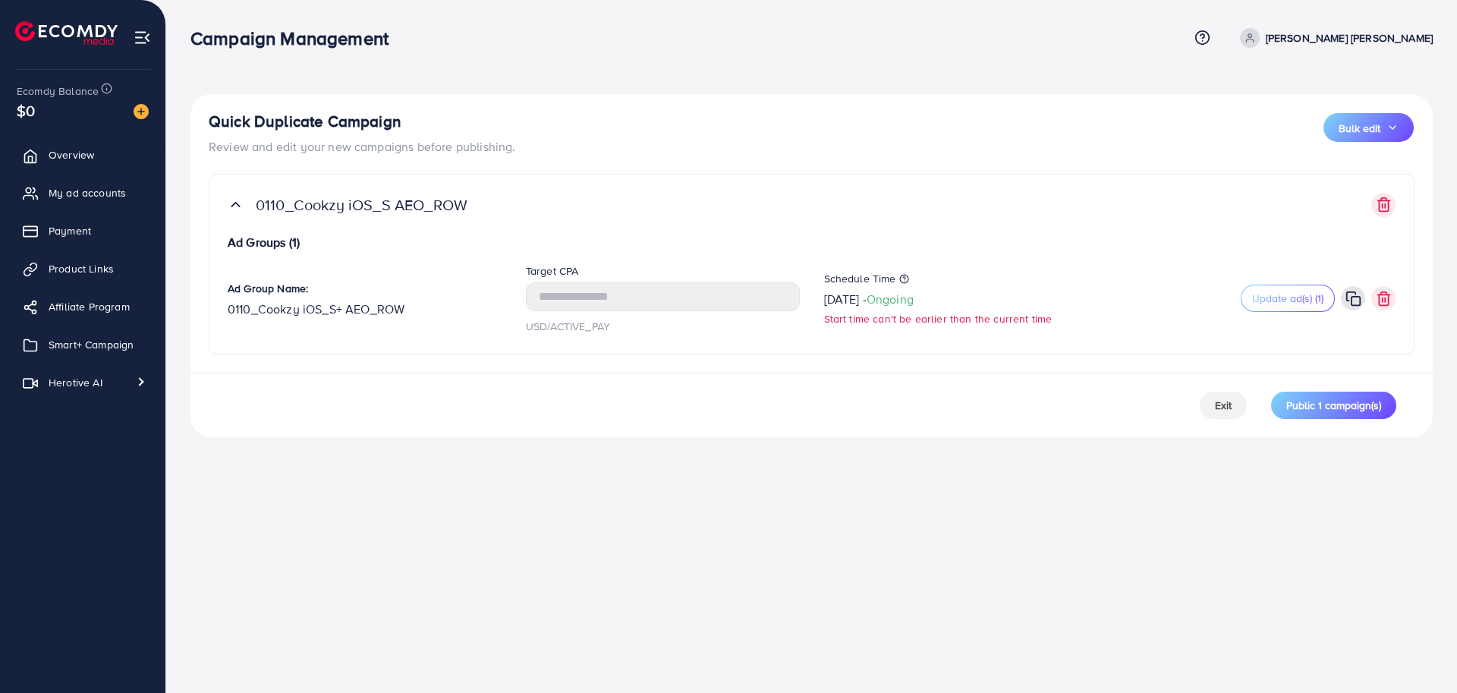
click at [1026, 495] on div "Campaign Management Help Center Contact Support Term and policy About Us [PERSO…" at bounding box center [728, 346] width 1457 height 693
click at [914, 295] on span "Ongoing" at bounding box center [890, 299] width 47 height 17
click at [928, 288] on icon at bounding box center [922, 293] width 11 height 11
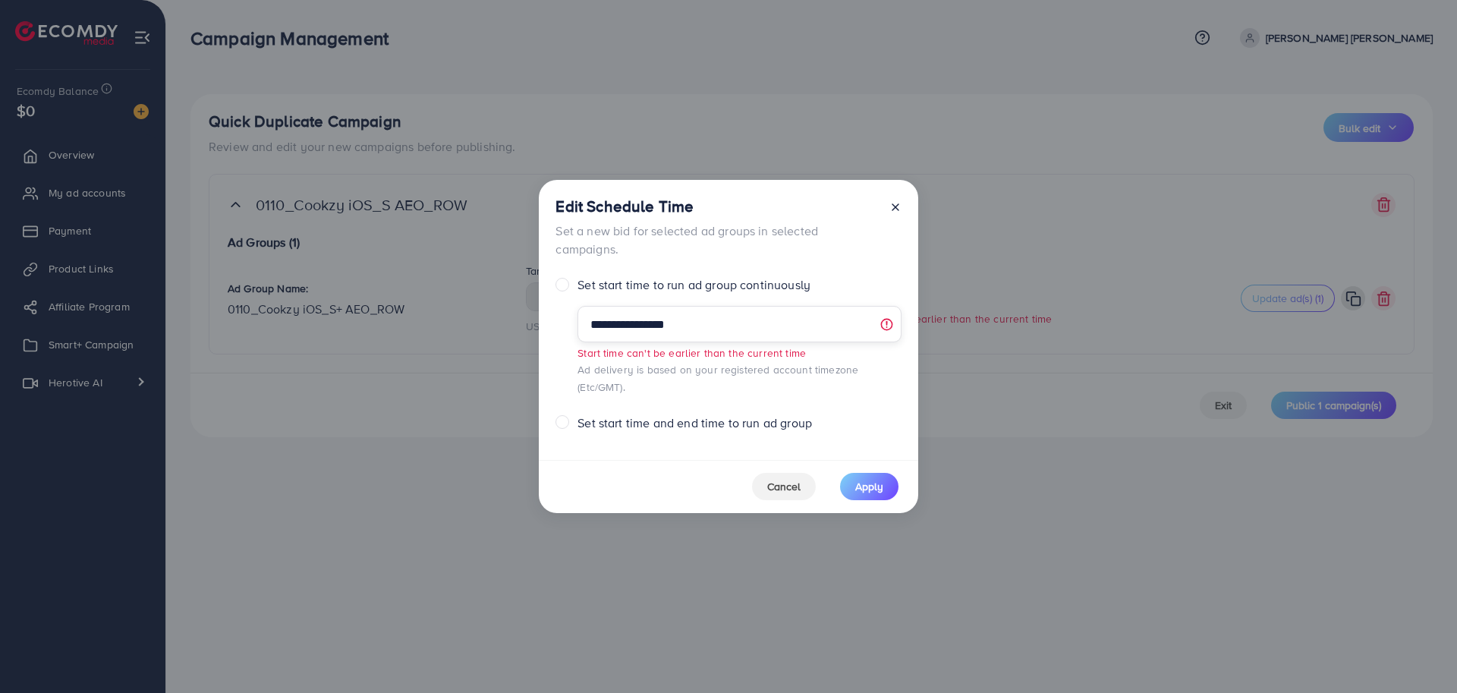
click at [629, 333] on input "**********" at bounding box center [739, 324] width 323 height 36
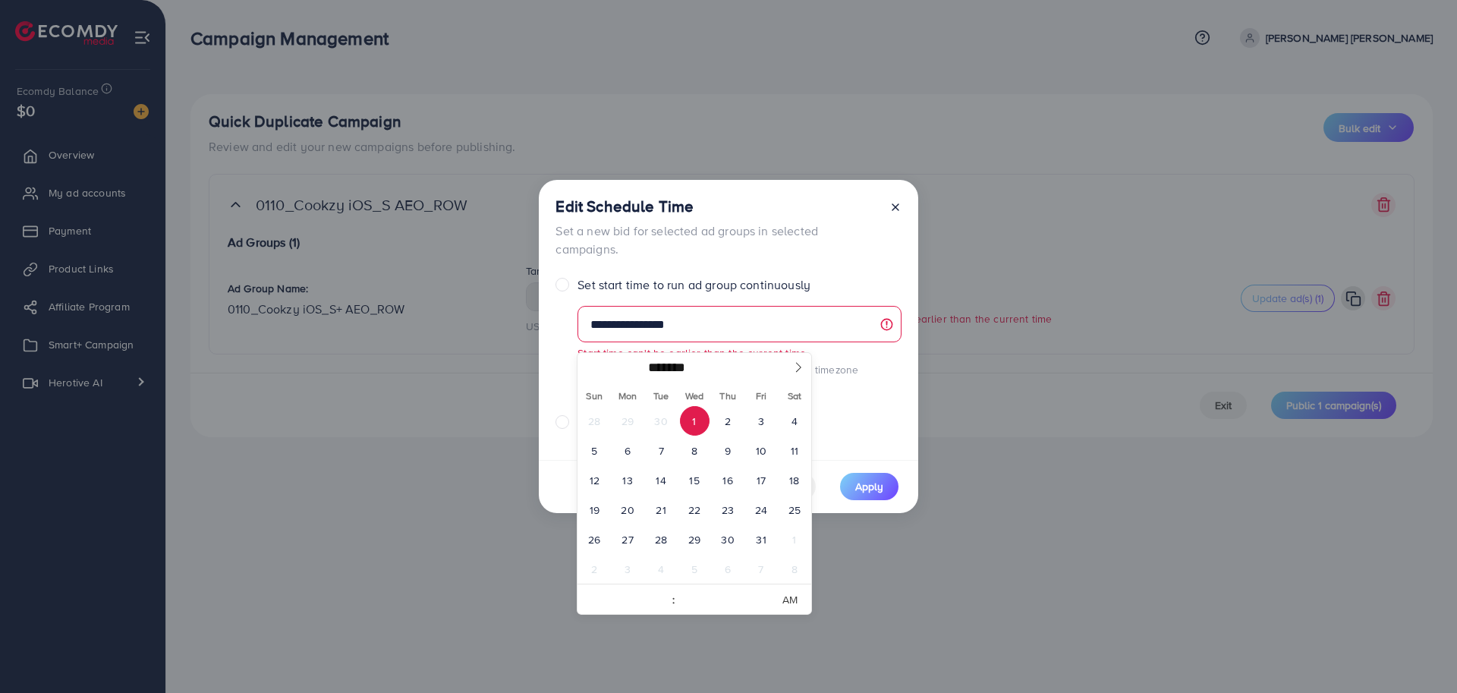
click at [698, 422] on span "1" at bounding box center [695, 421] width 30 height 30
click at [856, 479] on span "Apply" at bounding box center [870, 486] width 28 height 15
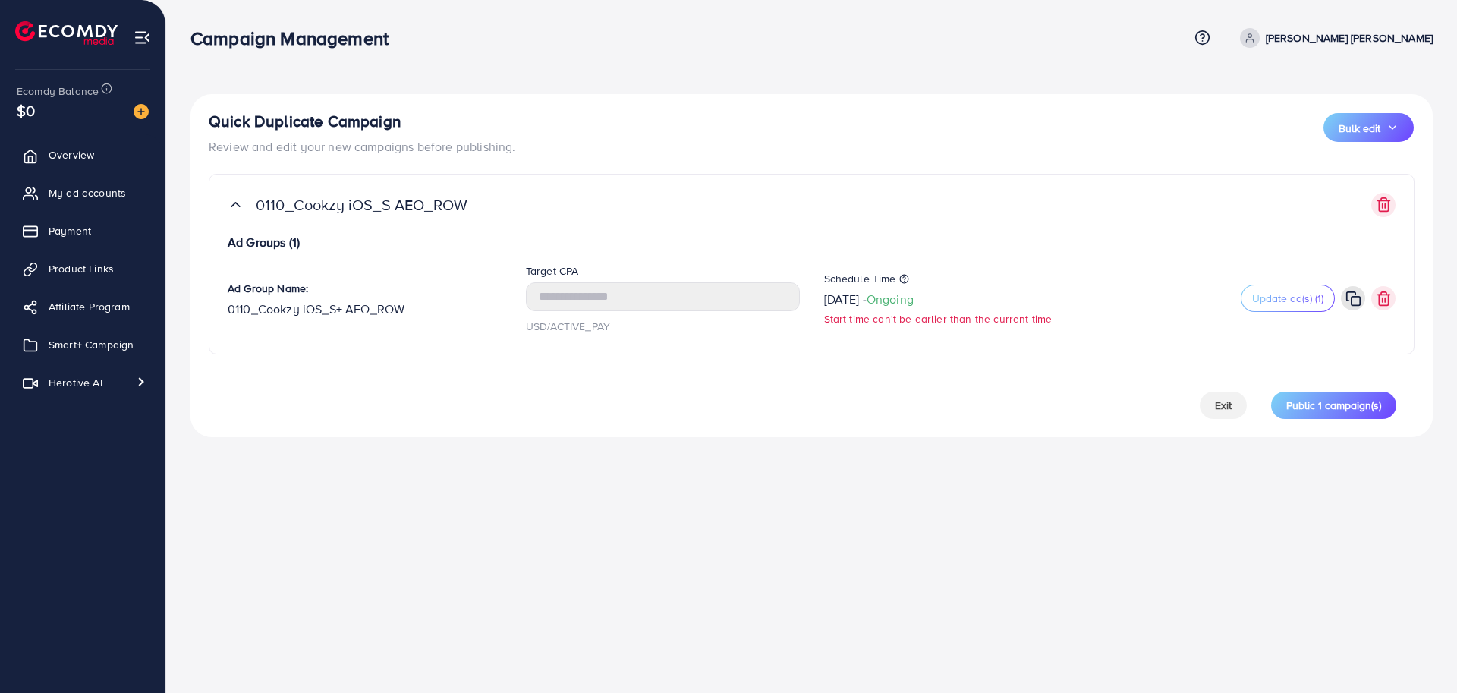
click at [971, 484] on div "Campaign Management Help Center Contact Support Term and policy About Us [PERSO…" at bounding box center [728, 346] width 1457 height 693
click at [914, 298] on span "Ongoing" at bounding box center [890, 299] width 47 height 17
click at [928, 291] on icon at bounding box center [922, 293] width 11 height 11
select select "Month"
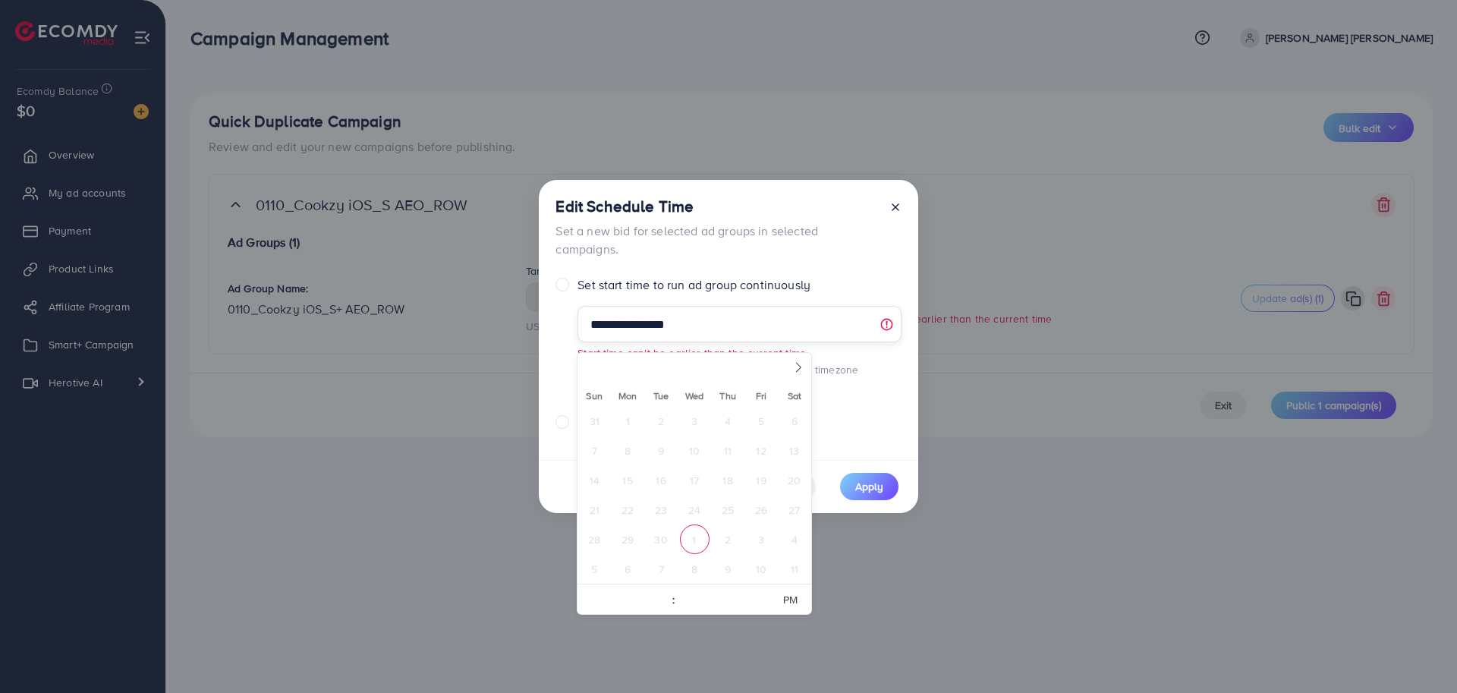
click at [626, 336] on input "**********" at bounding box center [739, 324] width 323 height 36
click at [687, 547] on span "1" at bounding box center [695, 540] width 30 height 30
type input "**********"
select select "*"
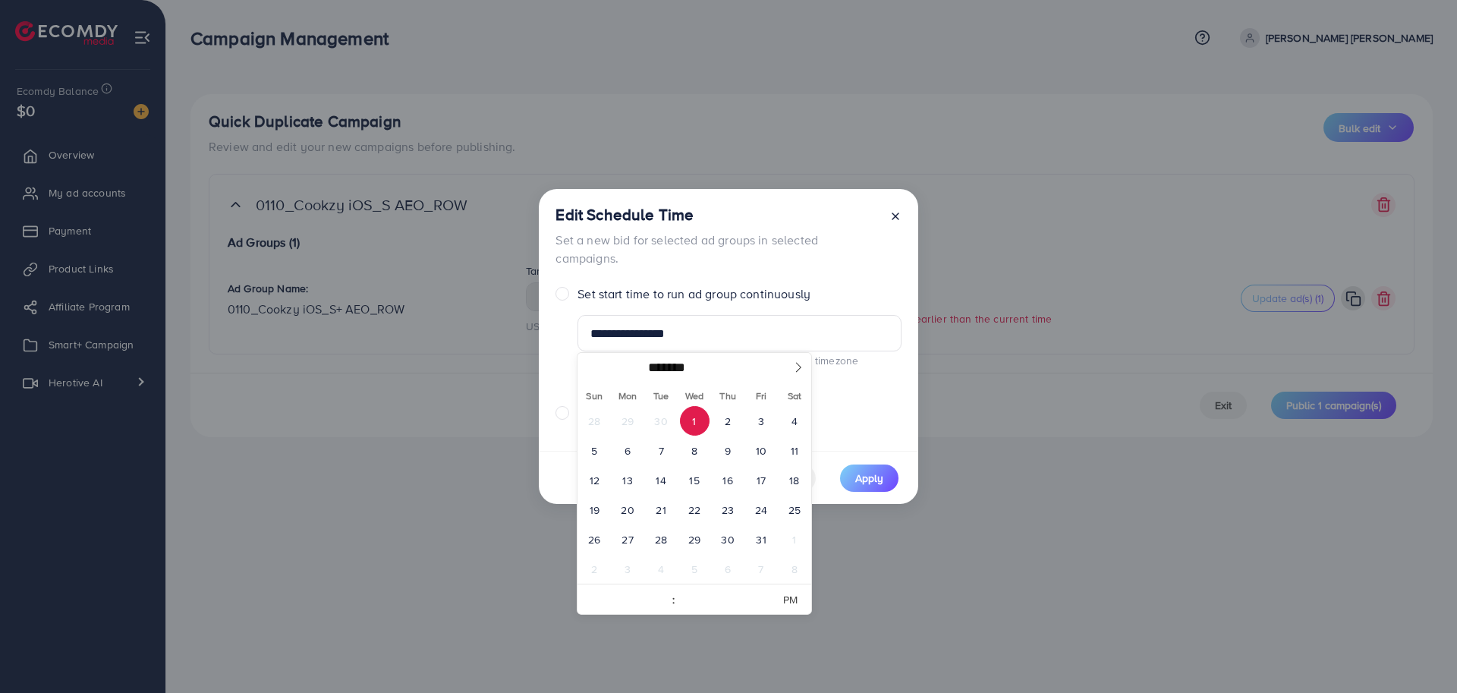
click at [692, 420] on span "1" at bounding box center [695, 421] width 30 height 30
click at [863, 471] on span "Apply" at bounding box center [870, 478] width 28 height 15
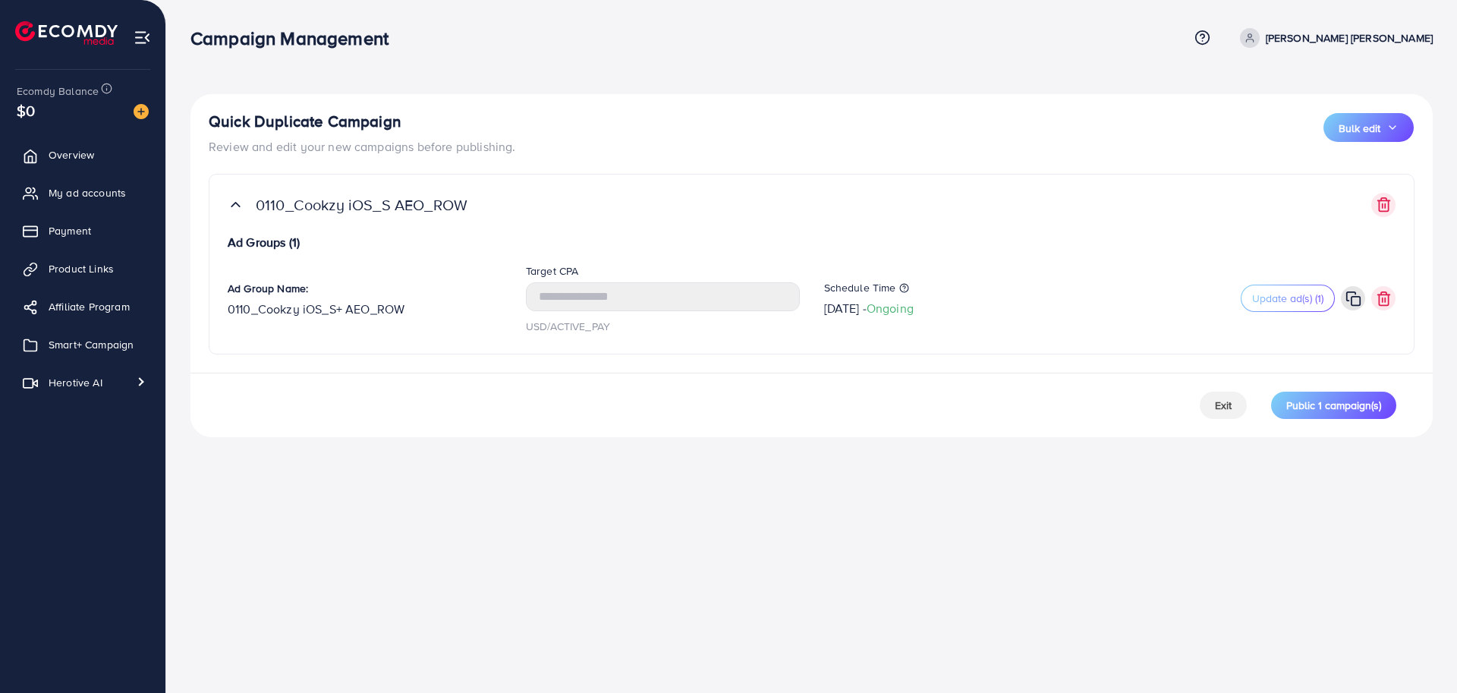
click at [888, 465] on div "Campaign Management Help Center Contact Support Term and policy About Us [PERSO…" at bounding box center [728, 346] width 1457 height 693
click at [909, 311] on span "Ongoing" at bounding box center [890, 308] width 47 height 17
click at [792, 490] on div "Campaign Management Help Center Contact Support Term and policy About Us [PERSO…" at bounding box center [728, 346] width 1457 height 693
click at [1324, 405] on span "Public 1 campaign(s)" at bounding box center [1334, 405] width 95 height 15
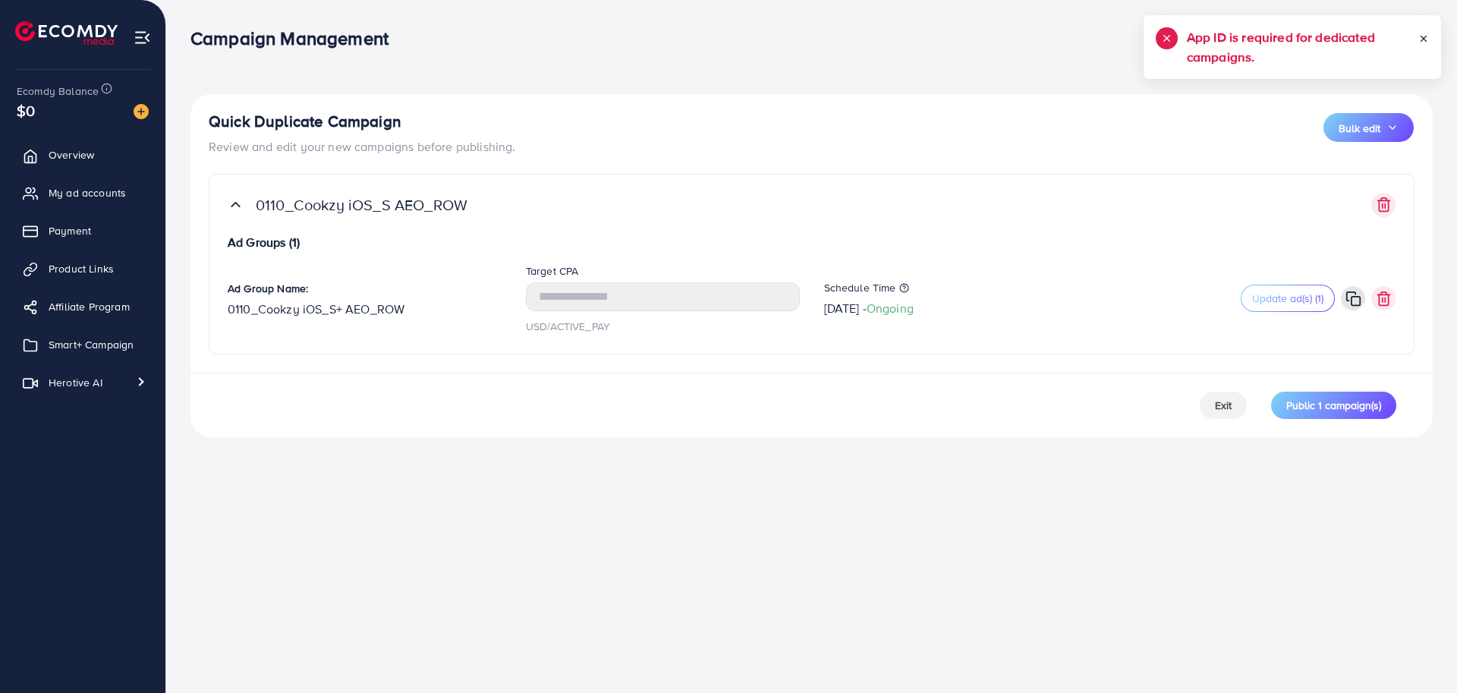
click at [1257, 39] on h5 "App ID is required for dedicated campaigns." at bounding box center [1303, 46] width 232 height 39
click at [1257, 39] on h5 "App ID is required for dedicated campaigns." at bounding box center [1304, 46] width 232 height 39
click at [1240, 53] on h5 "App ID is required for dedicated campaigns." at bounding box center [1304, 46] width 232 height 39
click at [1239, 57] on h5 "App ID is required for dedicated campaigns." at bounding box center [1304, 46] width 232 height 39
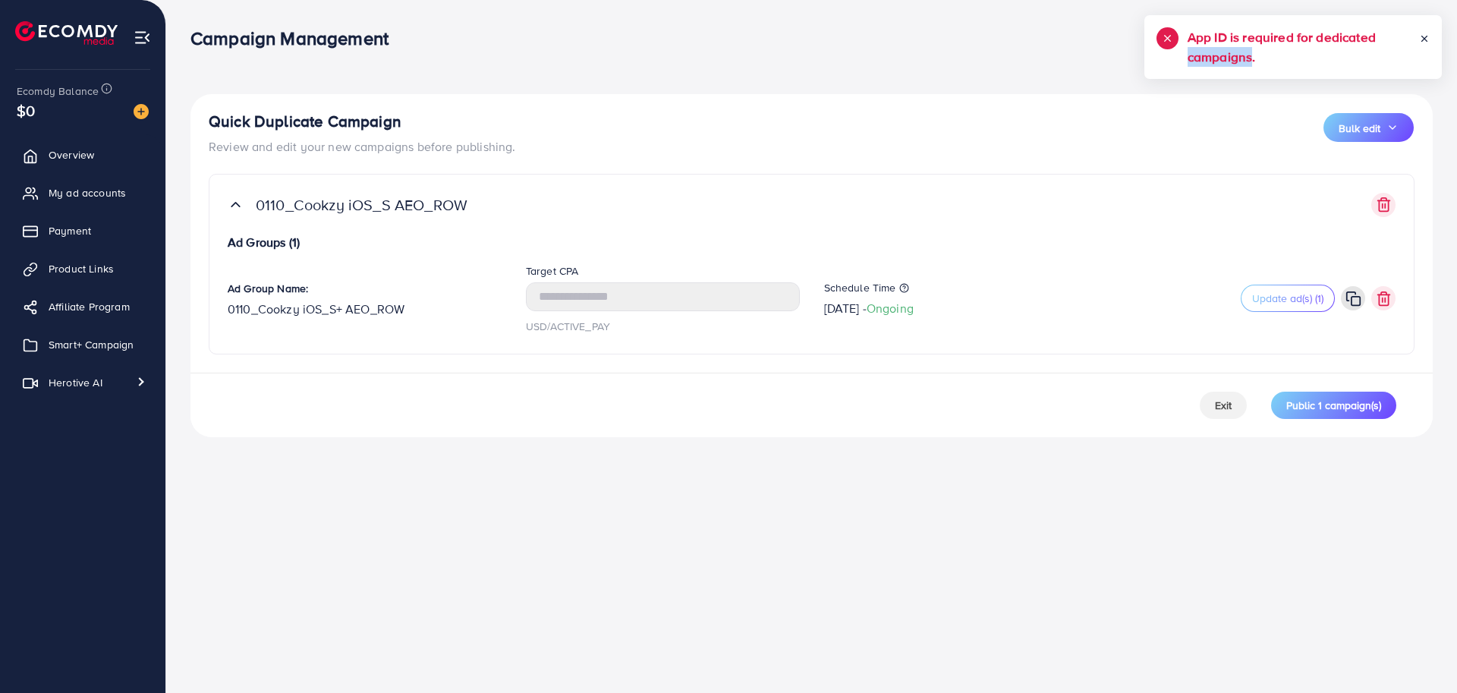
click at [1239, 57] on h5 "App ID is required for dedicated campaigns." at bounding box center [1304, 46] width 232 height 39
click at [802, 127] on div "Quick Duplicate Campaign Review and edit your new campaigns before publishing. …" at bounding box center [812, 133] width 1206 height 43
click at [555, 452] on div "Quick Duplicate Campaign Review and edit your new campaigns before publishing. …" at bounding box center [811, 231] width 1291 height 462
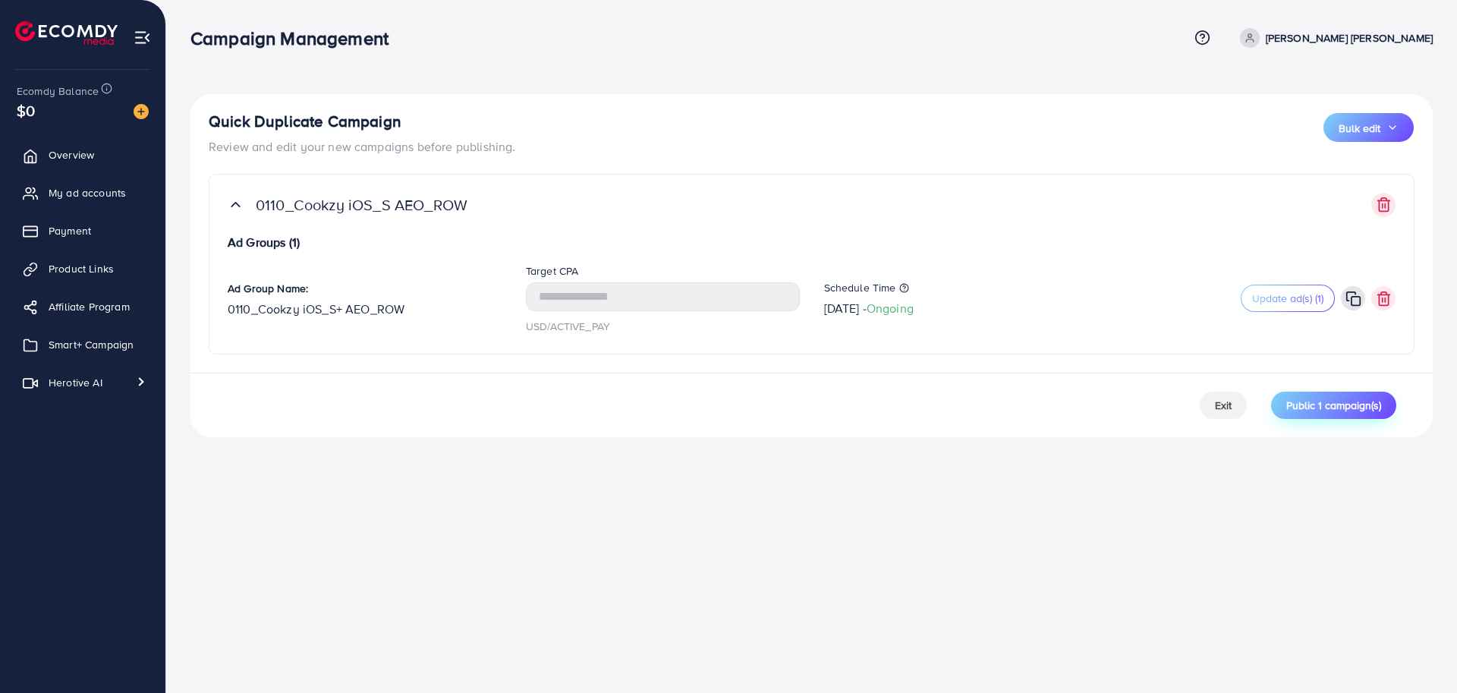
click at [1329, 410] on span "Public 1 campaign(s)" at bounding box center [1334, 405] width 95 height 15
click at [324, 456] on div "Quick Duplicate Campaign Review and edit your new campaigns before publishing. …" at bounding box center [811, 231] width 1291 height 462
click at [928, 305] on icon at bounding box center [922, 302] width 11 height 11
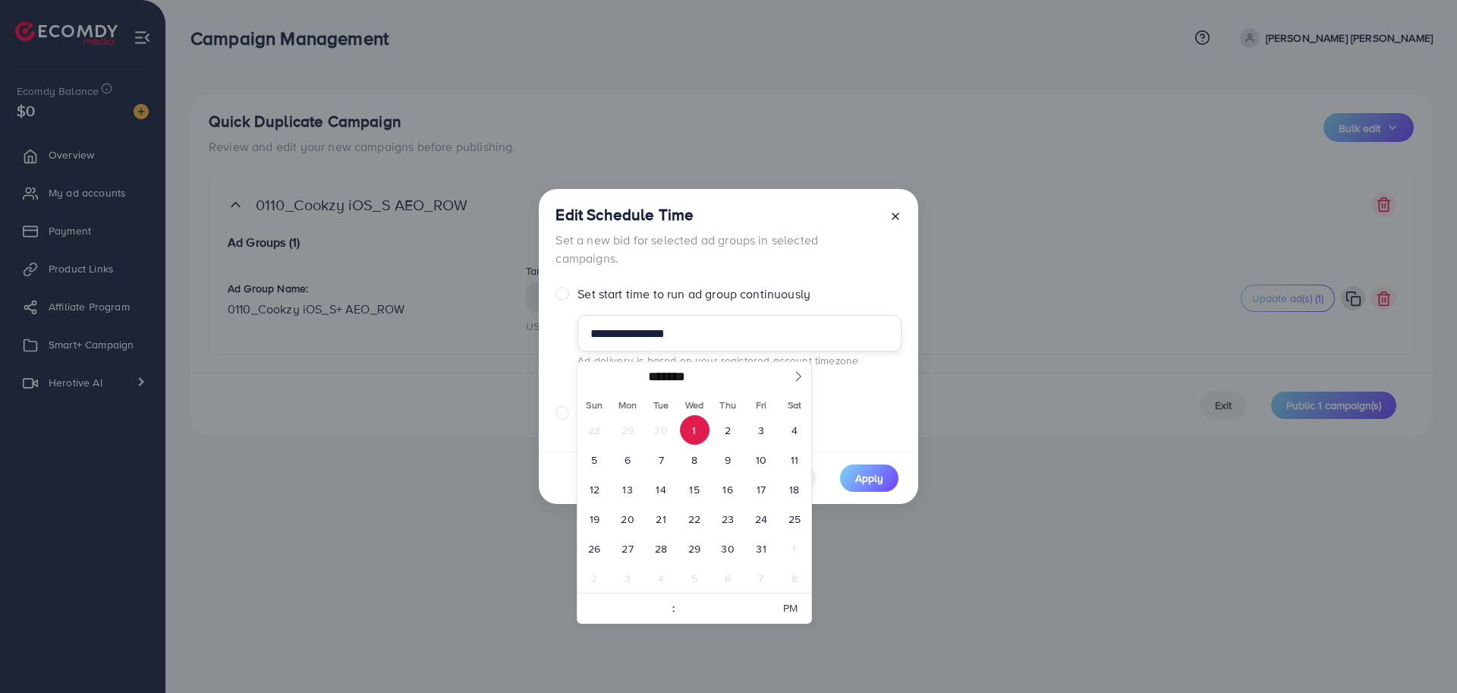
click at [672, 332] on input "**********" at bounding box center [739, 333] width 323 height 36
click at [701, 422] on span "1" at bounding box center [695, 430] width 30 height 30
click at [881, 471] on span "Apply" at bounding box center [870, 478] width 28 height 15
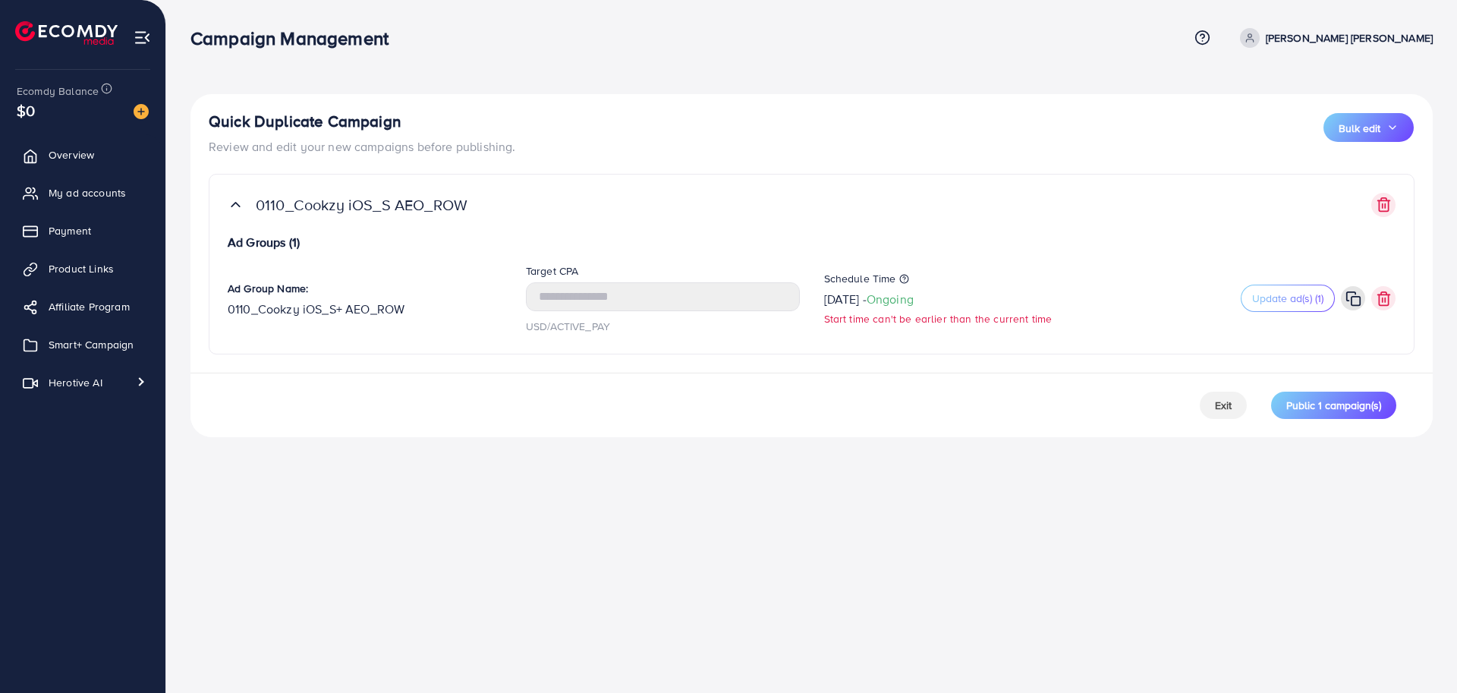
click at [988, 481] on div "Campaign Management Help Center Contact Support Term and policy About Us [PERSO…" at bounding box center [728, 346] width 1457 height 693
click at [1257, 496] on div "Campaign Management Help Center Contact Support Term and policy About Us [PERSO…" at bounding box center [728, 346] width 1457 height 693
click at [1349, 131] on span "Bulk edit" at bounding box center [1360, 128] width 42 height 15
click at [1355, 170] on span "Schedule Time" at bounding box center [1349, 171] width 81 height 17
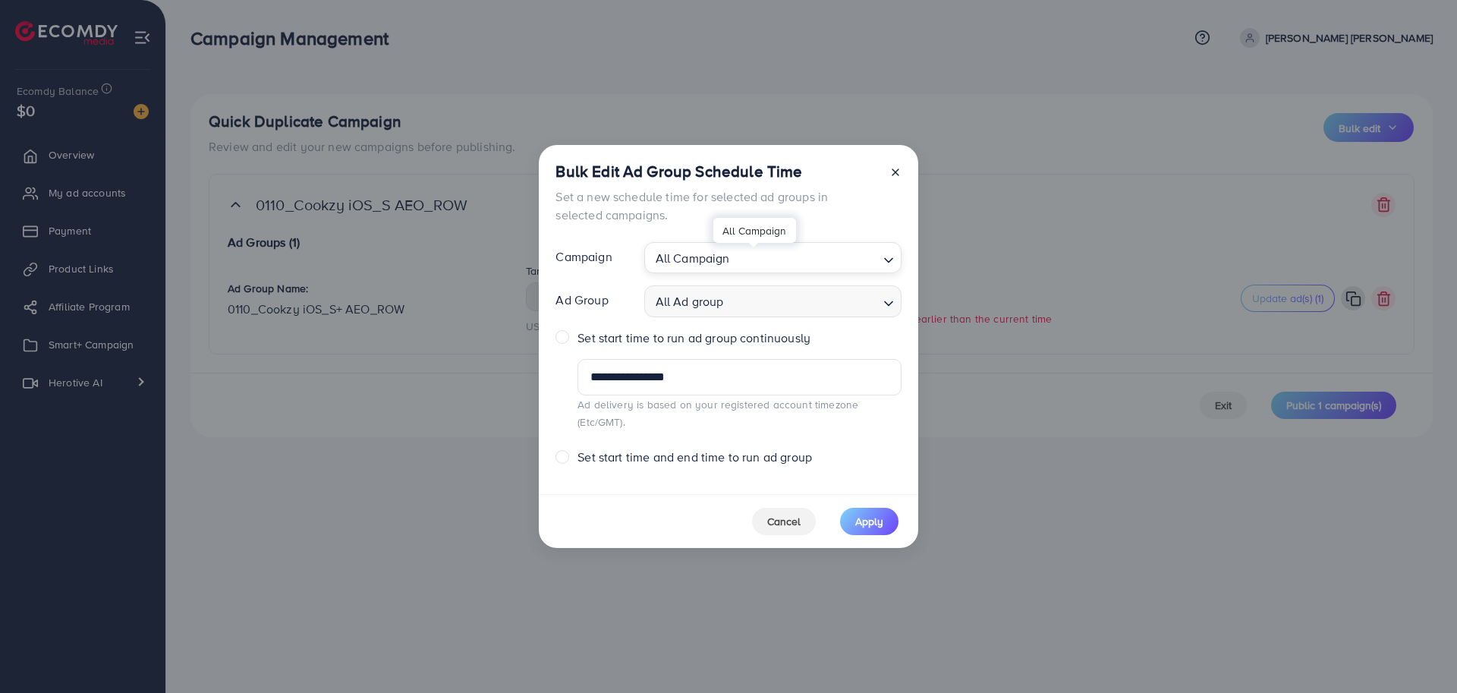
click at [726, 269] on div "All Campaign" at bounding box center [764, 256] width 229 height 27
click at [740, 305] on form "**********" at bounding box center [728, 354] width 345 height 225
click at [688, 266] on div "All Campaign" at bounding box center [764, 256] width 229 height 27
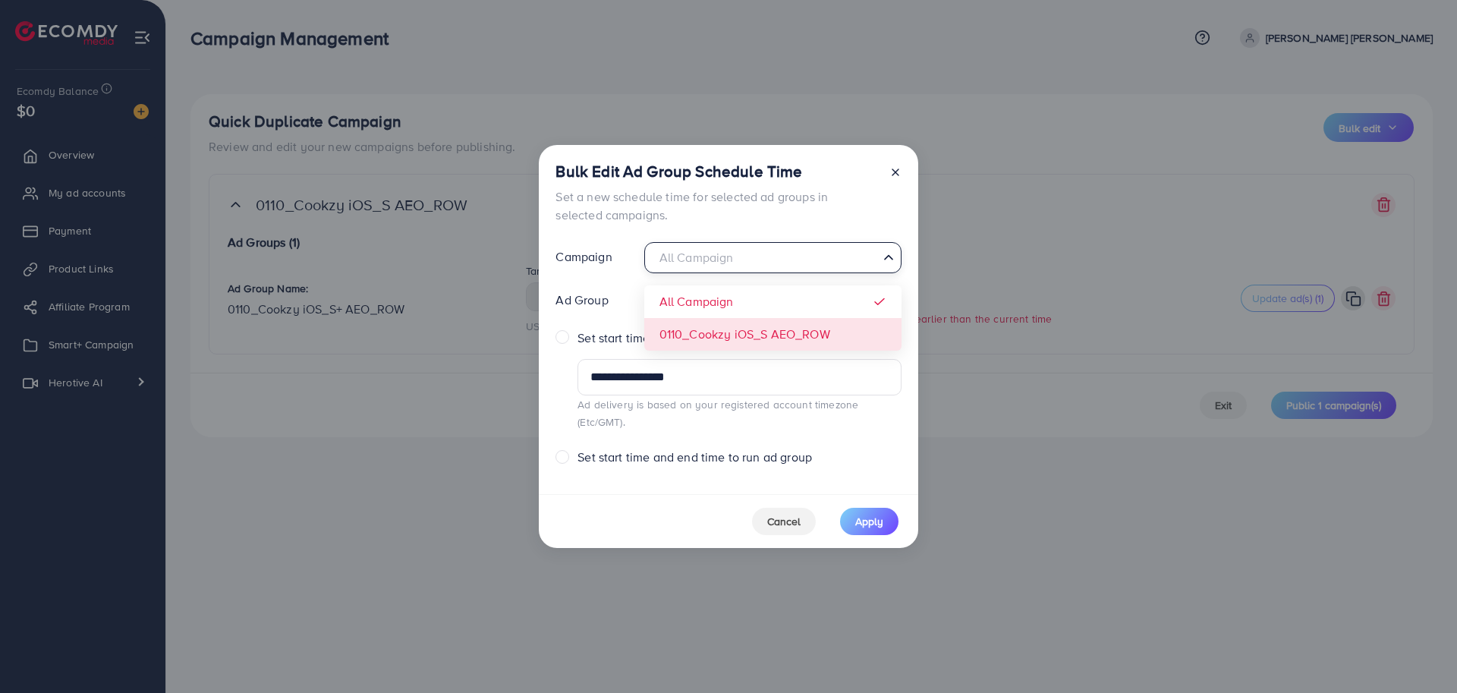
click at [696, 335] on form "**********" at bounding box center [728, 354] width 345 height 225
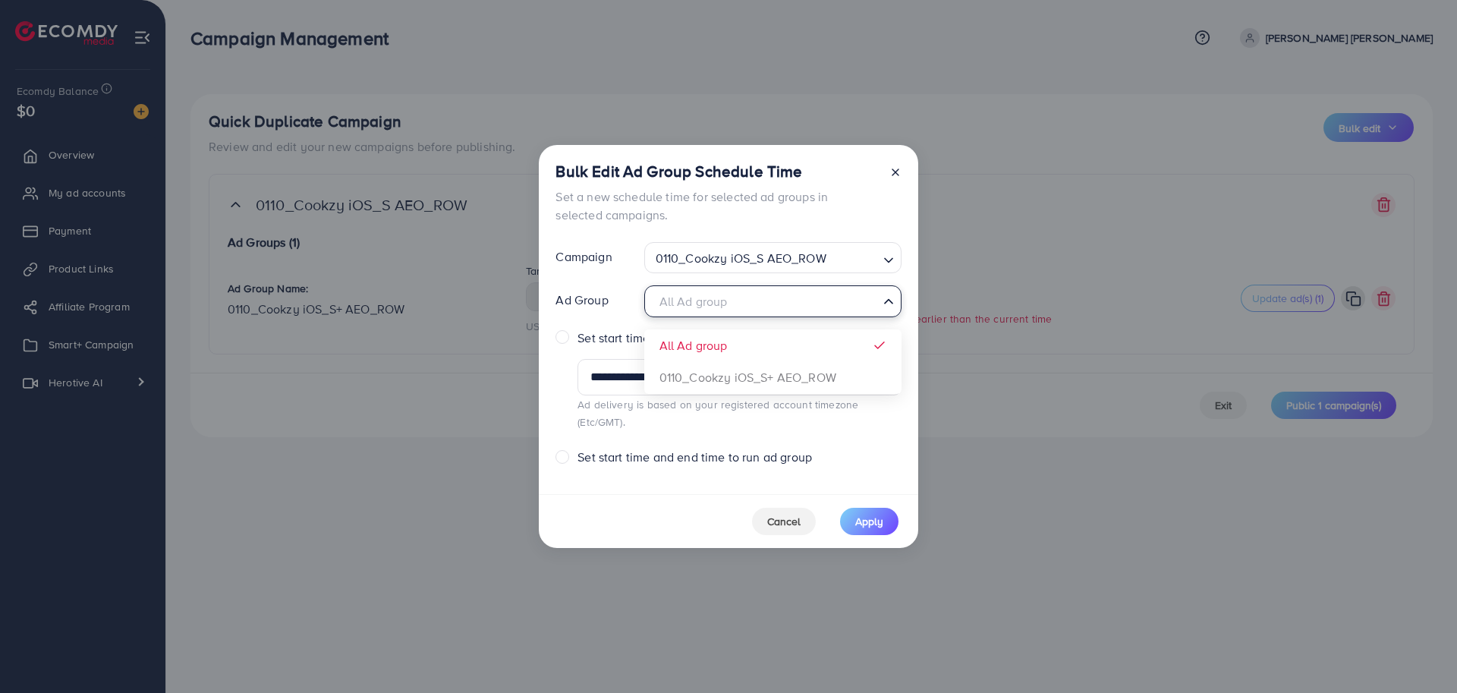
click at [767, 310] on div "All Ad group" at bounding box center [764, 300] width 229 height 27
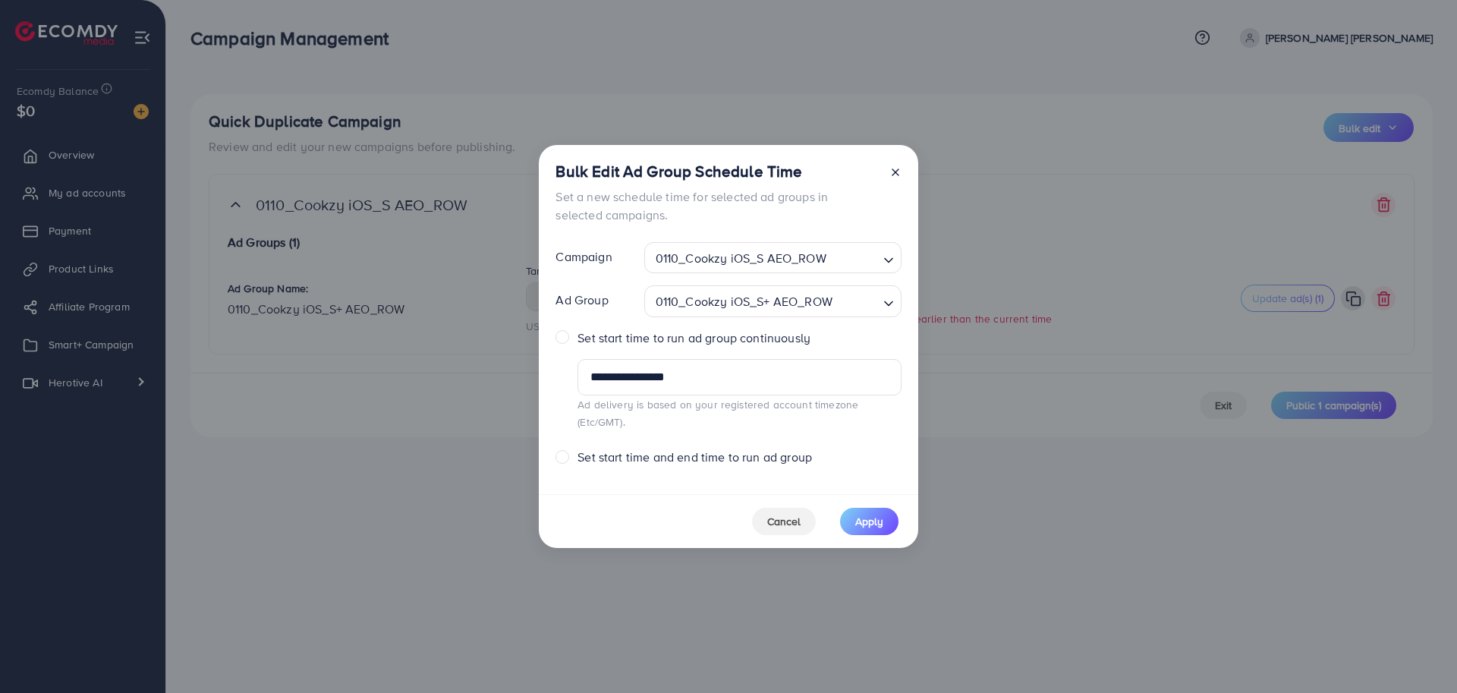
click at [694, 380] on form "**********" at bounding box center [728, 354] width 345 height 225
click at [765, 386] on input "**********" at bounding box center [739, 377] width 323 height 36
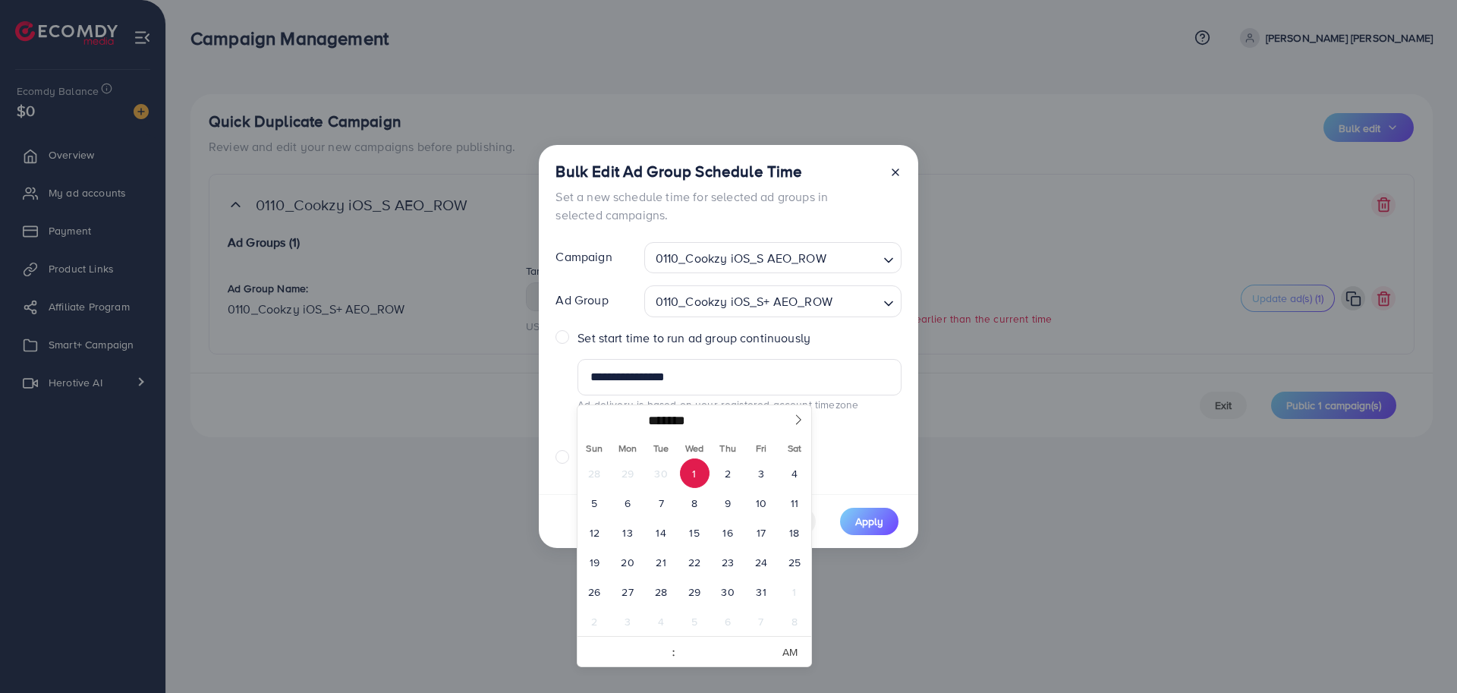
click at [696, 468] on span "1" at bounding box center [695, 474] width 30 height 30
click at [563, 506] on footer "Cancel Apply" at bounding box center [729, 521] width 380 height 54
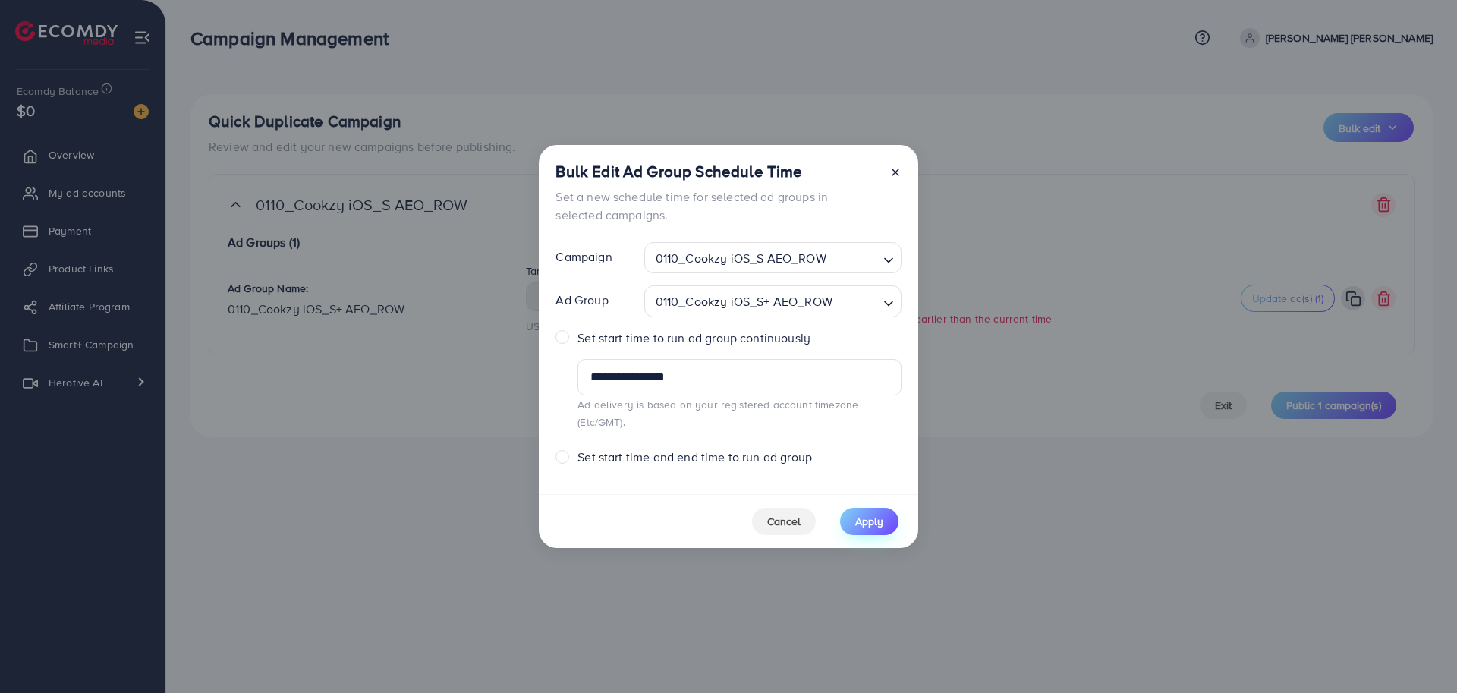
click at [890, 515] on button "Apply" at bounding box center [869, 521] width 58 height 27
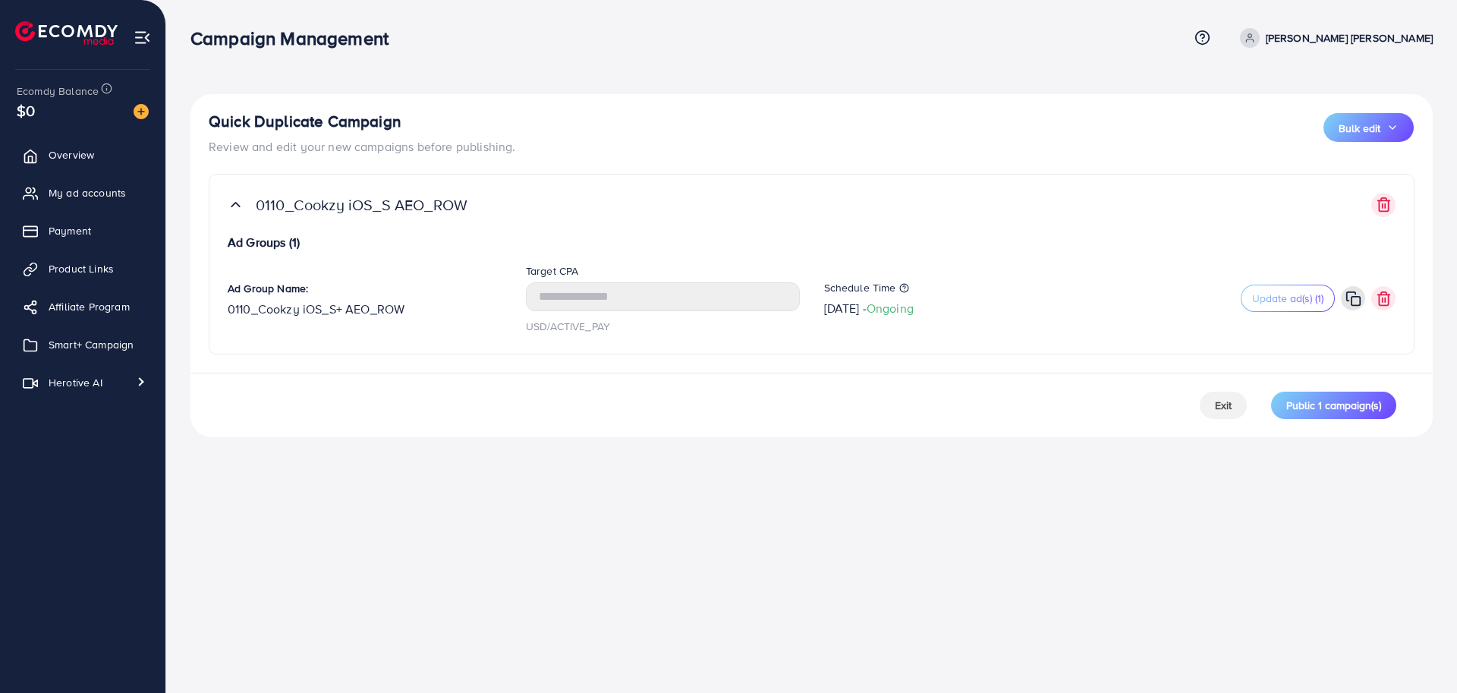
click at [951, 537] on div "Campaign Management Help Center Contact Support Term and policy About Us [PERSO…" at bounding box center [728, 346] width 1457 height 693
click at [1385, 413] on button "Public 1 campaign(s)" at bounding box center [1334, 405] width 125 height 27
click at [549, 499] on div "Campaign Management Help Center Contact Support Term and policy About Us [PERSO…" at bounding box center [728, 346] width 1457 height 693
click at [629, 530] on div "Campaign Management Help Center Contact Support Term and policy About Us [PERSO…" at bounding box center [728, 346] width 1457 height 693
click at [541, 531] on div "Campaign Management Help Center Contact Support Term and policy About Us [PERSO…" at bounding box center [728, 346] width 1457 height 693
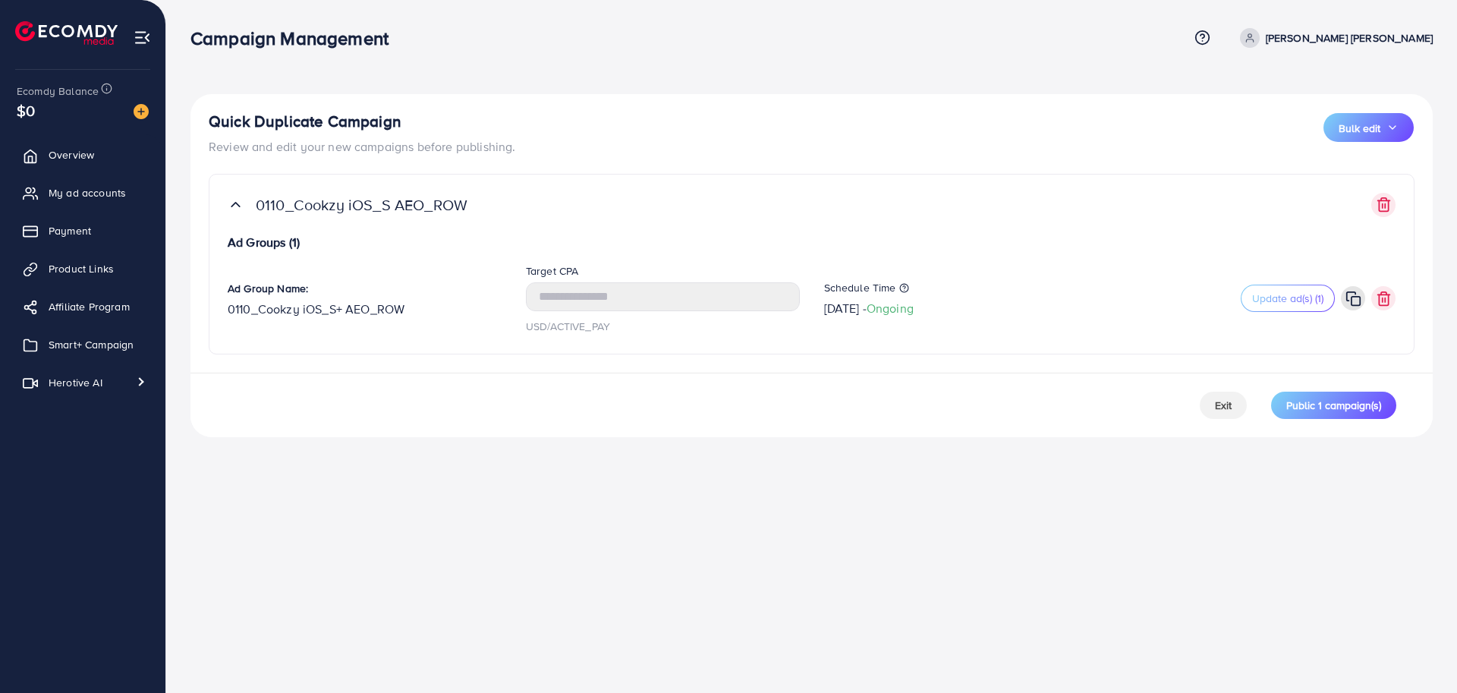
click at [1110, 126] on div "Quick Duplicate Campaign Review and edit your new campaigns before publishing. …" at bounding box center [812, 133] width 1206 height 43
click at [879, 84] on div "Quick Duplicate Campaign Review and edit your new campaigns before publishing. …" at bounding box center [811, 231] width 1291 height 462
click at [523, 202] on span "0110_Cookzy iOS_S AEO_ROW" at bounding box center [709, 205] width 906 height 18
click at [678, 511] on div "Campaign Management Help Center Contact Support Term and policy About Us [PERSO…" at bounding box center [728, 346] width 1457 height 693
click at [1313, 402] on span "Public 1 campaign(s)" at bounding box center [1334, 405] width 95 height 15
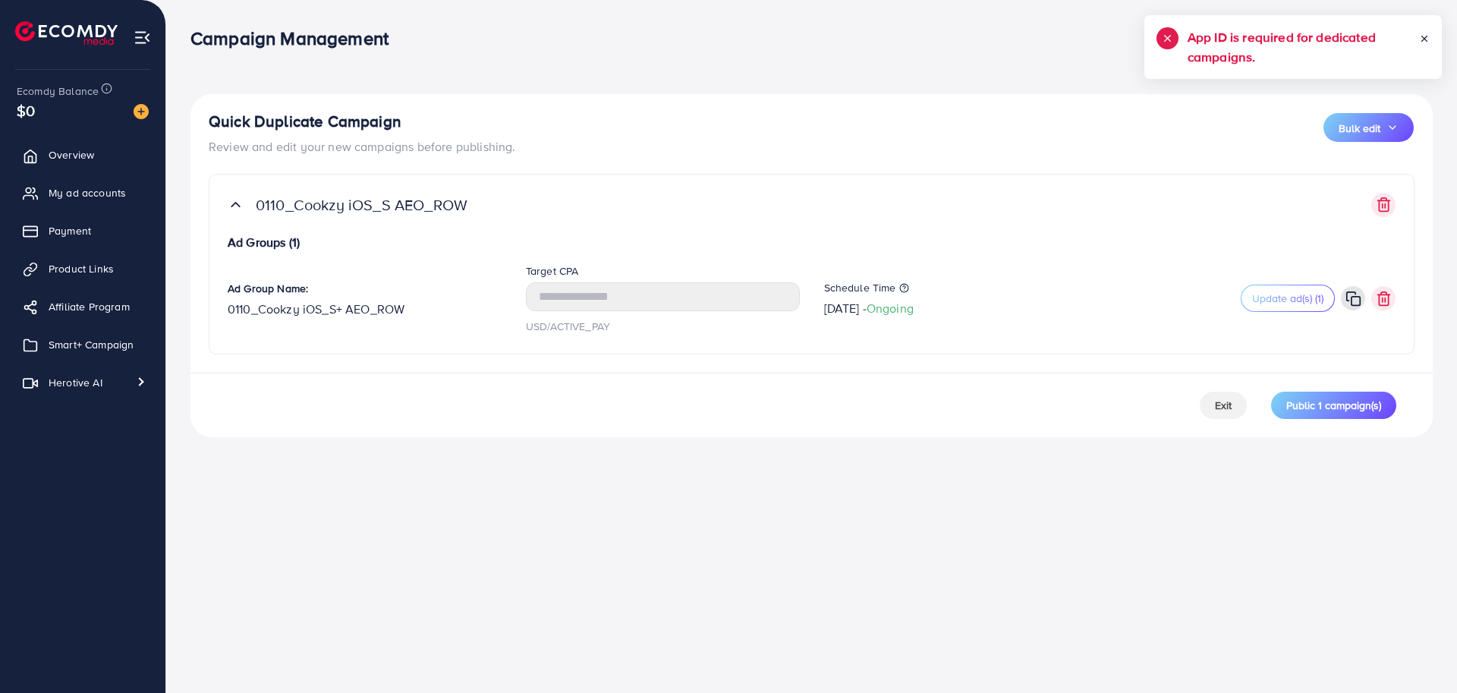
click at [713, 499] on div "Campaign Management Help Center Contact Support Term and policy About Us [PERSO…" at bounding box center [728, 346] width 1457 height 693
click at [757, 503] on div "Campaign Management Help Center Contact Support Term and policy About Us [PERSO…" at bounding box center [728, 346] width 1457 height 693
click at [655, 545] on div "Campaign Management Help Center Contact Support Term and policy About Us [PERSO…" at bounding box center [728, 346] width 1457 height 693
click at [524, 629] on div "Campaign Management Help Center Contact Support Term and policy About Us [PERSO…" at bounding box center [728, 346] width 1457 height 693
click at [594, 521] on div "Campaign Management Help Center Contact Support Term and policy About Us [PERSO…" at bounding box center [728, 346] width 1457 height 693
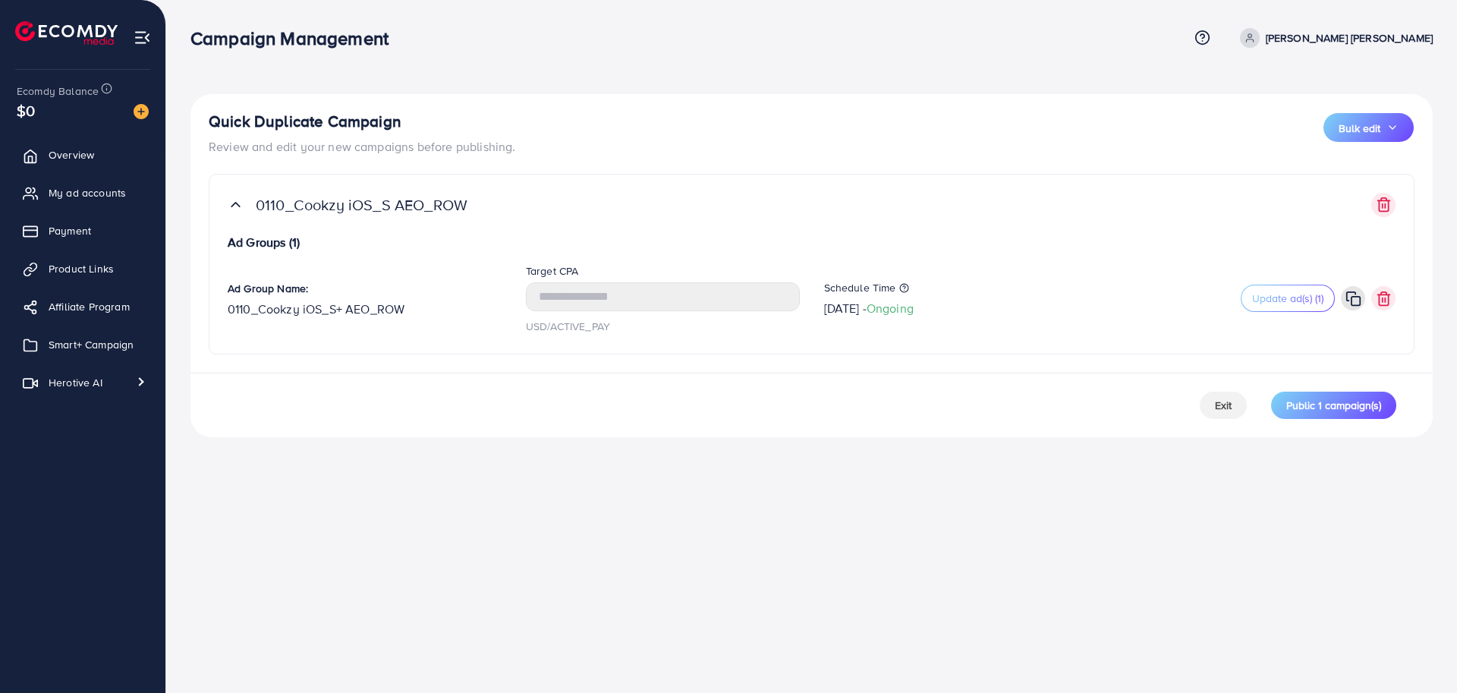
click at [563, 459] on div "Quick Duplicate Campaign Review and edit your new campaigns before publishing. …" at bounding box center [811, 231] width 1291 height 462
click at [586, 575] on div "Campaign Management Help Center Contact Support Term and policy About Us [PERSO…" at bounding box center [728, 346] width 1457 height 693
click at [773, 483] on div "Campaign Management Help Center Contact Support Term and policy About Us [PERSO…" at bounding box center [728, 346] width 1457 height 693
click at [1325, 405] on span "Public 1 campaign(s)" at bounding box center [1334, 405] width 95 height 15
click at [1345, 38] on h5 "App ID is required for dedicated campaigns." at bounding box center [1304, 46] width 232 height 39
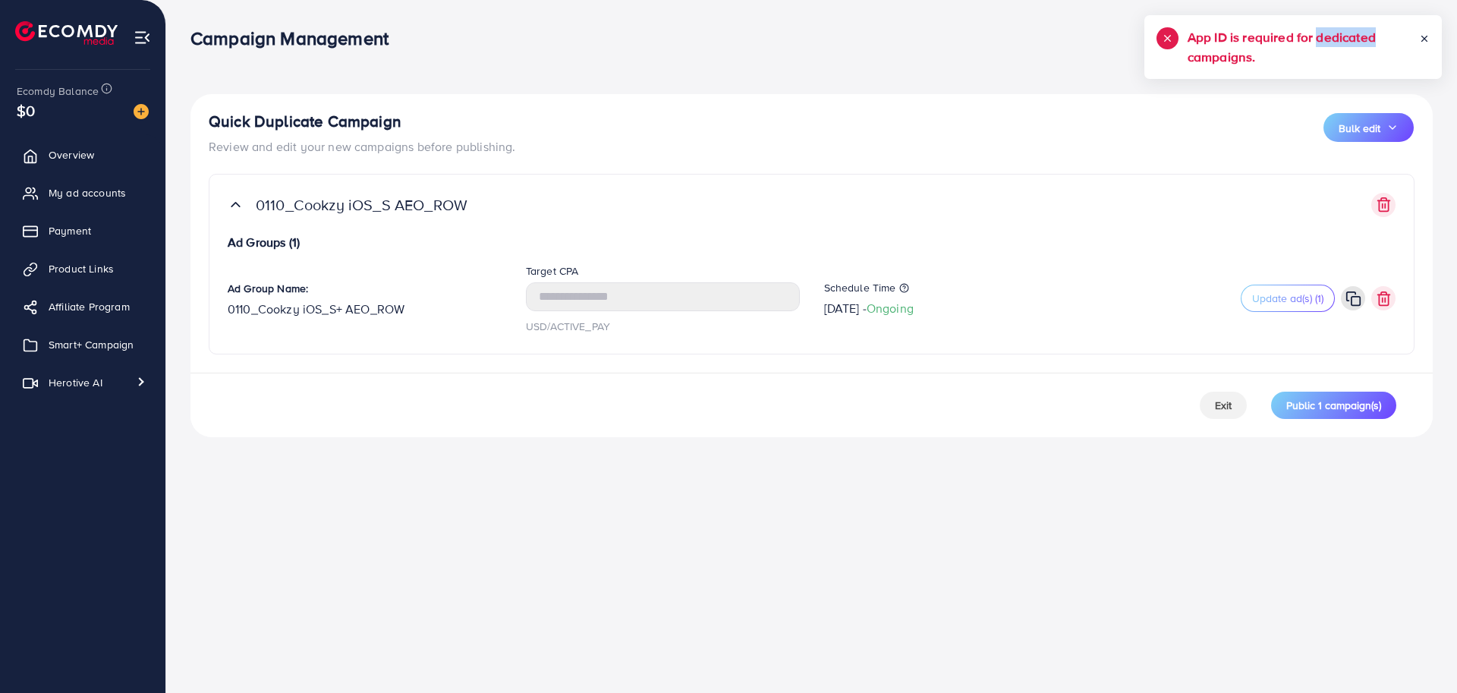
click at [1345, 38] on h5 "App ID is required for dedicated campaigns." at bounding box center [1304, 46] width 232 height 39
click at [941, 58] on body "Campaign Management Help Center Contact Support Term and policy About Us [PERSO…" at bounding box center [728, 346] width 1457 height 693
click at [1235, 49] on h5 "App ID is required for dedicated campaigns." at bounding box center [1304, 46] width 232 height 39
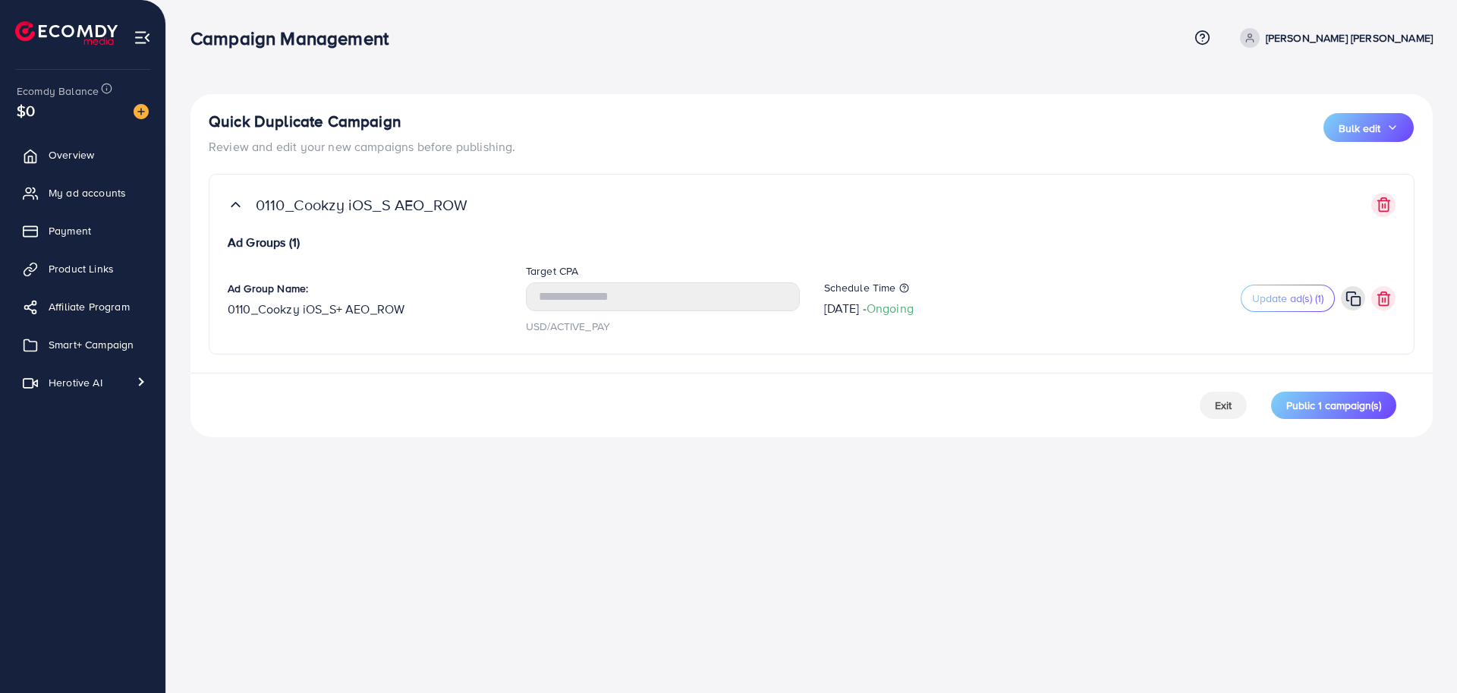
click at [982, 92] on div "Quick Duplicate Campaign Review and edit your new campaigns before publishing. …" at bounding box center [811, 231] width 1291 height 462
click at [710, 515] on div "Campaign Management Help Center Contact Support Term and policy About Us [PERSO…" at bounding box center [728, 346] width 1457 height 693
click at [1340, 398] on span "Public 1 campaign(s)" at bounding box center [1334, 405] width 95 height 15
click at [1315, 405] on span "Public 1 campaign(s)" at bounding box center [1334, 405] width 95 height 15
click at [1327, 413] on button "Public 1 campaign(s)" at bounding box center [1334, 405] width 125 height 27
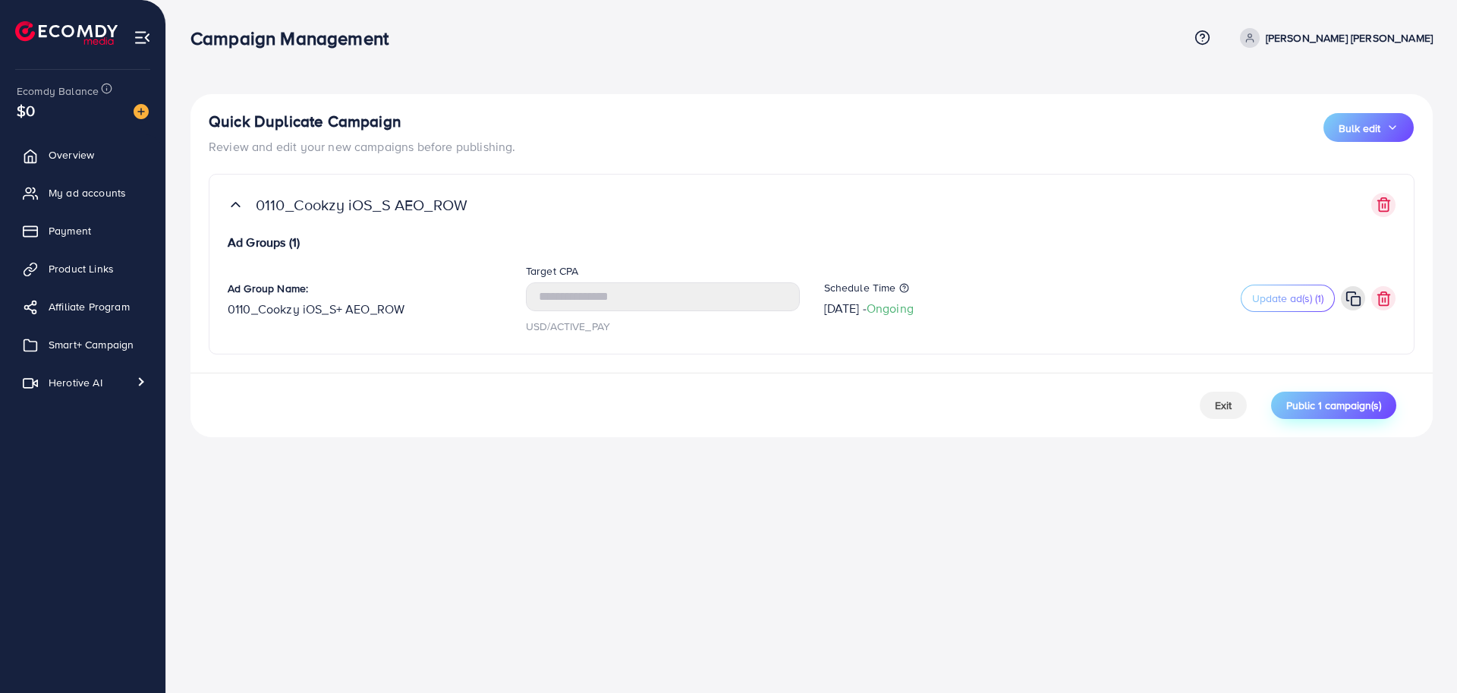
click at [1353, 408] on span "Public 1 campaign(s)" at bounding box center [1334, 405] width 95 height 15
click at [1330, 402] on span "Public 1 campaign(s)" at bounding box center [1334, 405] width 95 height 15
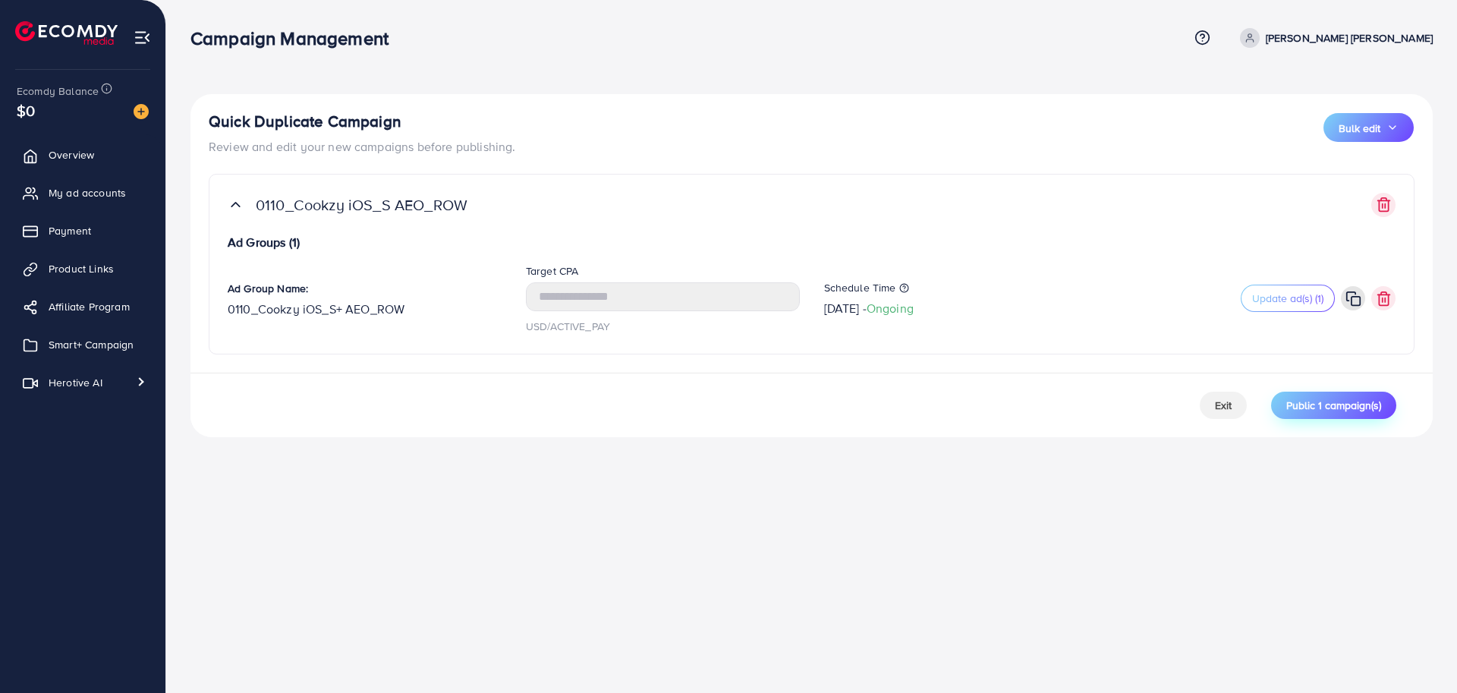
click at [1330, 402] on span "Public 1 campaign(s)" at bounding box center [1334, 405] width 95 height 15
click at [1072, 503] on div "Campaign Management Help Center Contact Support Term and policy About Us [PERSO…" at bounding box center [728, 346] width 1457 height 693
click at [1329, 415] on button "Public 1 campaign(s)" at bounding box center [1334, 405] width 125 height 27
click at [1321, 411] on span "Public 1 campaign(s)" at bounding box center [1334, 405] width 95 height 15
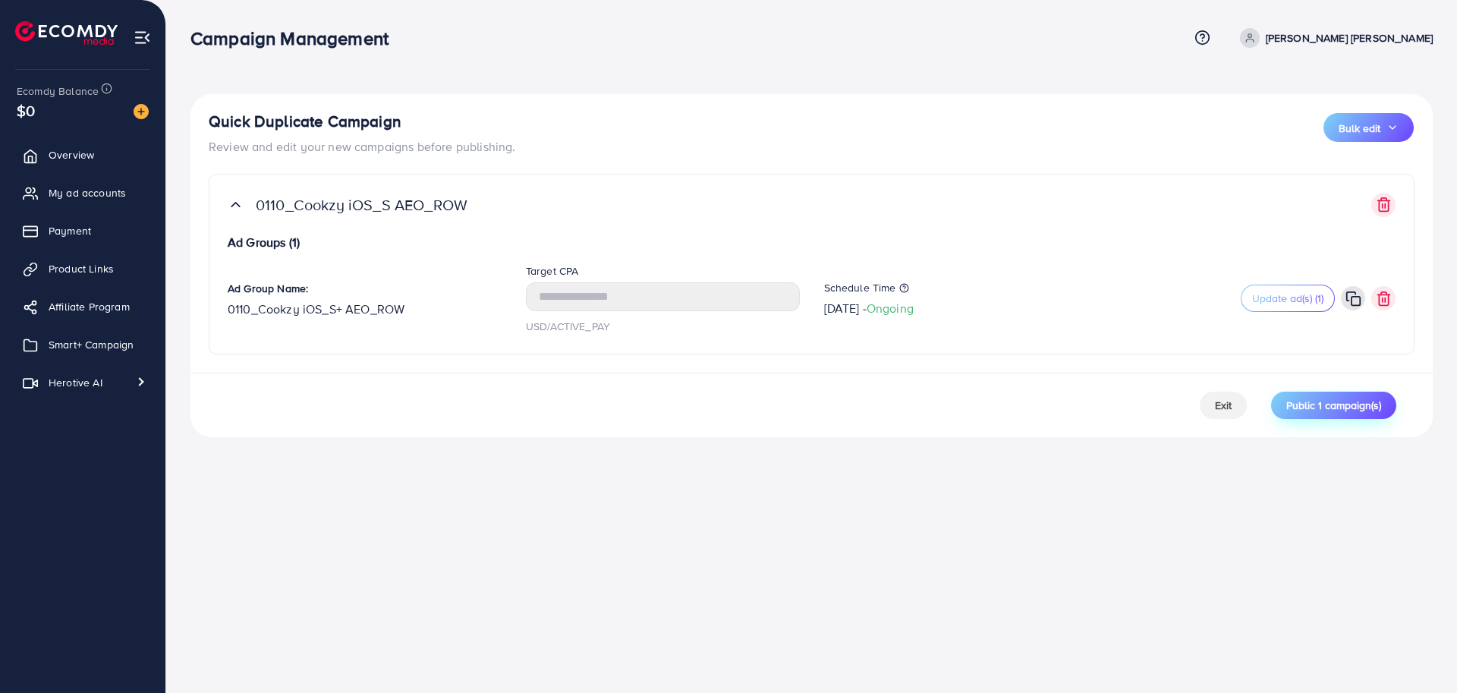
click at [1321, 411] on span "Public 1 campaign(s)" at bounding box center [1334, 405] width 95 height 15
click at [1325, 411] on span "Public 1 campaign(s)" at bounding box center [1334, 405] width 95 height 15
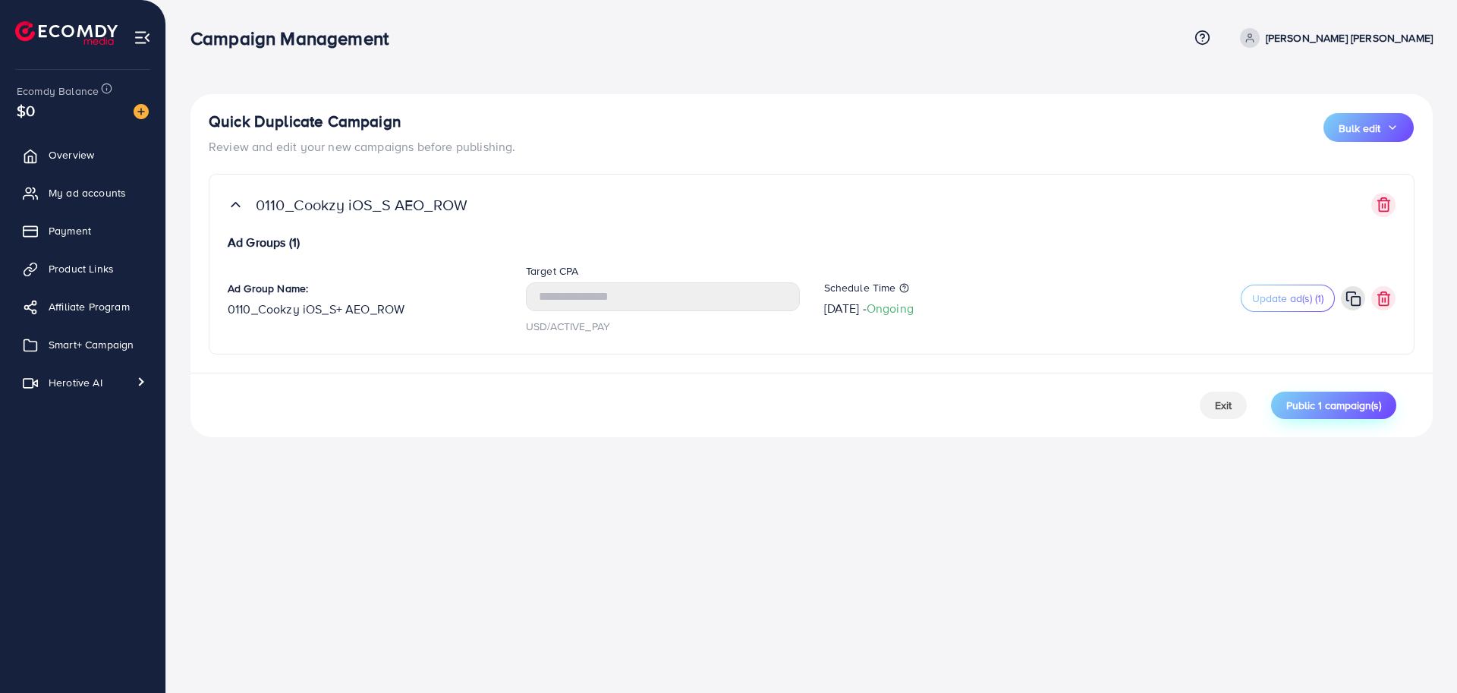
click at [1325, 411] on span "Public 1 campaign(s)" at bounding box center [1334, 405] width 95 height 15
click at [1311, 402] on span "Public 1 campaign(s)" at bounding box center [1334, 405] width 95 height 15
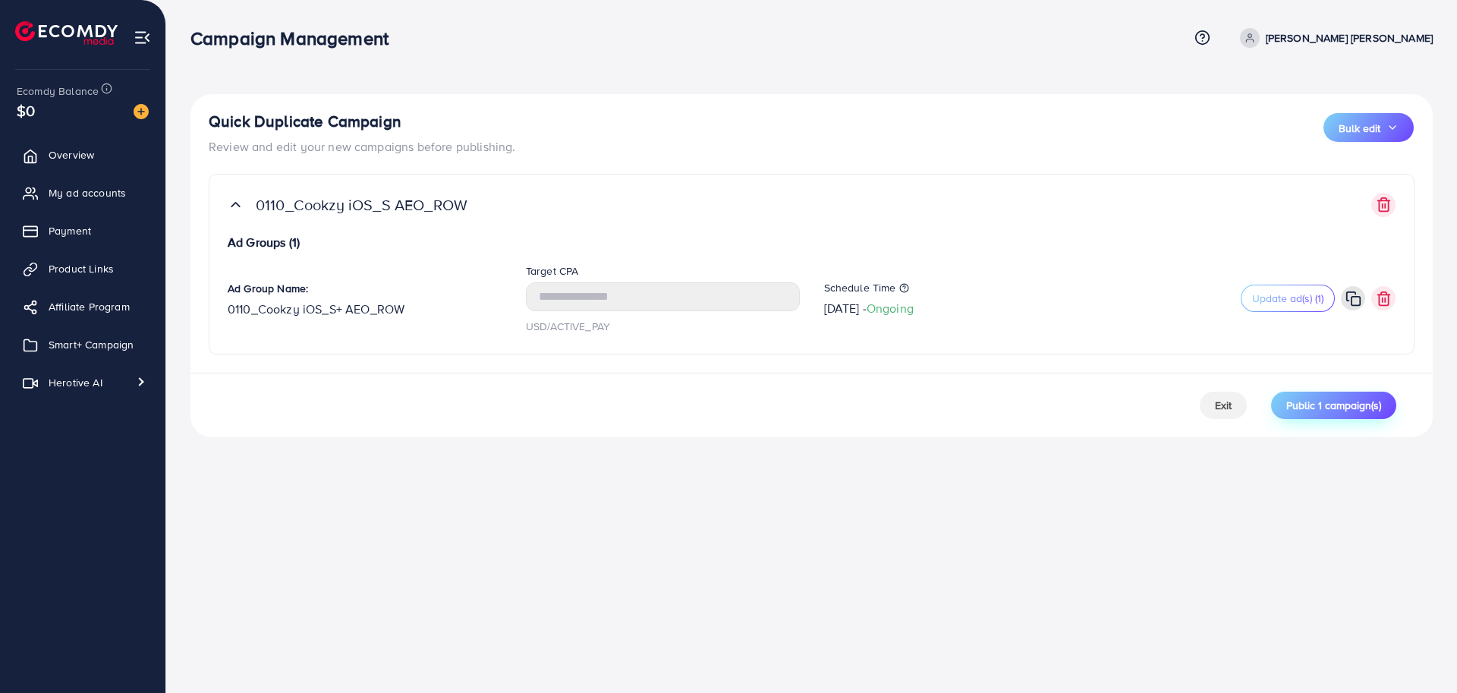
click at [1344, 403] on span "Public 1 campaign(s)" at bounding box center [1334, 405] width 95 height 15
click at [729, 521] on div "Campaign Management Help Center Contact Support Term and policy About Us [PERSO…" at bounding box center [728, 346] width 1457 height 693
click at [1324, 412] on button "Public 1 campaign(s)" at bounding box center [1334, 405] width 125 height 27
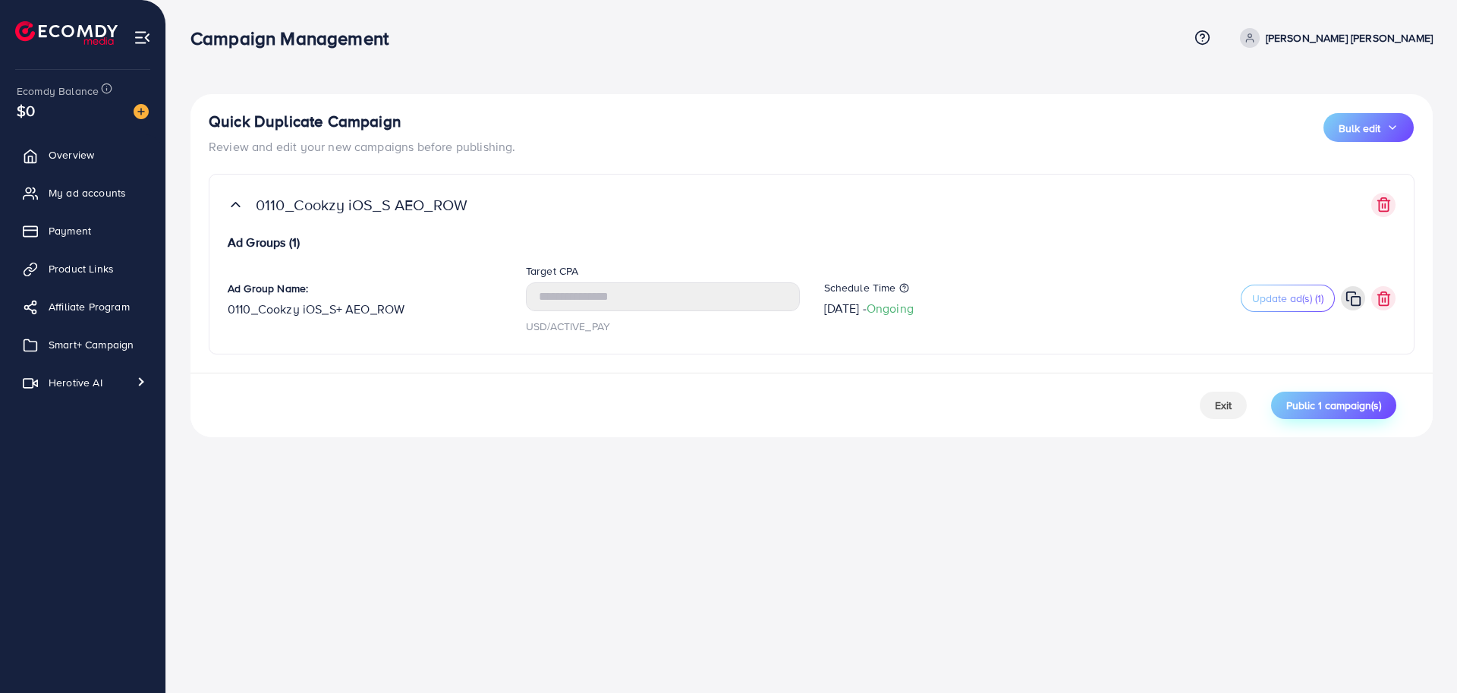
click at [1324, 412] on button "Public 1 campaign(s)" at bounding box center [1334, 405] width 125 height 27
click at [651, 543] on div "Campaign Management Help Center Contact Support Term and policy About Us [PERSO…" at bounding box center [728, 346] width 1457 height 693
click at [767, 498] on div "Campaign Management Help Center Contact Support Term and policy About Us [PERSO…" at bounding box center [728, 346] width 1457 height 693
click at [1322, 409] on span "Public 1 campaign(s)" at bounding box center [1334, 405] width 95 height 15
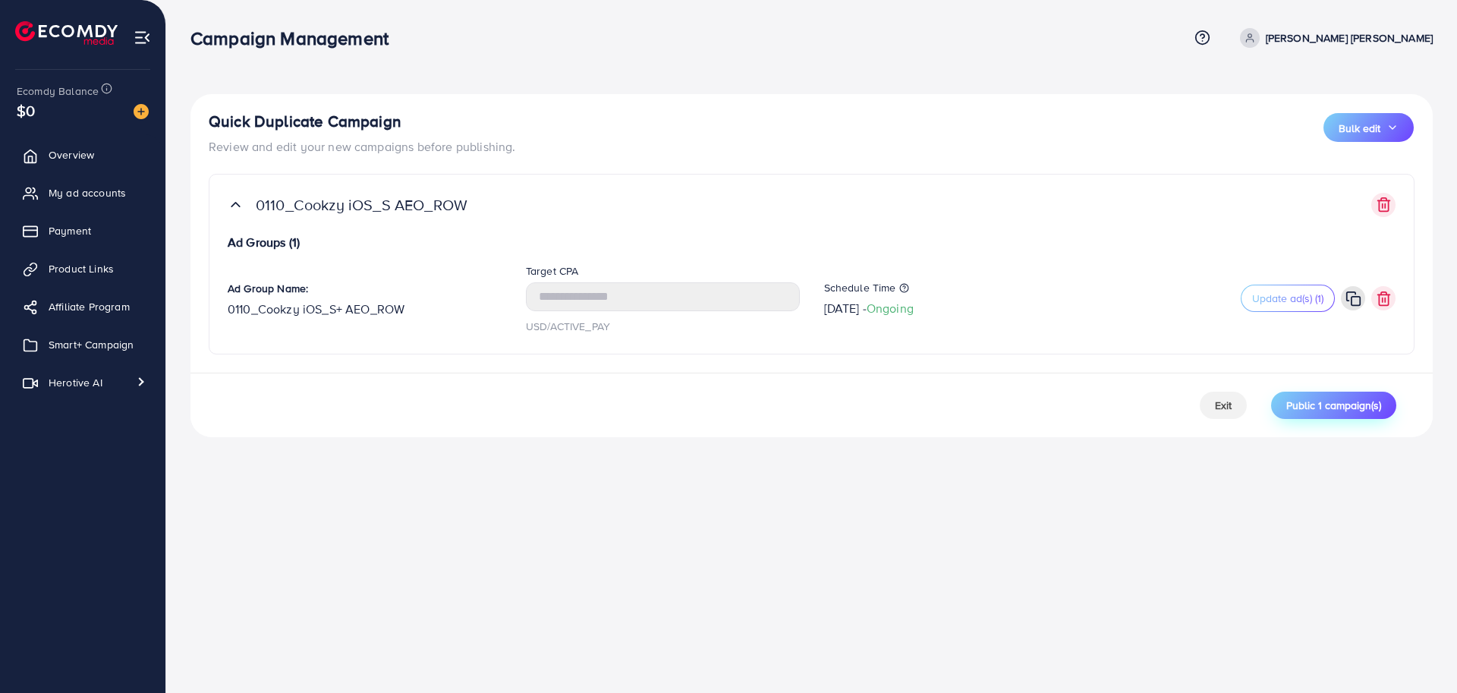
click at [1336, 399] on span "Public 1 campaign(s)" at bounding box center [1334, 405] width 95 height 15
click at [1356, 408] on span "Public 1 campaign(s)" at bounding box center [1334, 405] width 95 height 15
click at [538, 523] on div "Campaign Management Help Center Contact Support Term and policy About Us [PERSO…" at bounding box center [728, 346] width 1457 height 693
click at [665, 516] on div "Campaign Management Help Center Contact Support Term and policy About Us [PERSO…" at bounding box center [728, 346] width 1457 height 693
click at [620, 461] on div "Quick Duplicate Campaign Review and edit your new campaigns before publishing. …" at bounding box center [811, 231] width 1291 height 462
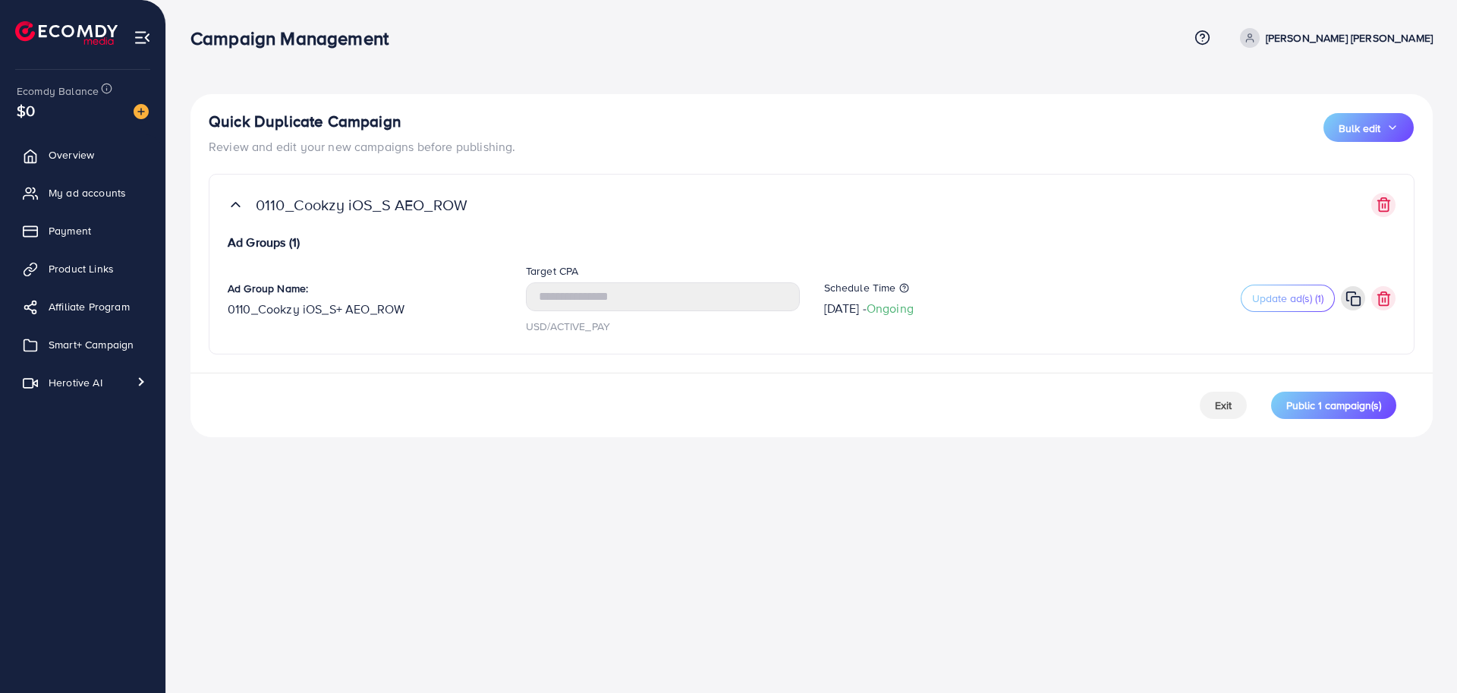
click at [638, 521] on div "Campaign Management Help Center Contact Support Term and policy About Us [PERSO…" at bounding box center [728, 346] width 1457 height 693
click at [780, 118] on div "Quick Duplicate Campaign Review and edit your new campaigns before publishing. …" at bounding box center [812, 133] width 1206 height 43
